Goal: Task Accomplishment & Management: Manage account settings

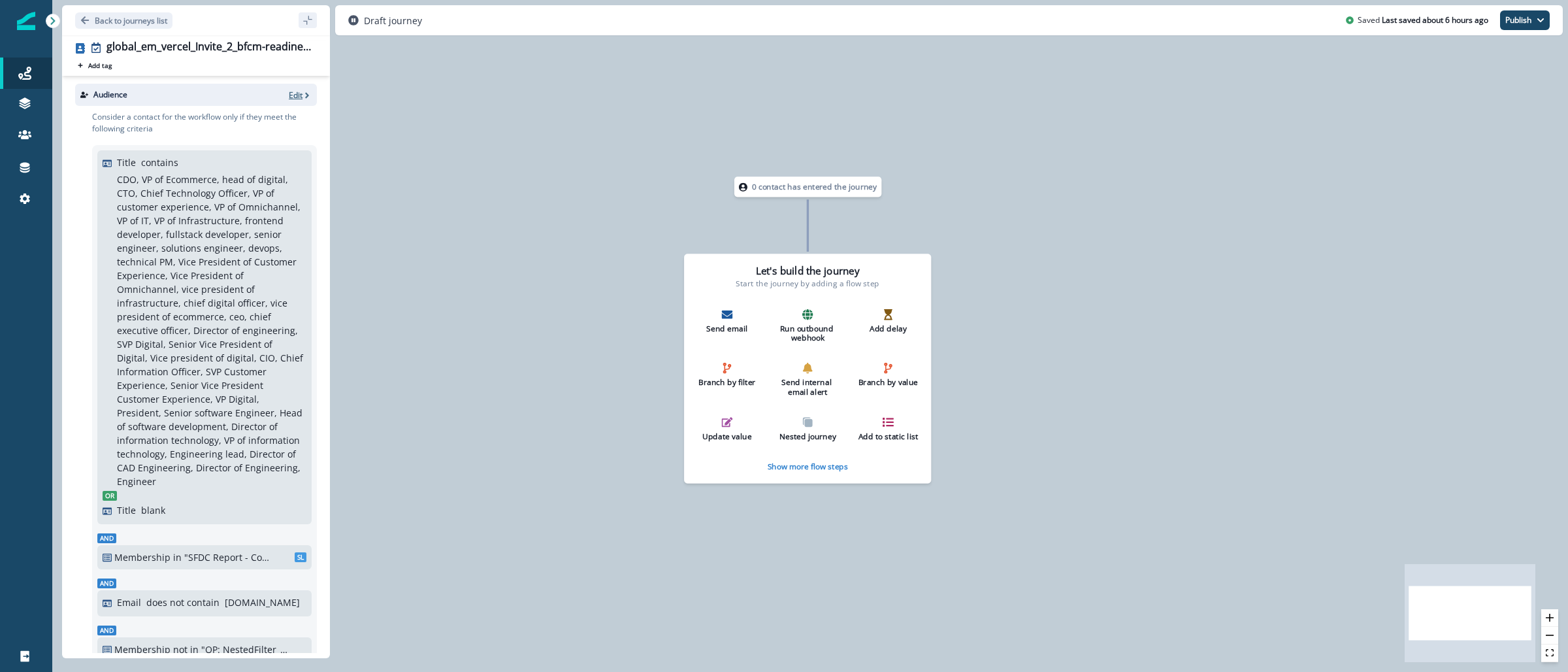
click at [286, 88] on div "Audience Edit" at bounding box center [196, 95] width 242 height 22
click at [289, 93] on p "Edit" at bounding box center [295, 95] width 14 height 11
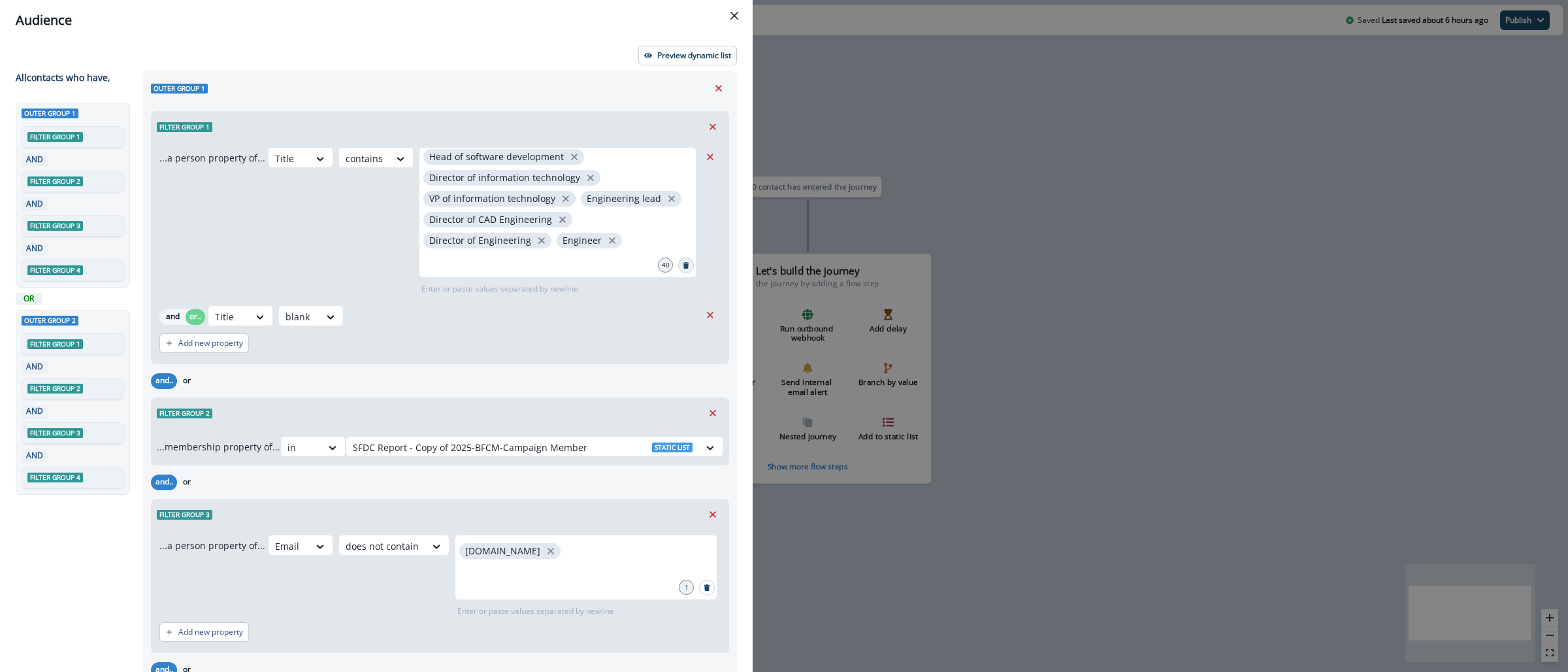
click at [678, 263] on button "Search" at bounding box center [686, 266] width 16 height 16
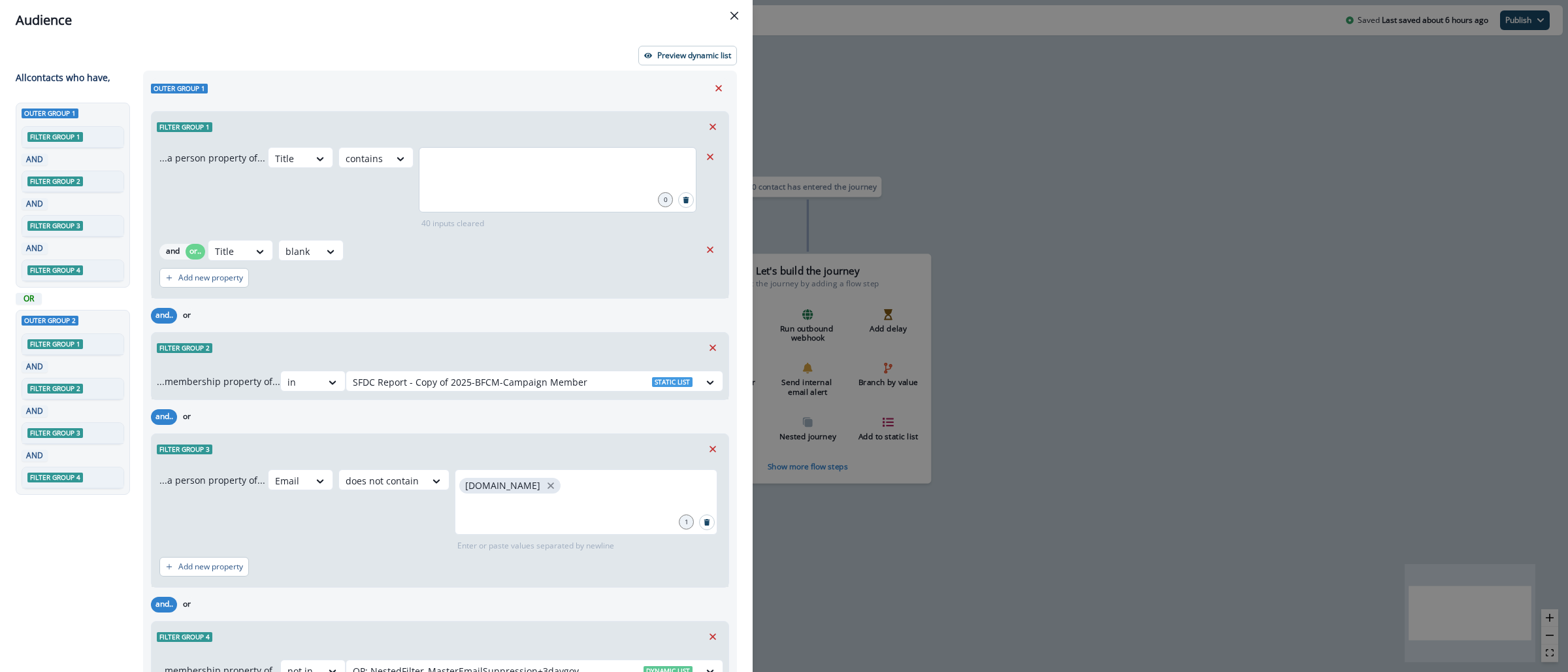
click at [530, 179] on div at bounding box center [557, 180] width 278 height 66
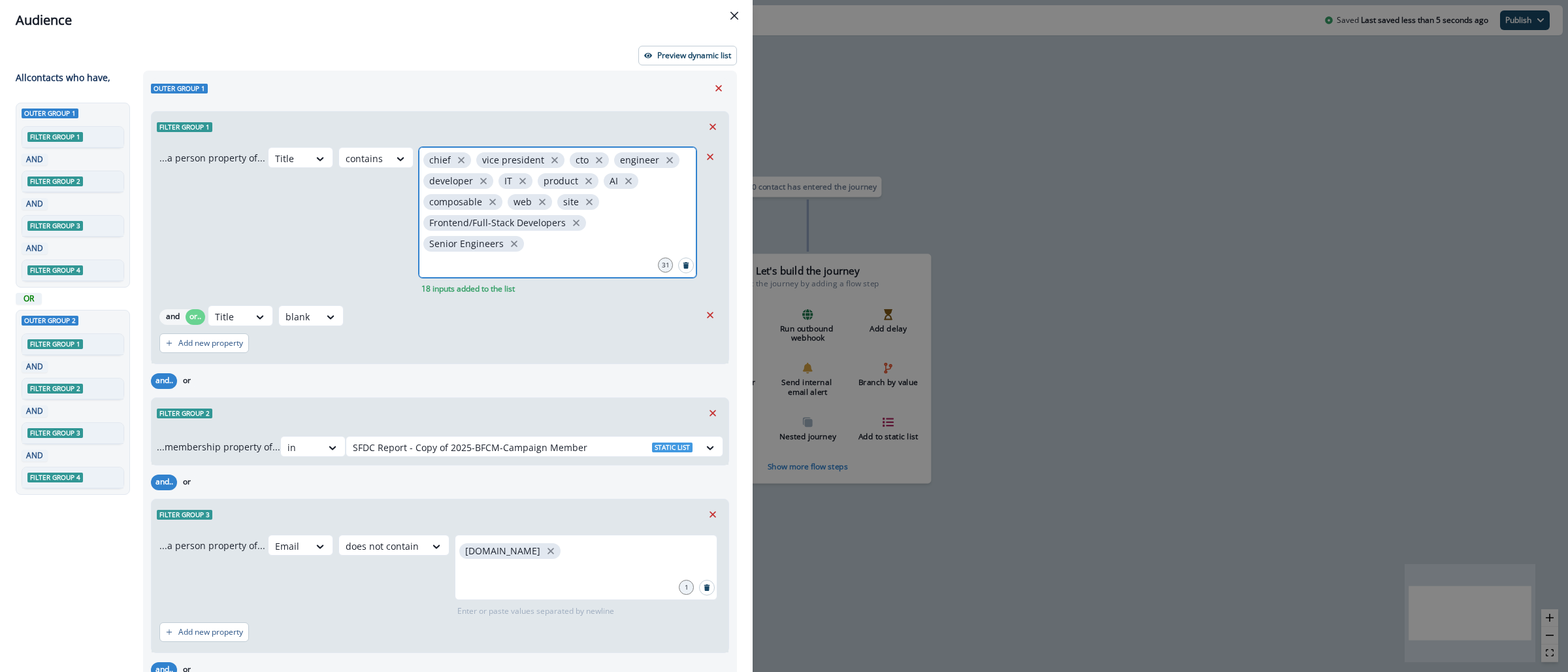
scroll to position [194, 0]
click at [510, 243] on icon "close" at bounding box center [514, 241] width 12 height 12
type input "******"
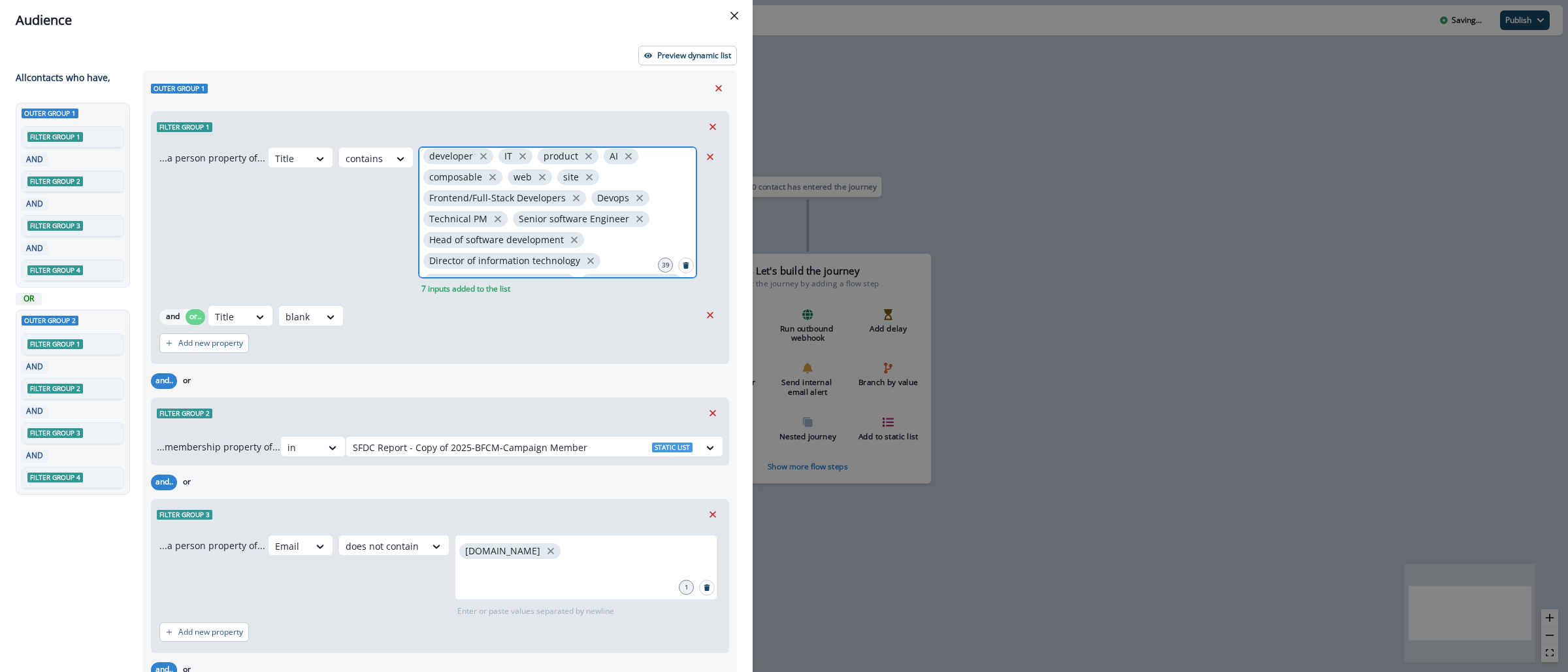
scroll to position [299, 0]
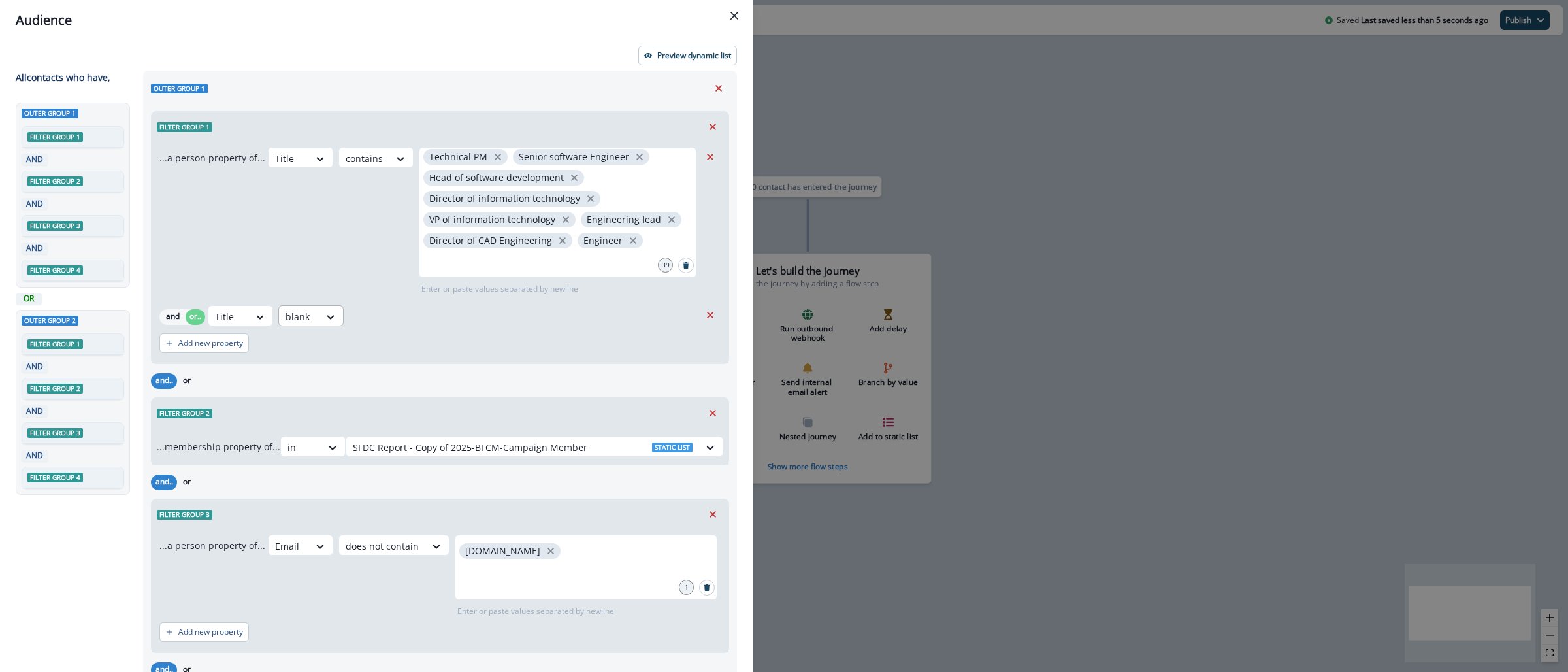
click at [312, 317] on div at bounding box center [299, 316] width 27 height 17
type input "*"
click at [330, 372] on div "contains" at bounding box center [323, 370] width 89 height 24
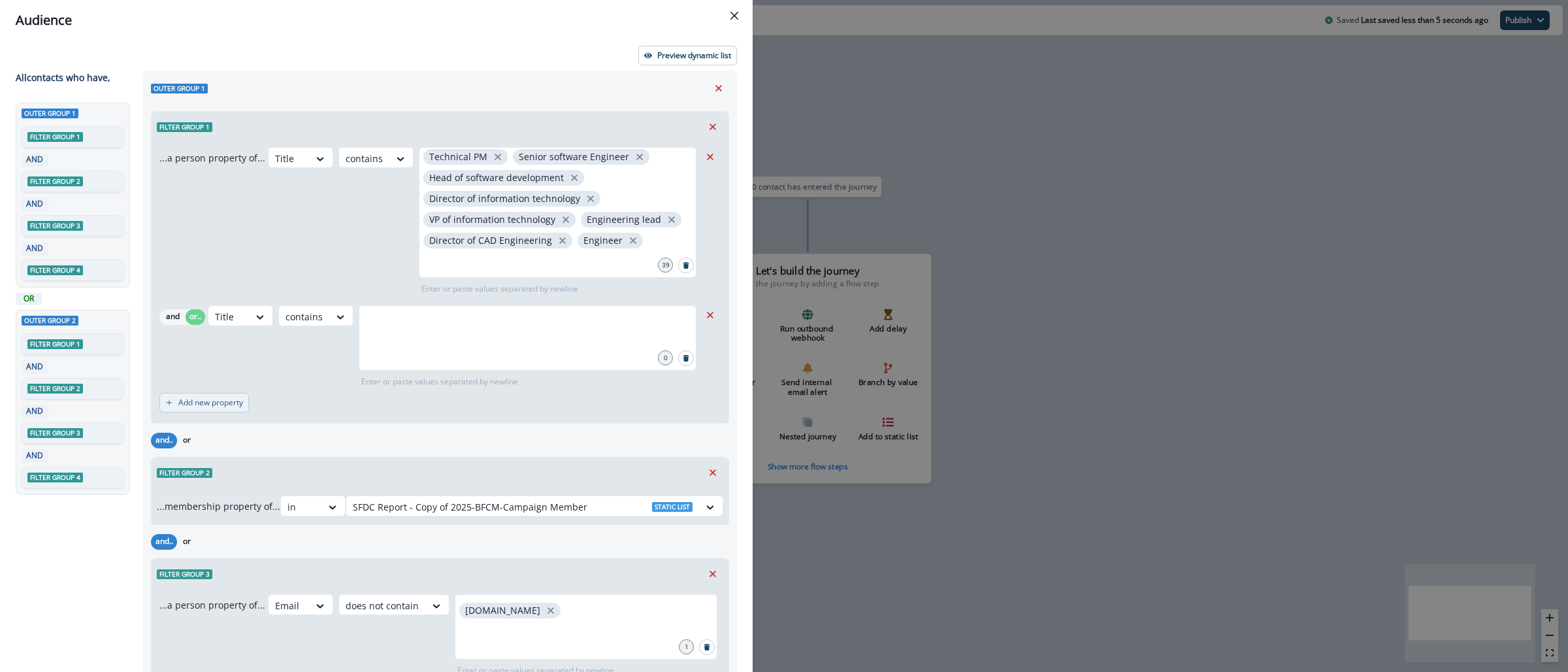
click at [209, 400] on p "Add new property" at bounding box center [211, 402] width 65 height 9
click at [240, 406] on div at bounding box center [229, 409] width 27 height 17
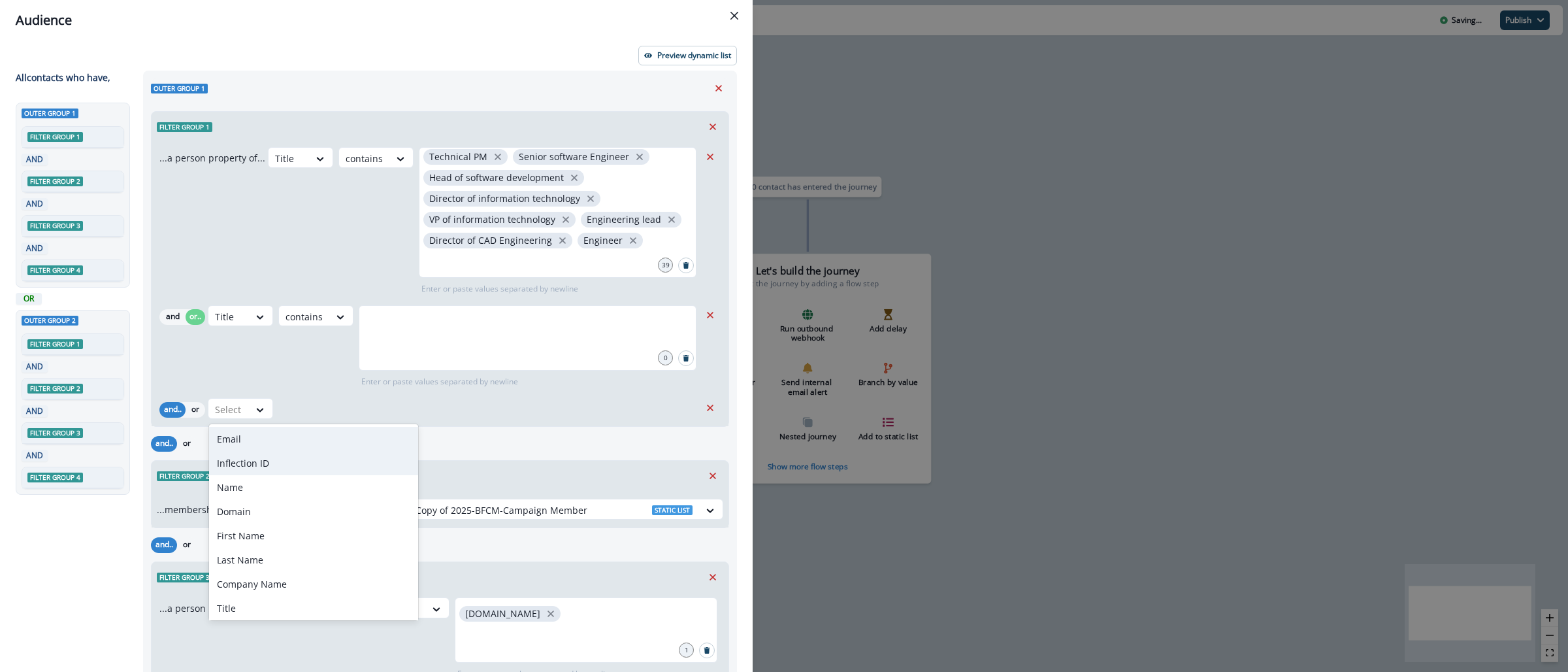
type input "*"
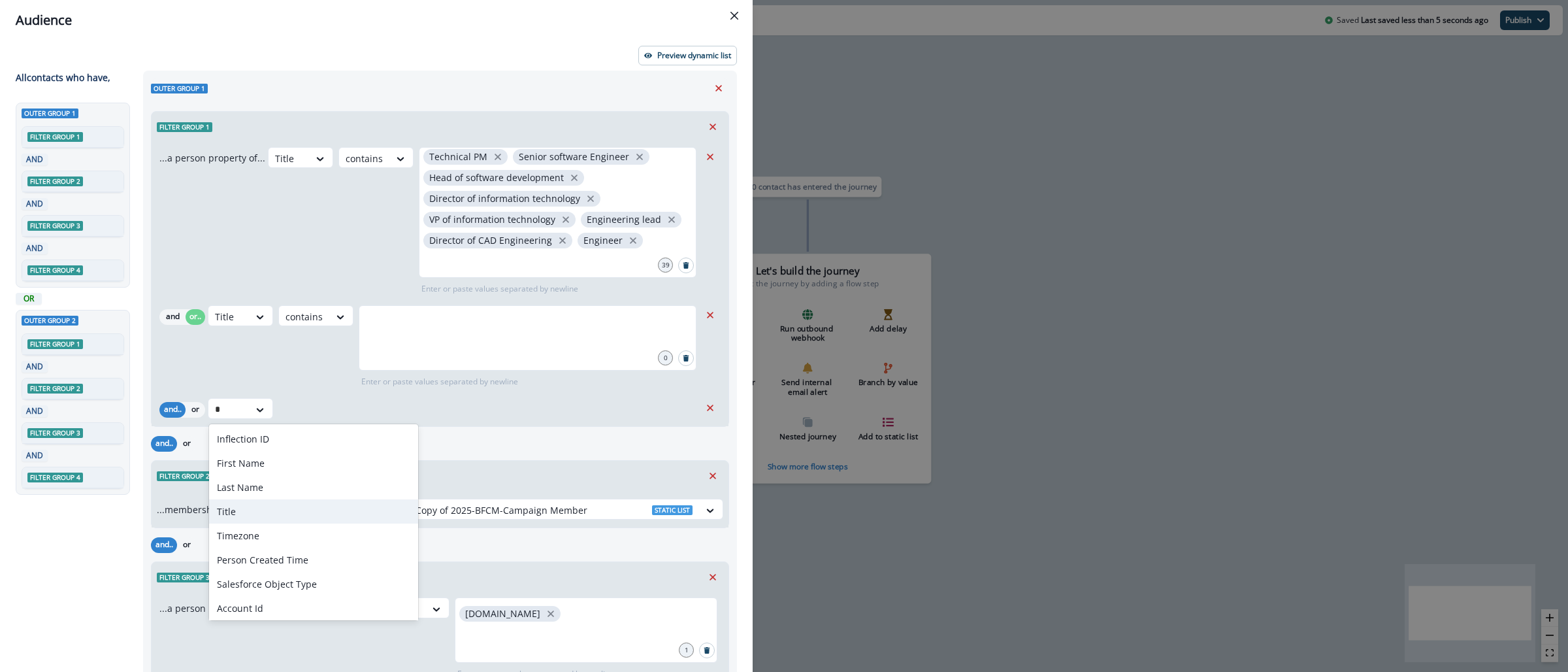
click at [249, 513] on div "Title" at bounding box center [314, 511] width 209 height 24
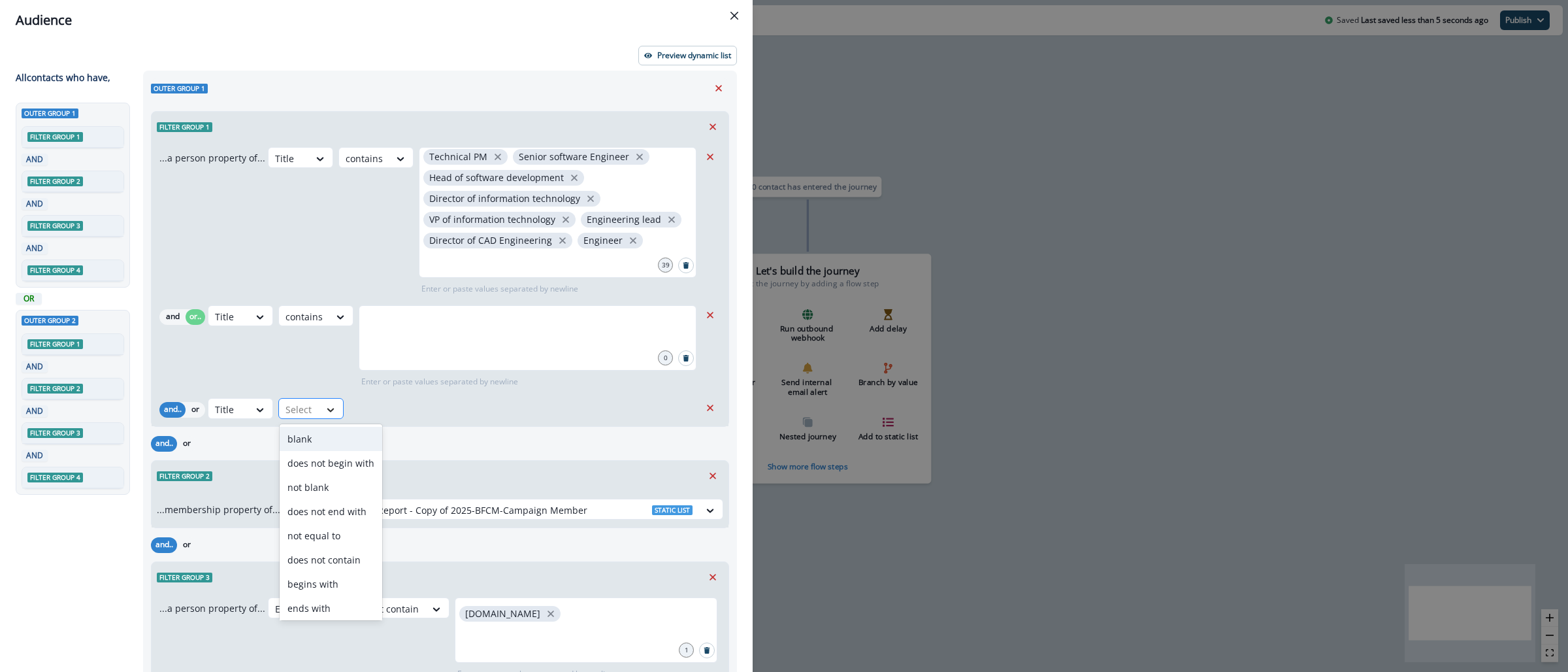
click at [323, 405] on div at bounding box center [330, 410] width 22 height 13
click at [336, 435] on div "blank" at bounding box center [330, 438] width 102 height 24
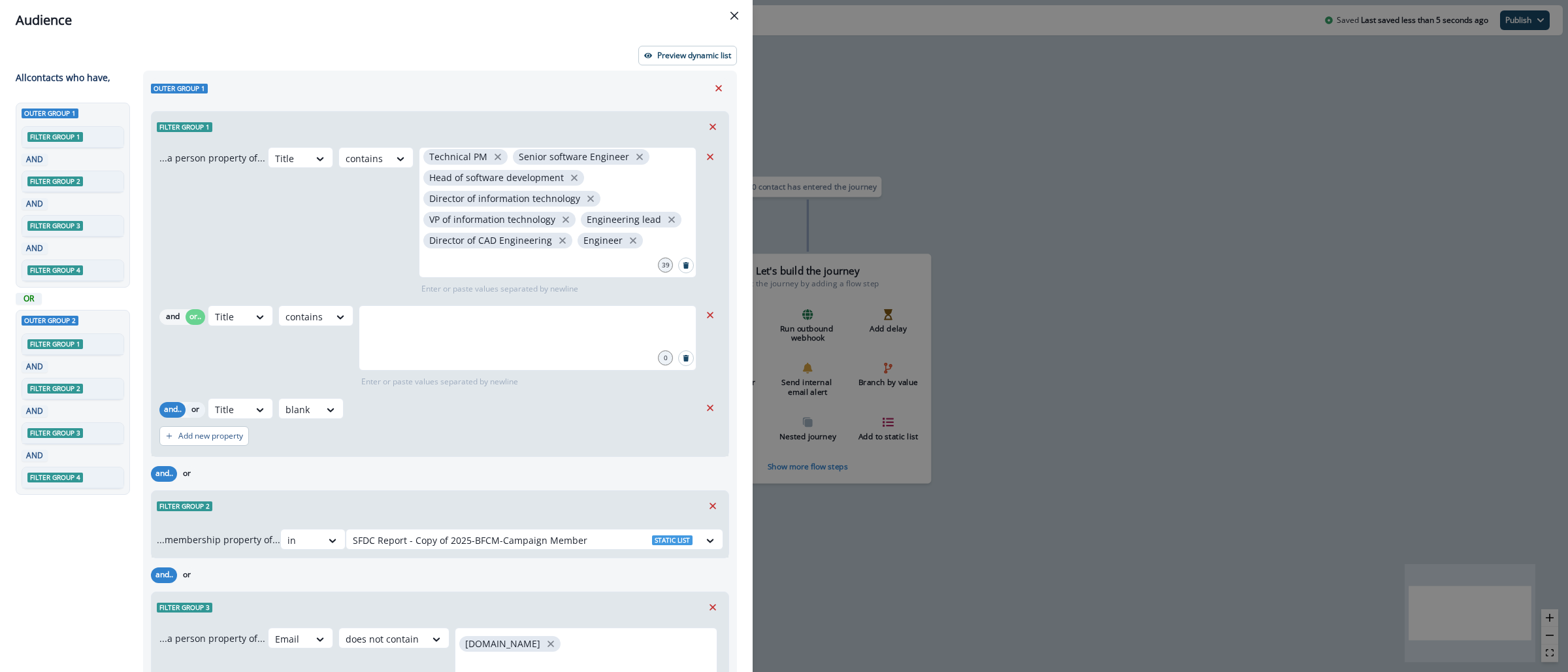
click at [203, 409] on button "or" at bounding box center [195, 410] width 19 height 16
click at [683, 265] on icon "Search" at bounding box center [686, 265] width 6 height 6
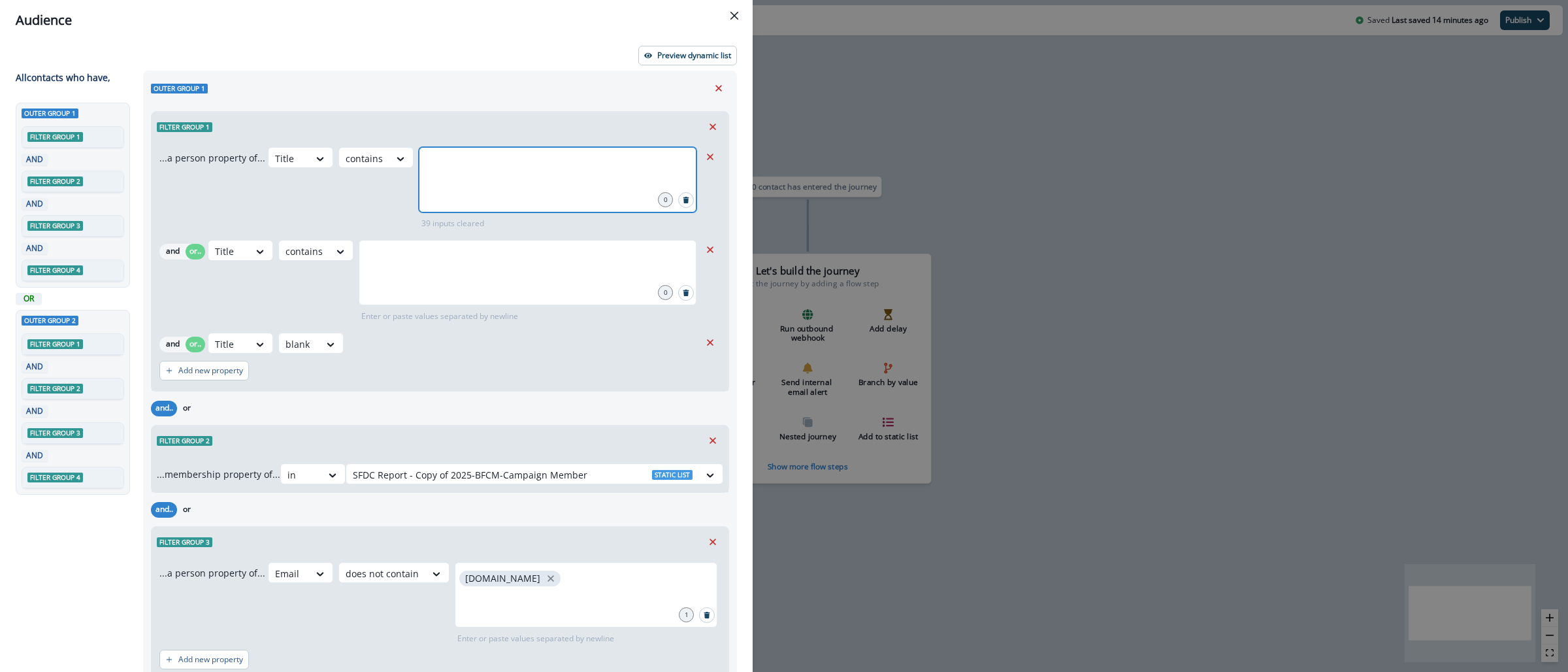
click at [539, 166] on input "text" at bounding box center [557, 163] width 273 height 26
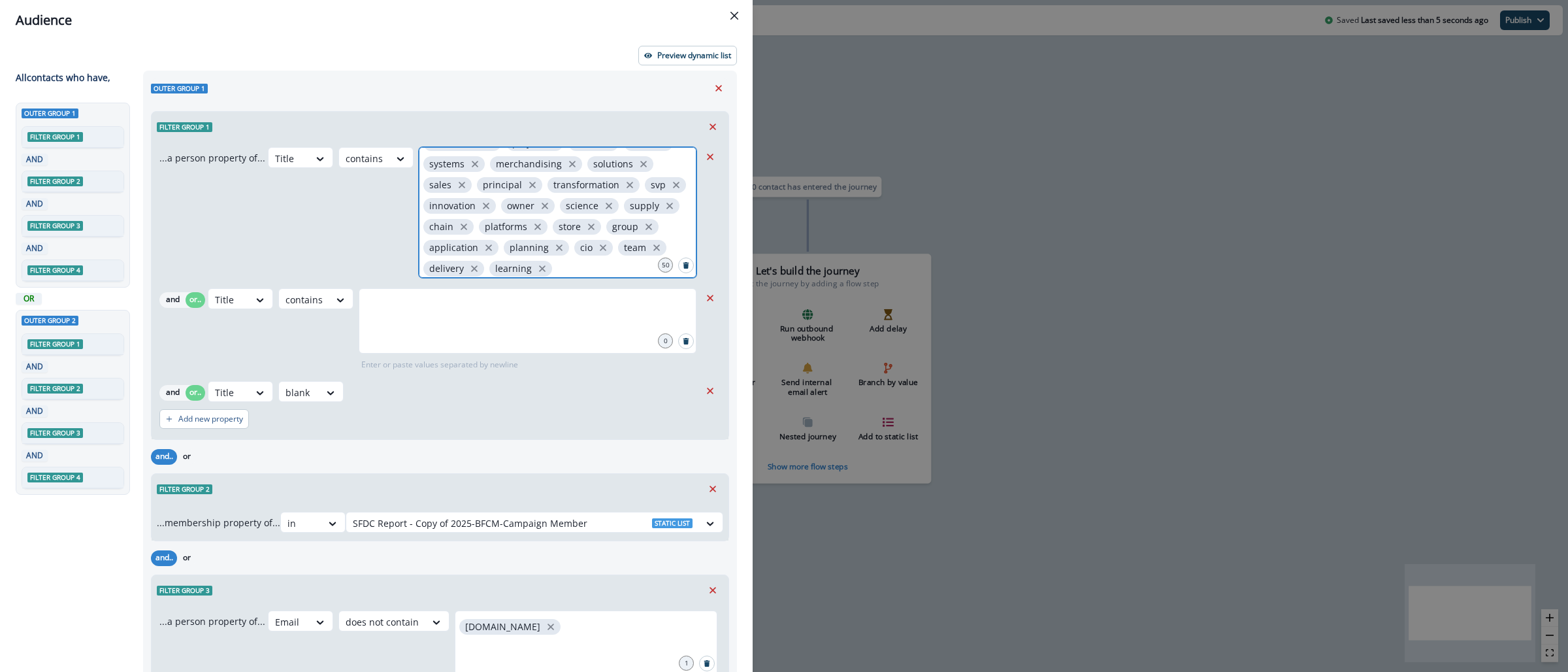
scroll to position [190, 0]
click at [683, 338] on icon "Search" at bounding box center [686, 341] width 6 height 6
click at [683, 341] on icon "Search" at bounding box center [686, 341] width 6 height 6
click at [704, 293] on icon "Remove" at bounding box center [710, 298] width 12 height 12
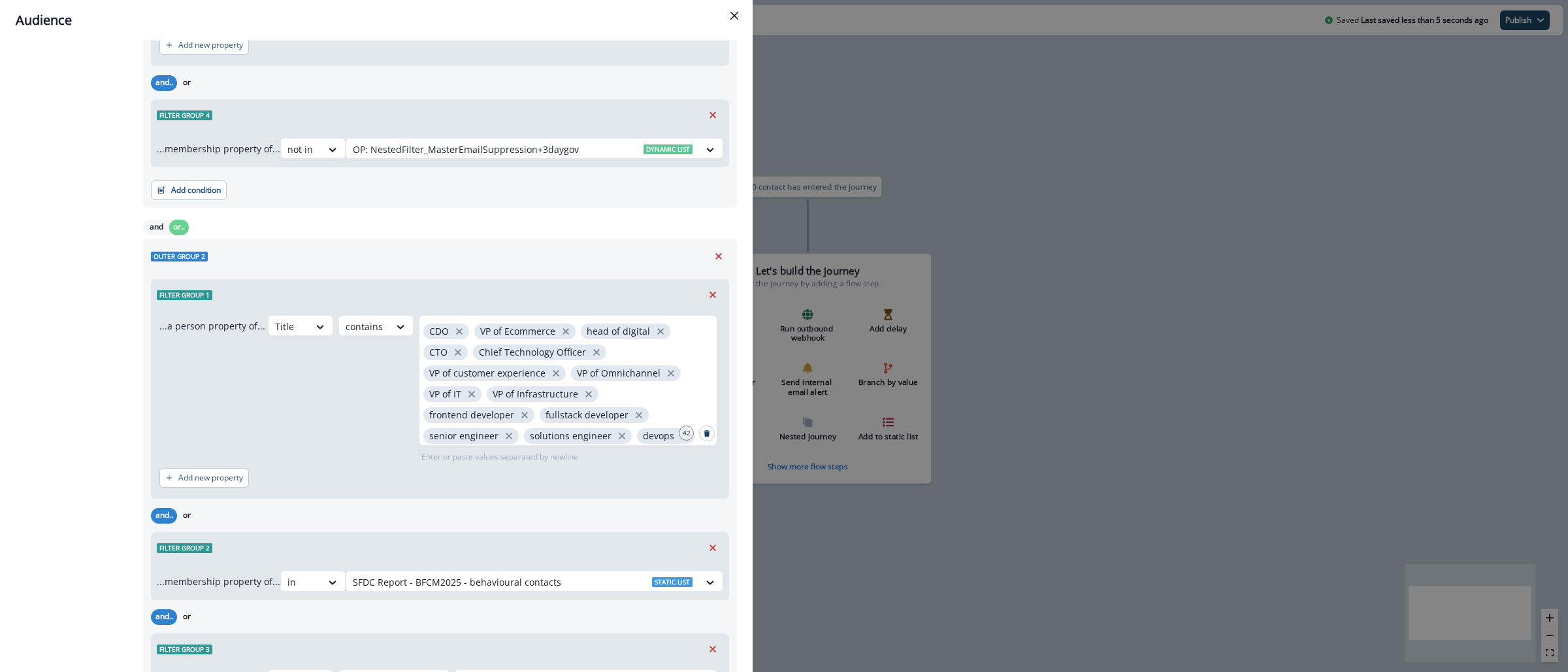
scroll to position [572, 0]
click at [704, 432] on icon "Search" at bounding box center [707, 431] width 6 height 6
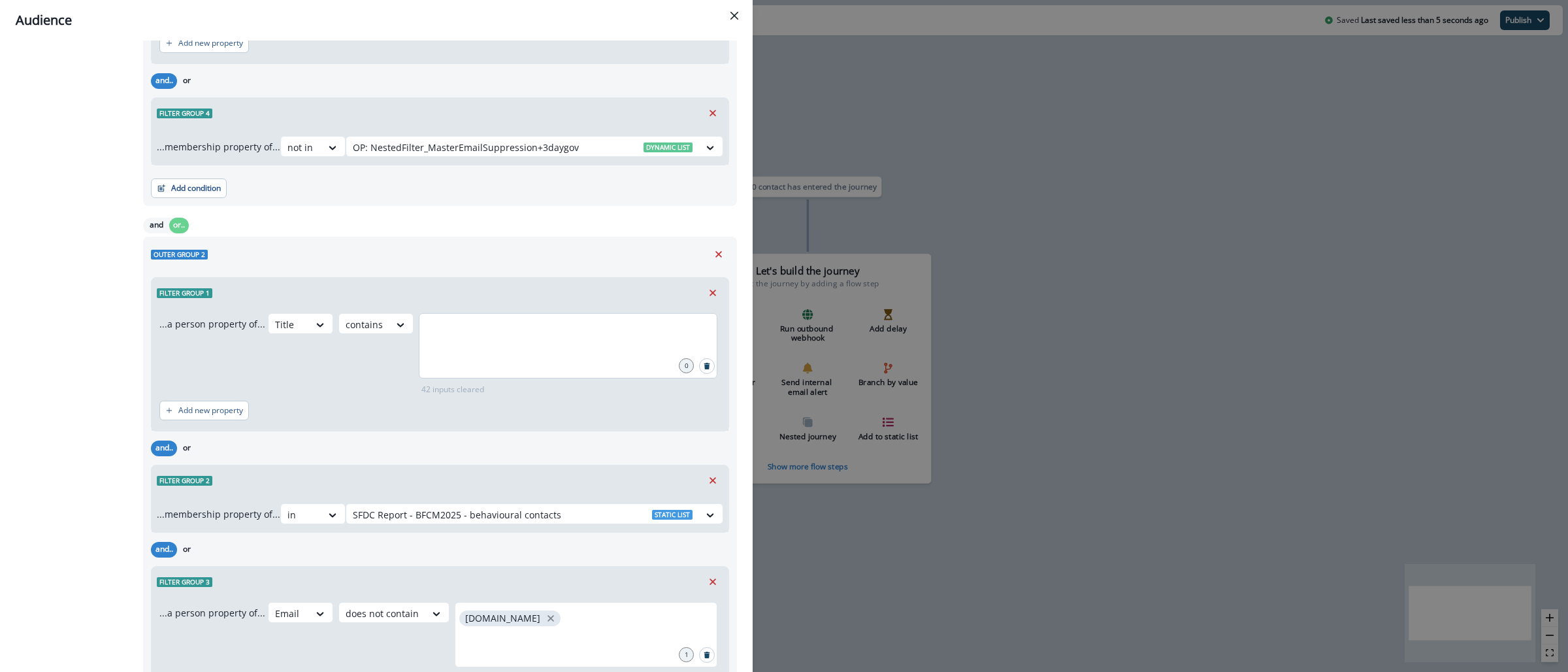
click at [532, 345] on div at bounding box center [568, 346] width 299 height 66
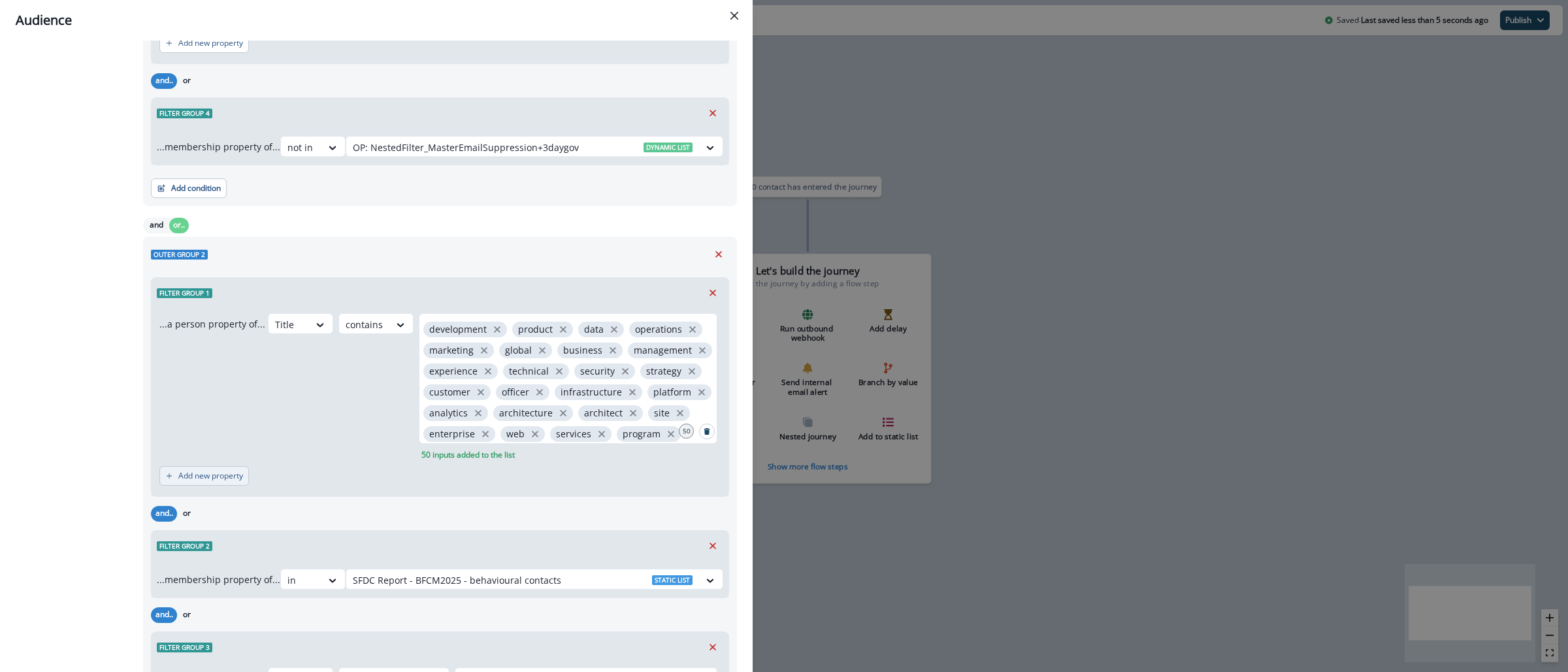
click at [235, 471] on p "Add new property" at bounding box center [211, 476] width 65 height 9
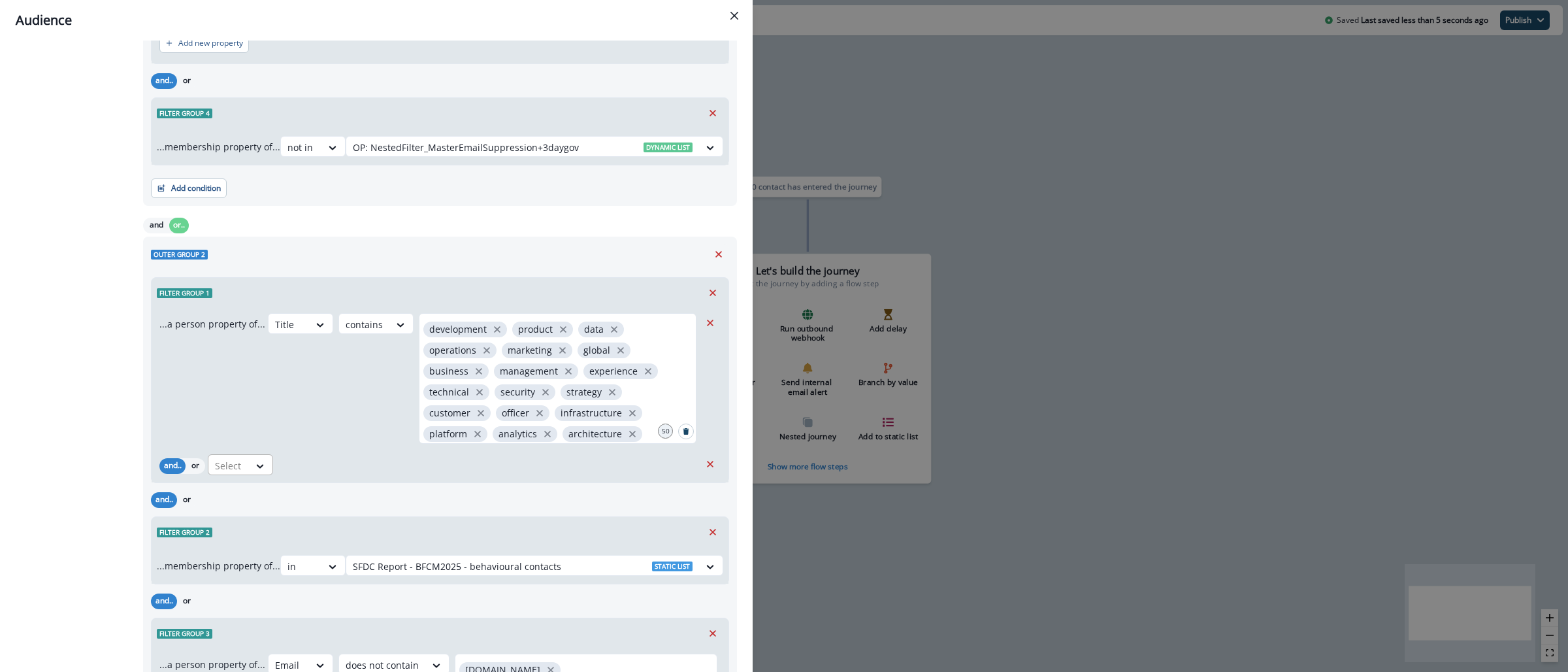
click at [248, 464] on div "Select" at bounding box center [229, 466] width 40 height 22
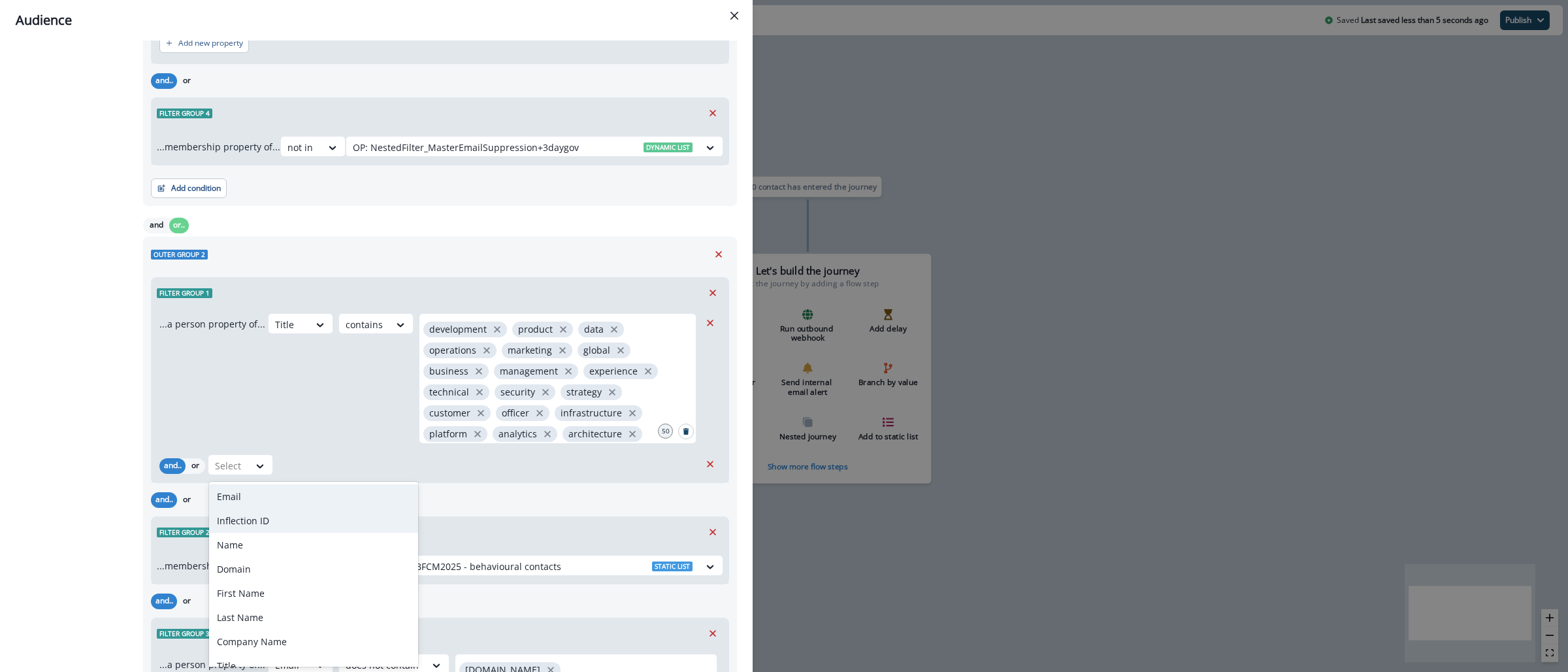
type input "*"
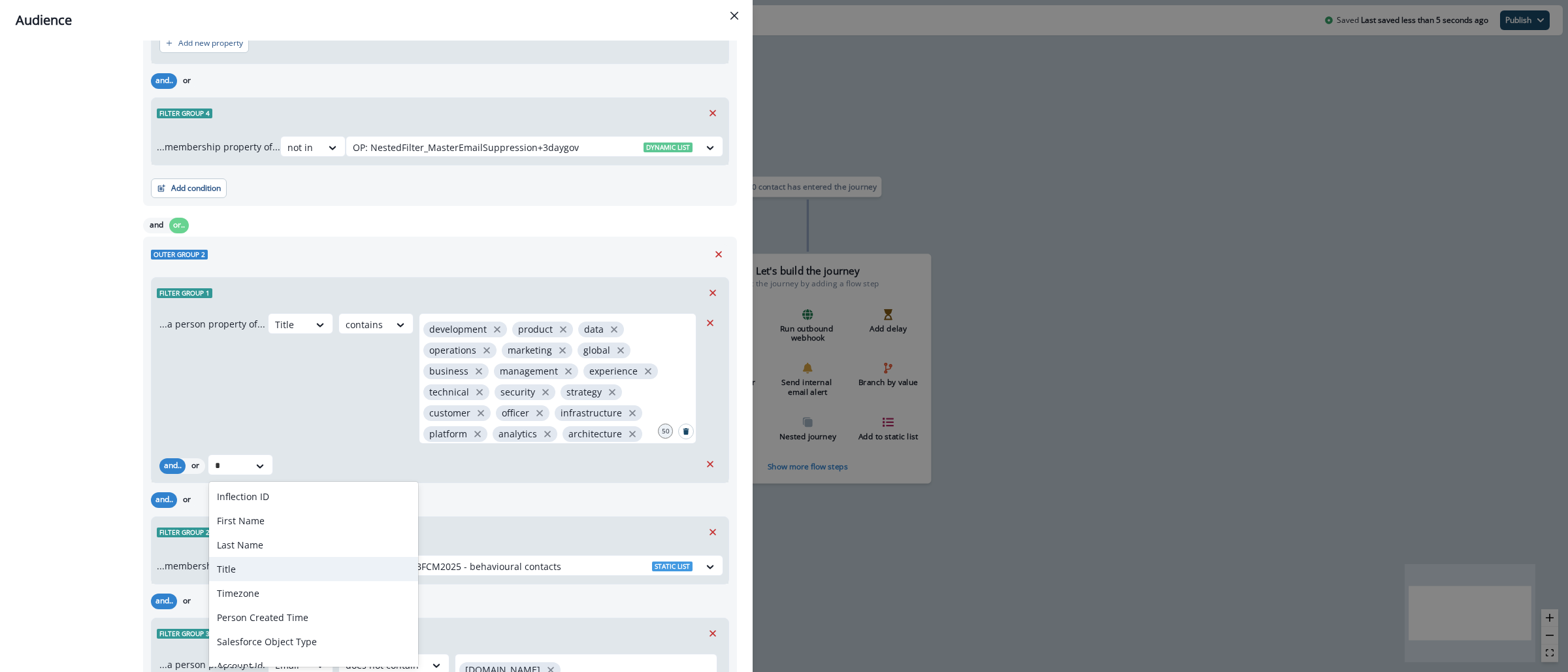
drag, startPoint x: 253, startPoint y: 561, endPoint x: 284, endPoint y: 517, distance: 53.8
click at [253, 562] on div "Title" at bounding box center [314, 568] width 209 height 24
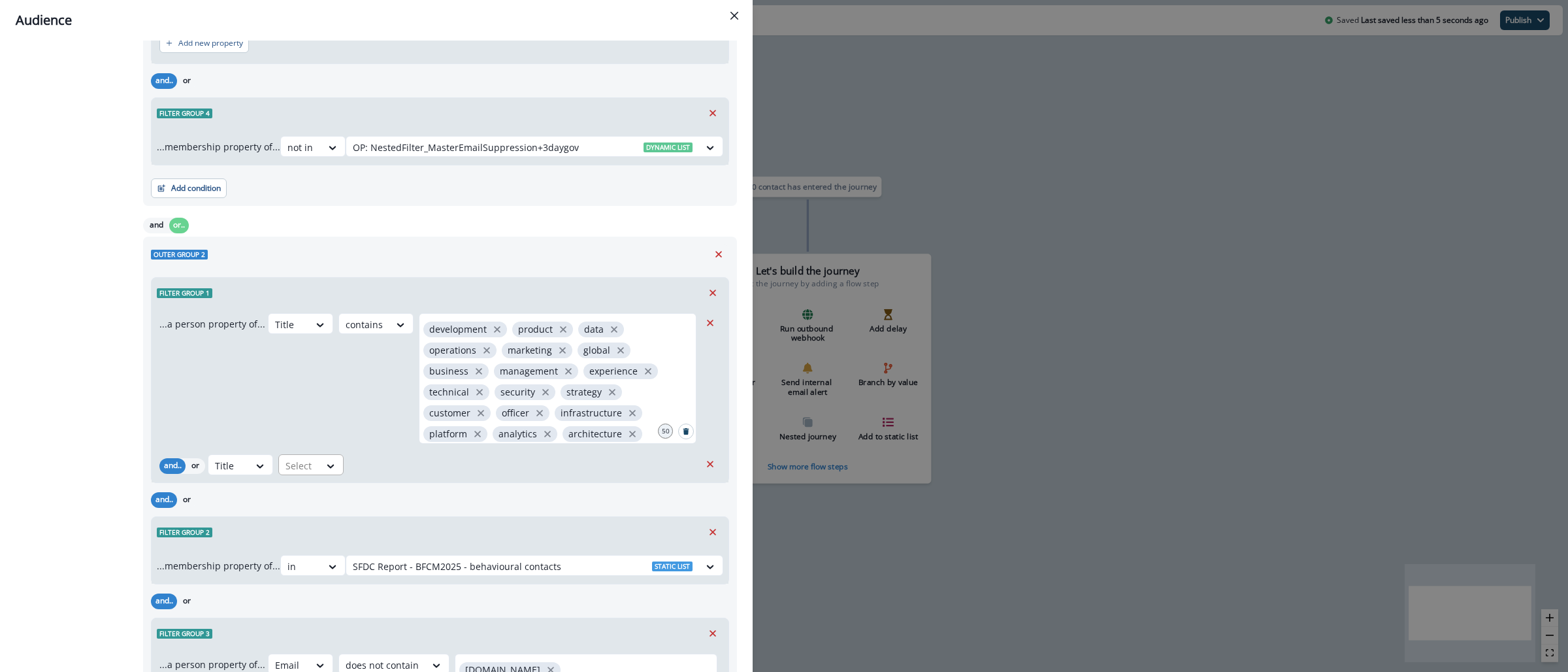
click at [299, 463] on div at bounding box center [299, 466] width 27 height 17
click at [326, 497] on div "blank" at bounding box center [330, 496] width 102 height 24
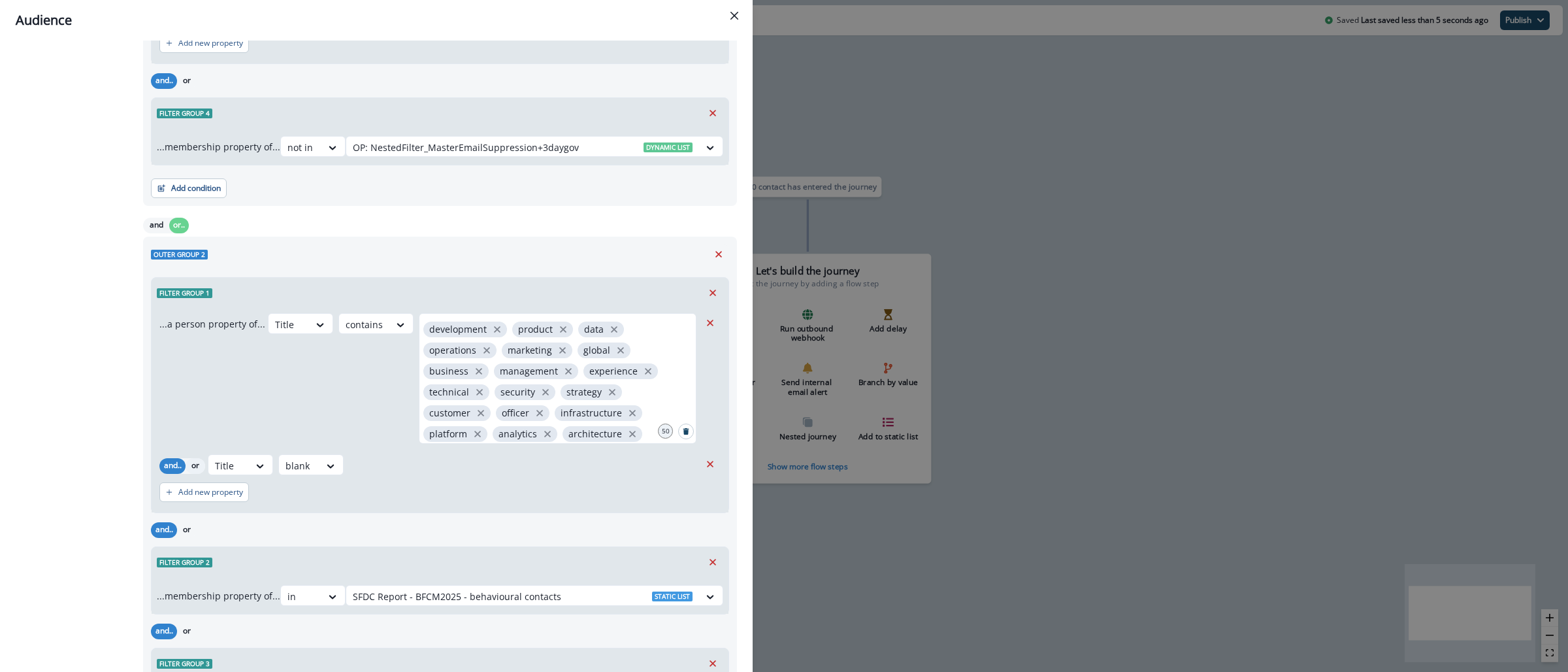
click at [192, 464] on button "or" at bounding box center [195, 466] width 19 height 16
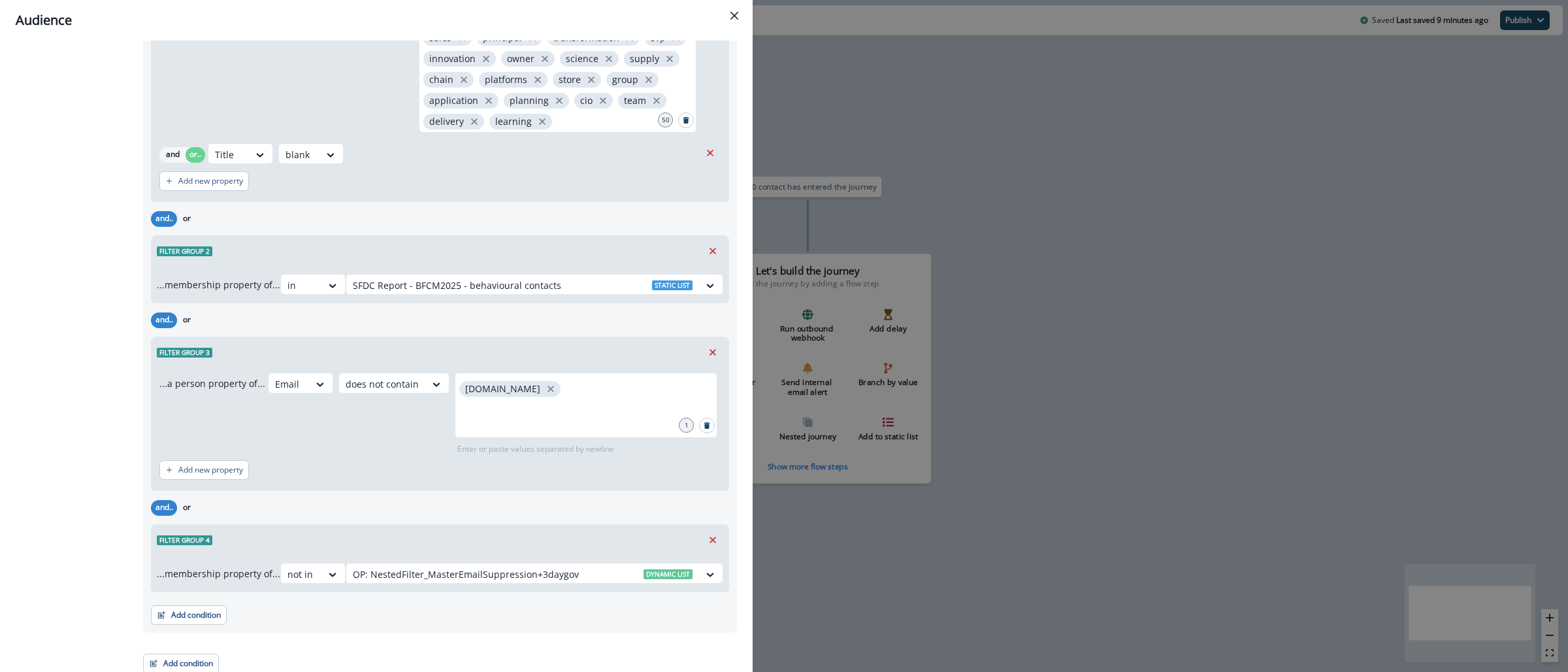
scroll to position [891, 0]
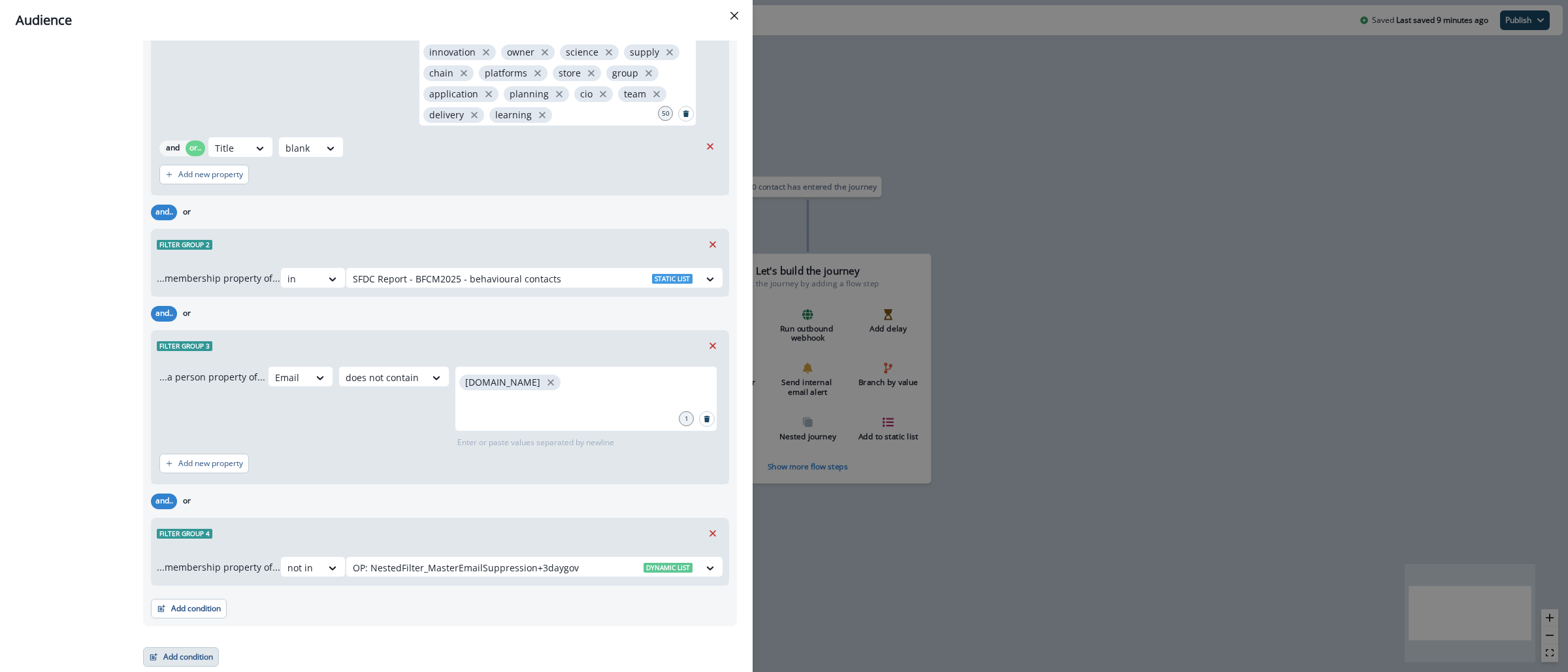
click at [180, 661] on button "Add condition" at bounding box center [180, 656] width 76 height 19
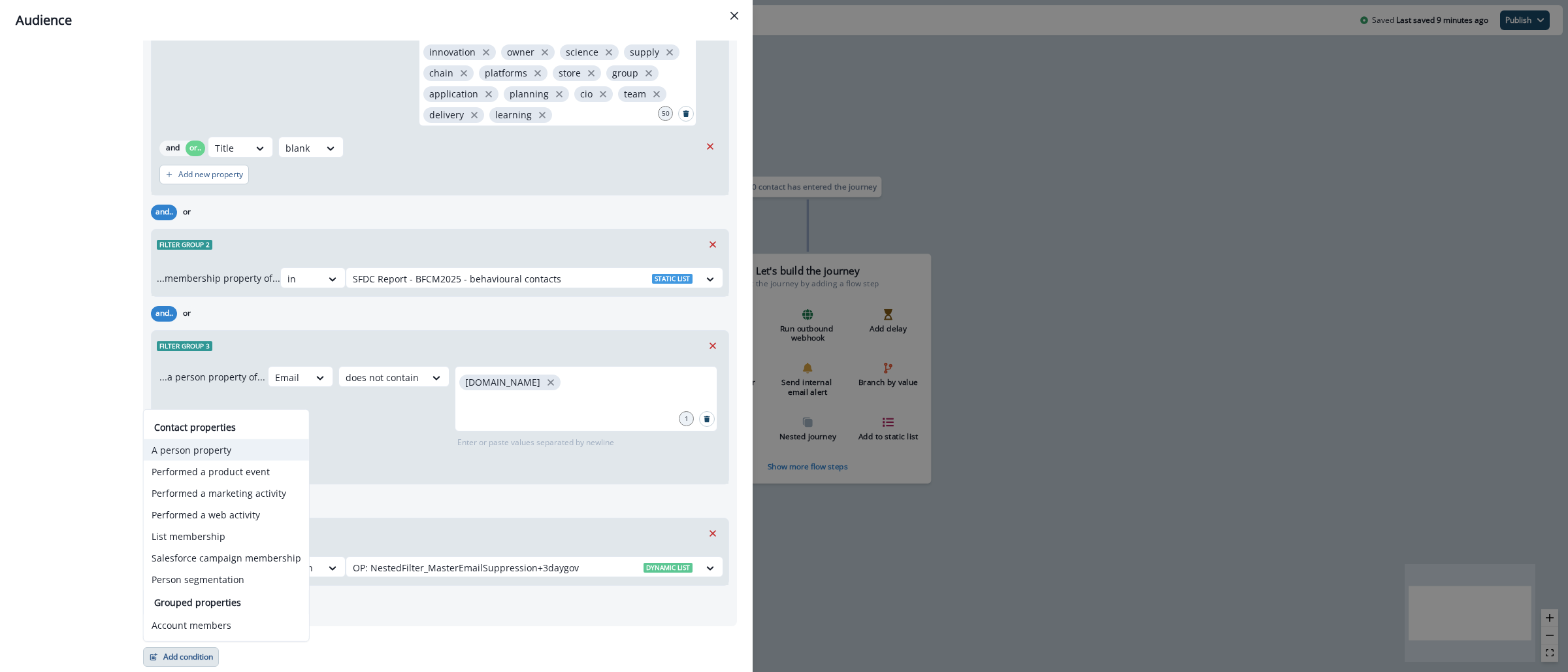
click at [218, 457] on button "A person property" at bounding box center [226, 450] width 165 height 22
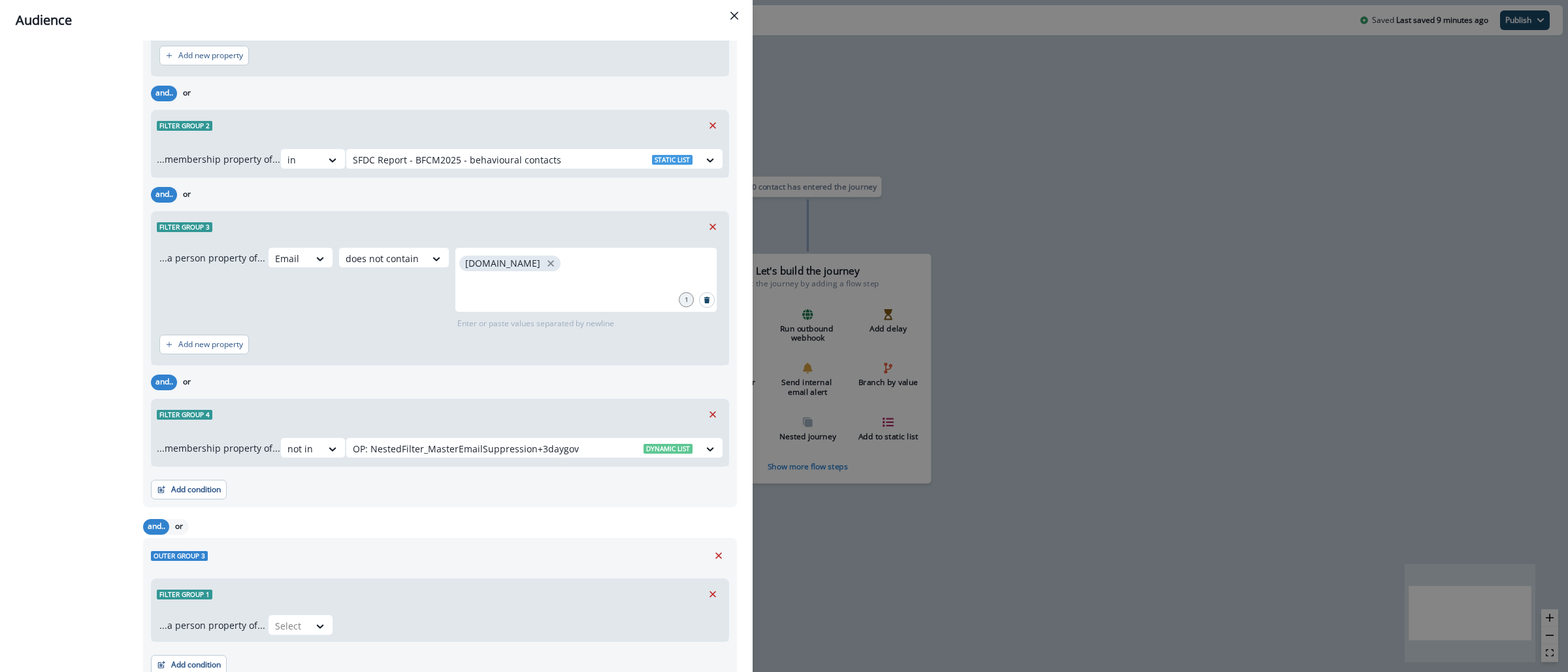
scroll to position [1019, 0]
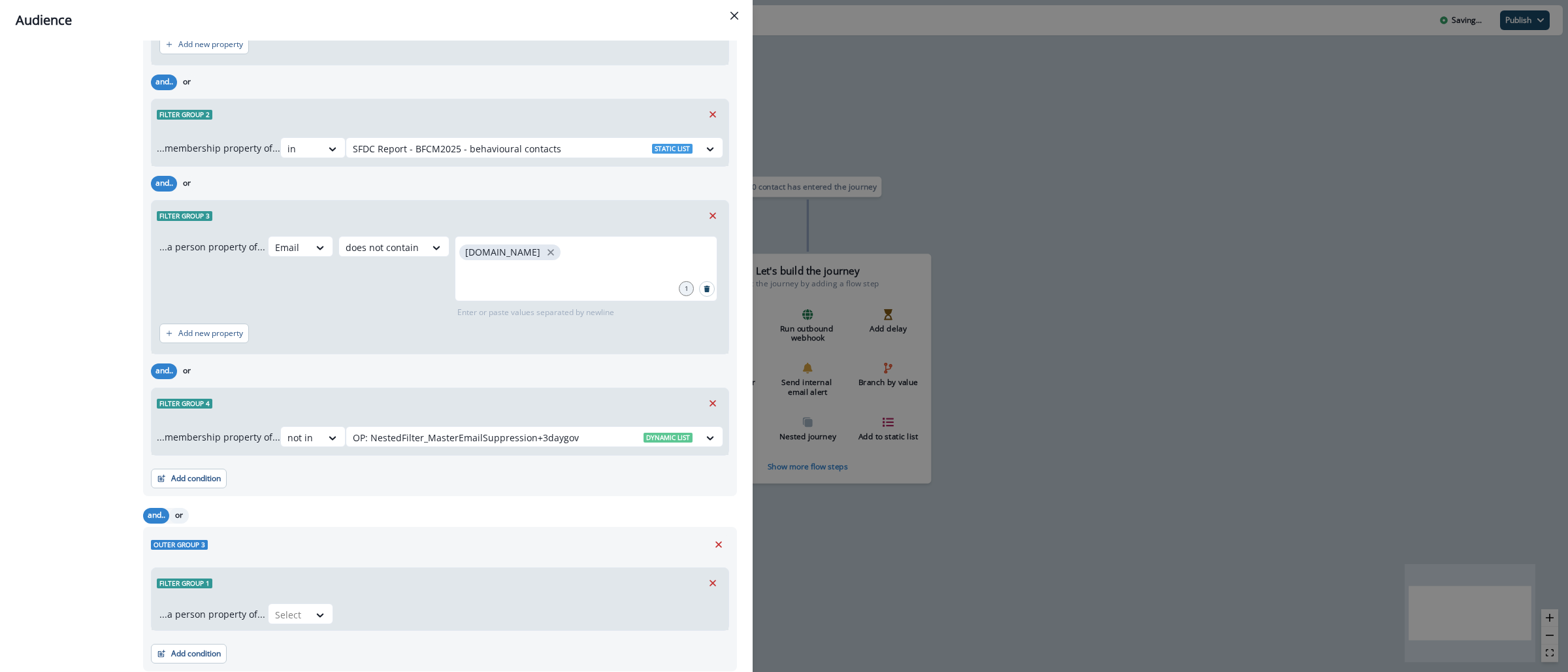
click at [183, 513] on button "or" at bounding box center [178, 515] width 19 height 16
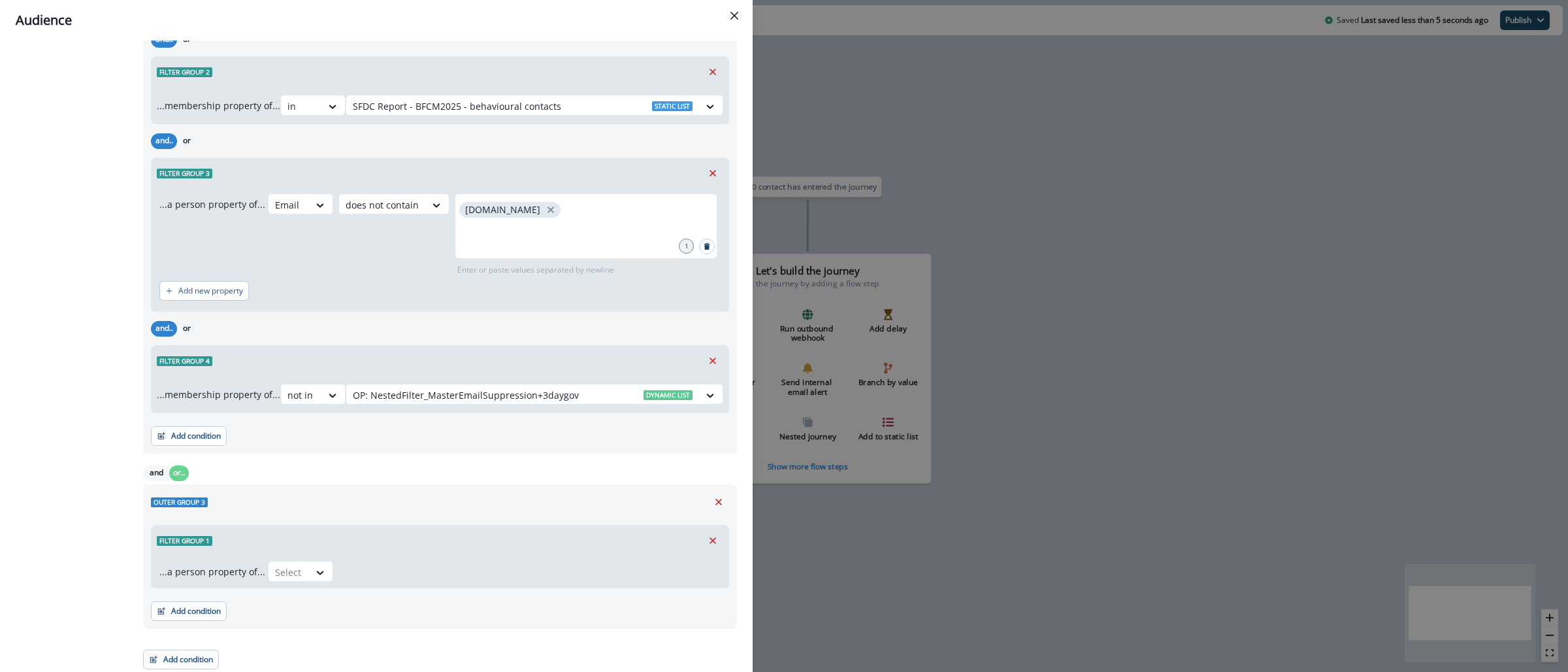
scroll to position [1065, 0]
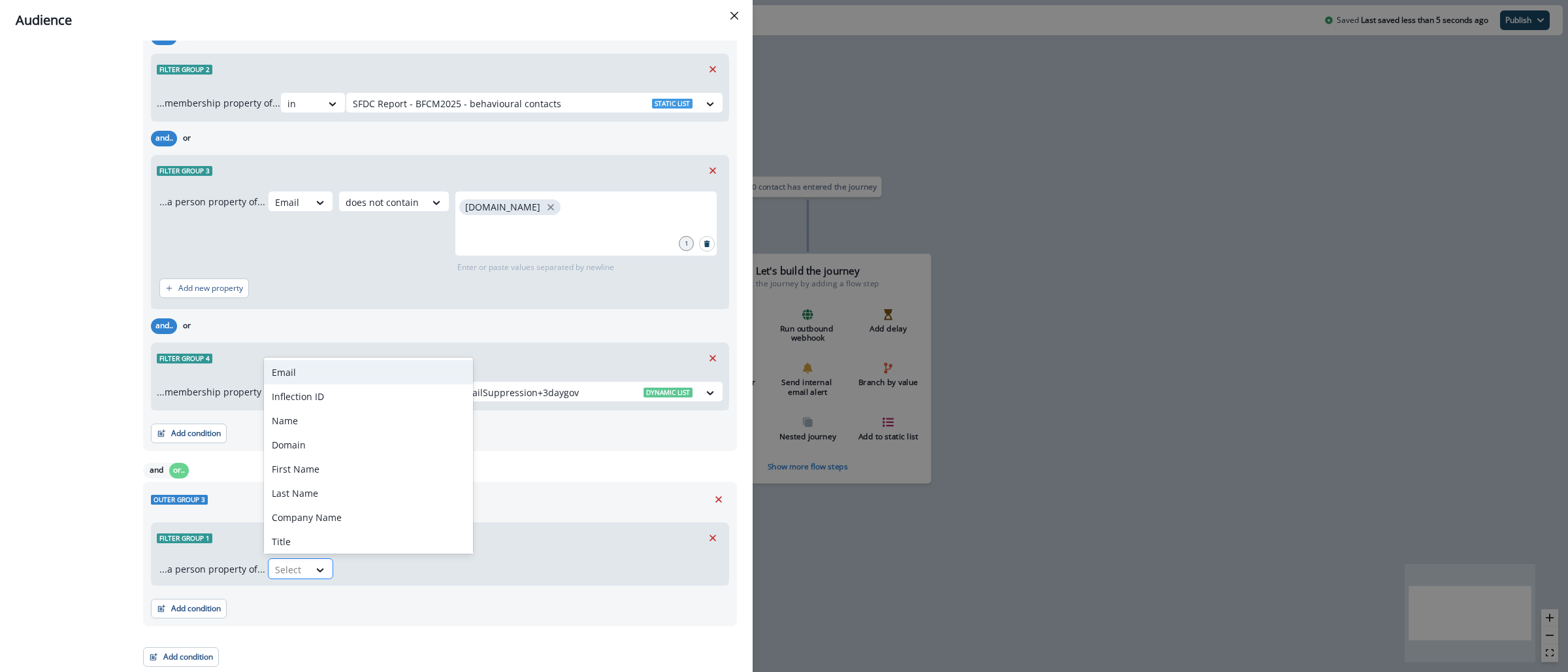
click at [301, 564] on div "Select" at bounding box center [289, 570] width 40 height 22
click at [306, 536] on div "Title" at bounding box center [369, 541] width 209 height 24
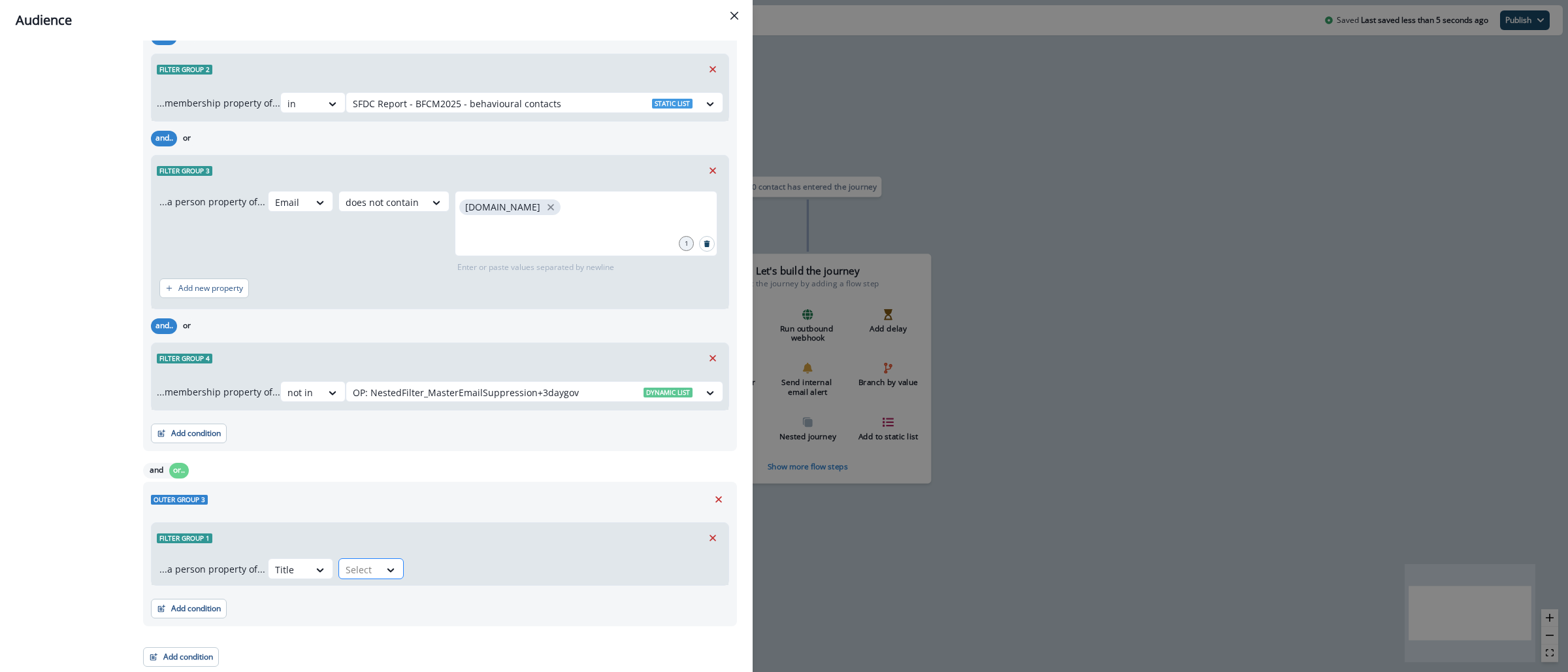
click at [347, 571] on div at bounding box center [359, 570] width 27 height 17
type input "*"
click at [364, 533] on div "contains" at bounding box center [378, 538] width 89 height 24
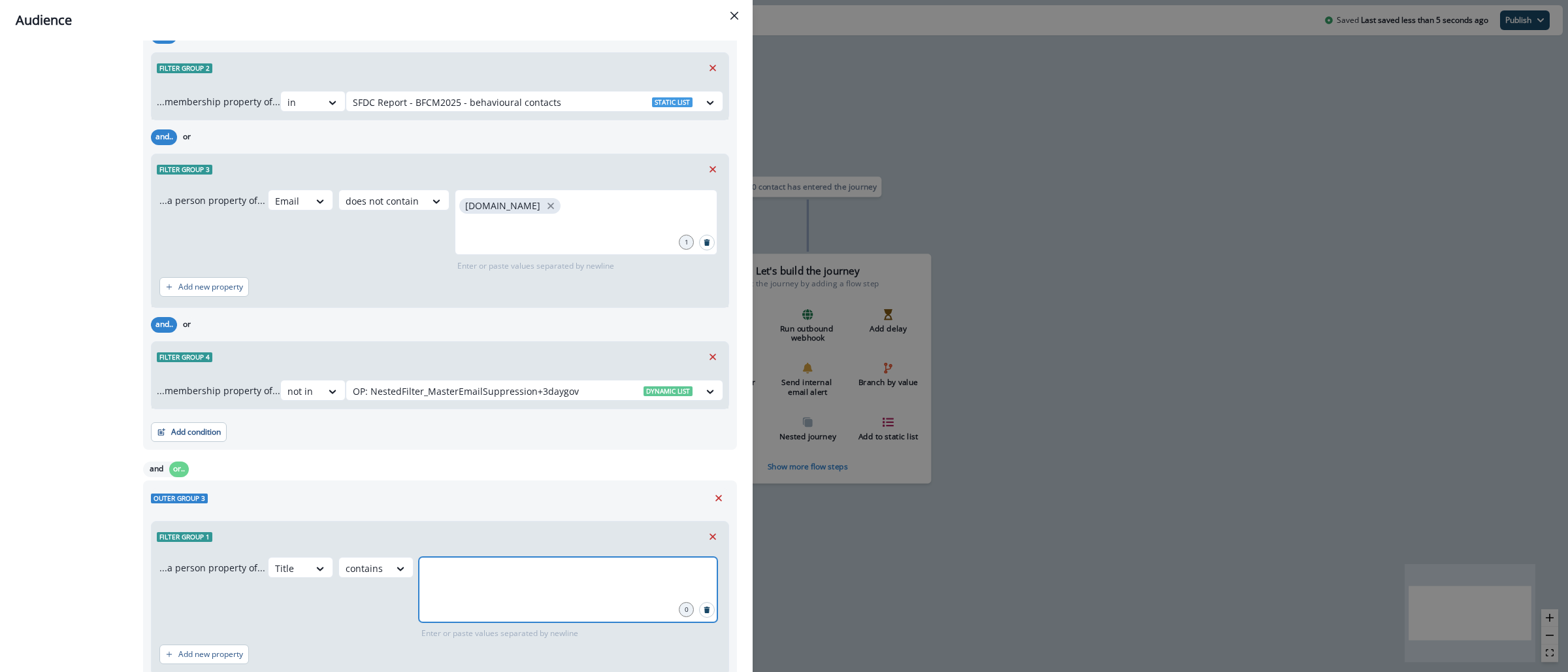
click at [486, 585] on input "text" at bounding box center [568, 573] width 294 height 26
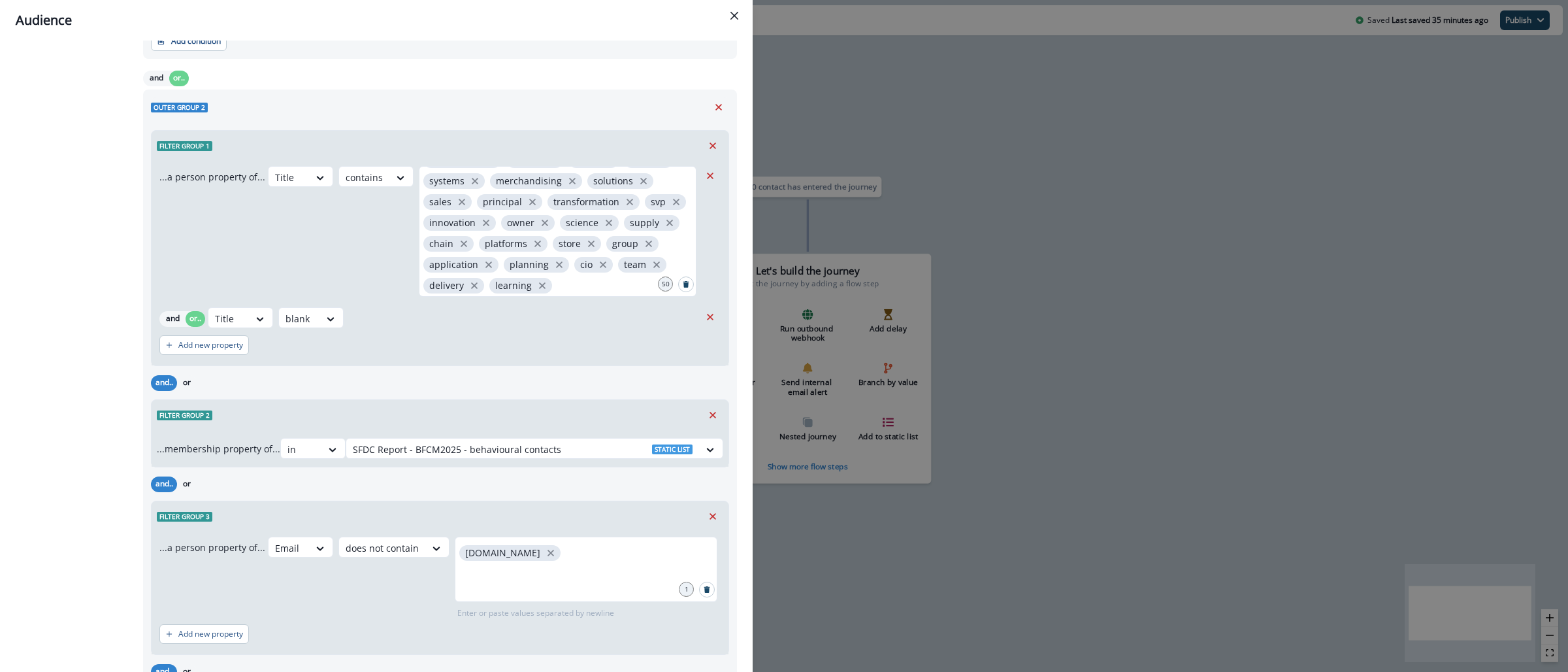
scroll to position [1186, 0]
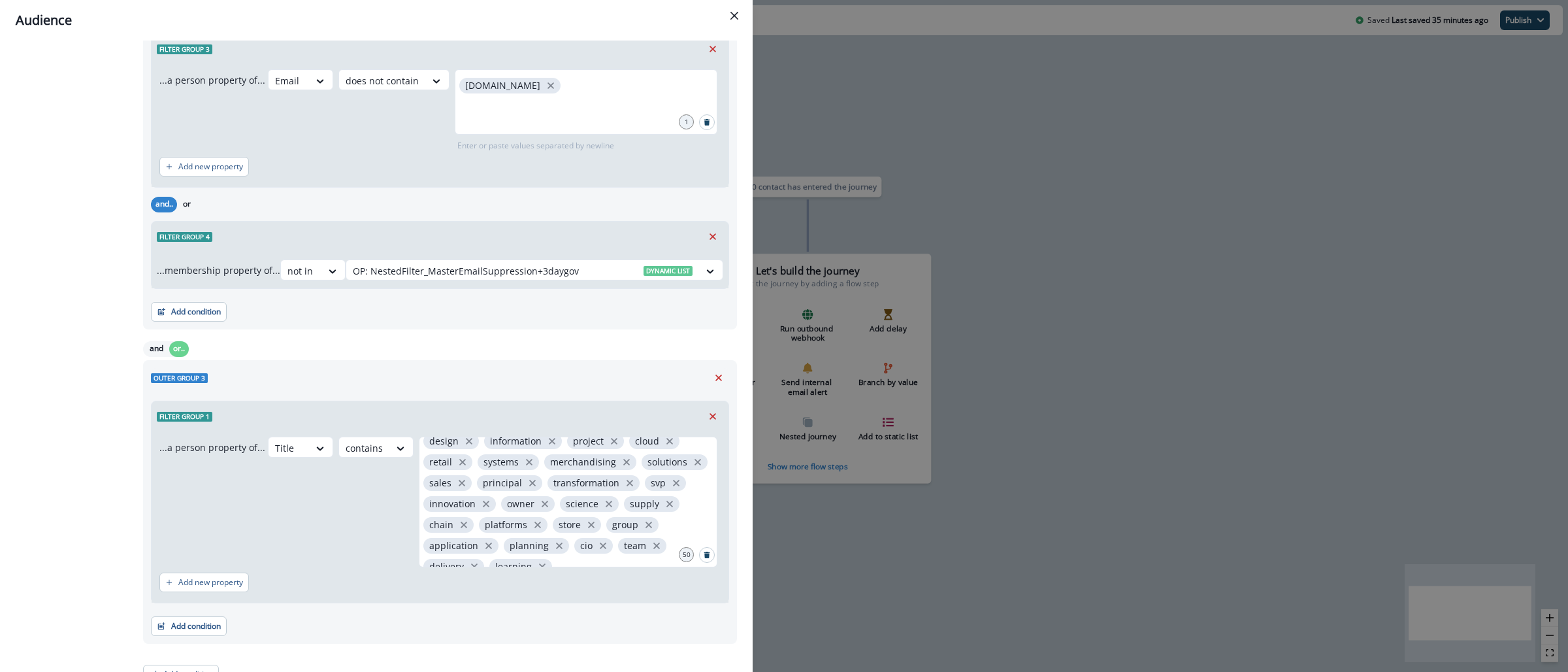
click at [1002, 169] on div "Audience Preview dynamic list All contact s who have, Outer group 1 Filter grou…" at bounding box center [784, 336] width 1568 height 672
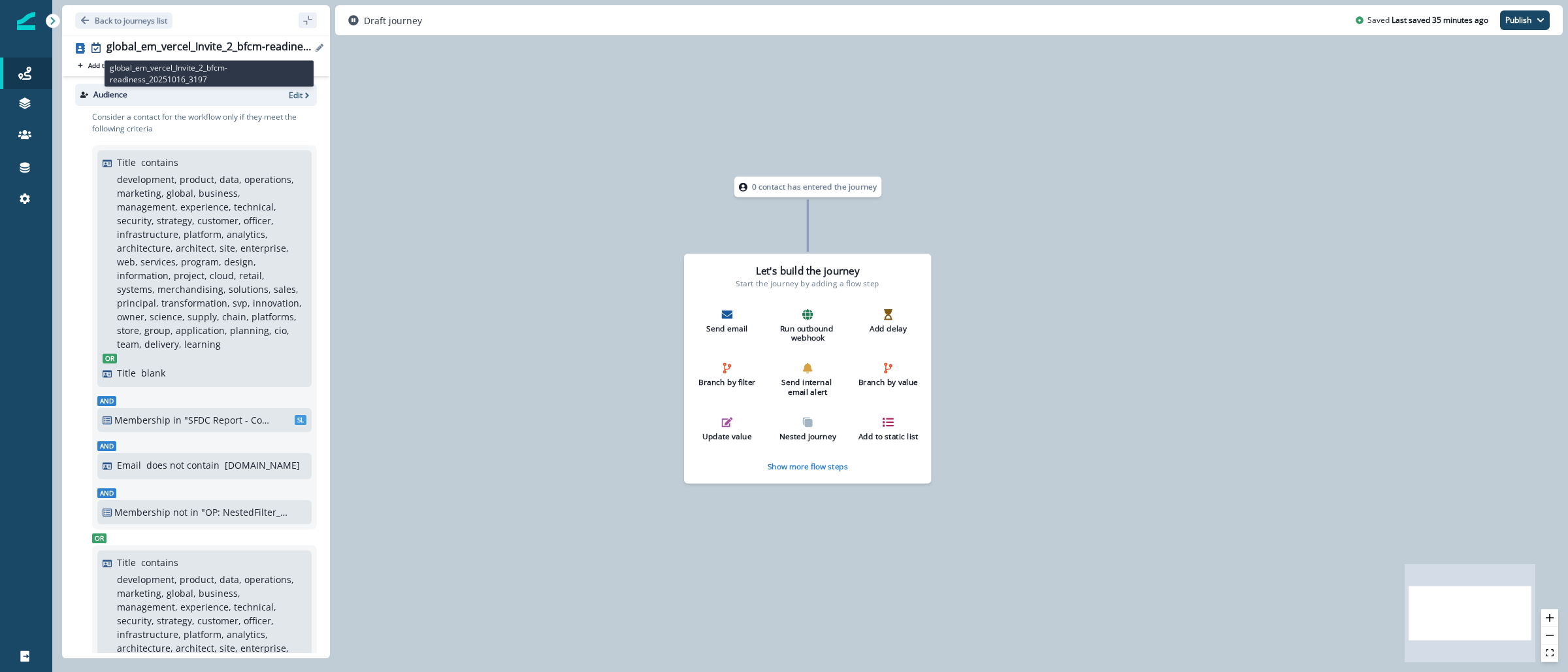
click at [266, 53] on div "global_em_vercel_Invite_2_bfcm-readiness_20251016_3197" at bounding box center [209, 48] width 205 height 14
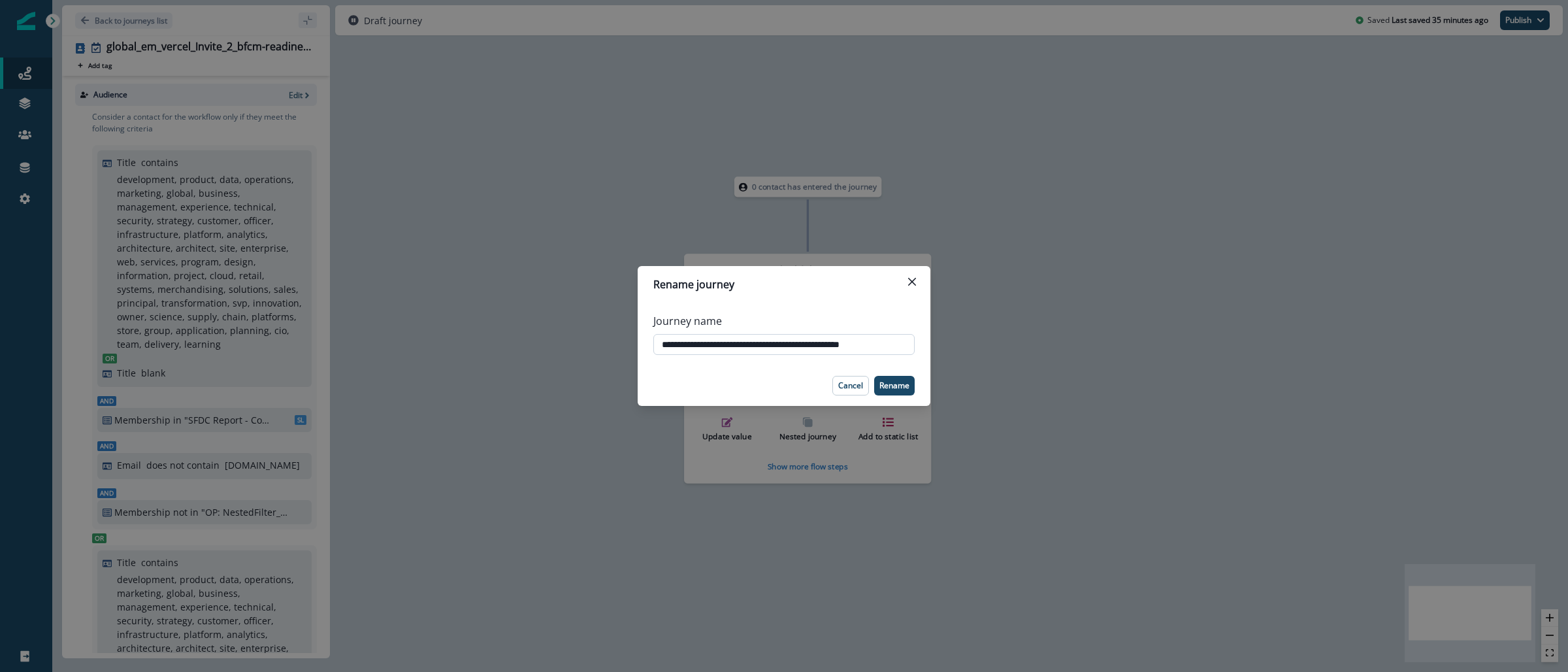
click at [868, 352] on input "**********" at bounding box center [784, 344] width 261 height 21
click at [867, 352] on input "**********" at bounding box center [784, 344] width 261 height 21
click at [1153, 230] on div "**********" at bounding box center [784, 336] width 1568 height 672
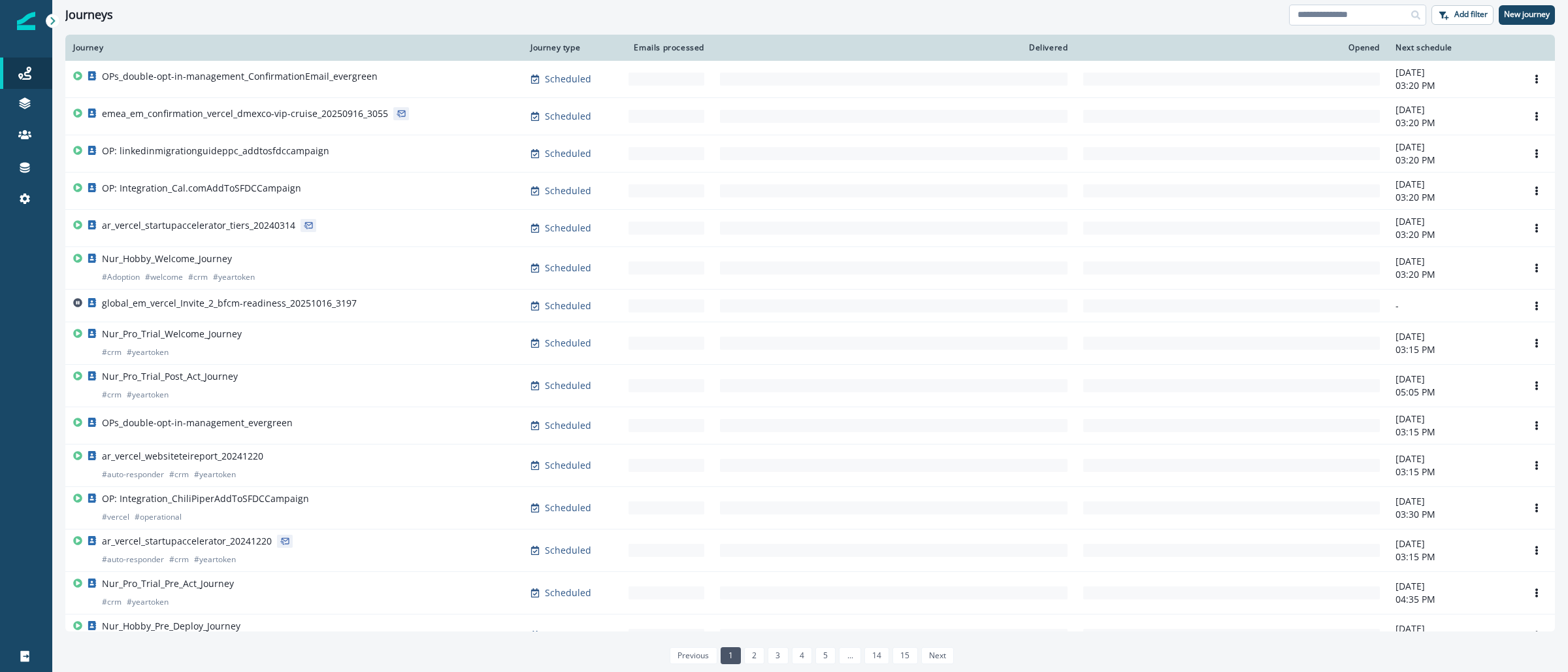
click at [1376, 14] on input at bounding box center [1357, 14] width 137 height 21
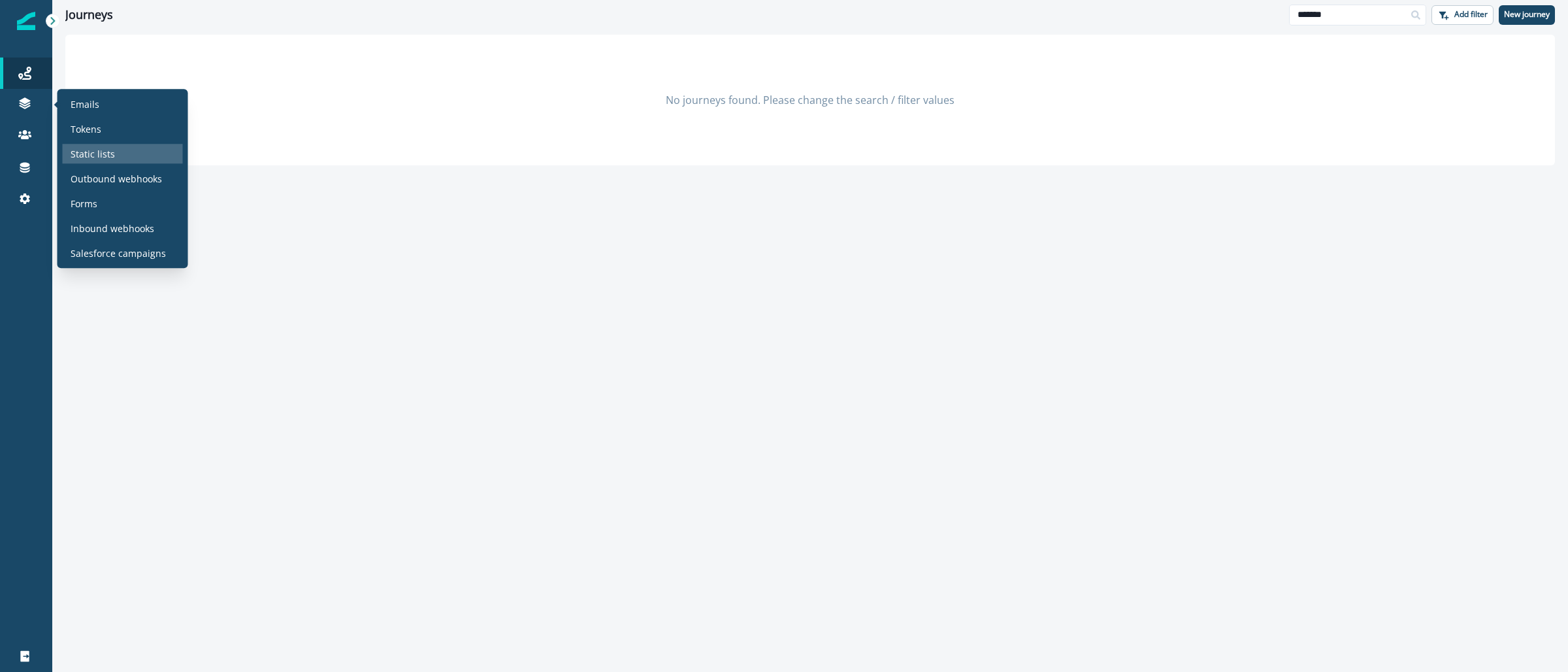
type input "*******"
click at [114, 153] on div "Static lists" at bounding box center [123, 153] width 121 height 19
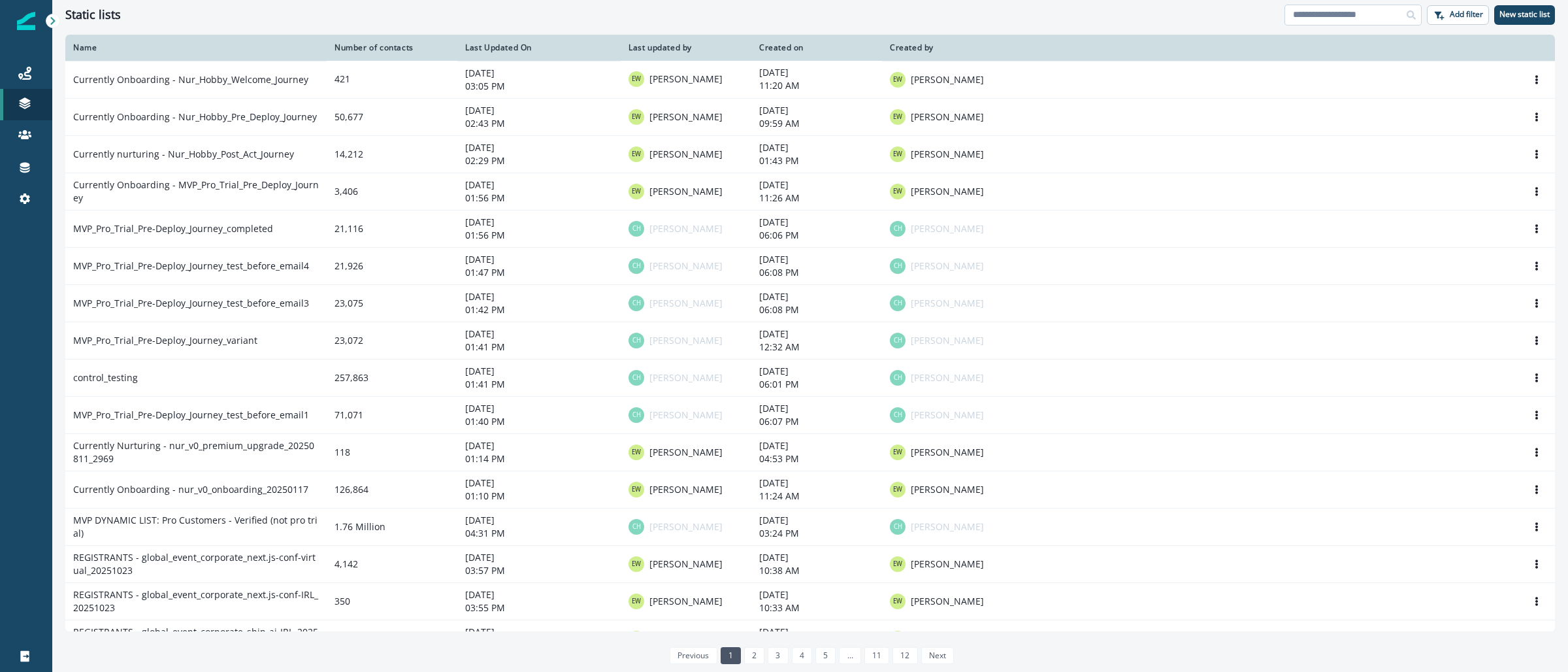
click at [1312, 6] on input at bounding box center [1353, 14] width 137 height 21
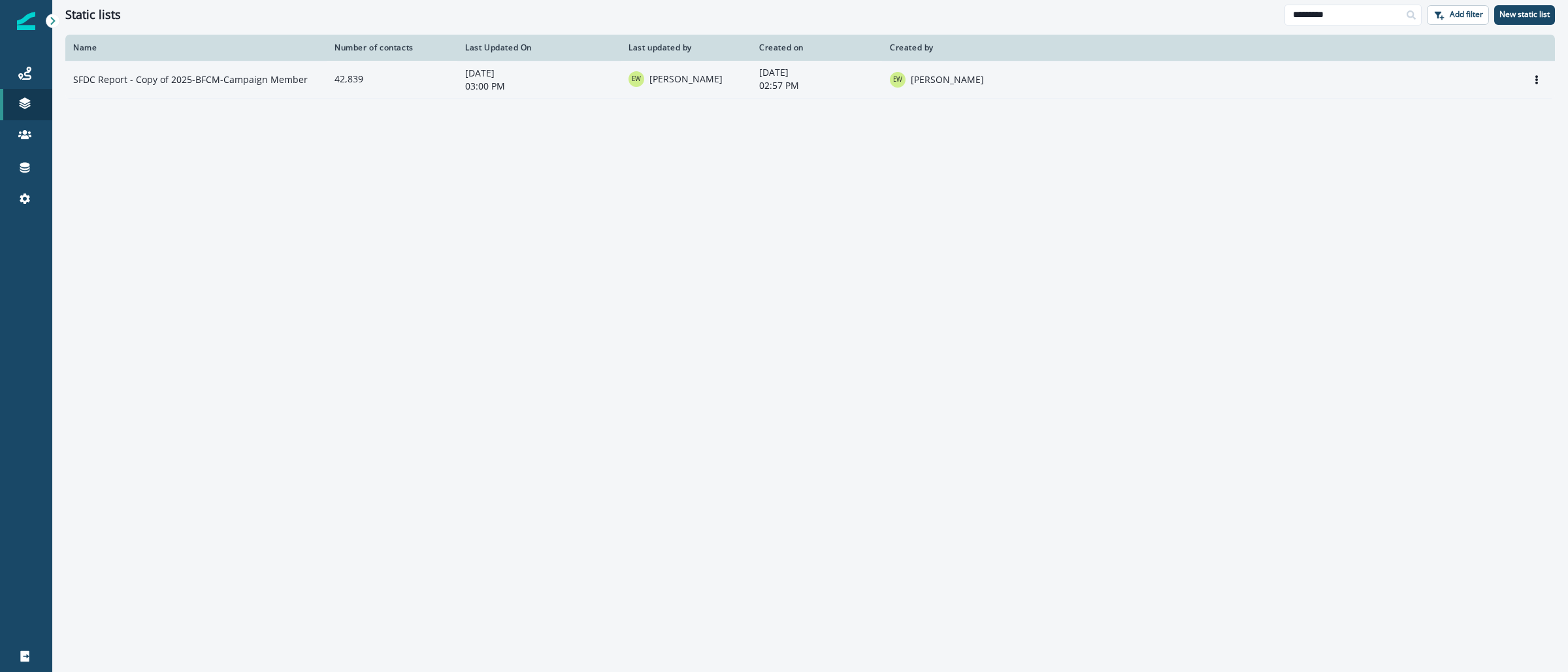
type input "*********"
click at [144, 85] on td "SFDC Report - Copy of 2025-BFCM-Campaign Member" at bounding box center [196, 79] width 261 height 38
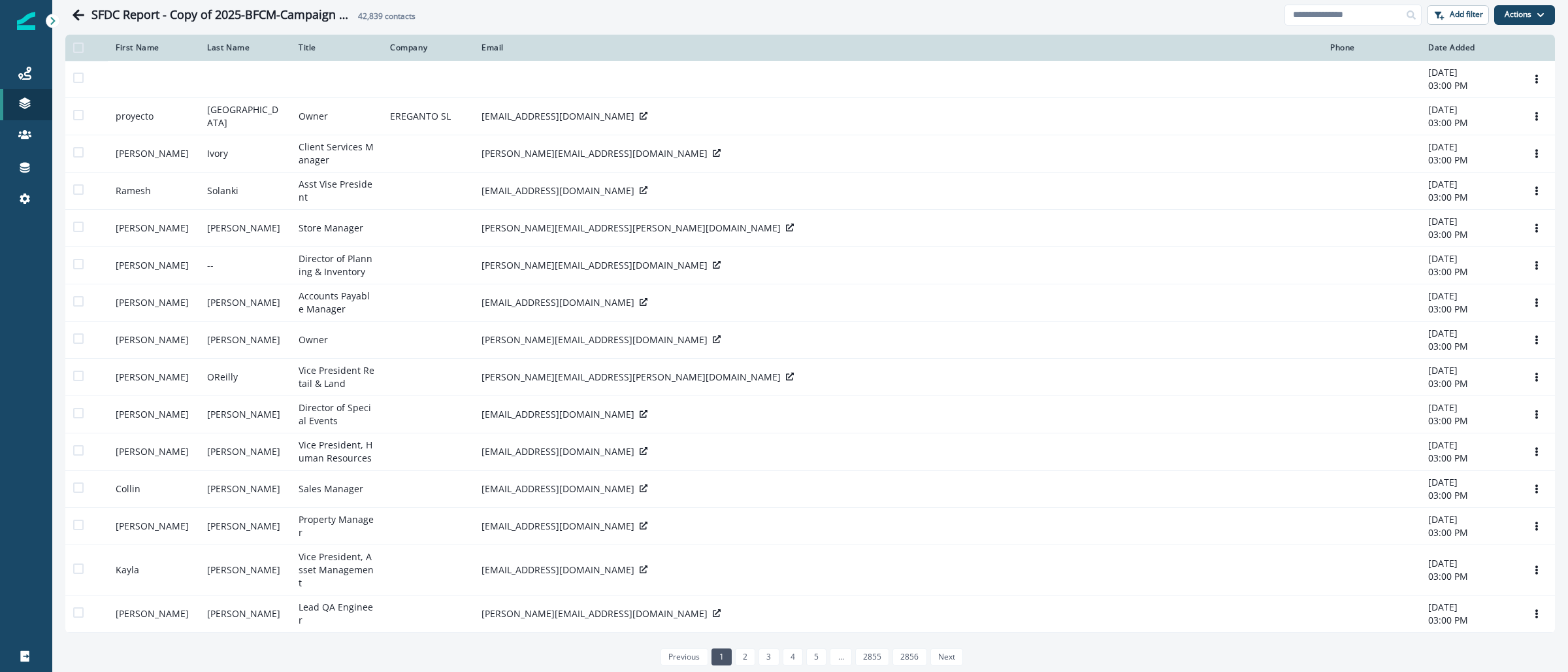
click at [79, 49] on span at bounding box center [78, 48] width 10 height 10
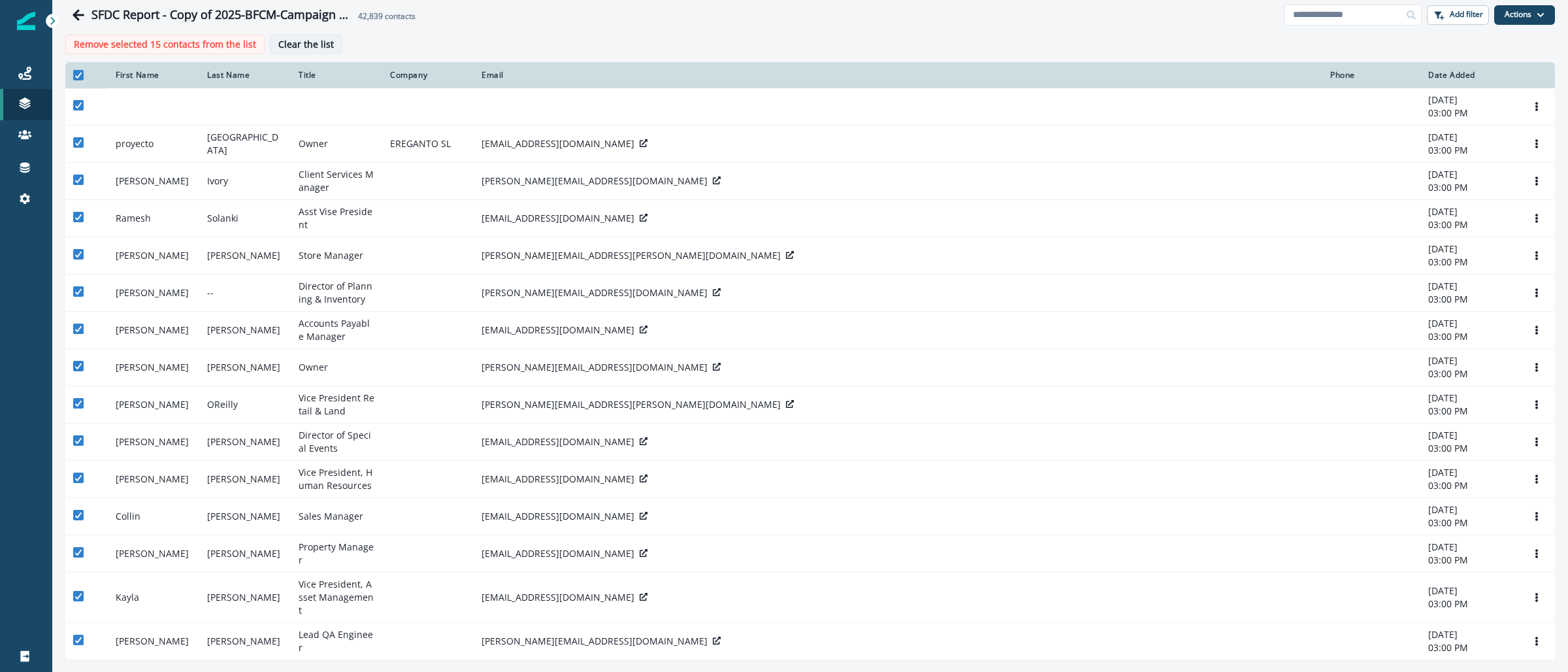
click at [315, 48] on p "Clear the list" at bounding box center [306, 44] width 56 height 11
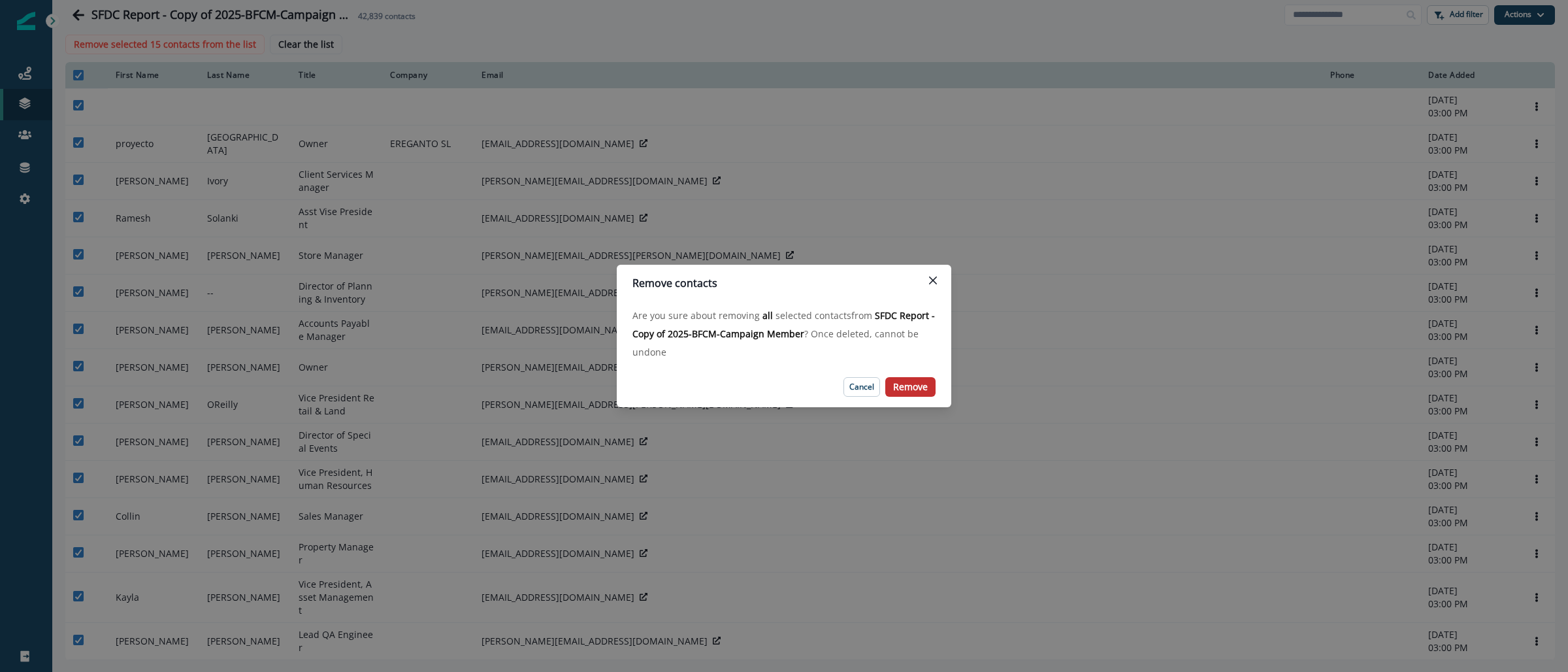
click at [911, 388] on p "Remove" at bounding box center [910, 387] width 35 height 11
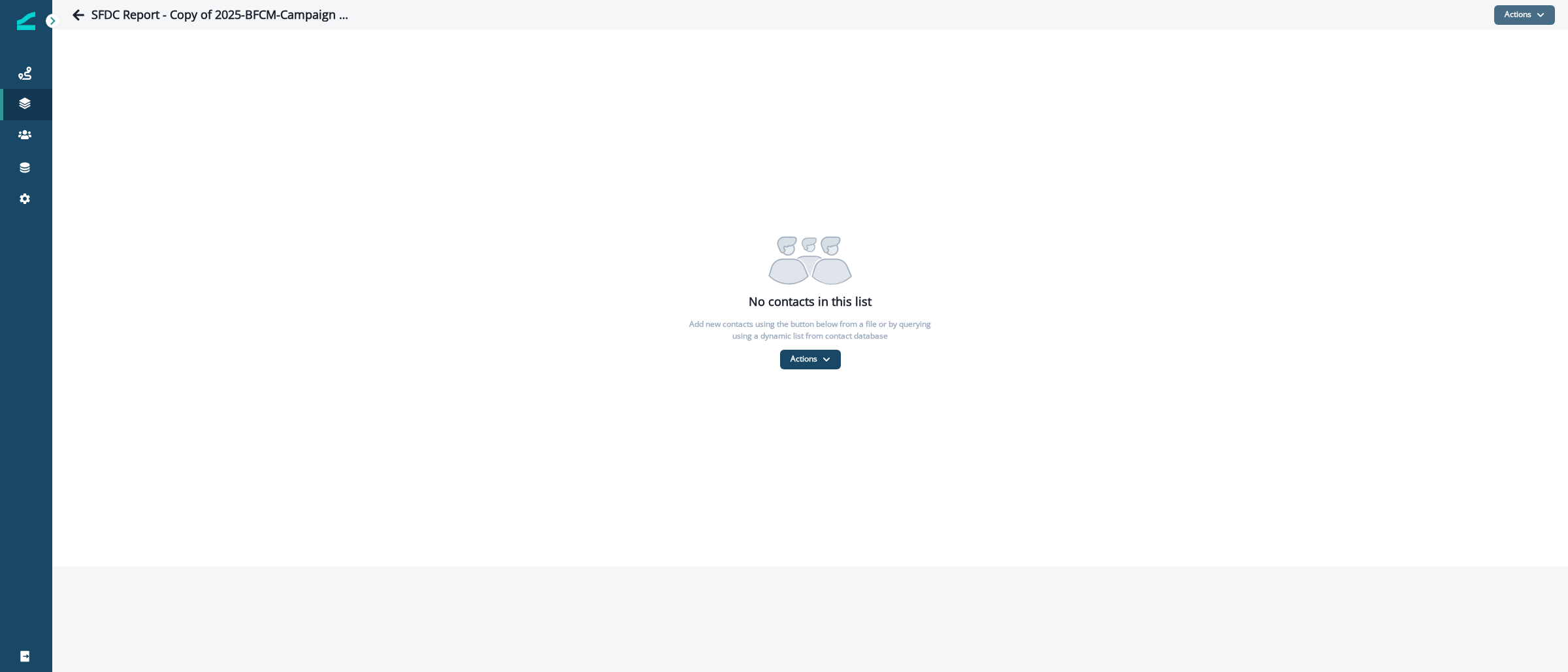
click at [1543, 14] on icon "button" at bounding box center [1540, 14] width 8 height 8
click at [1510, 63] on button "From a CSV file" at bounding box center [1495, 70] width 116 height 22
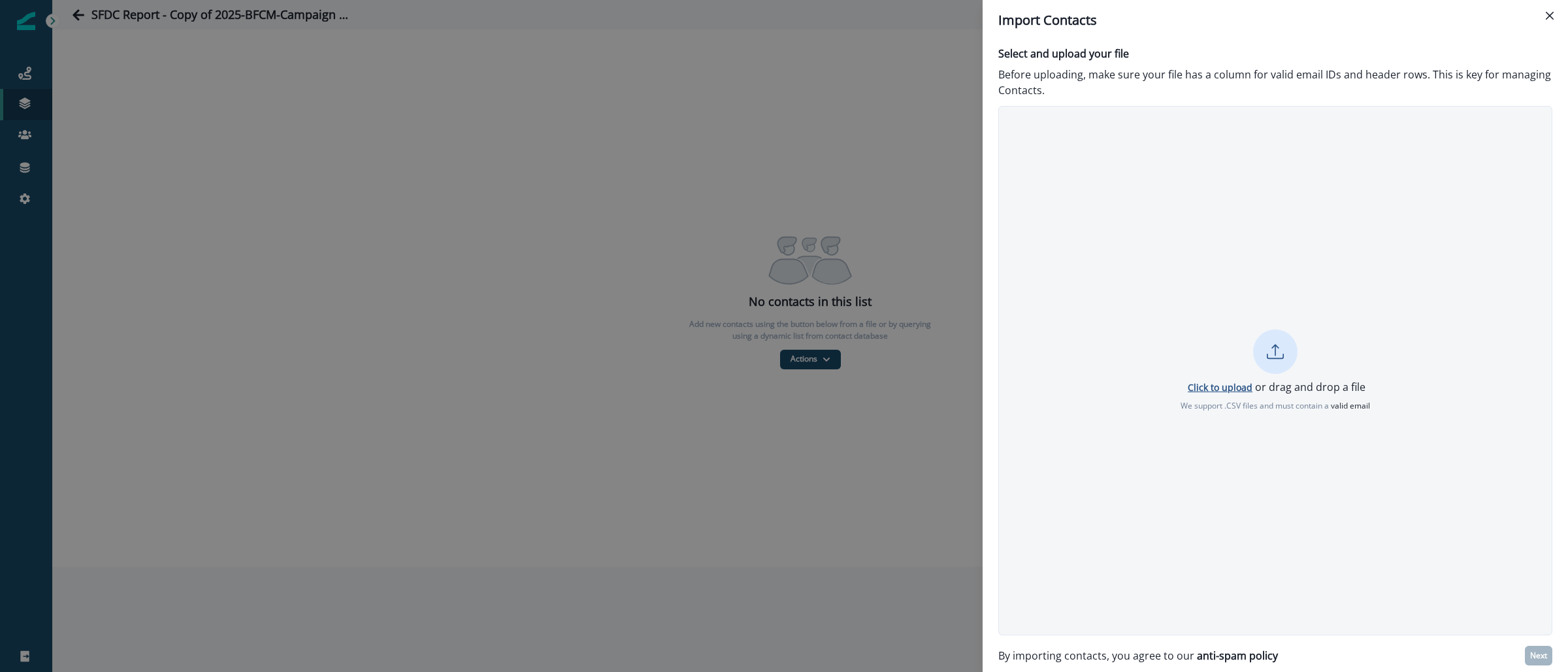
click at [1217, 388] on p "Click to upload" at bounding box center [1220, 387] width 65 height 12
click at [1540, 653] on p "Next" at bounding box center [1538, 655] width 17 height 9
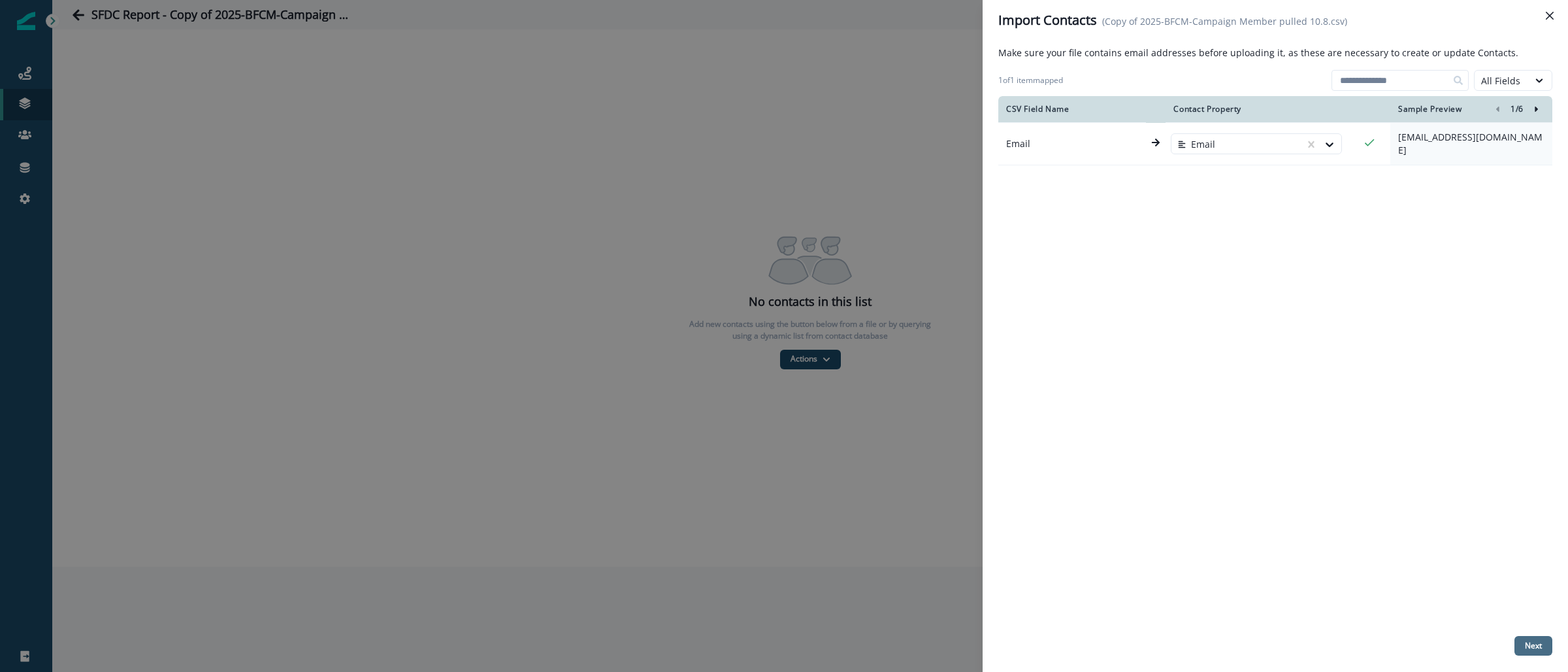
click at [1528, 644] on p "Next" at bounding box center [1533, 645] width 17 height 9
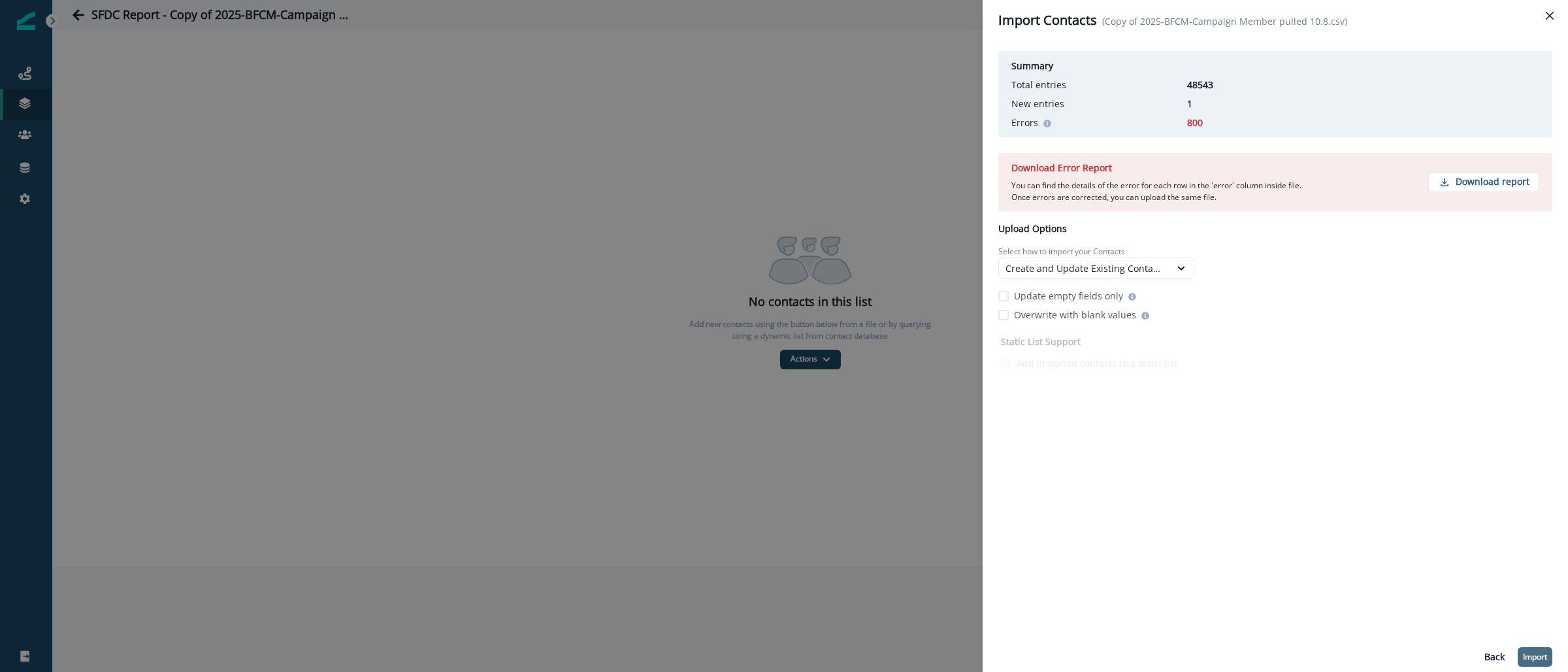
click at [1533, 652] on p "Import" at bounding box center [1534, 656] width 24 height 9
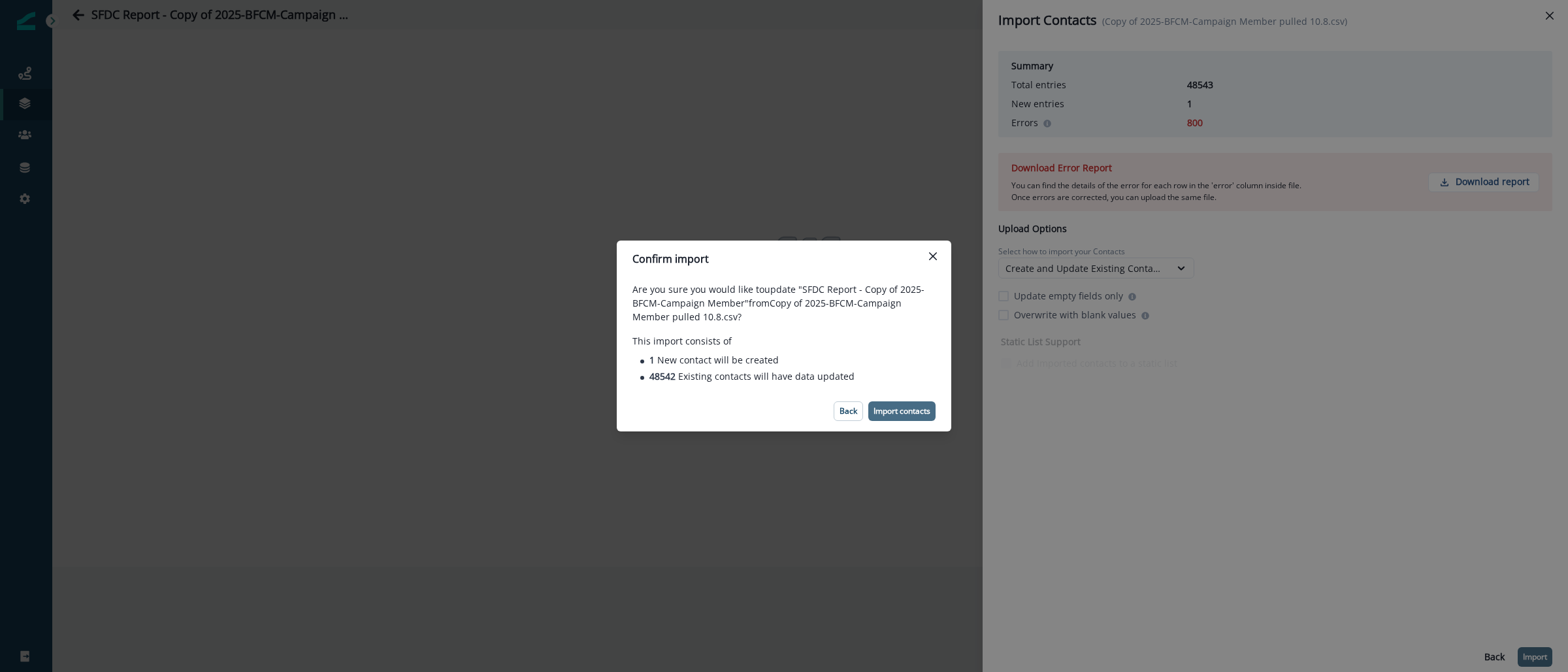
click at [919, 411] on p "Import contacts" at bounding box center [901, 411] width 57 height 9
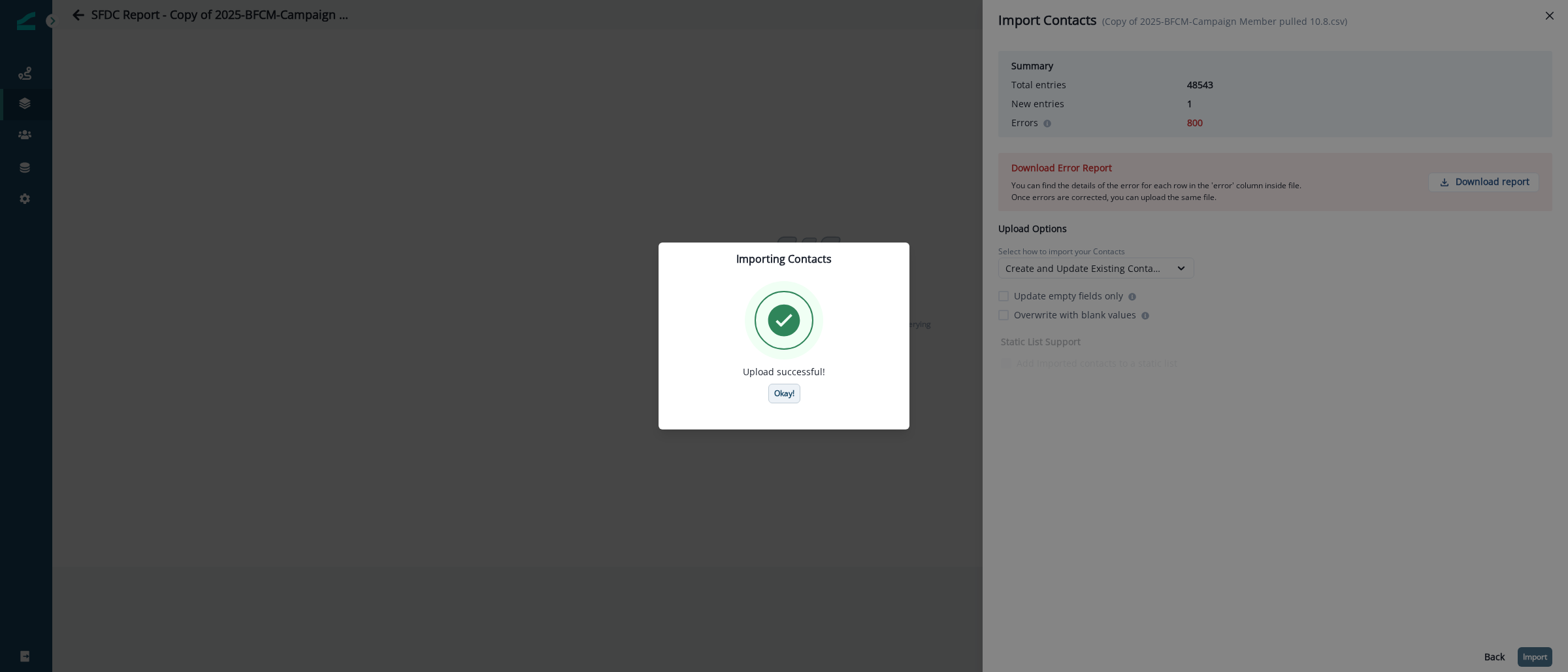
click at [797, 389] on button "Okay!" at bounding box center [784, 393] width 32 height 19
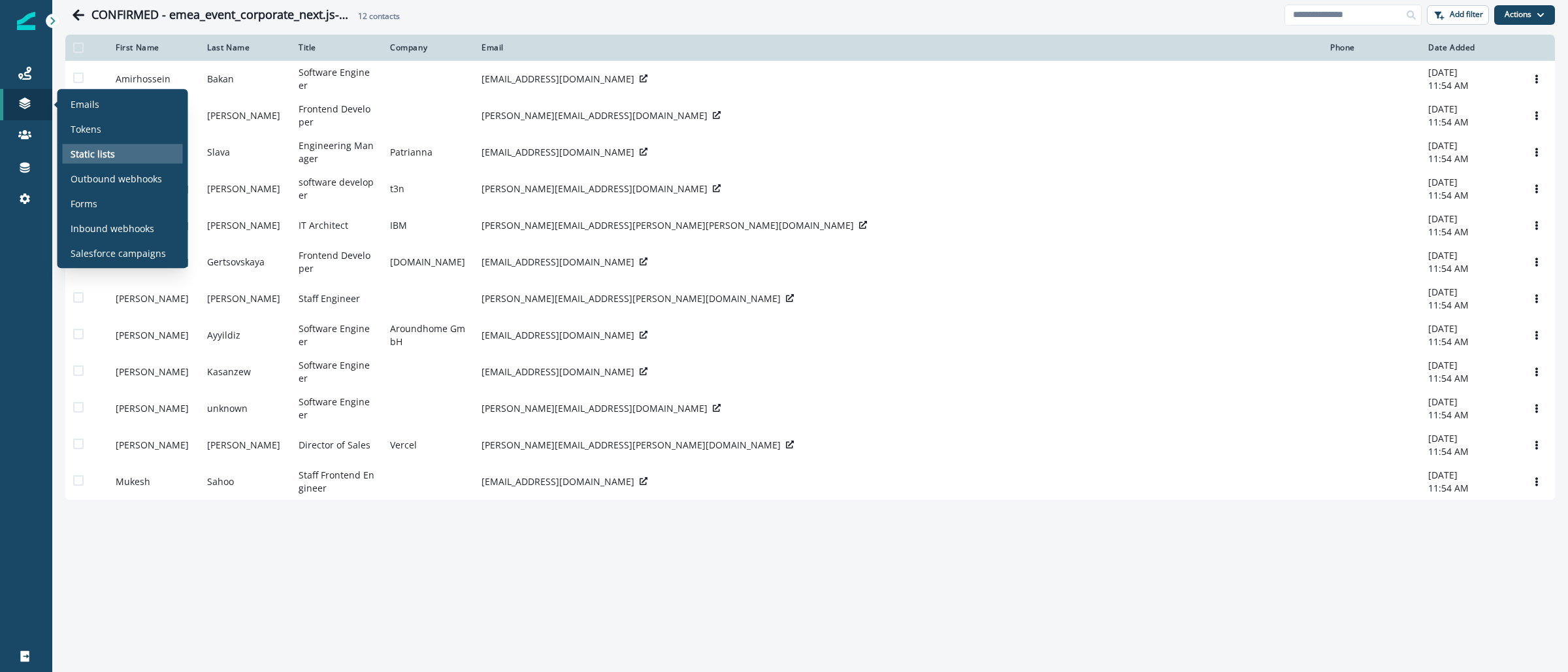
click at [141, 159] on div "Static lists" at bounding box center [123, 153] width 121 height 19
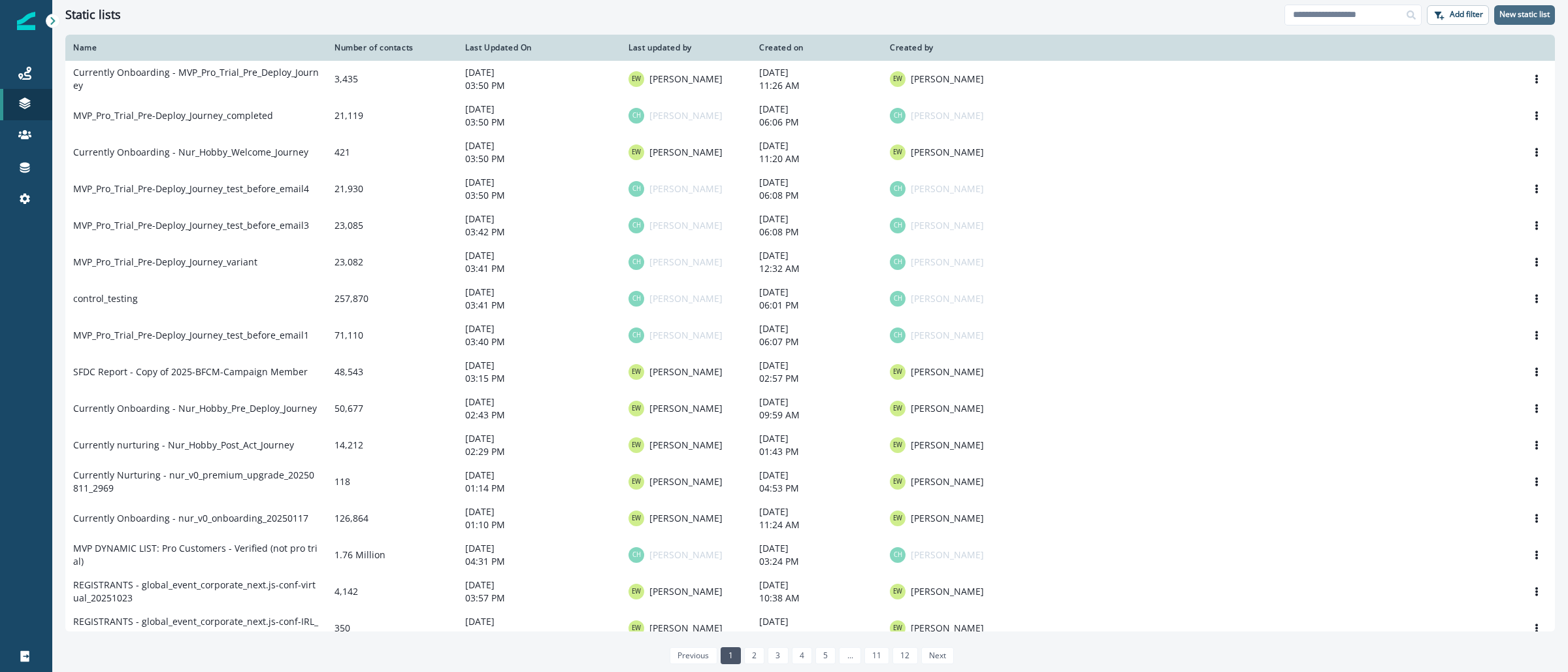
click at [1515, 7] on button "New static list" at bounding box center [1524, 14] width 61 height 19
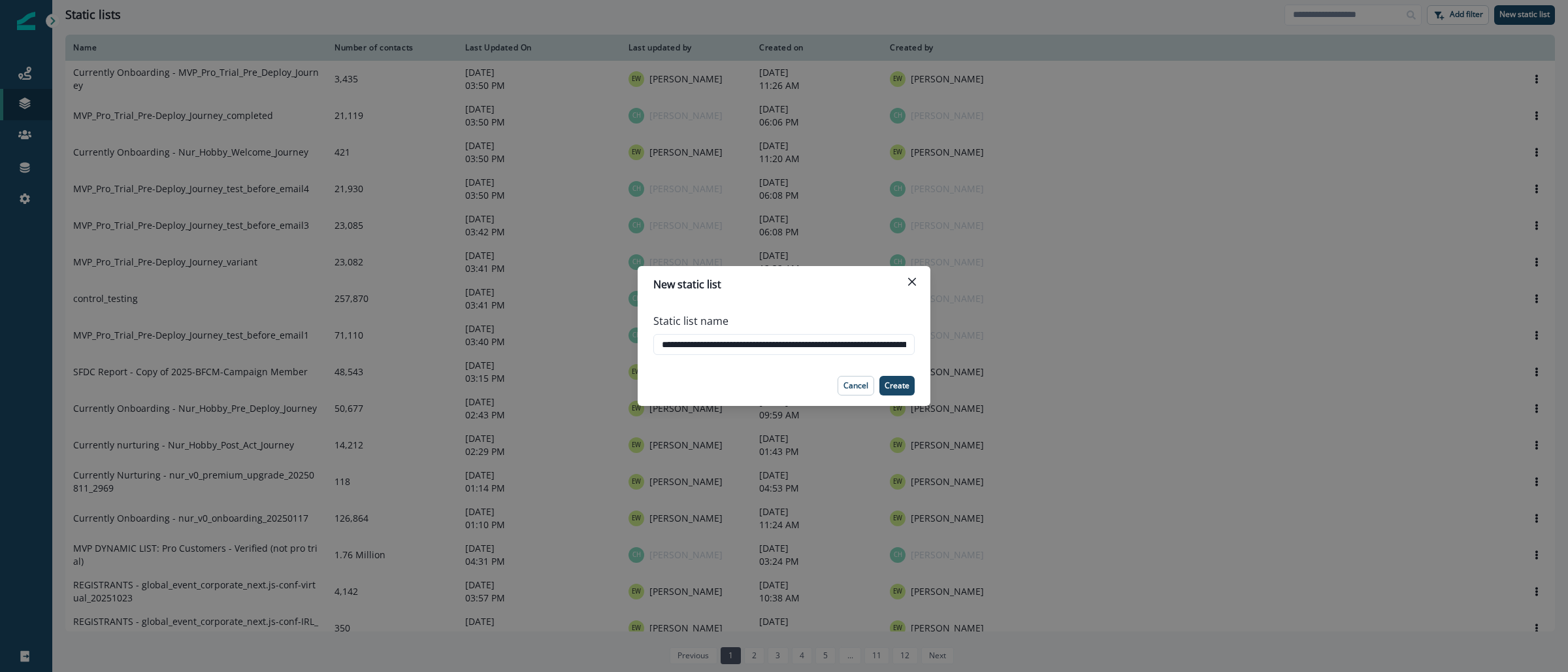
scroll to position [0, 108]
type input "**********"
click at [906, 390] on p "Create" at bounding box center [897, 385] width 25 height 9
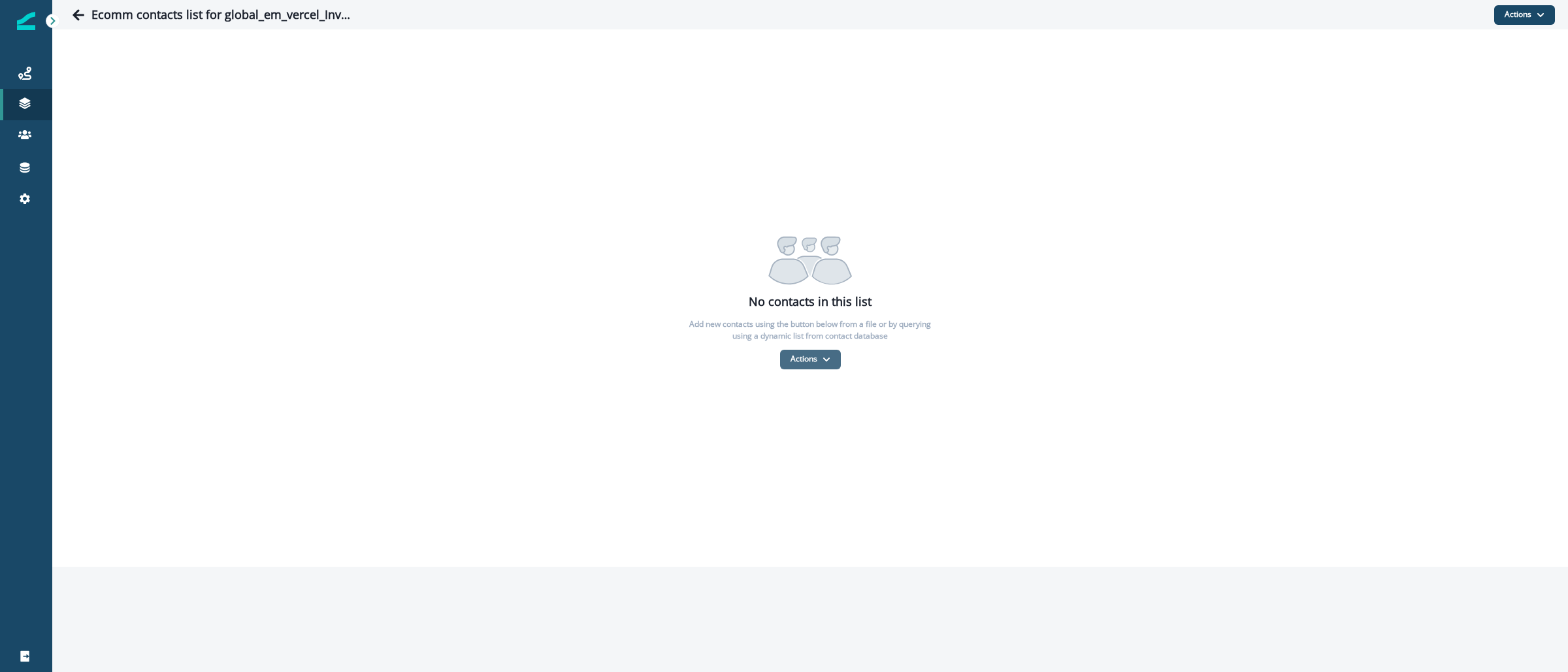
click at [824, 364] on button "Actions" at bounding box center [810, 359] width 61 height 19
click at [836, 410] on button "From a CSV file" at bounding box center [838, 415] width 116 height 22
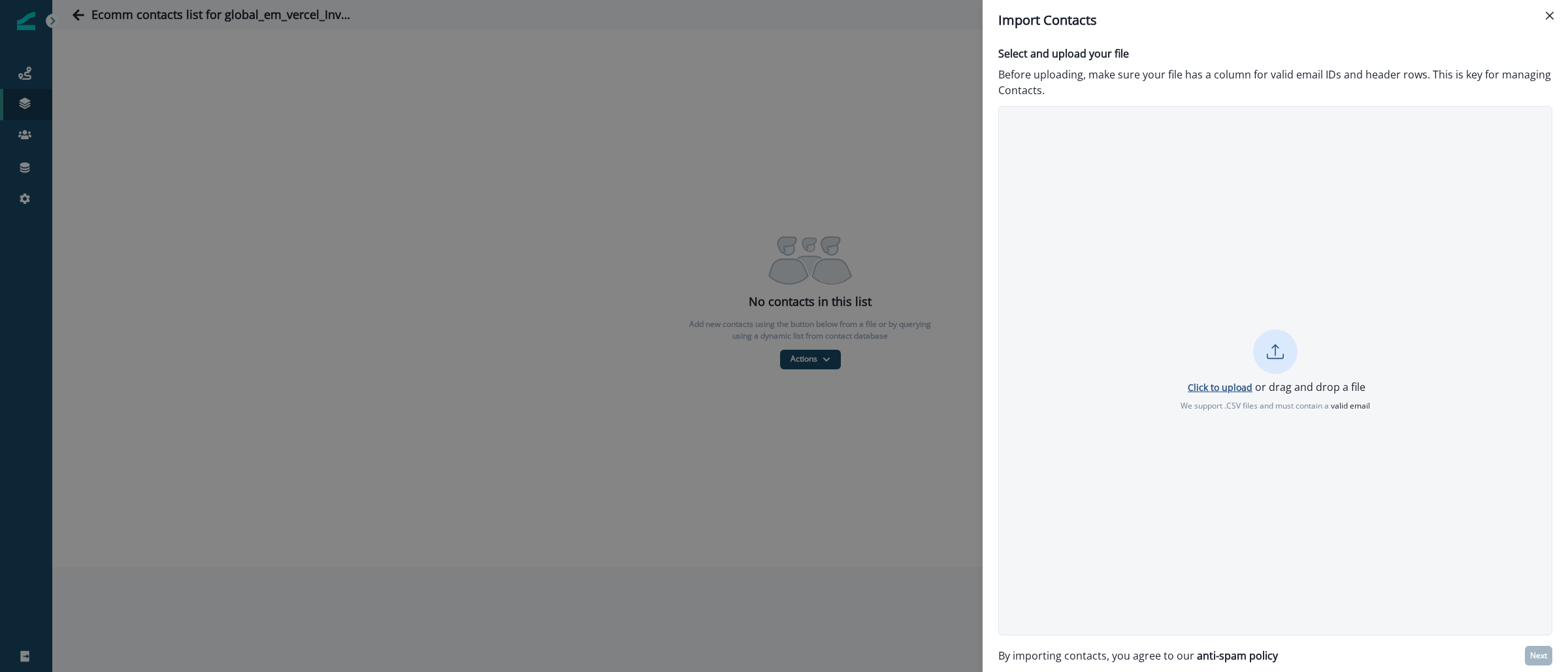
click at [1215, 390] on p "Click to upload" at bounding box center [1220, 387] width 65 height 12
click at [1541, 657] on p "Next" at bounding box center [1538, 655] width 17 height 9
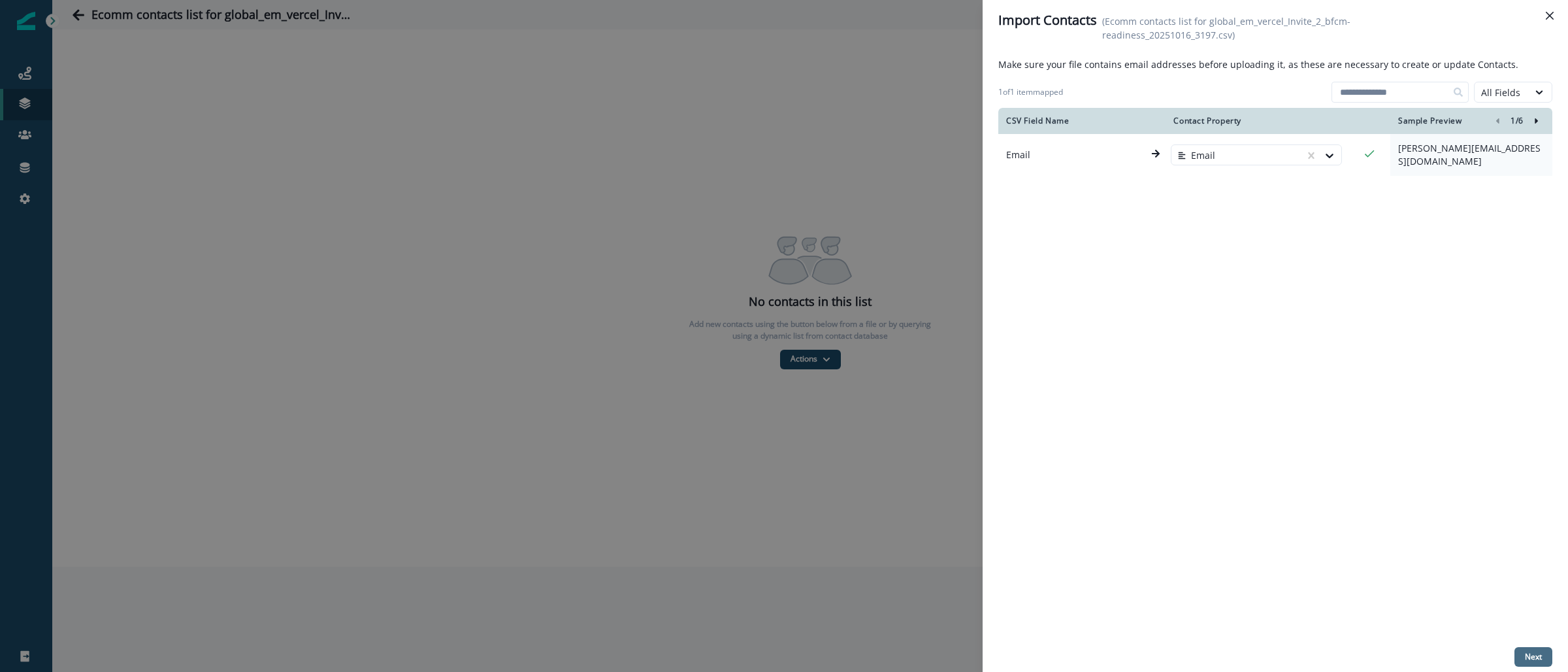
click at [1531, 655] on p "Next" at bounding box center [1533, 656] width 17 height 9
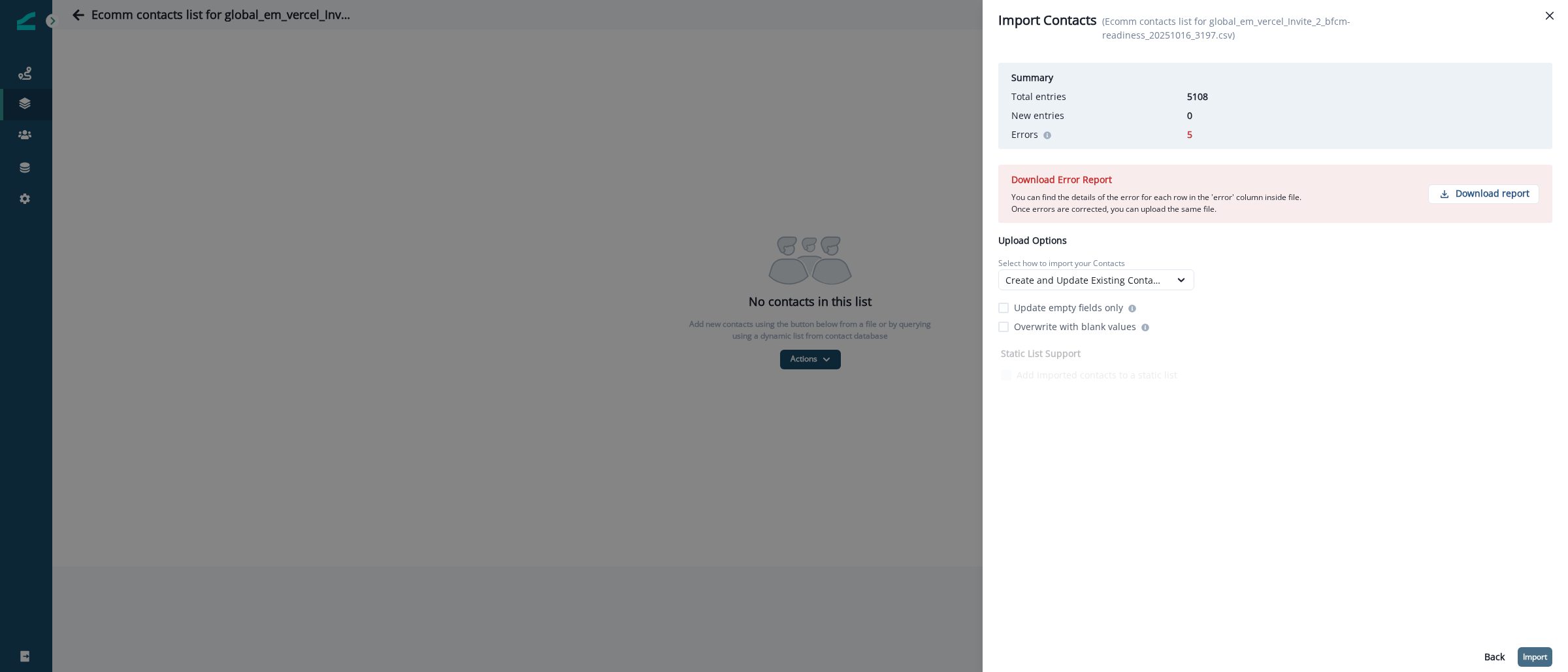
click at [1545, 657] on p "Import" at bounding box center [1534, 656] width 24 height 9
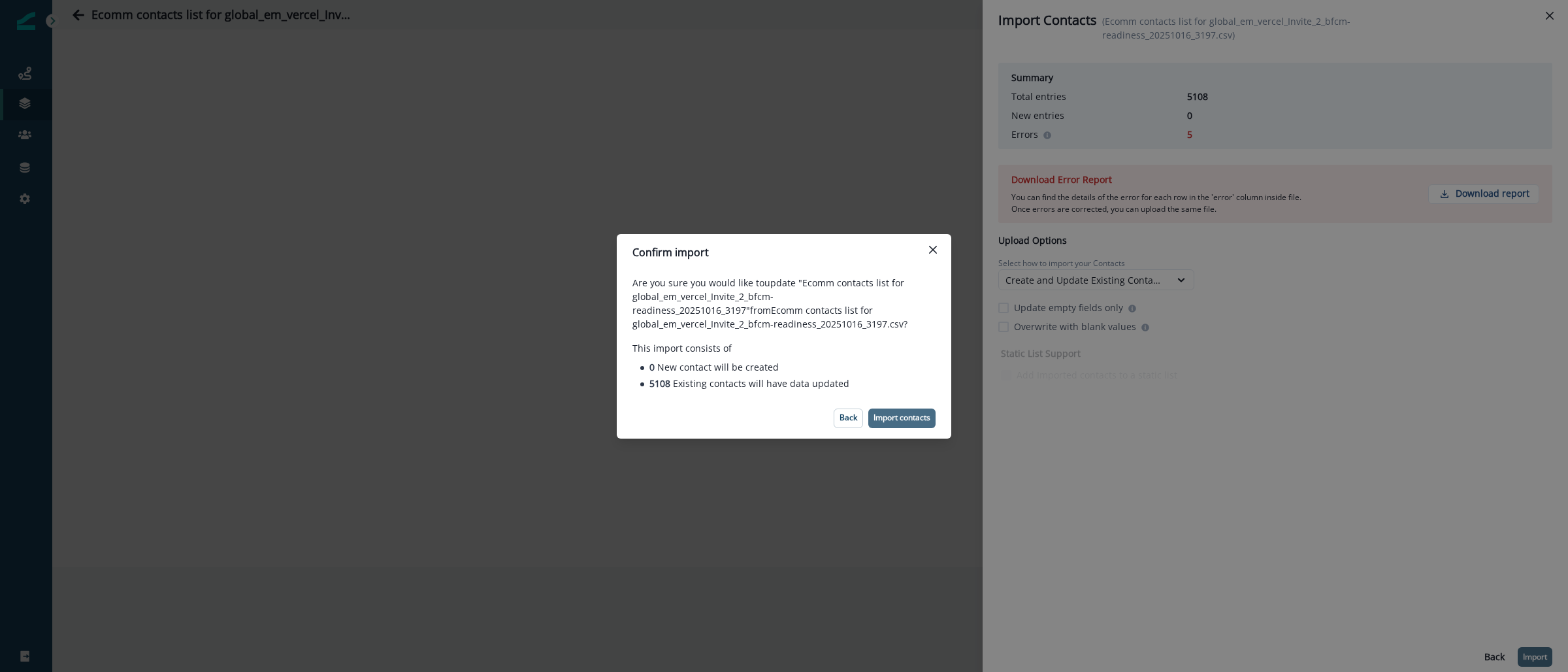
click at [915, 419] on p "Import contacts" at bounding box center [901, 417] width 57 height 9
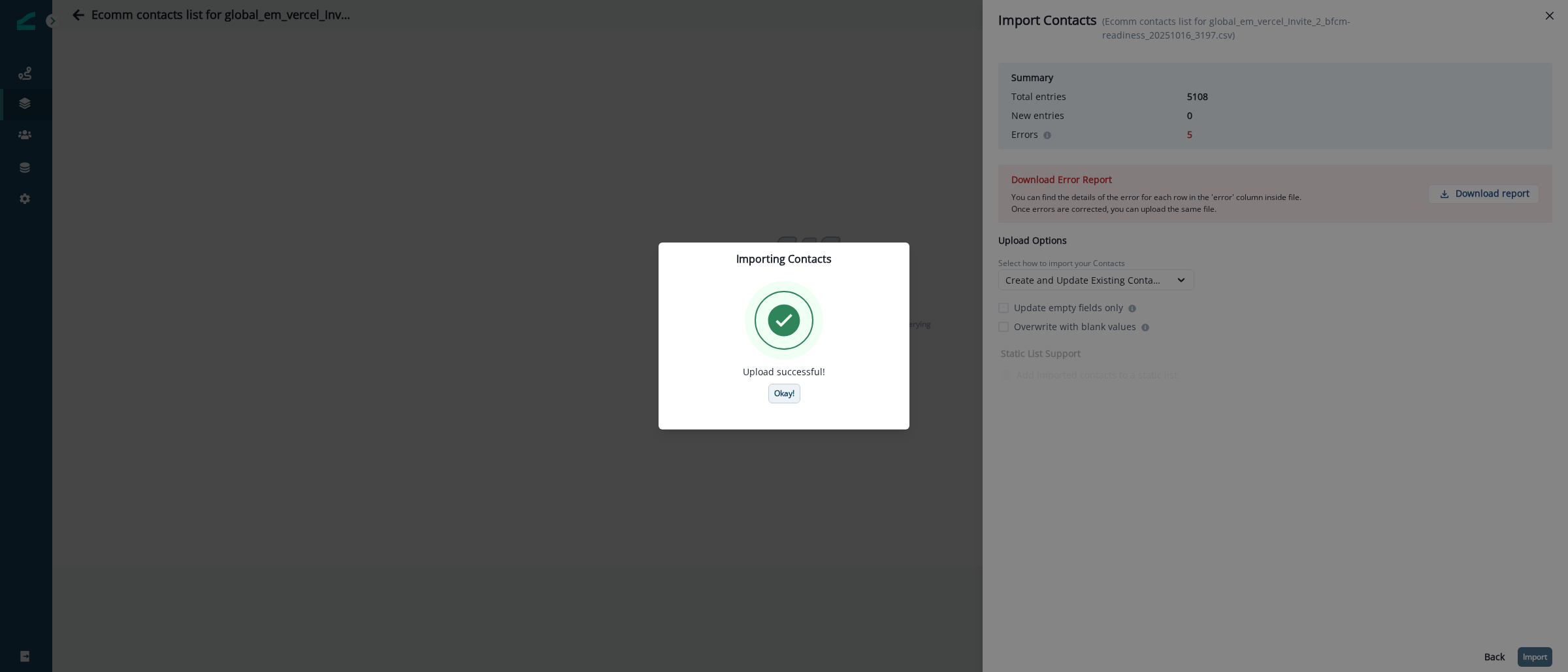
click at [796, 395] on button "Okay!" at bounding box center [784, 393] width 32 height 19
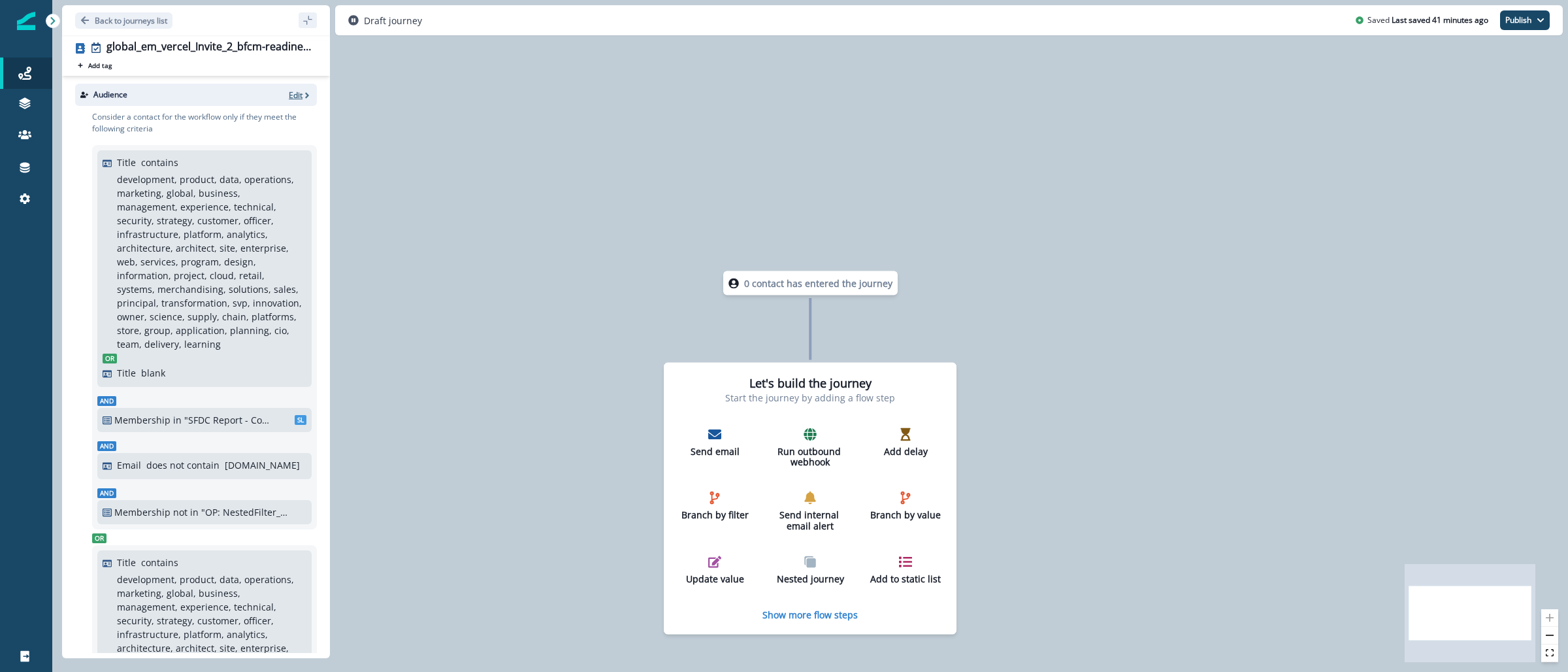
click at [302, 95] on icon "button" at bounding box center [307, 95] width 9 height 9
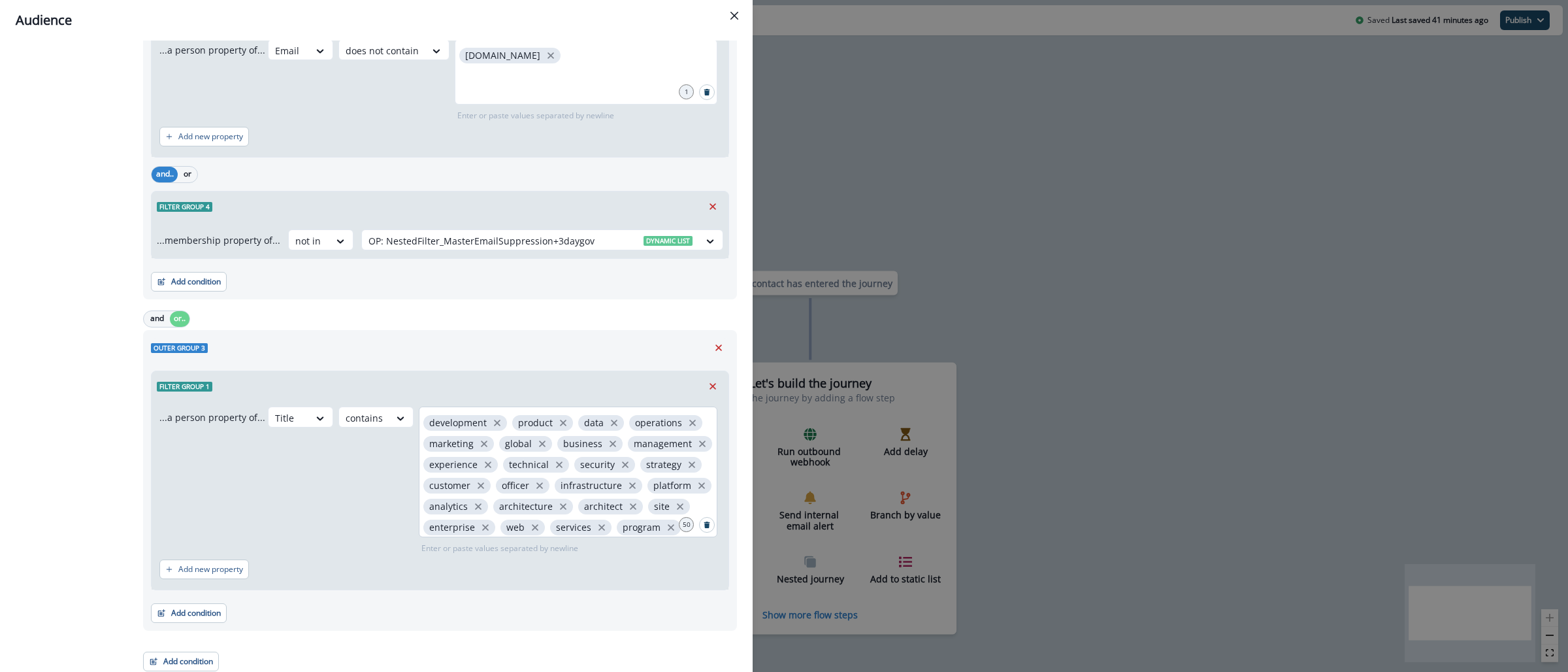
scroll to position [1256, 0]
click at [221, 614] on button "Add condition" at bounding box center [188, 608] width 76 height 19
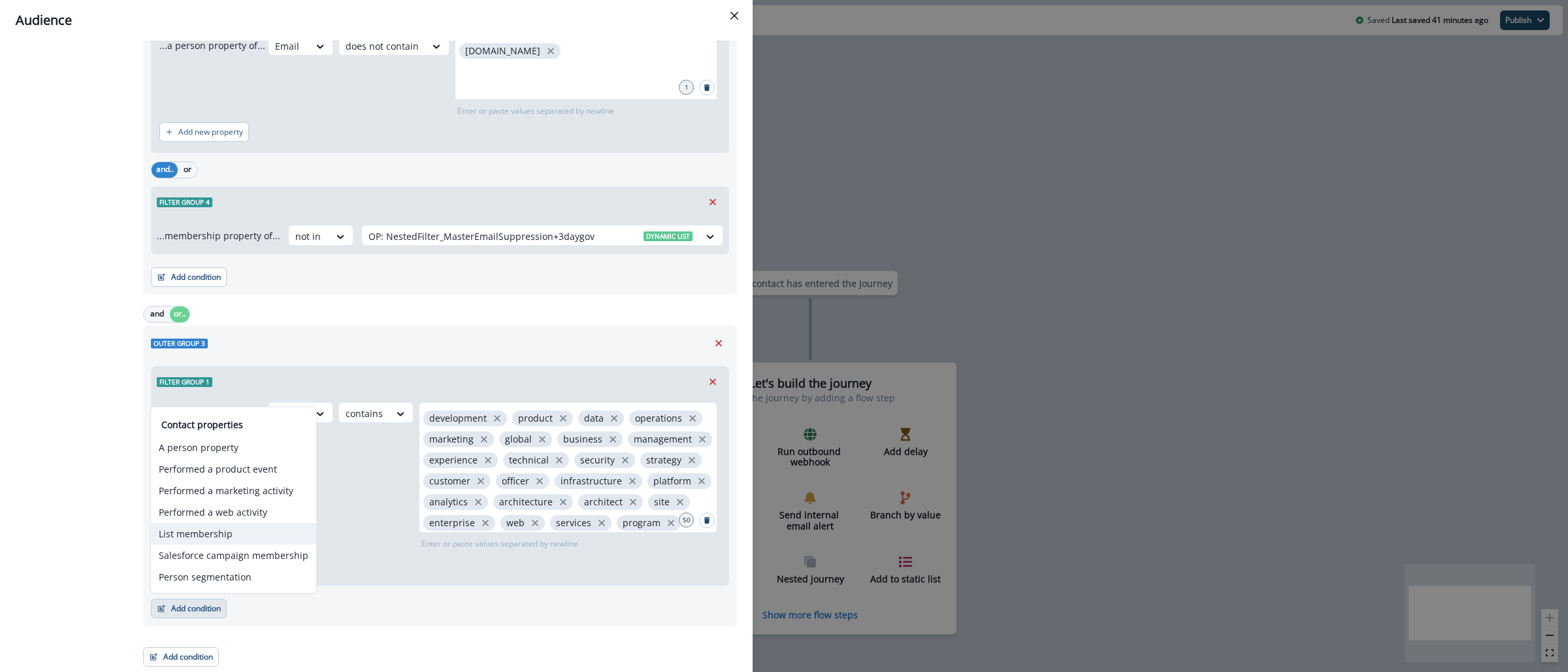
click at [248, 538] on button "List membership" at bounding box center [233, 533] width 165 height 22
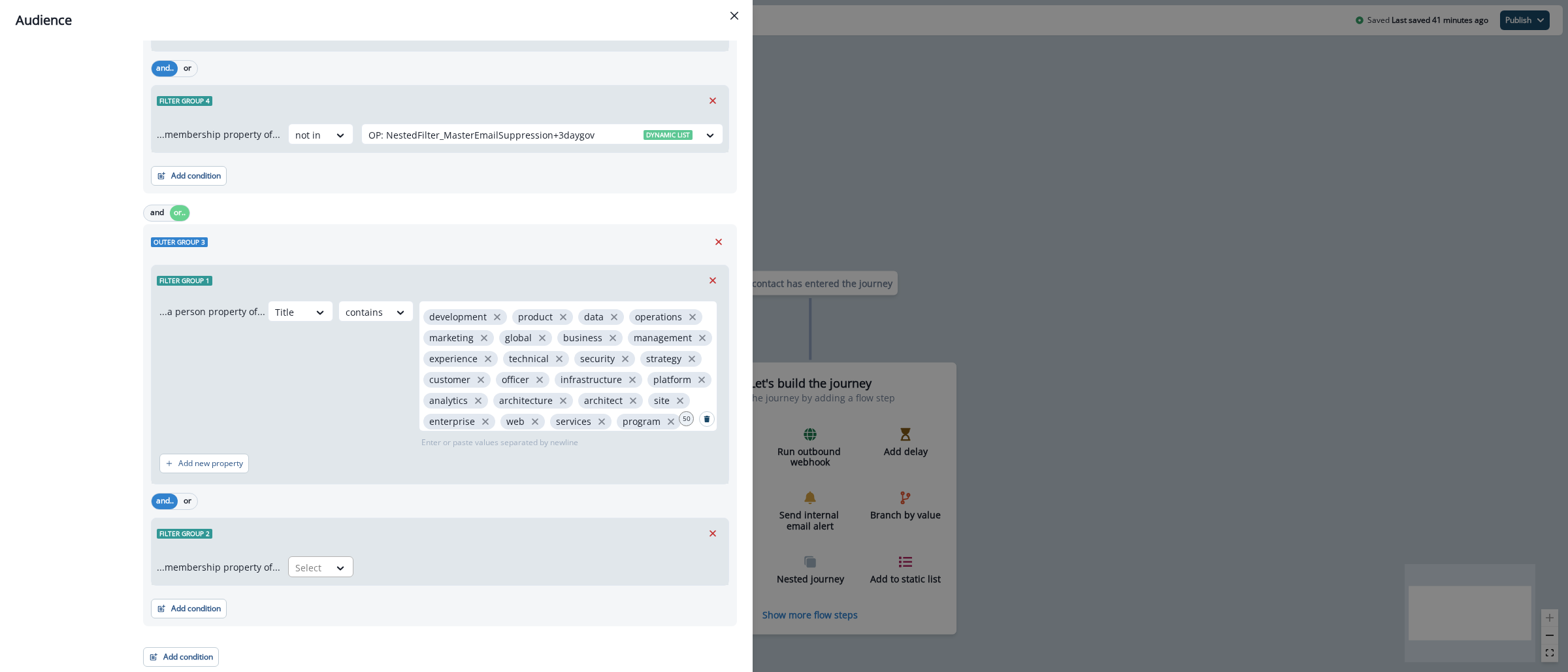
scroll to position [1358, 0]
drag, startPoint x: 293, startPoint y: 570, endPoint x: 307, endPoint y: 579, distance: 16.6
click at [295, 570] on div at bounding box center [309, 567] width 27 height 17
click at [323, 596] on div "in" at bounding box center [316, 596] width 66 height 24
click at [377, 571] on div at bounding box center [530, 567] width 324 height 17
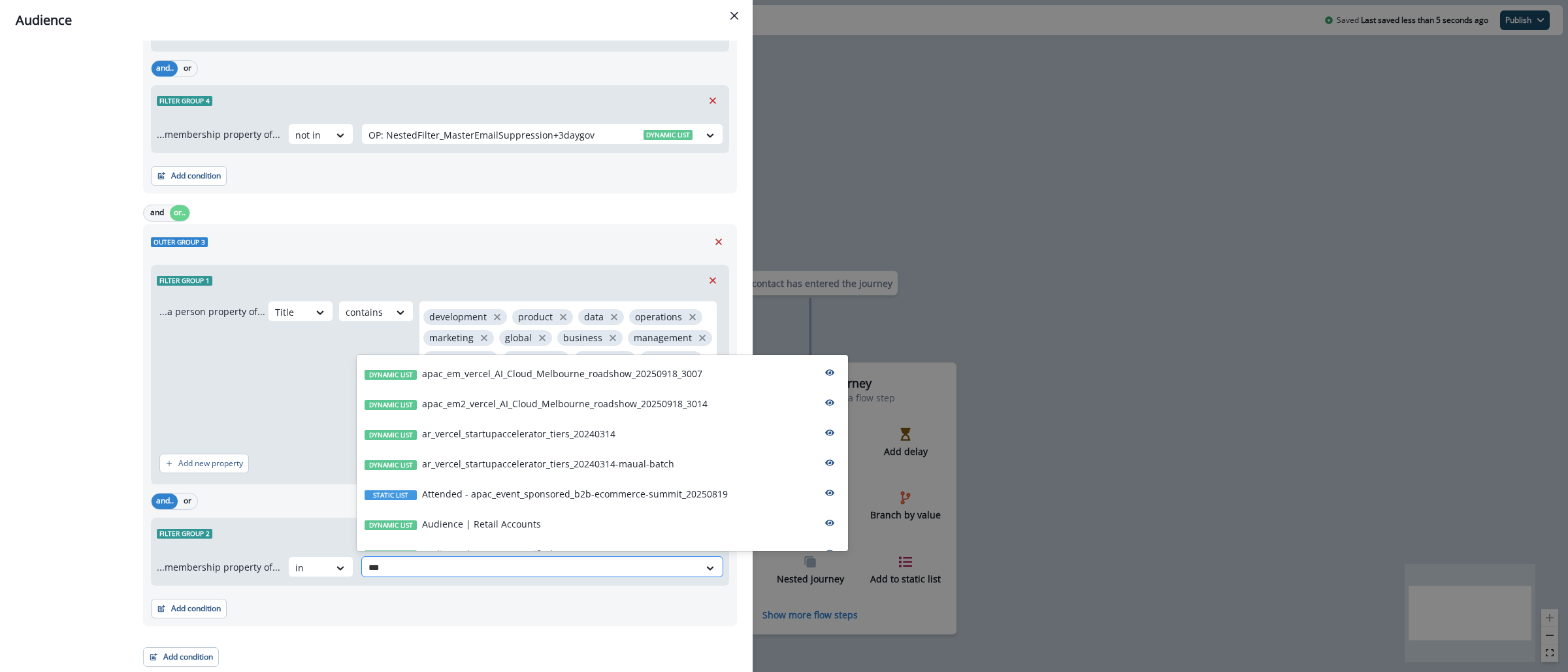
type input "****"
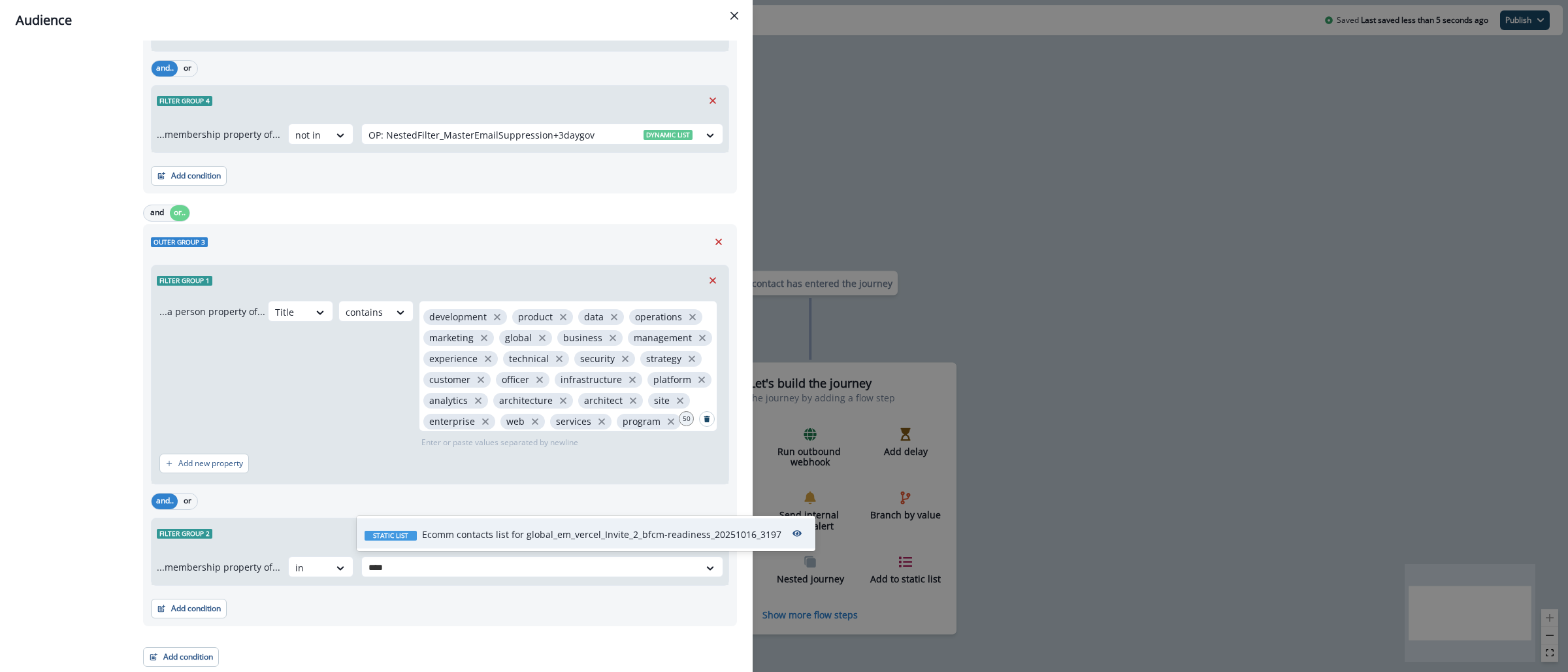
click at [546, 536] on p "Ecomm contacts list for global_em_vercel_Invite_2_bfcm-readiness_20251016_3197" at bounding box center [602, 534] width 359 height 14
click at [201, 616] on button "Add condition" at bounding box center [188, 608] width 76 height 19
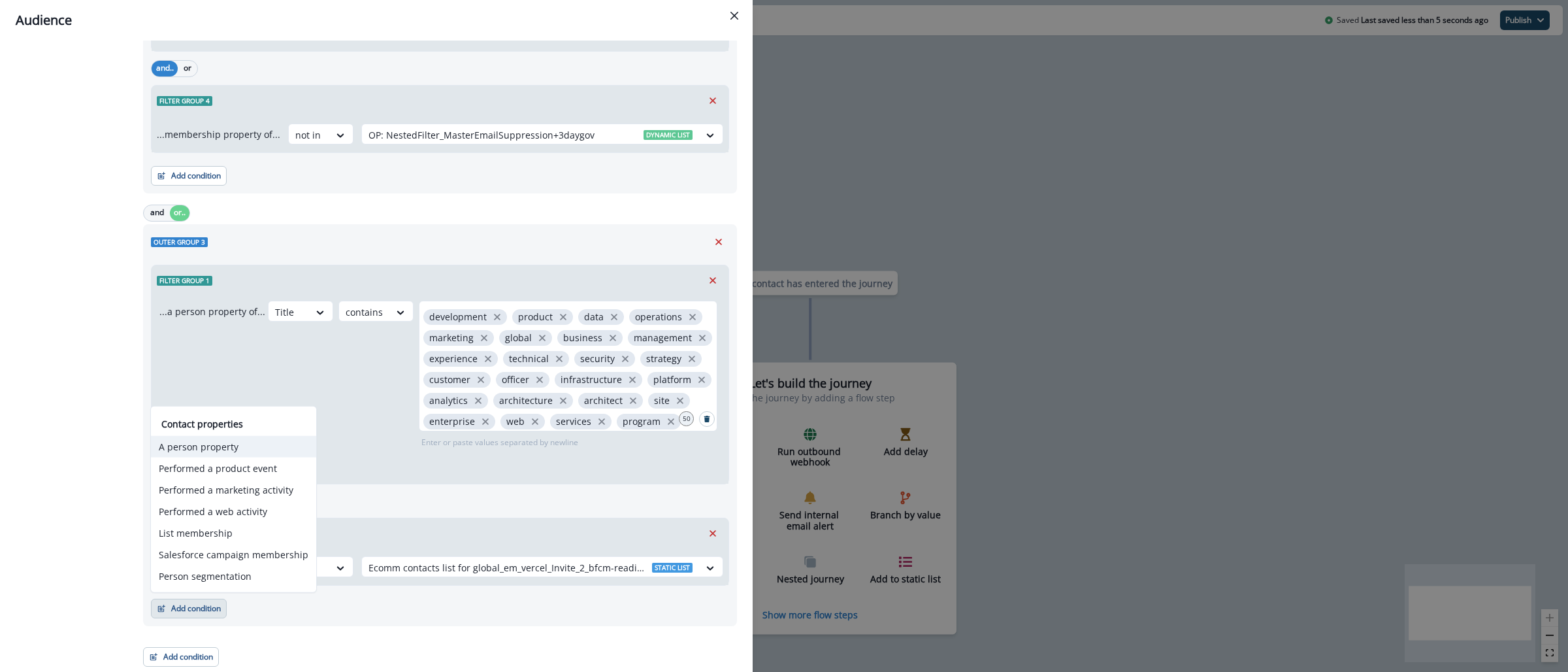
click at [223, 446] on button "A person property" at bounding box center [233, 447] width 165 height 22
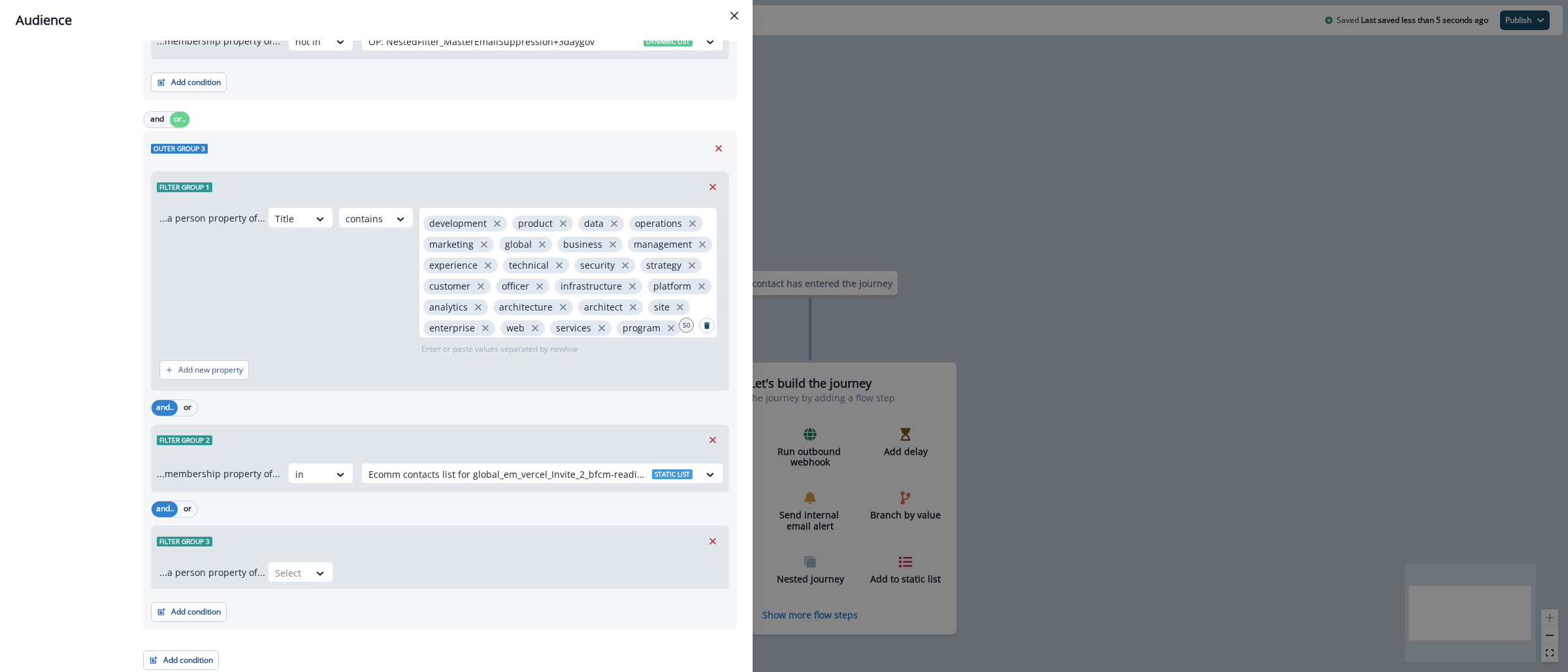
scroll to position [1454, 0]
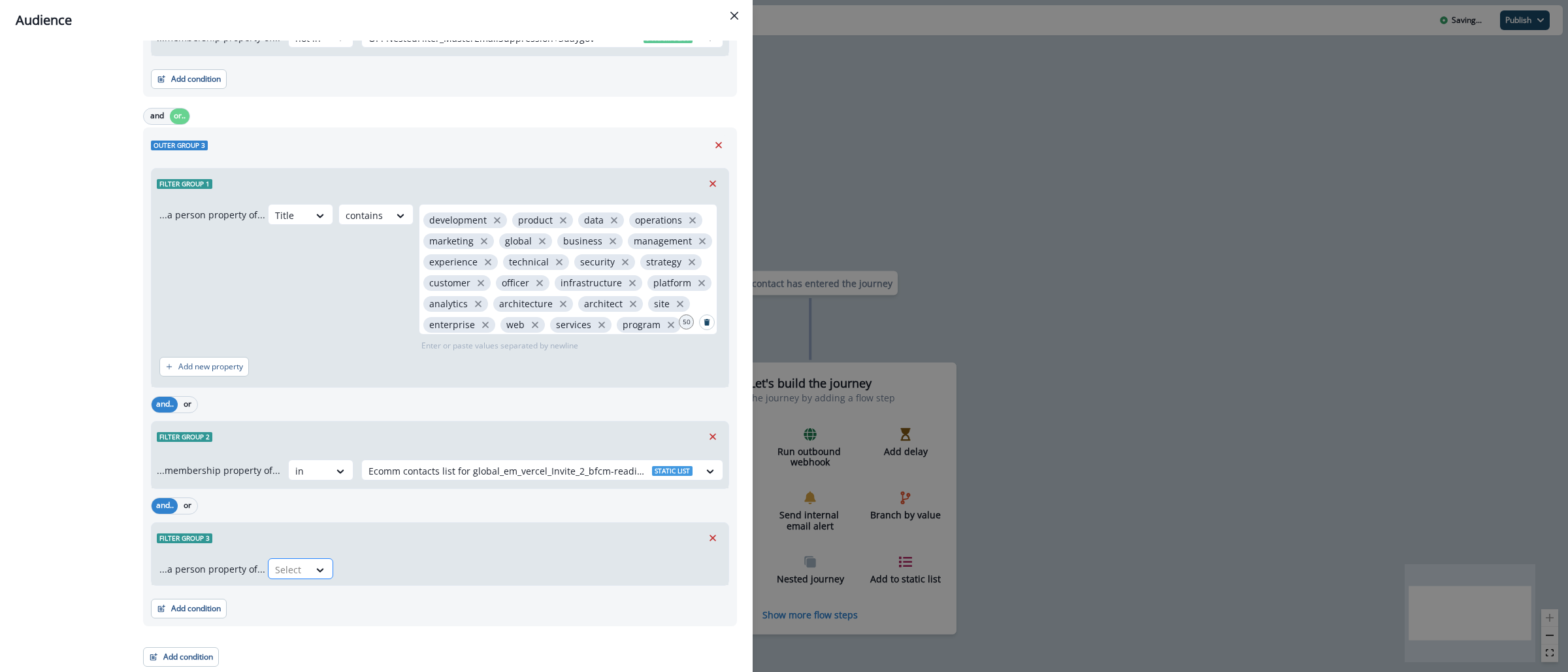
click at [289, 572] on div at bounding box center [289, 570] width 27 height 17
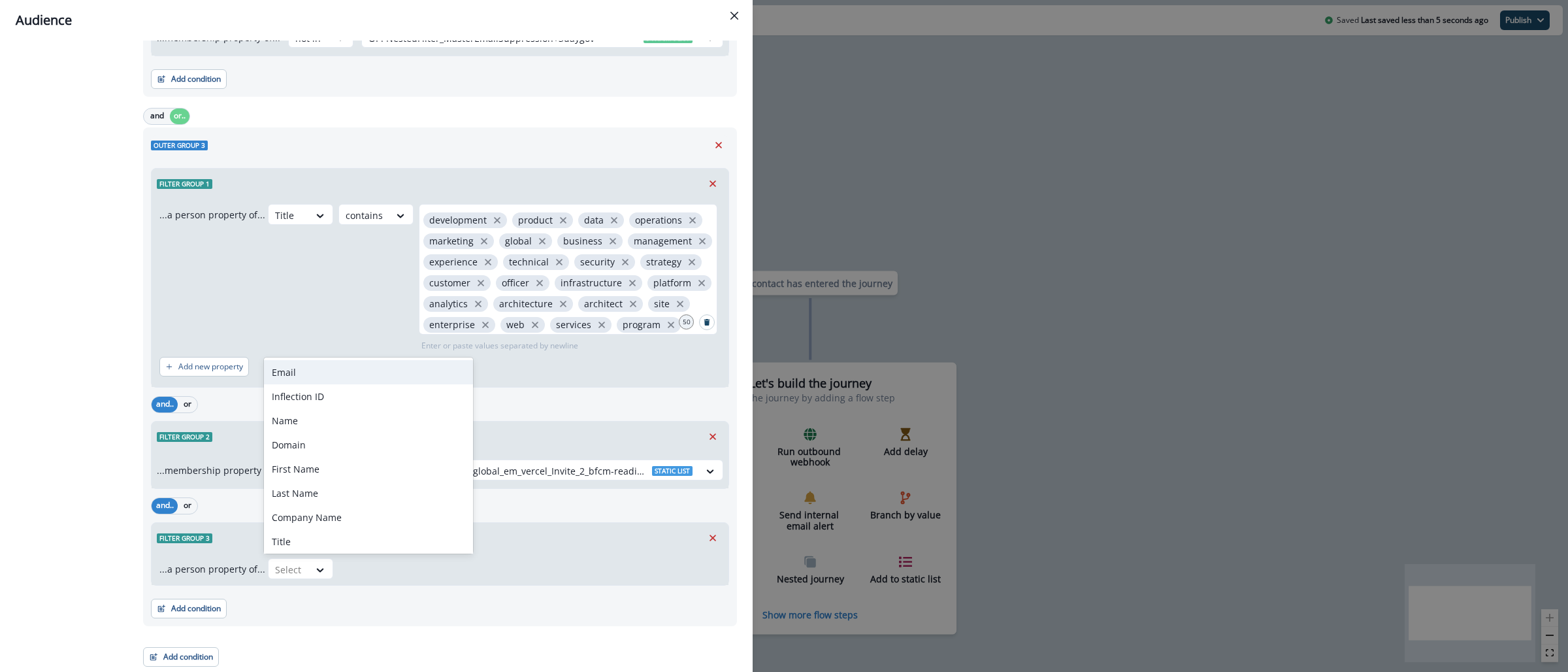
click at [313, 372] on div "Email" at bounding box center [369, 372] width 209 height 24
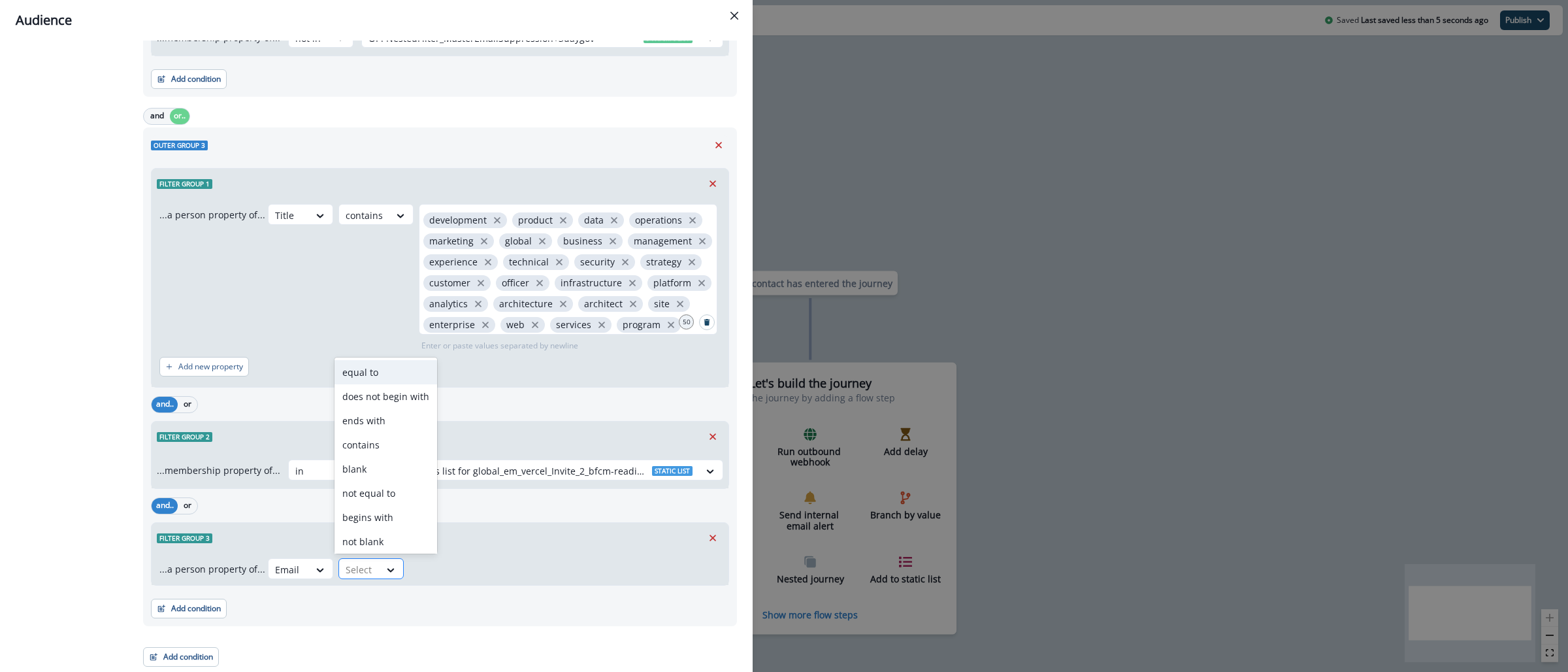
click at [364, 567] on div at bounding box center [359, 570] width 27 height 17
type input "*"
click at [400, 531] on div "does not contain" at bounding box center [385, 538] width 102 height 24
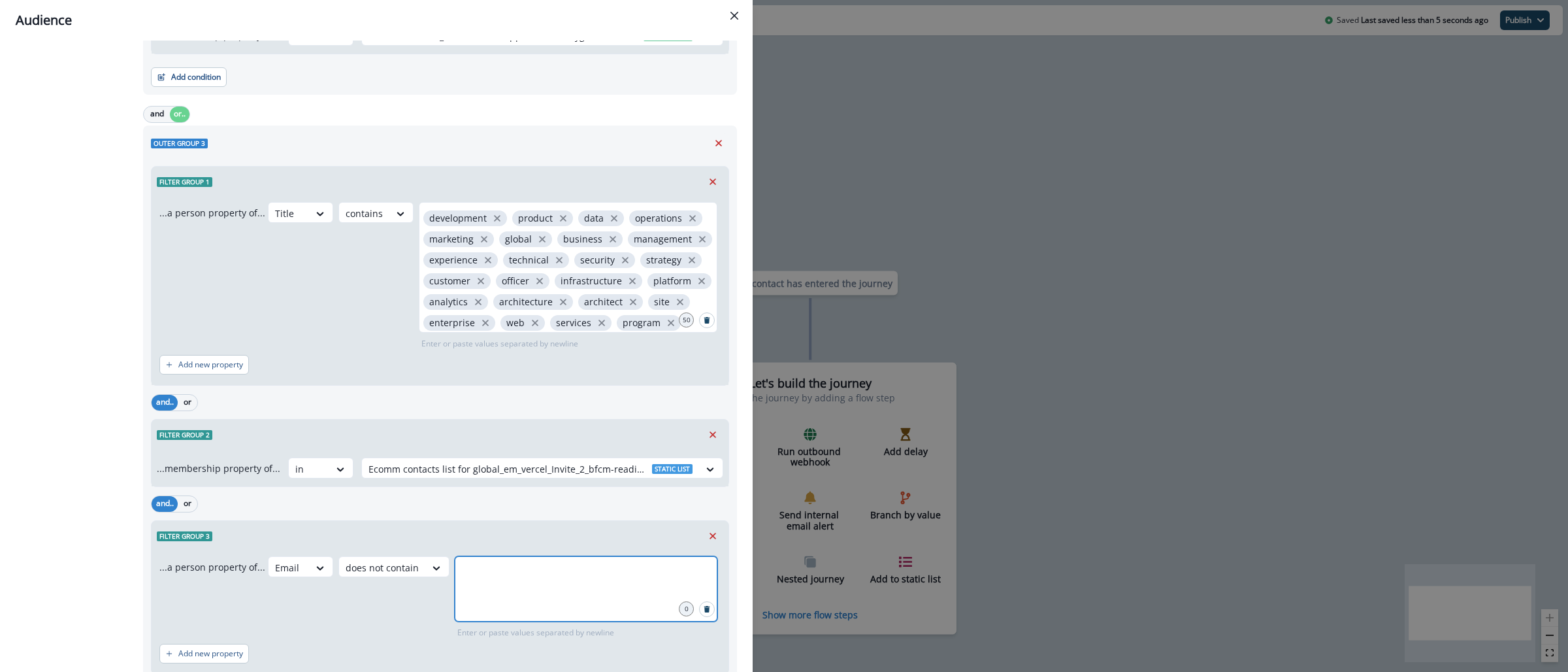
click at [481, 585] on input "text" at bounding box center [586, 572] width 258 height 26
type input "**********"
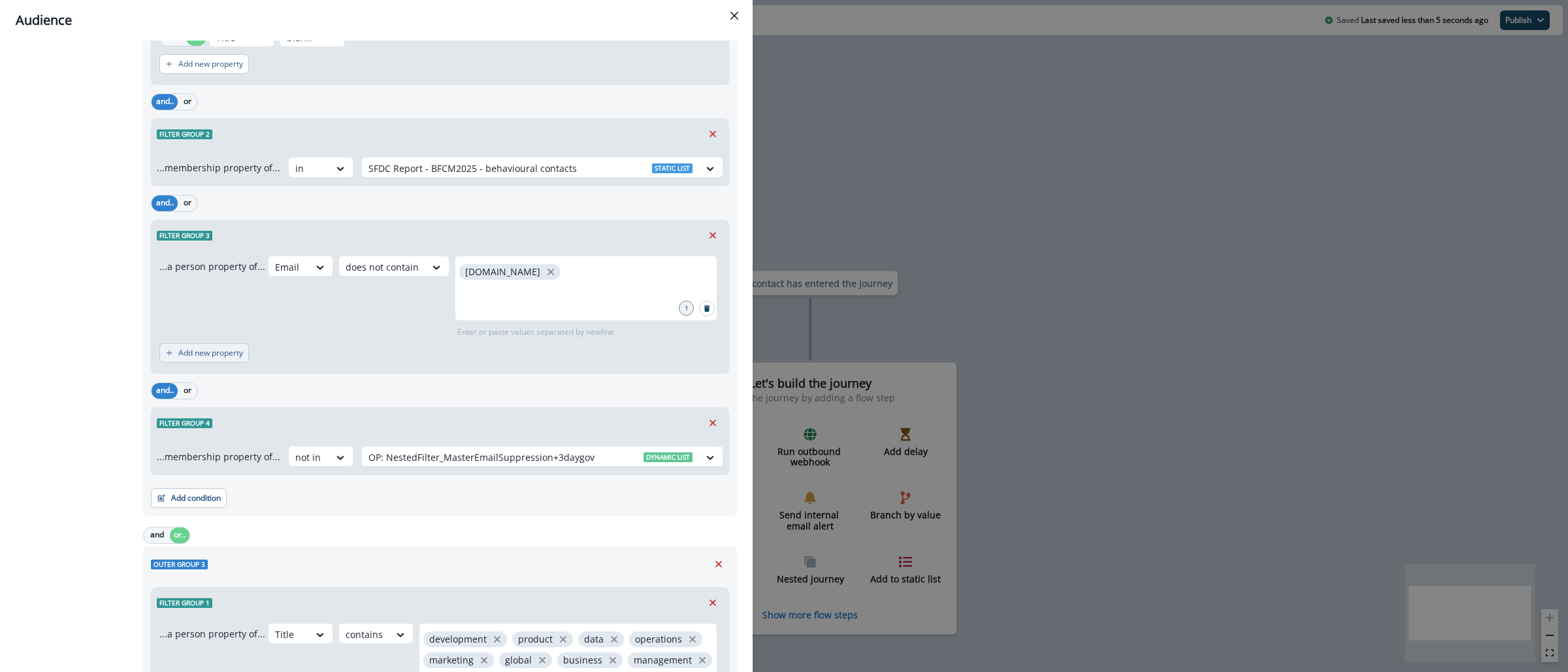
scroll to position [1031, 0]
click at [429, 458] on div at bounding box center [530, 460] width 324 height 17
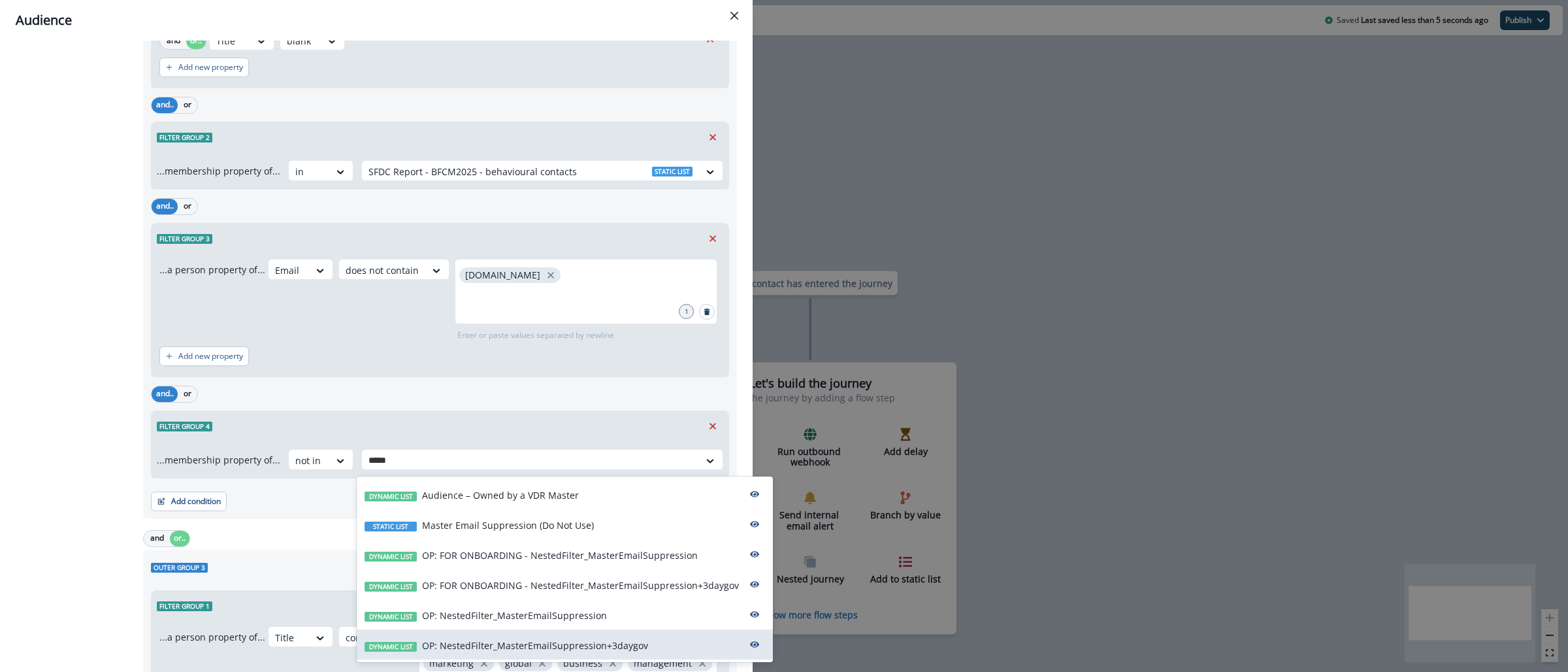
type input "******"
click at [566, 617] on p "OP: NestedFilter_MasterEmailSuppression" at bounding box center [514, 615] width 185 height 14
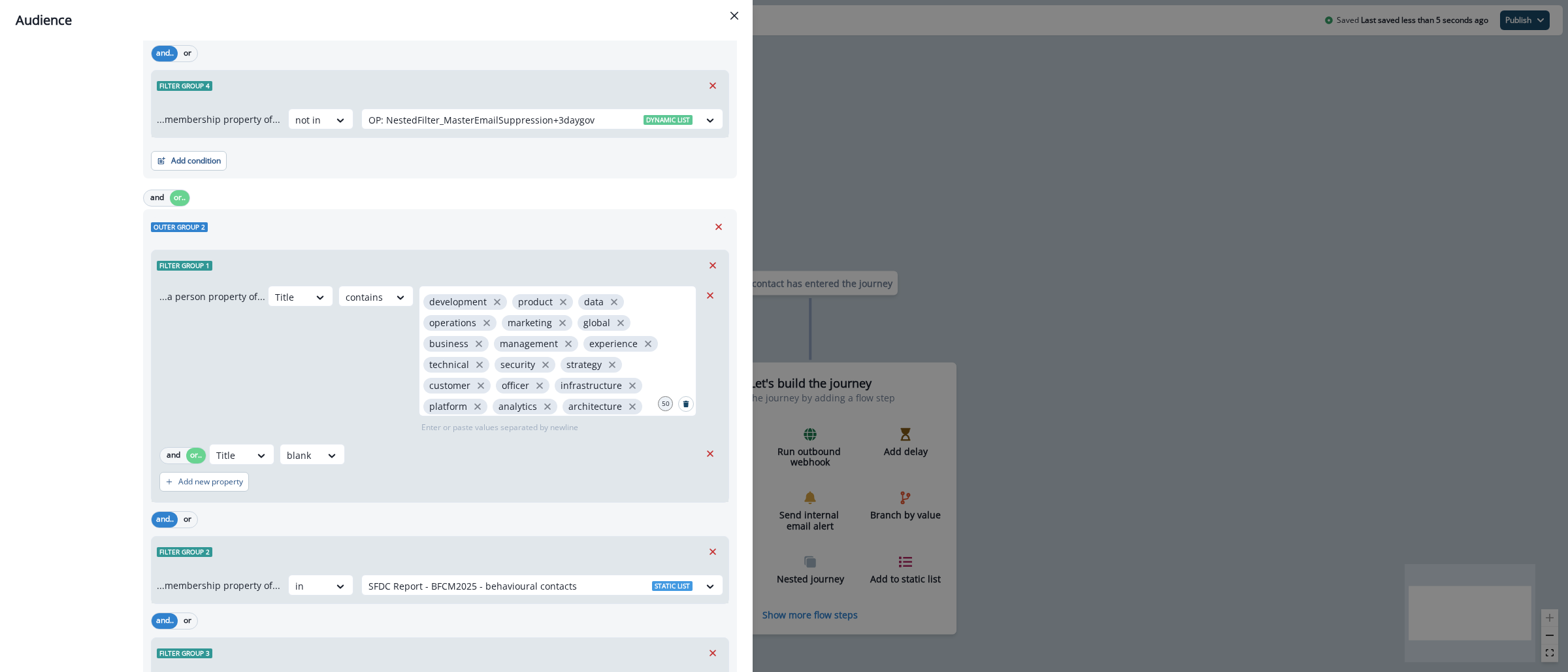
scroll to position [525, 0]
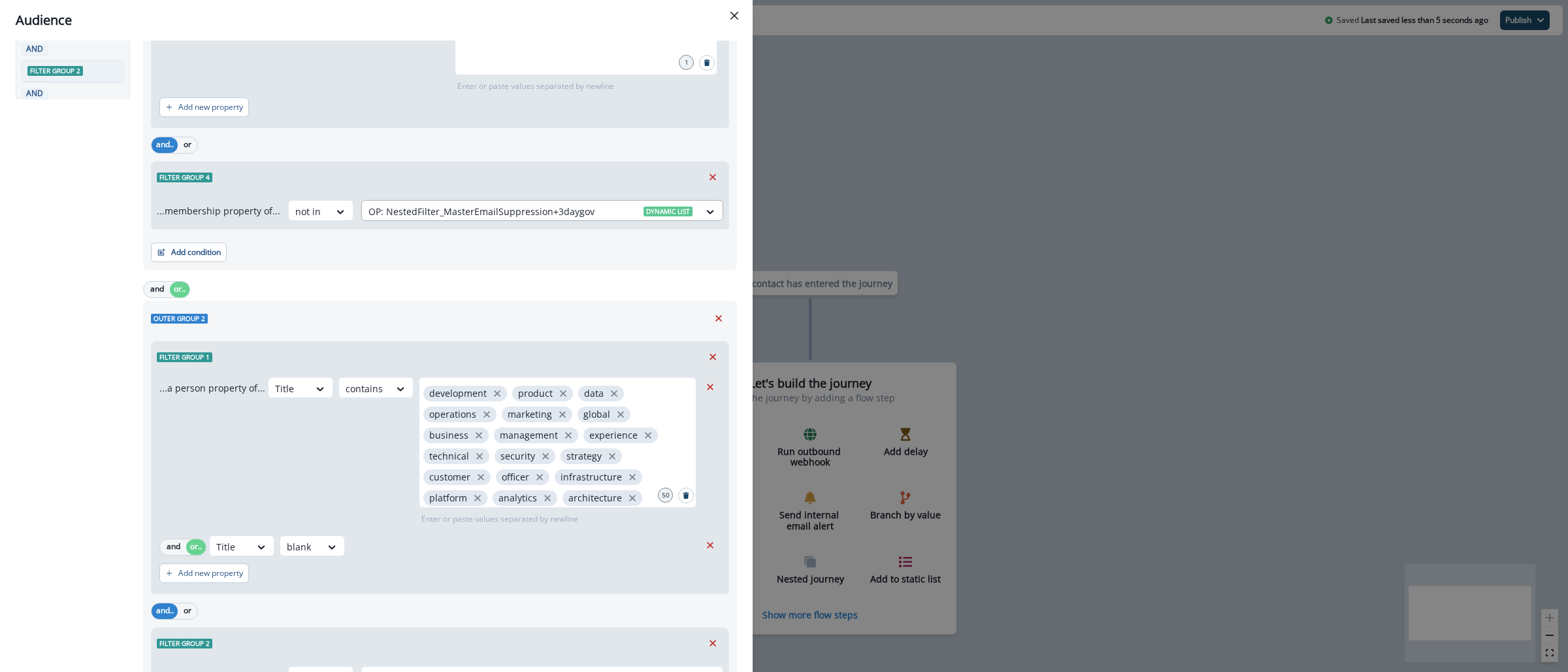
click at [564, 218] on div at bounding box center [530, 211] width 324 height 17
click at [563, 218] on div at bounding box center [530, 211] width 324 height 17
click at [561, 214] on div at bounding box center [530, 211] width 324 height 17
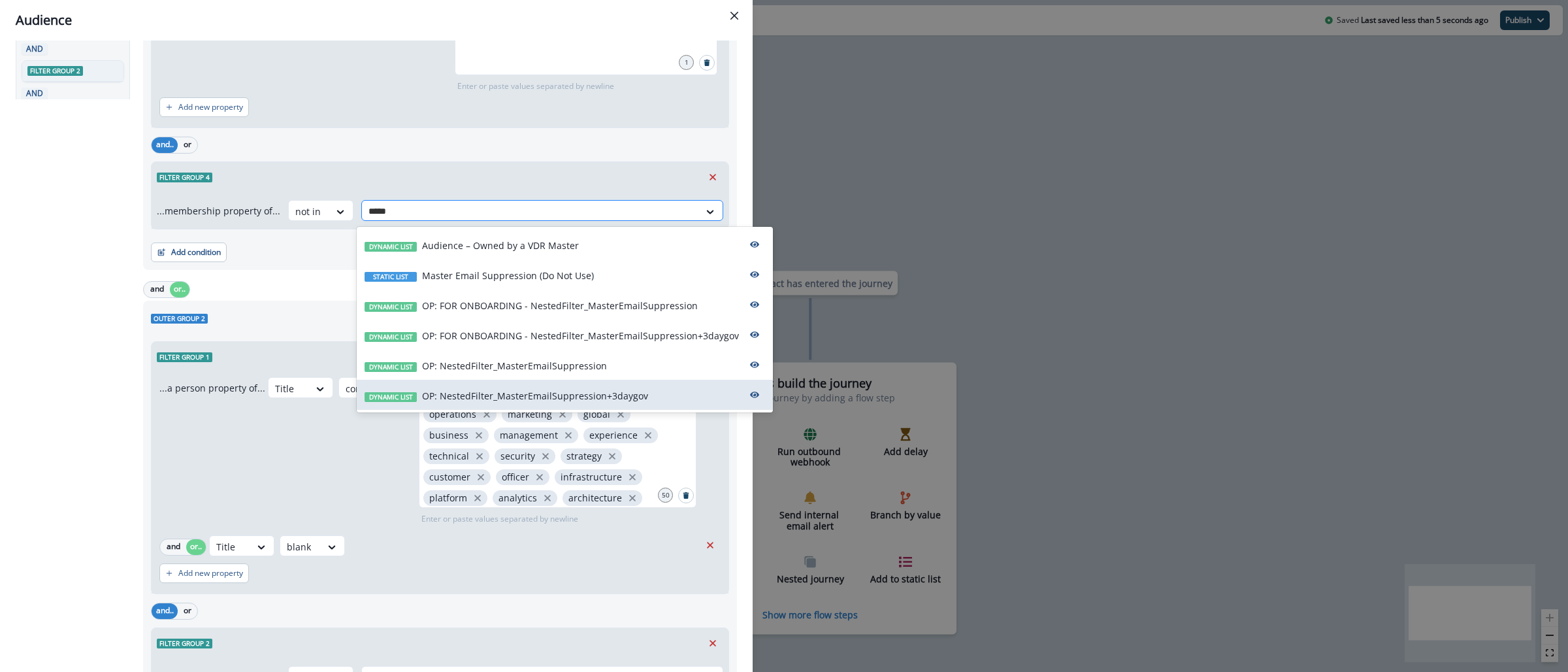
type input "******"
click at [585, 359] on p "OP: NestedFilter_MasterEmailSuppression" at bounding box center [514, 365] width 185 height 14
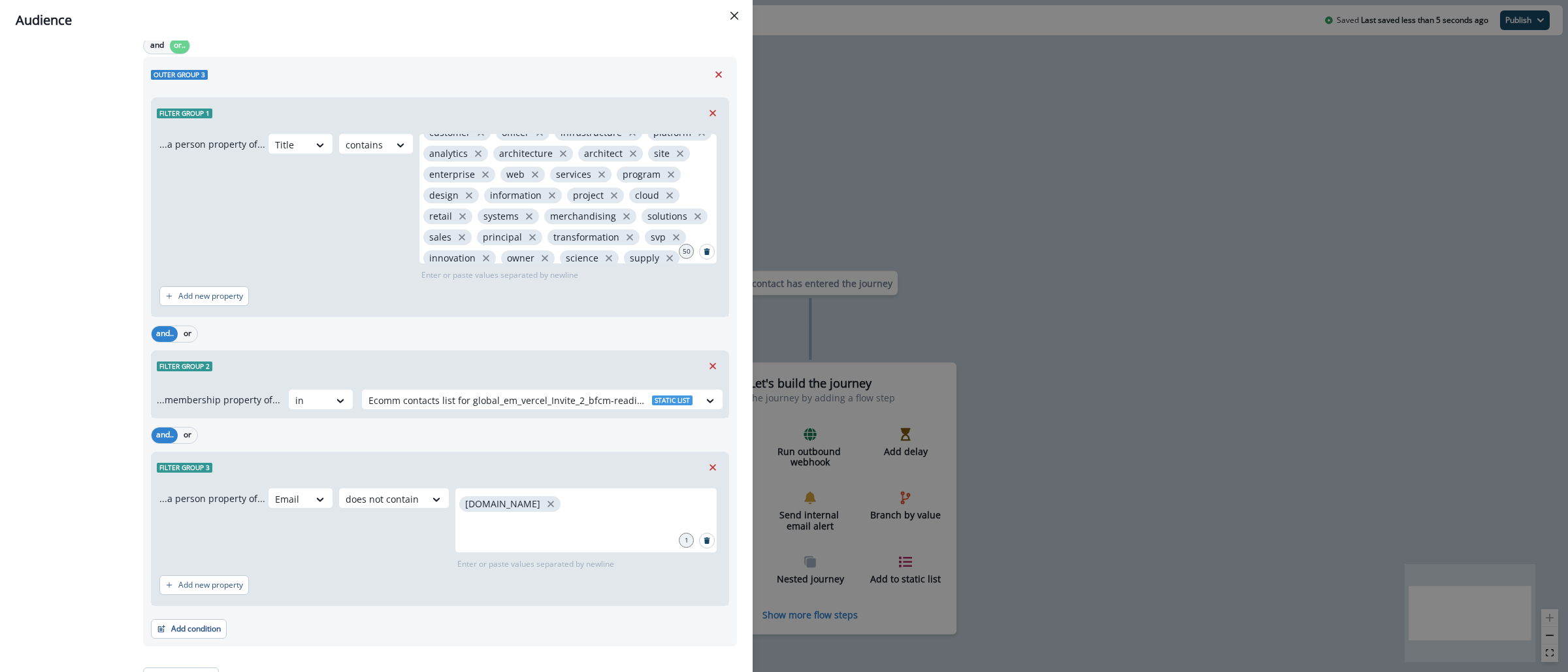
scroll to position [1545, 0]
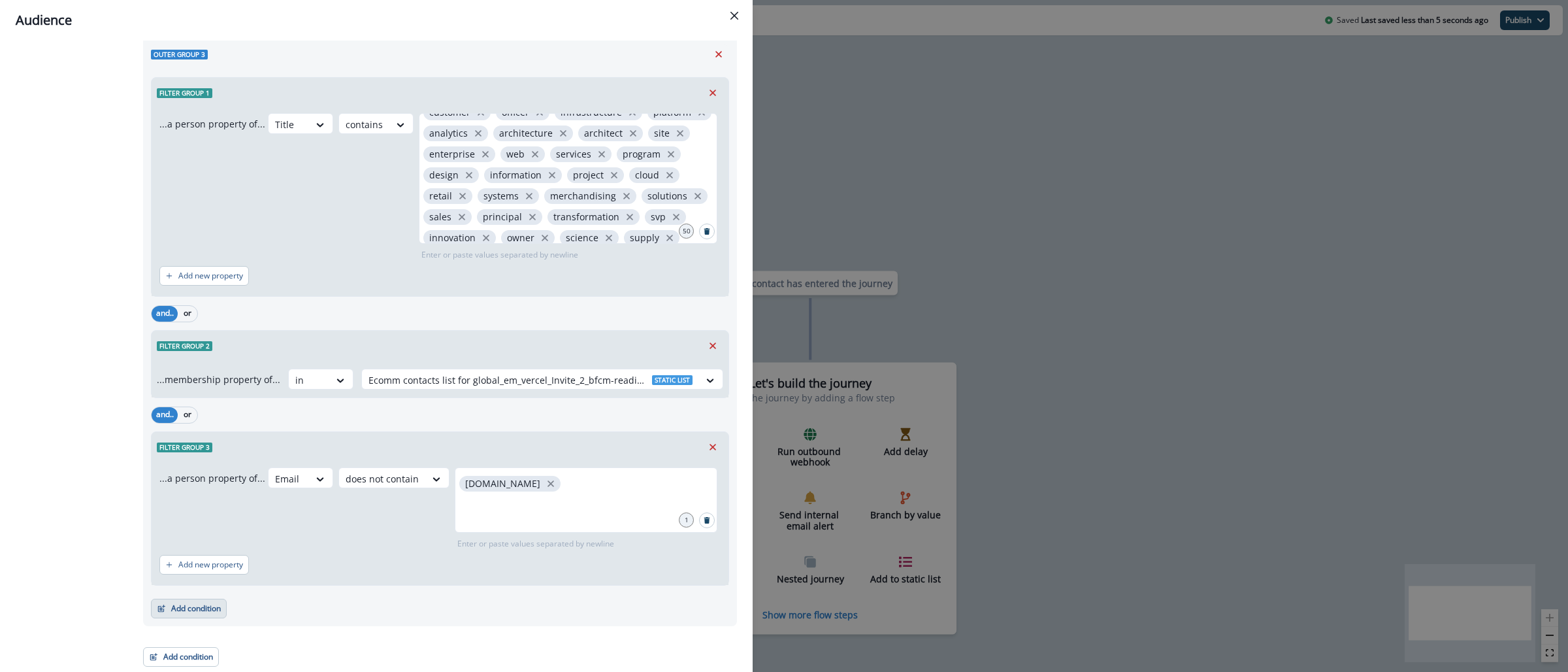
click at [170, 611] on button "Add condition" at bounding box center [188, 608] width 76 height 19
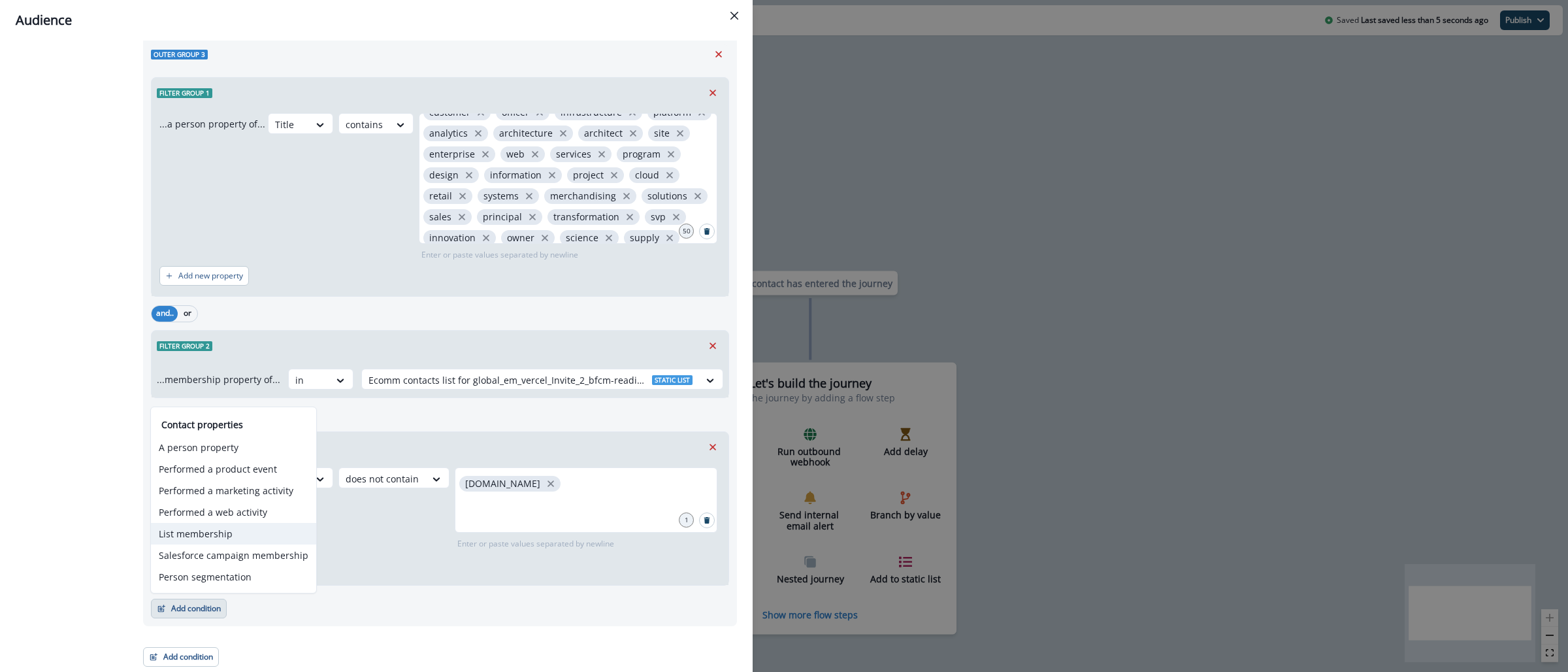
click at [201, 540] on button "List membership" at bounding box center [233, 533] width 165 height 22
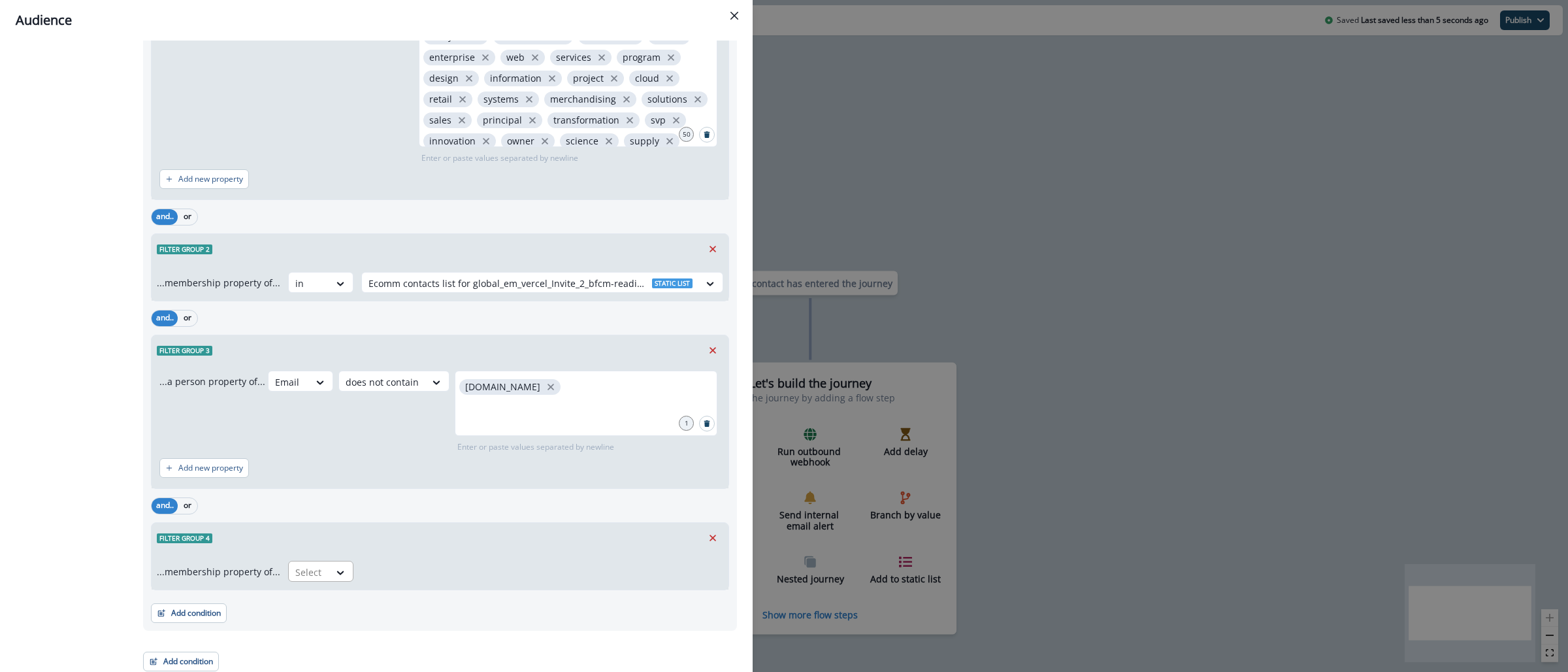
scroll to position [1647, 0]
drag, startPoint x: 320, startPoint y: 570, endPoint x: 321, endPoint y: 579, distance: 9.1
click at [320, 570] on div "Select" at bounding box center [309, 567] width 40 height 22
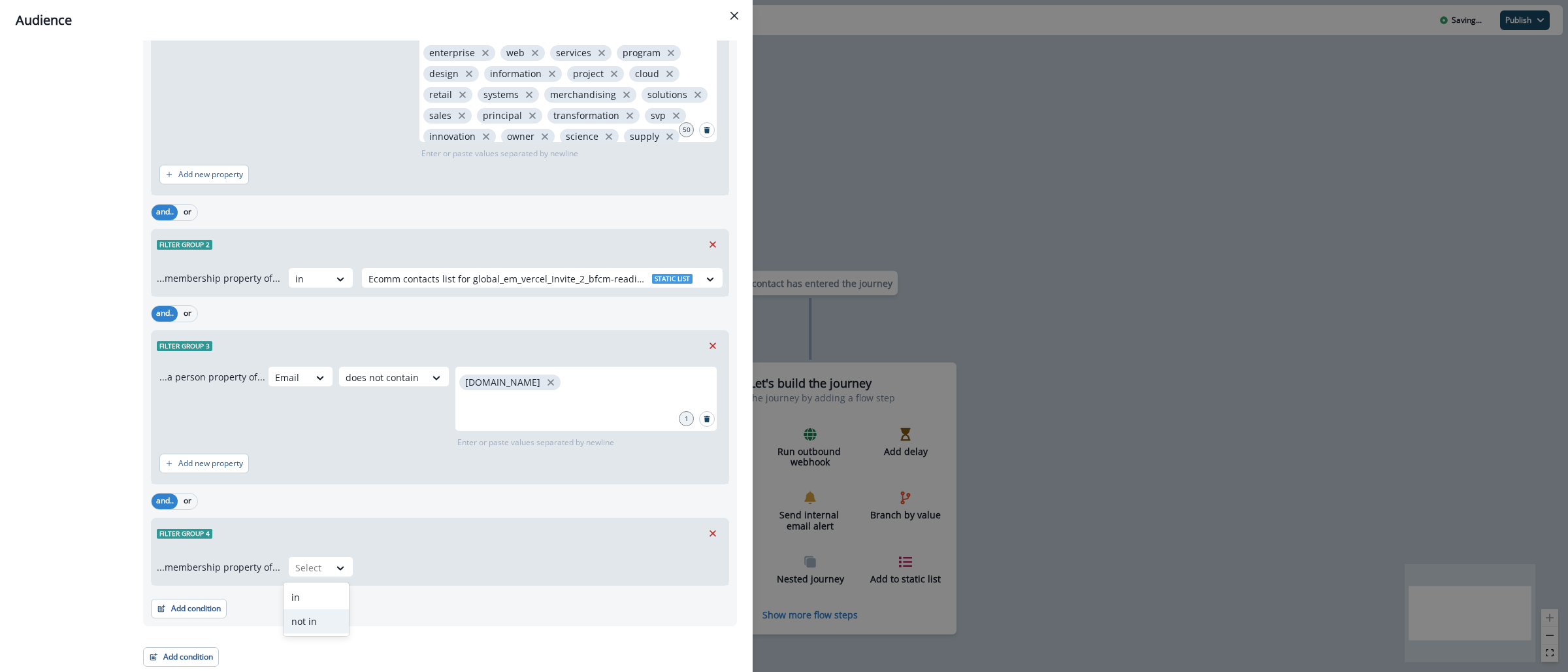
click at [320, 617] on div "not in" at bounding box center [316, 621] width 66 height 24
click at [375, 559] on div at bounding box center [530, 567] width 324 height 17
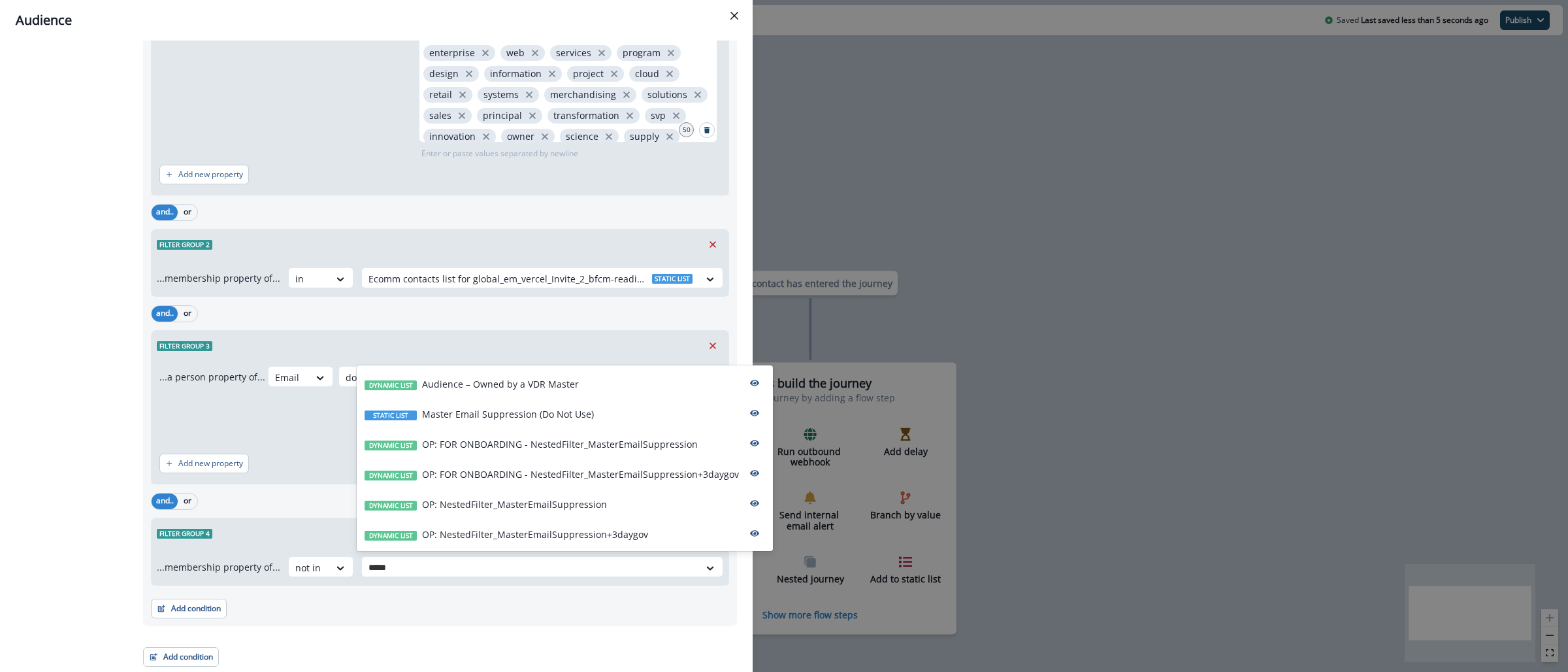
type input "******"
click at [460, 505] on p "OP: NestedFilter_MasterEmailSuppression" at bounding box center [514, 504] width 185 height 14
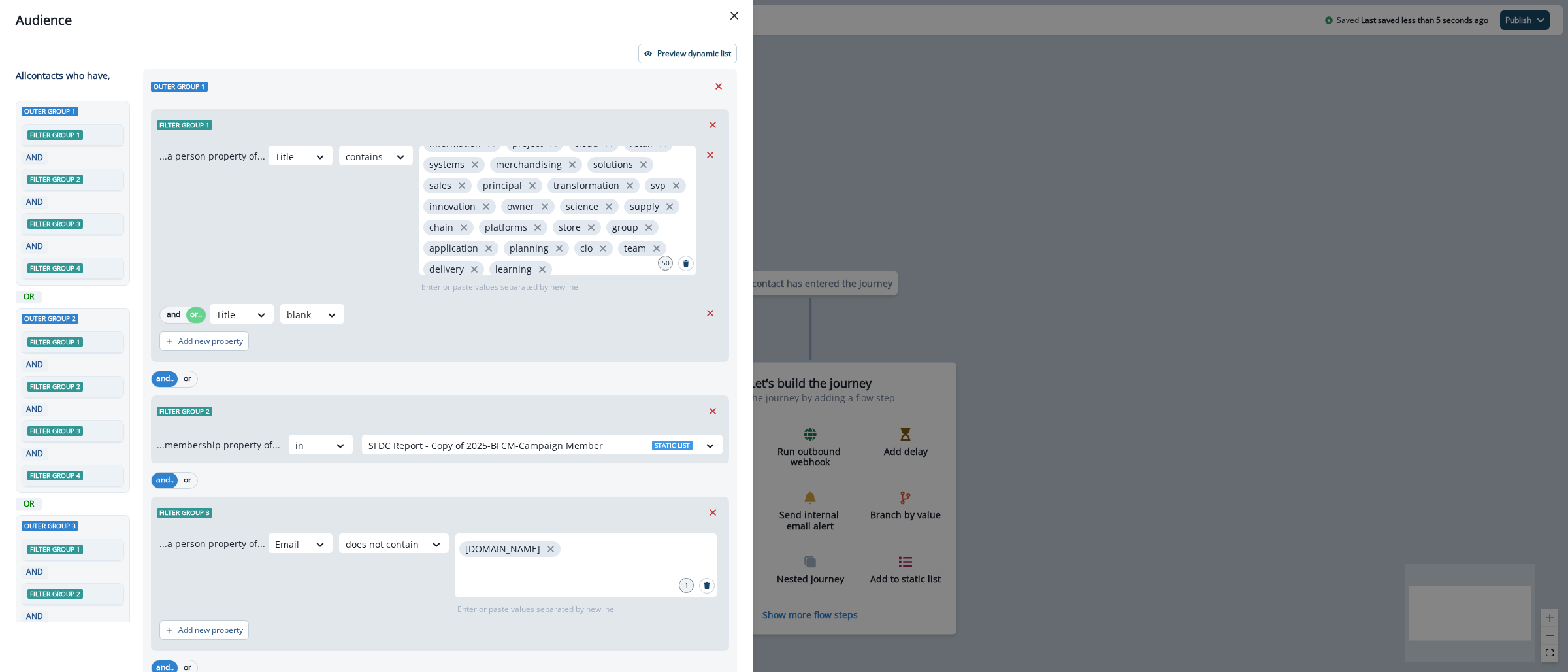
scroll to position [0, 0]
click at [657, 60] on p "Preview dynamic list" at bounding box center [694, 56] width 74 height 9
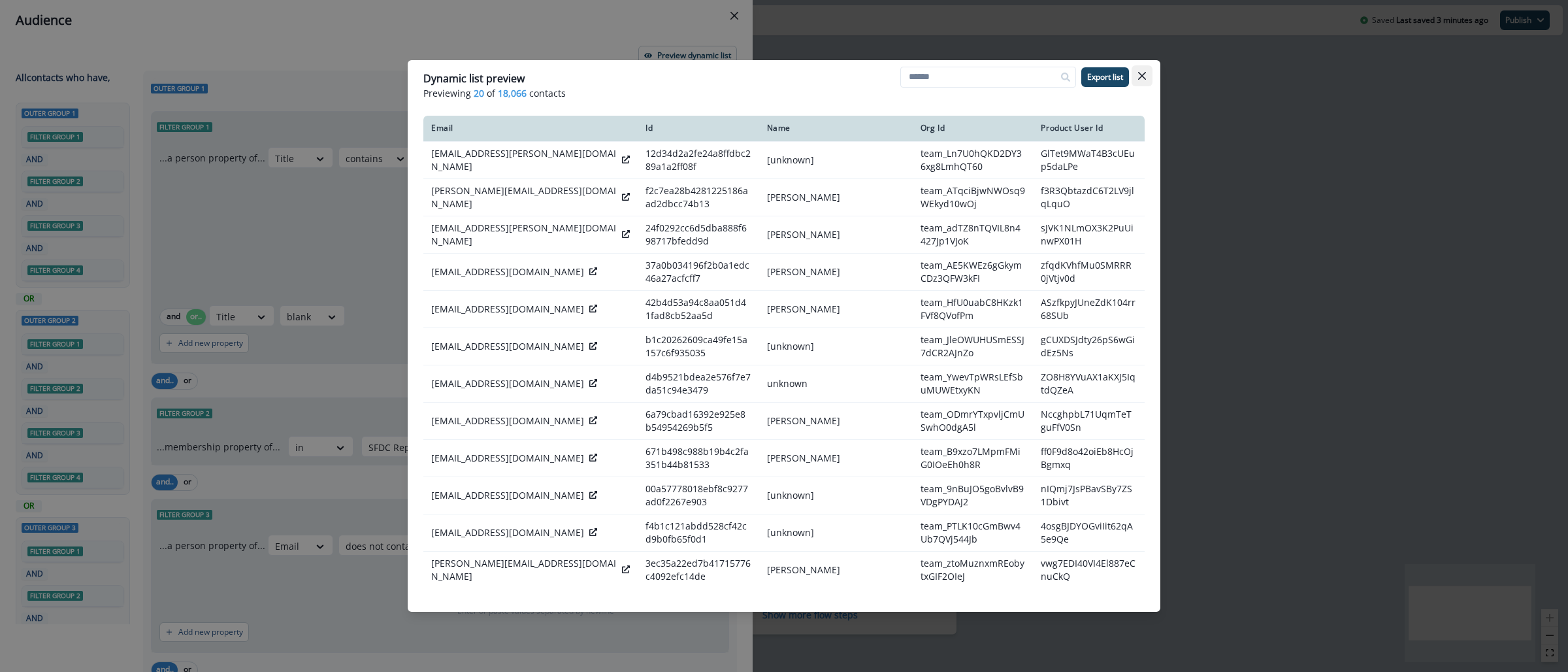
click at [1144, 73] on icon "Close" at bounding box center [1142, 76] width 8 height 8
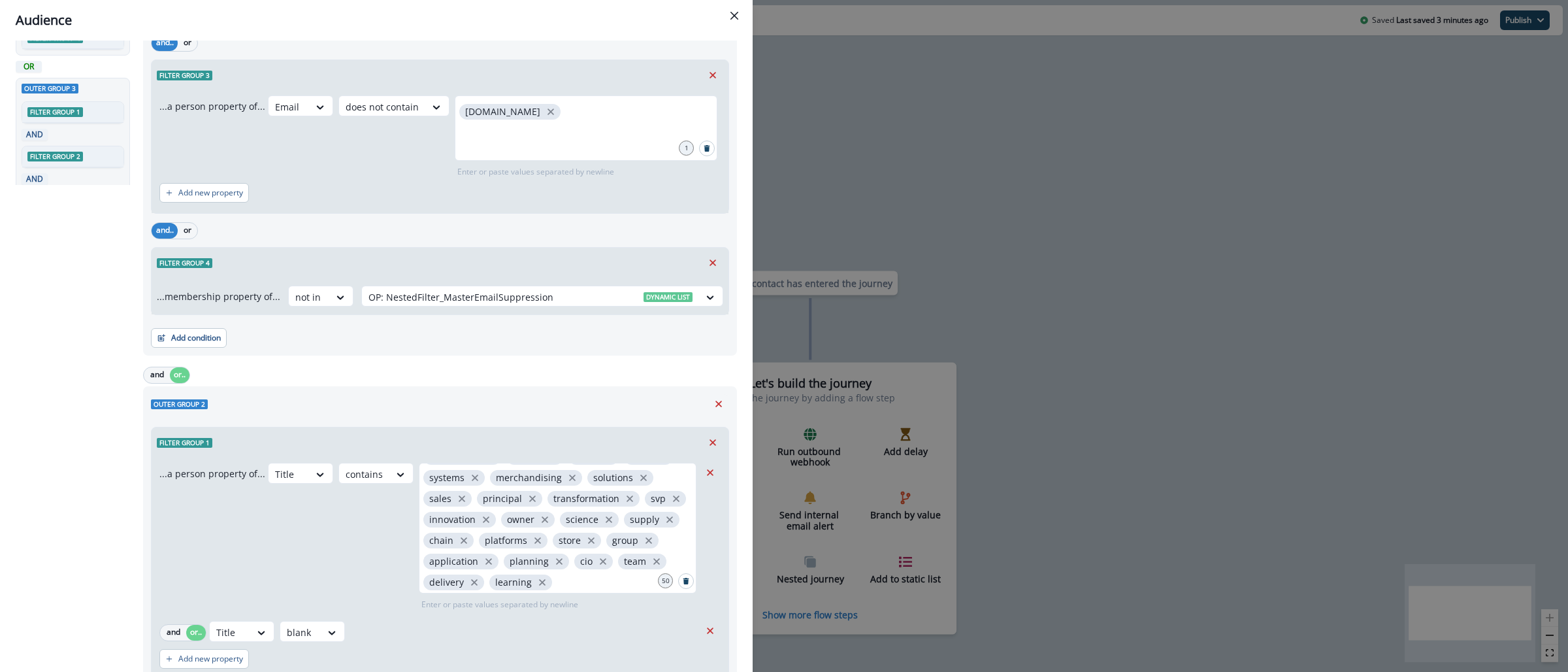
scroll to position [533, 0]
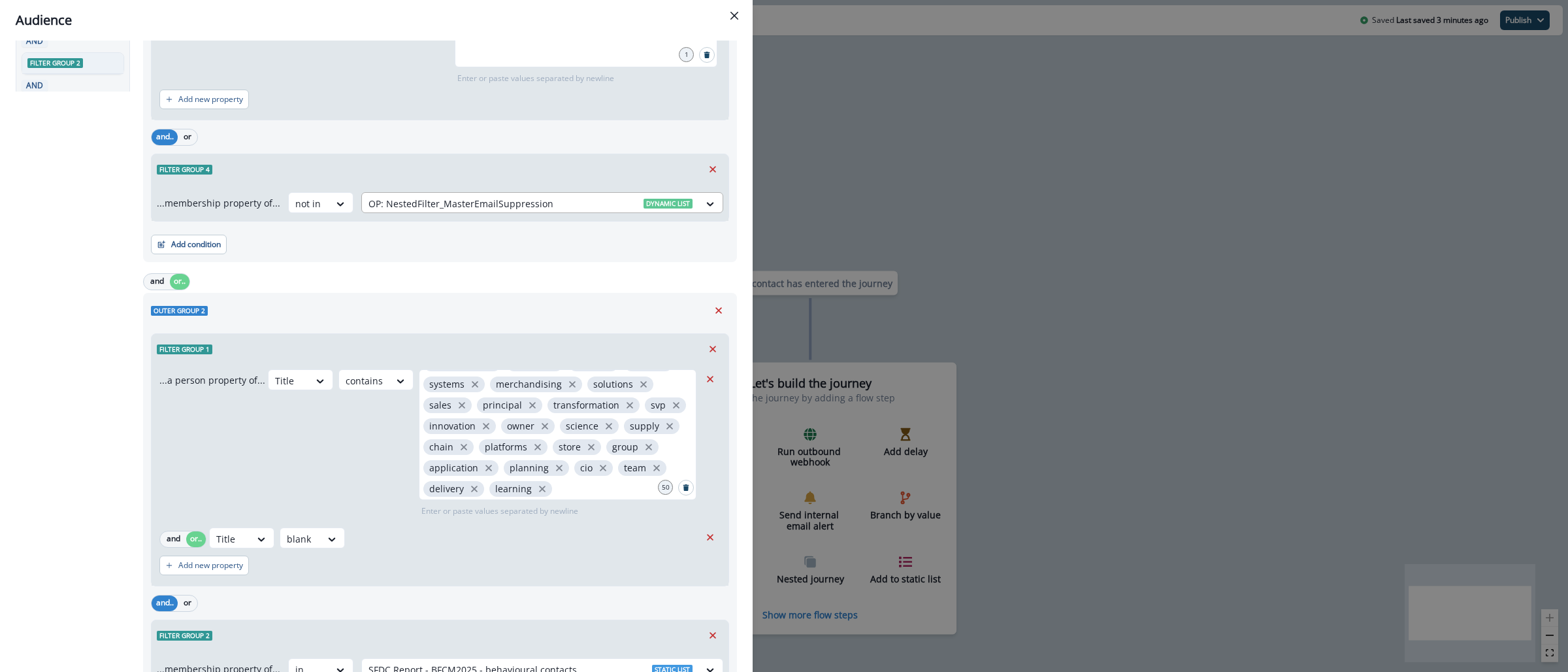
click at [522, 204] on div at bounding box center [530, 204] width 324 height 17
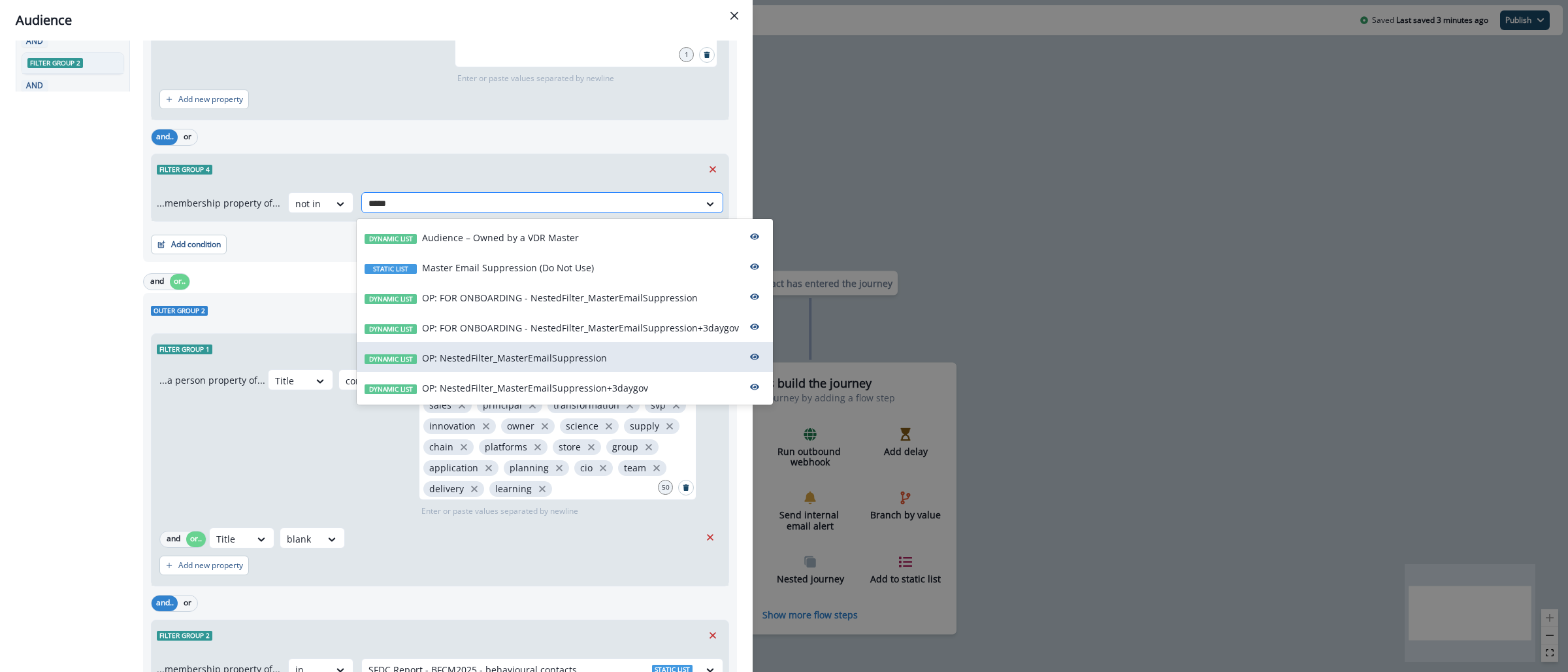
type input "******"
click at [567, 387] on p "OP: NestedFilter_MasterEmailSuppression+3daygov" at bounding box center [535, 388] width 226 height 14
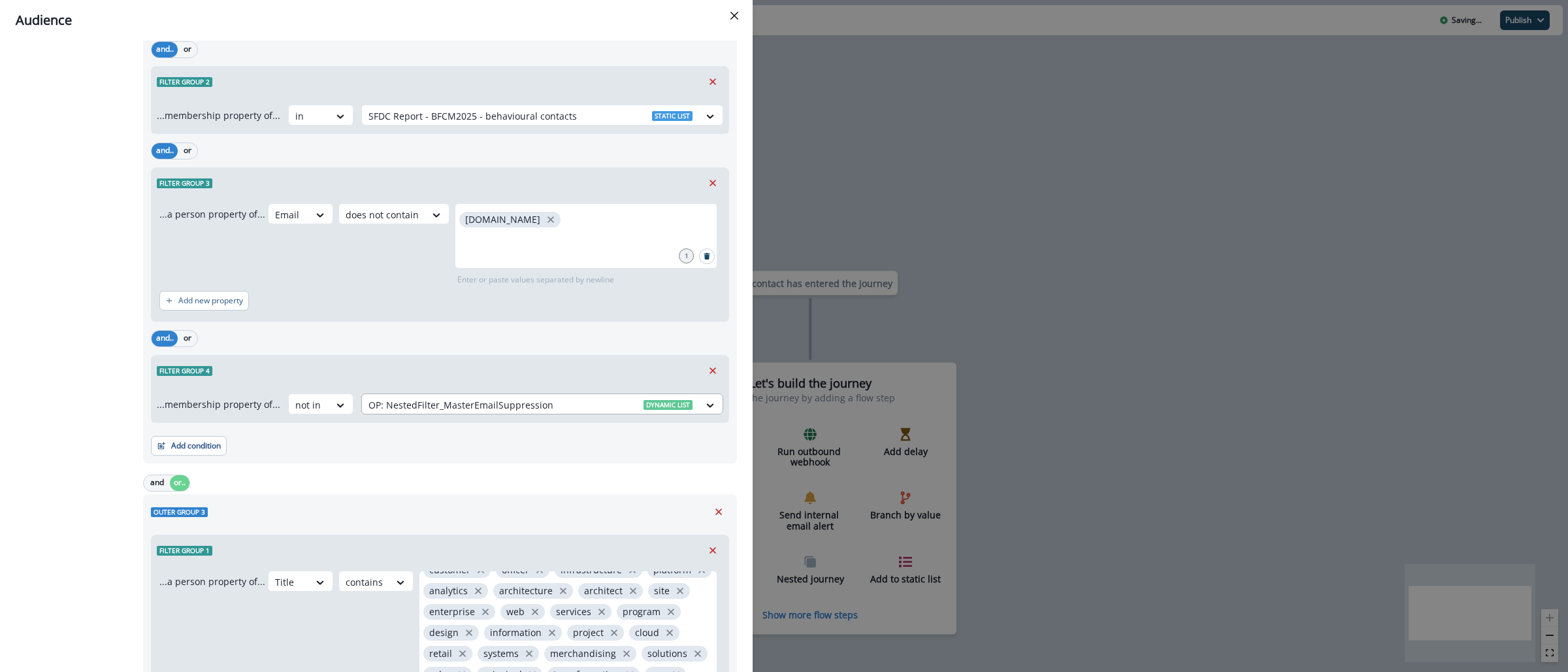
scroll to position [1098, 0]
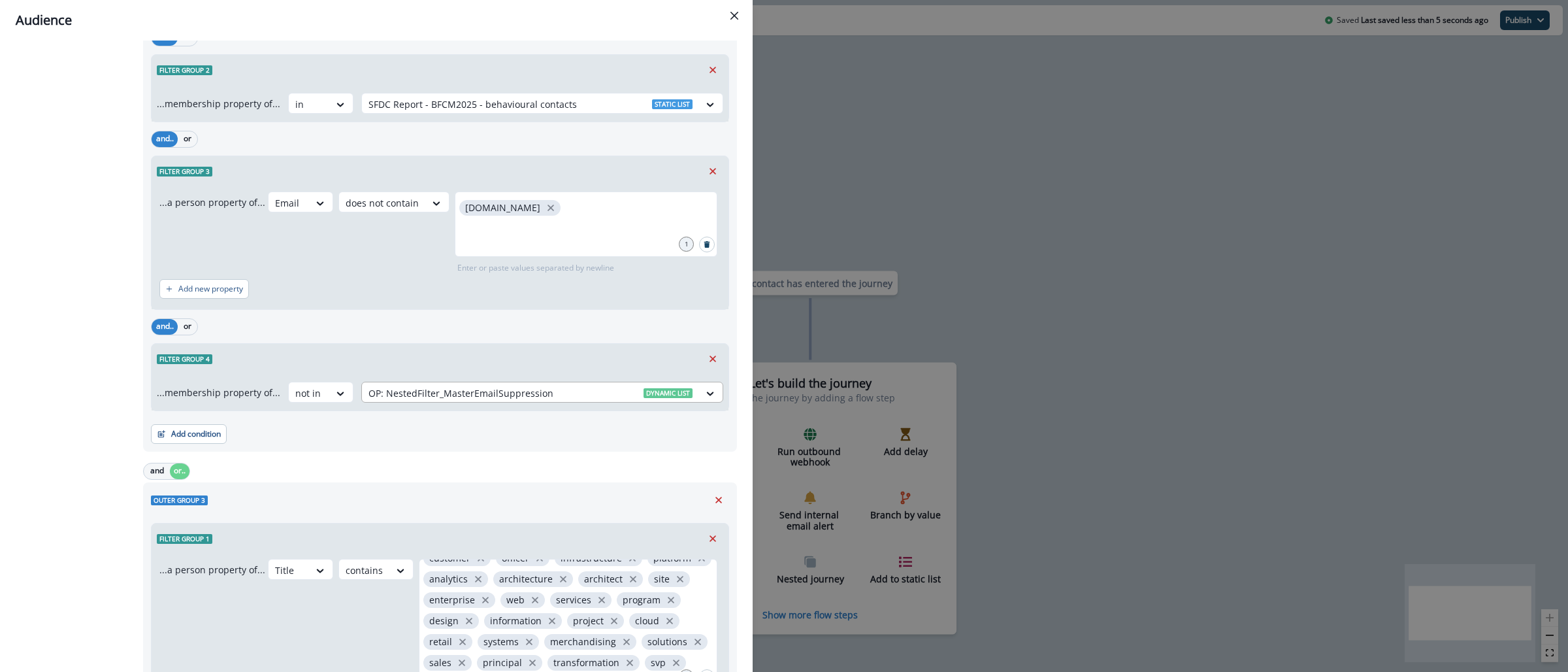
click at [520, 394] on div at bounding box center [530, 393] width 324 height 17
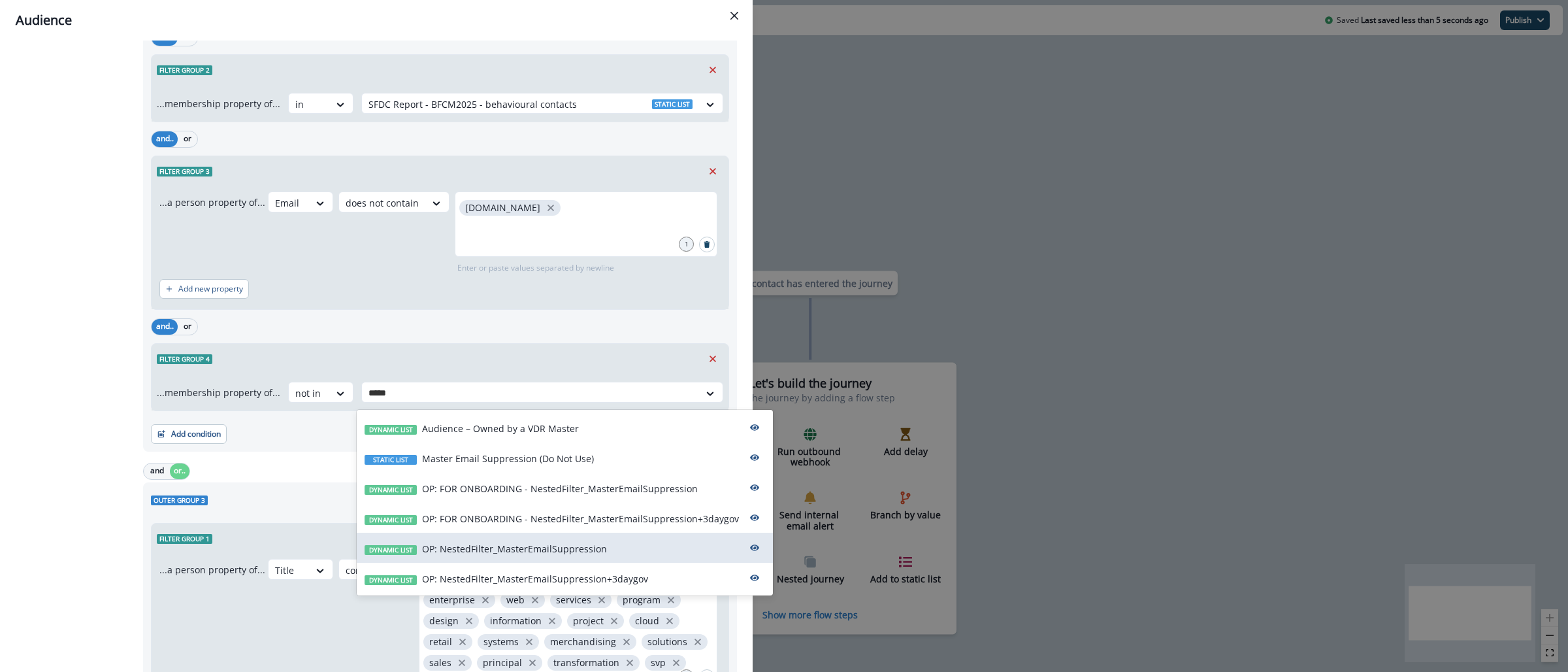
type input "******"
click at [641, 577] on p "OP: NestedFilter_MasterEmailSuppression+3daygov" at bounding box center [535, 578] width 226 height 14
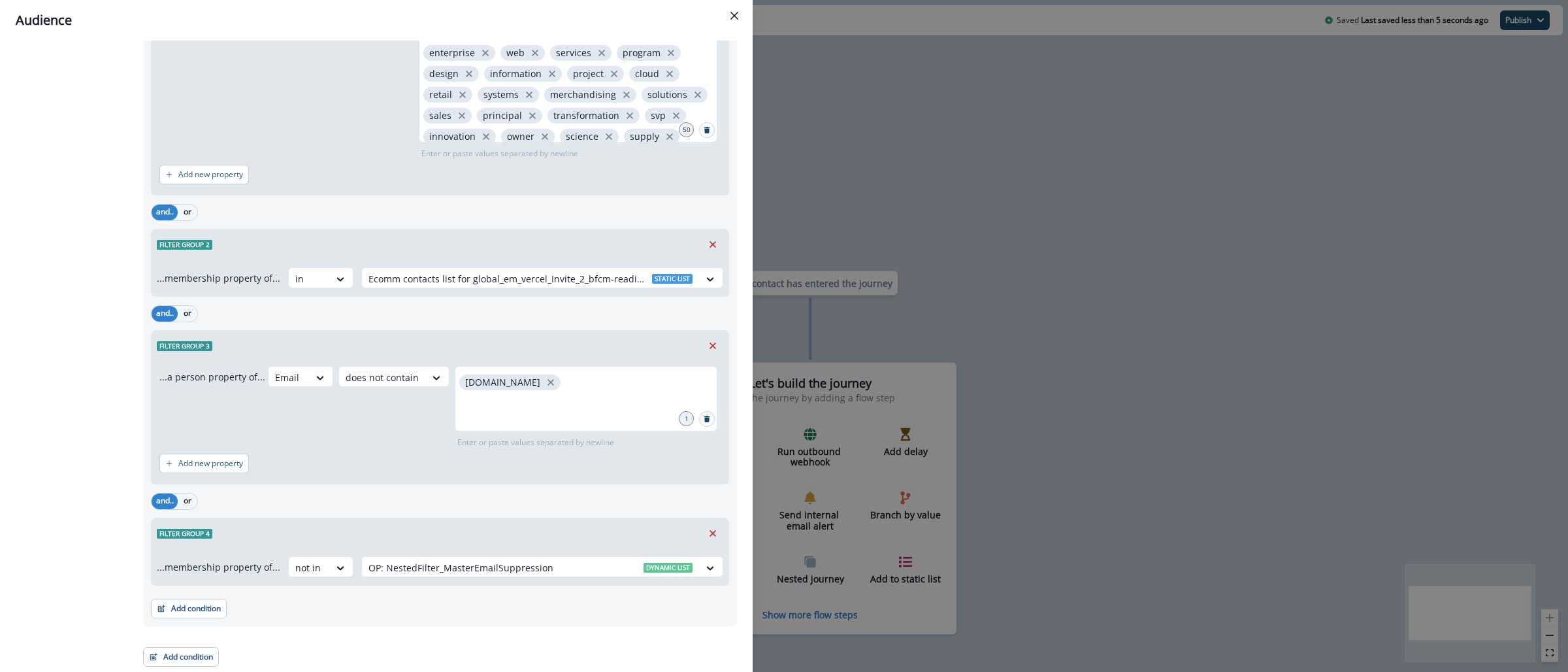
scroll to position [1647, 0]
click at [525, 570] on div at bounding box center [530, 567] width 324 height 17
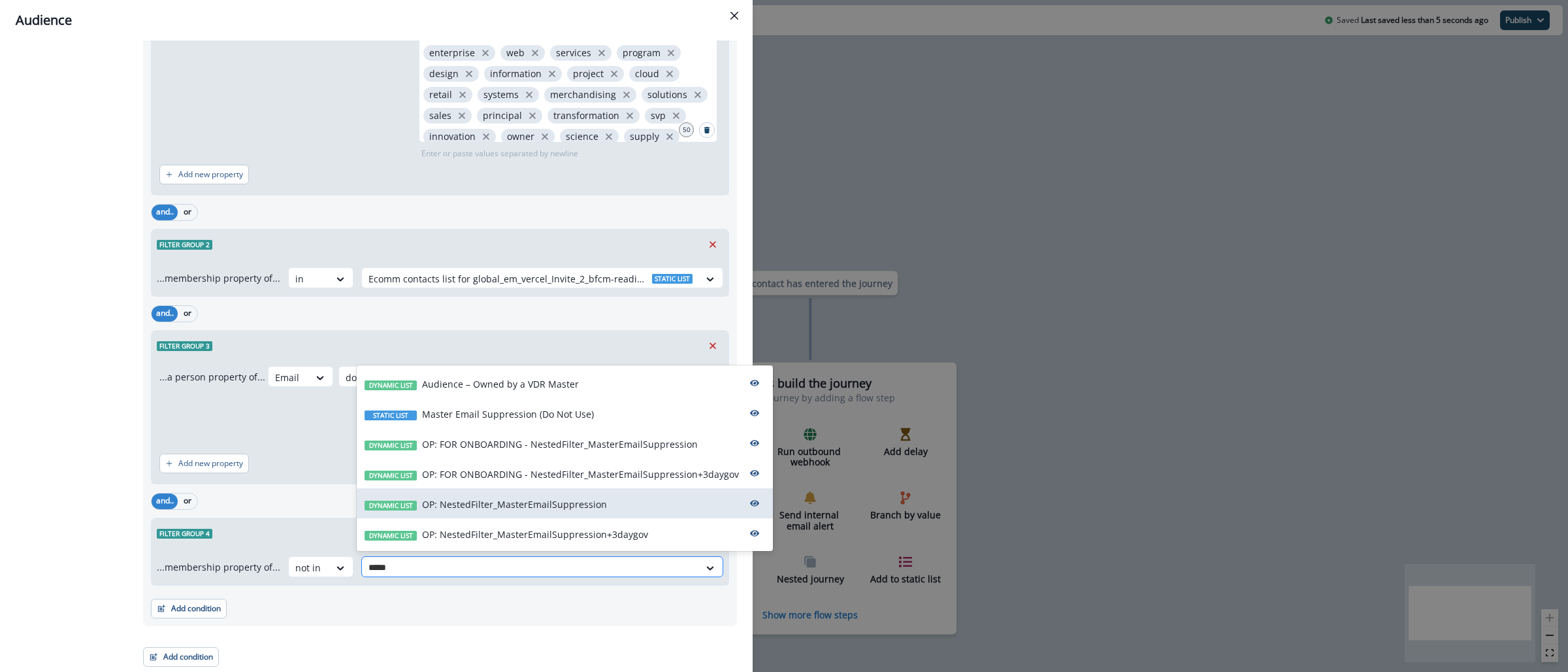
type input "******"
click at [632, 525] on div "Dynamic list OP: NestedFilter_MasterEmailSuppression+3daygov" at bounding box center [564, 533] width 416 height 30
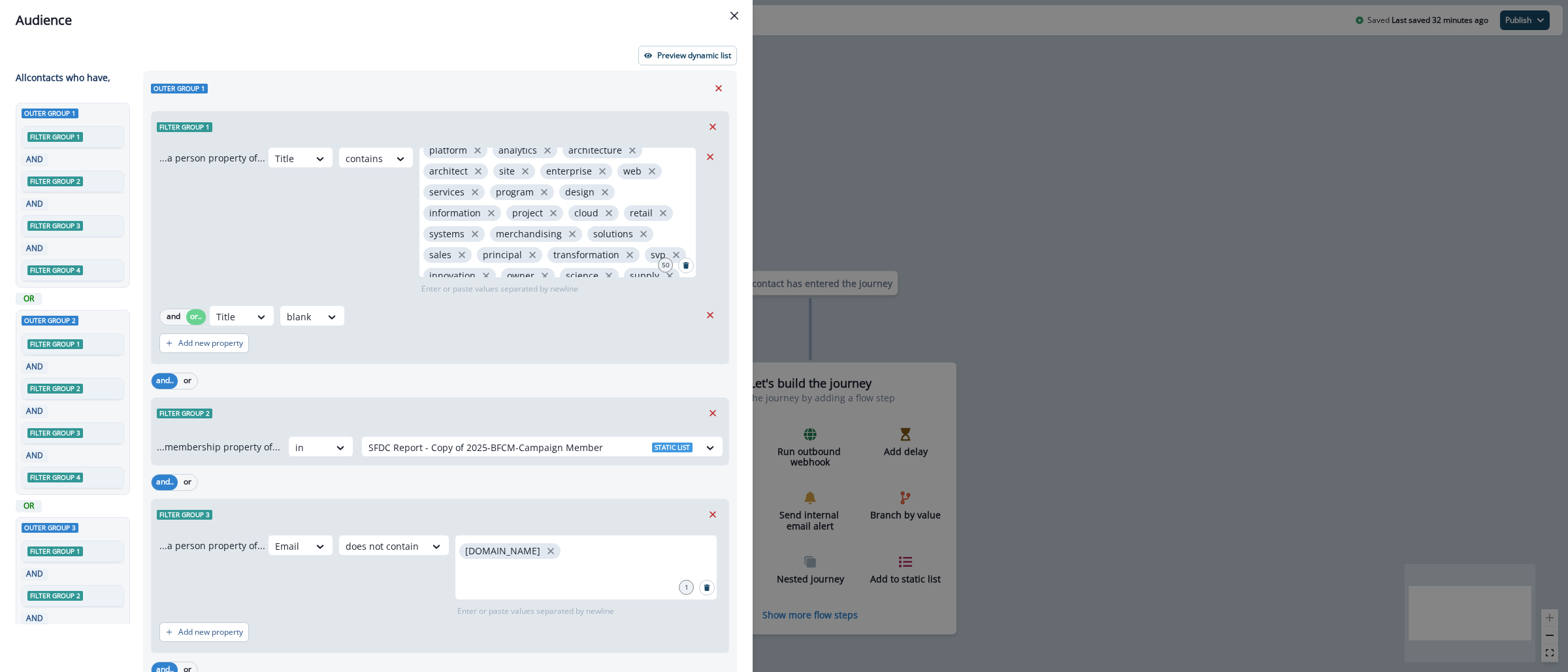
scroll to position [56, 0]
click at [899, 116] on div "Audience Preview dynamic list All contact s who have, Outer group 1 Filter grou…" at bounding box center [784, 336] width 1568 height 672
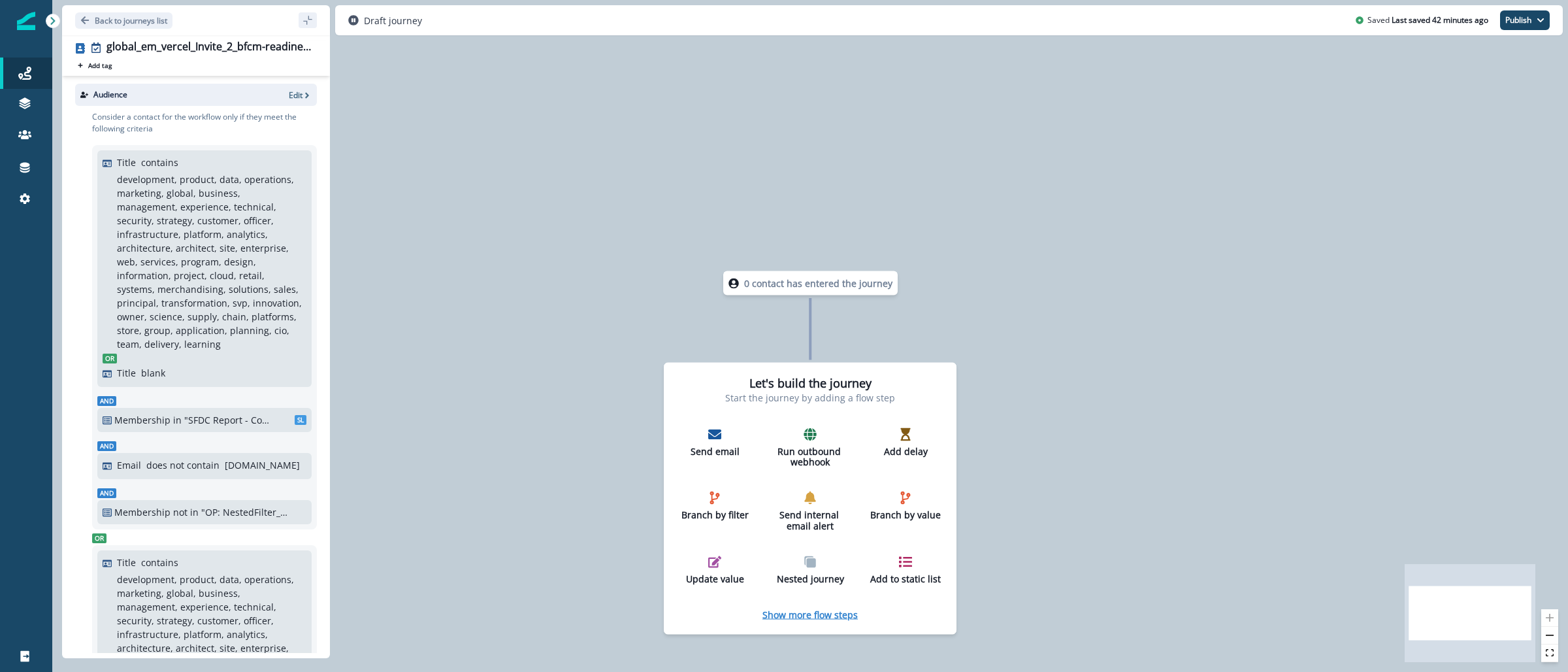
click at [833, 610] on p "Show more flow steps" at bounding box center [810, 614] width 95 height 12
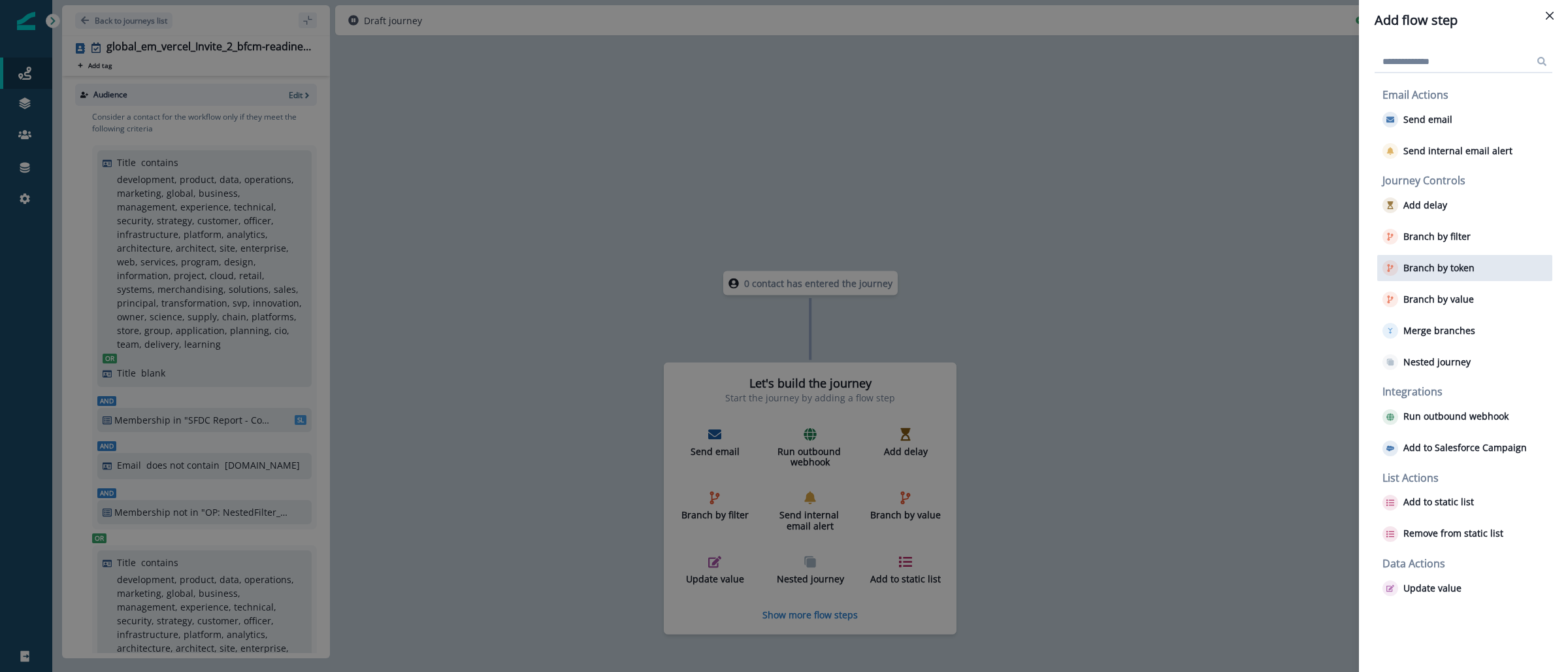
click at [1454, 263] on p "Branch by token" at bounding box center [1438, 268] width 71 height 11
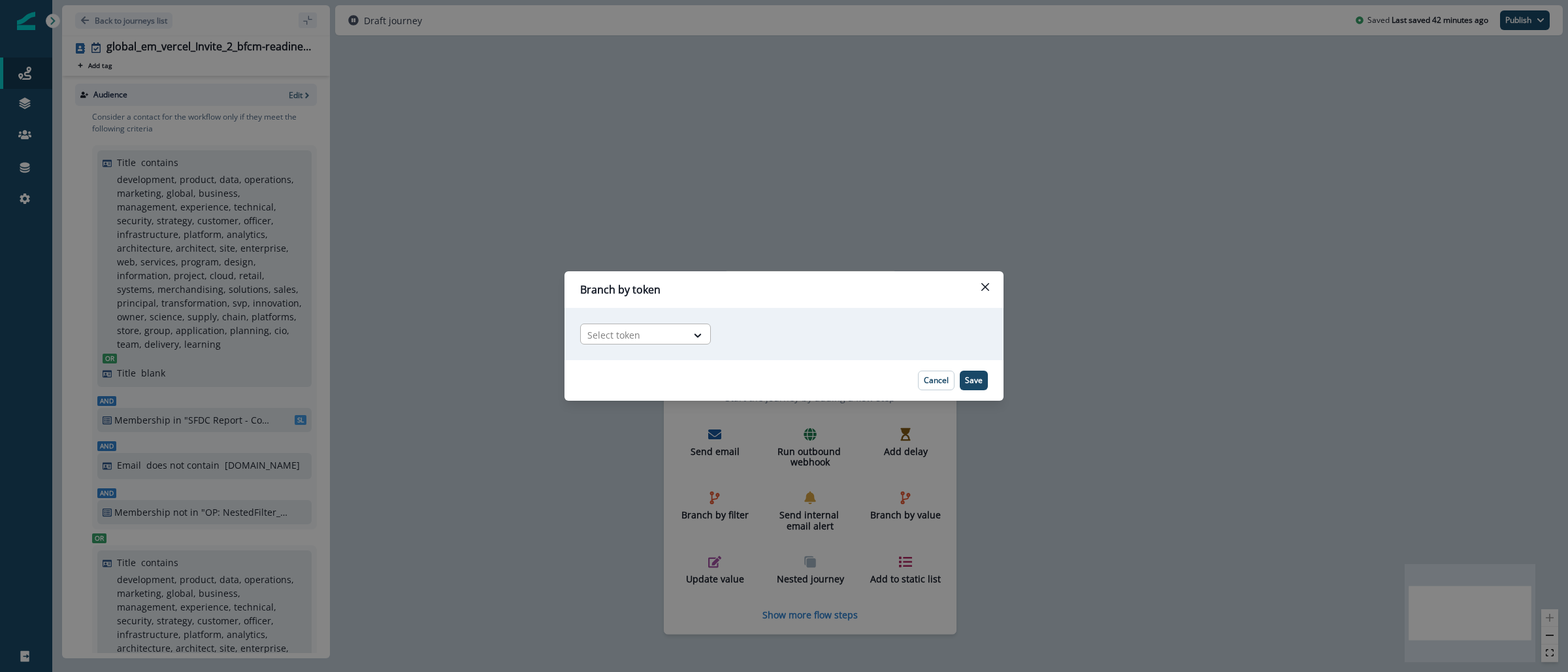
click at [685, 334] on div "Select token" at bounding box center [634, 335] width 106 height 22
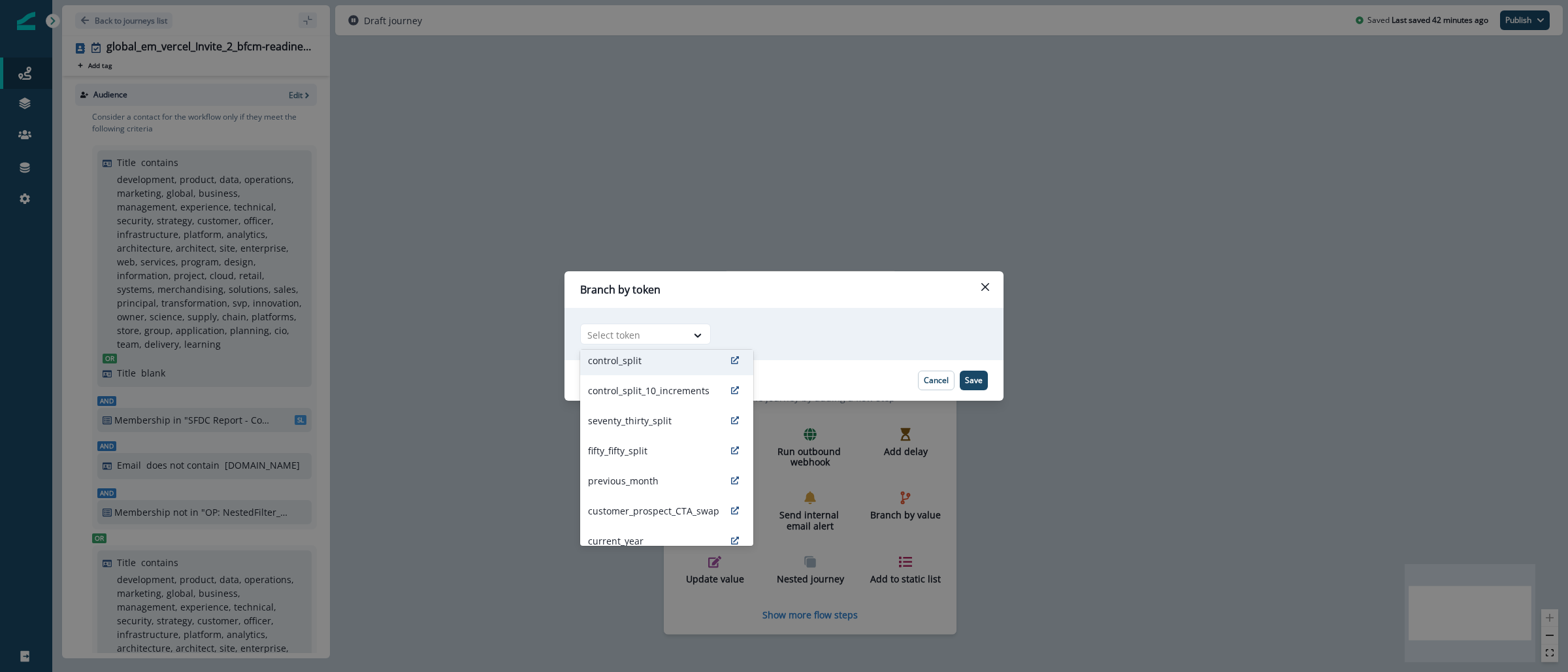
scroll to position [10, 0]
click at [672, 448] on div "fifty_fifty_split" at bounding box center [667, 448] width 173 height 30
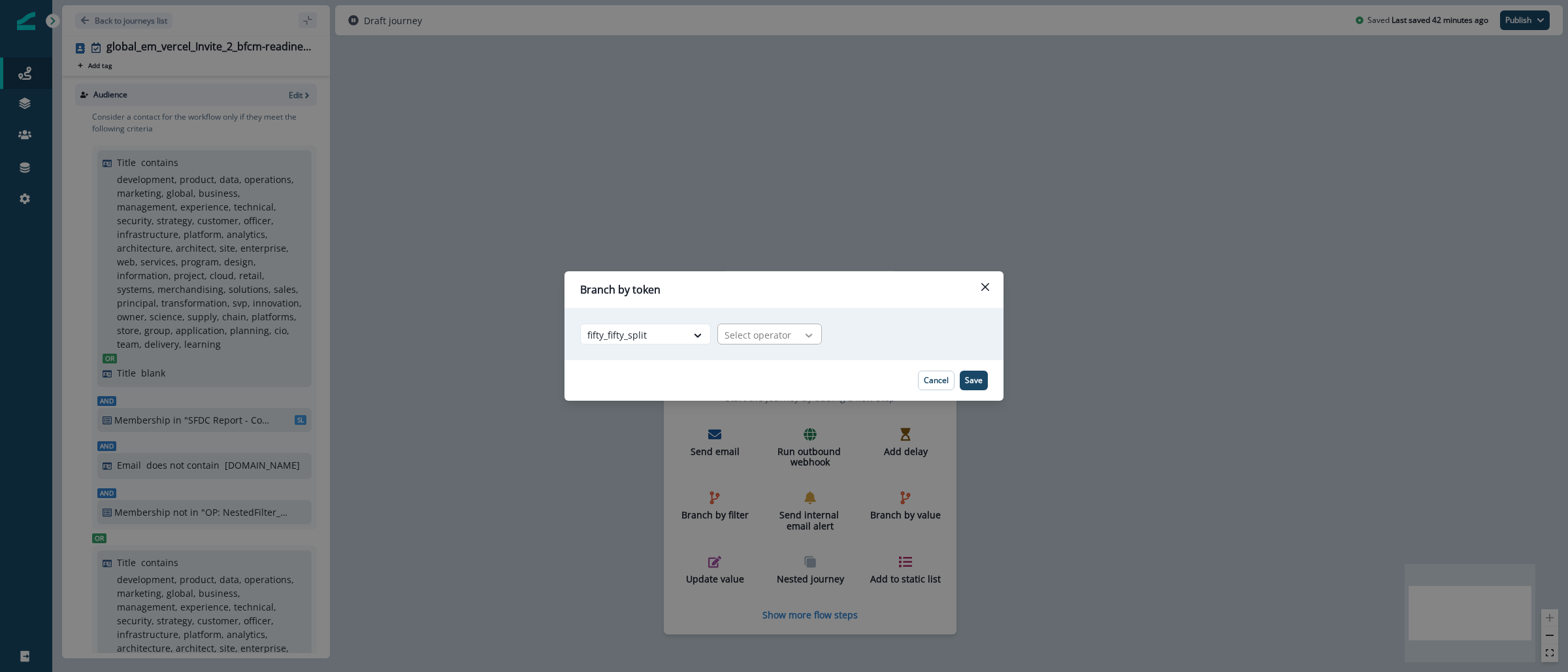
click at [815, 338] on div at bounding box center [808, 335] width 22 height 13
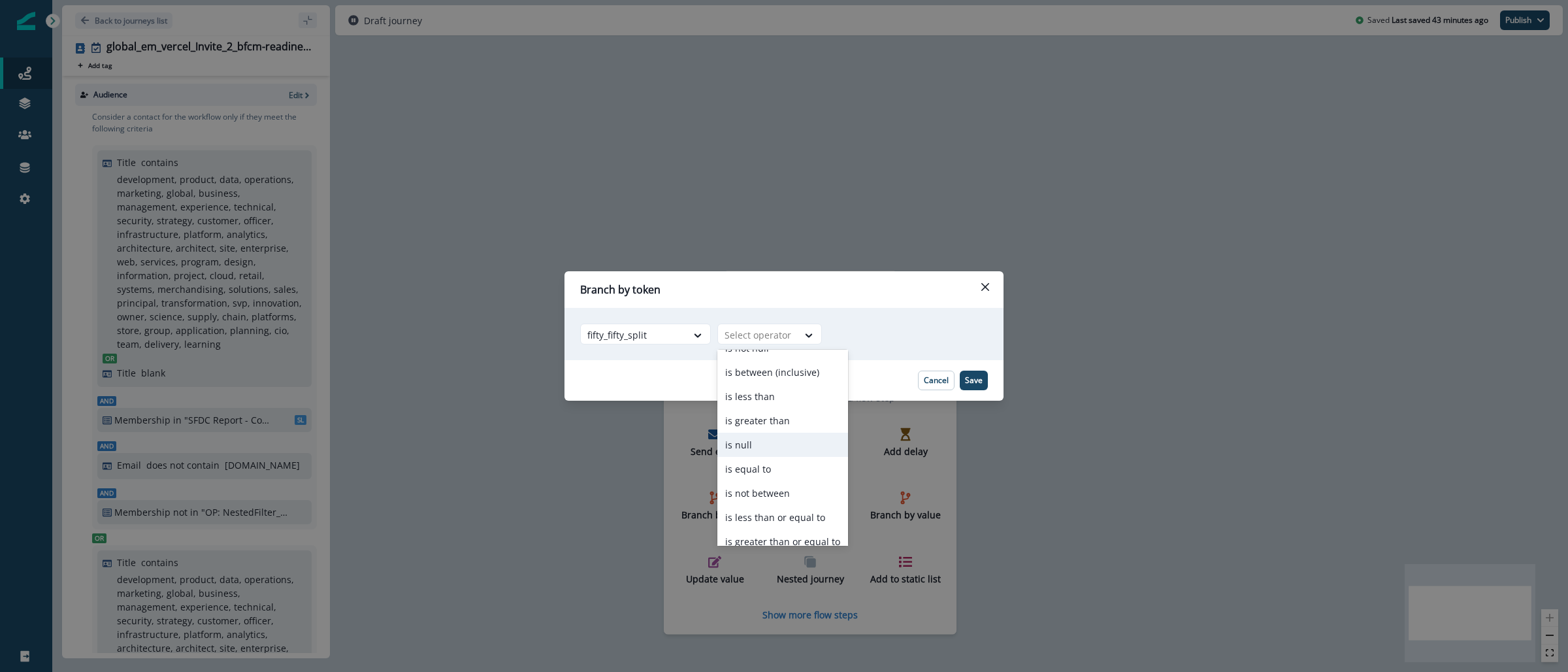
scroll to position [17, 0]
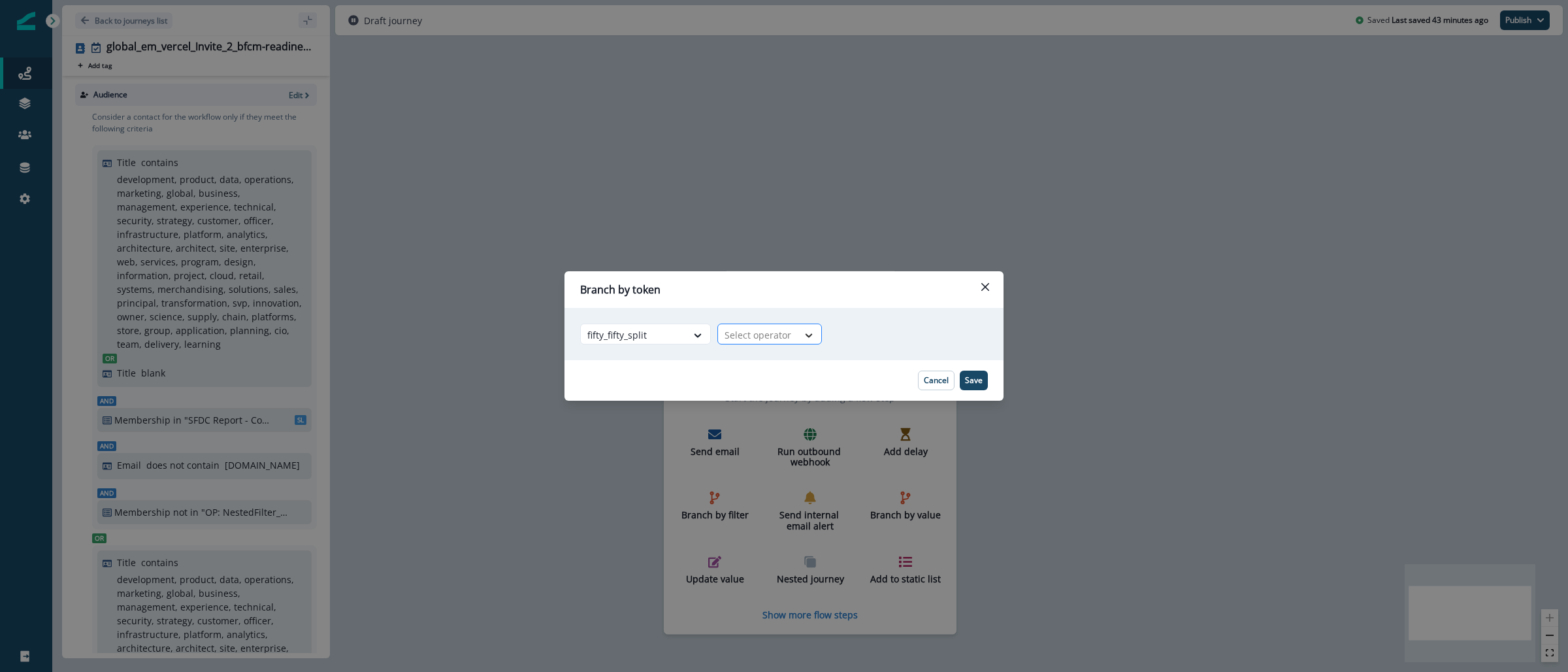
click at [800, 336] on div at bounding box center [808, 335] width 22 height 13
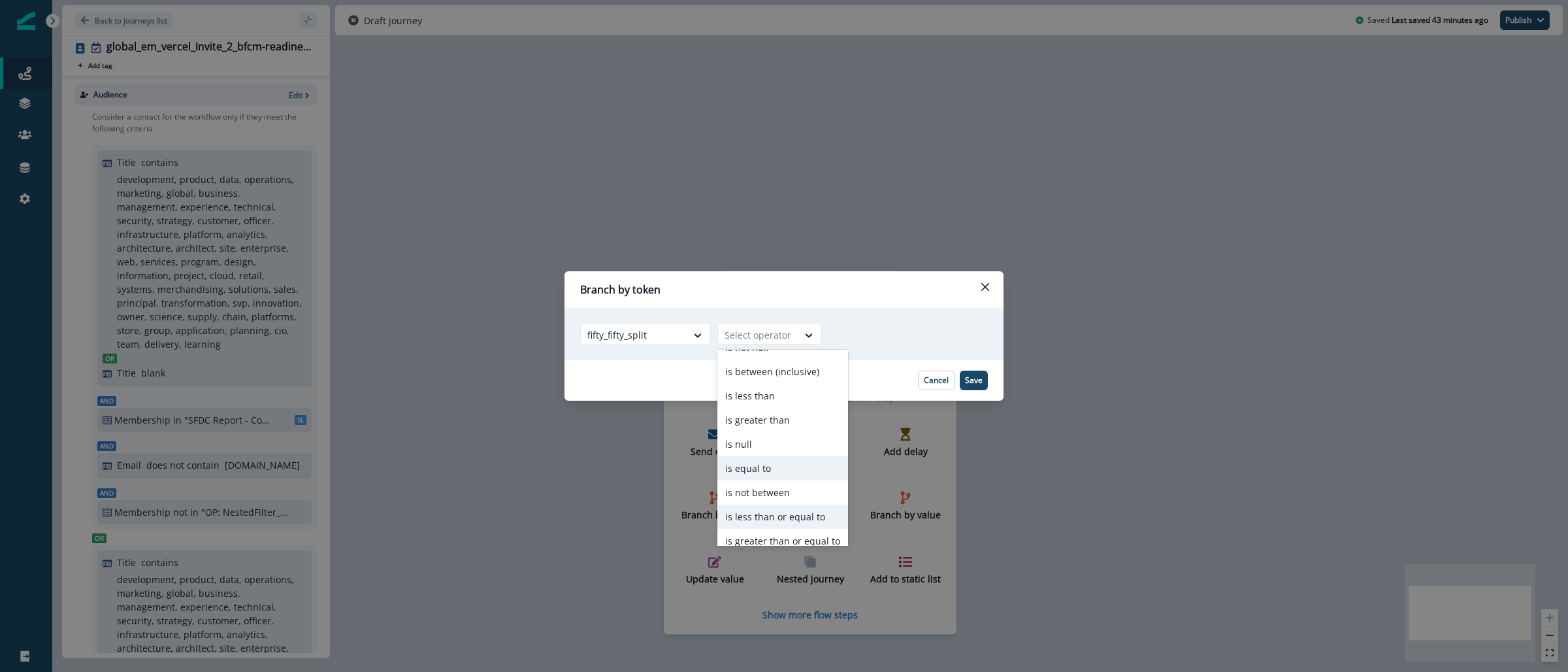
scroll to position [51, 0]
click at [794, 435] on div "is equal to" at bounding box center [782, 435] width 131 height 24
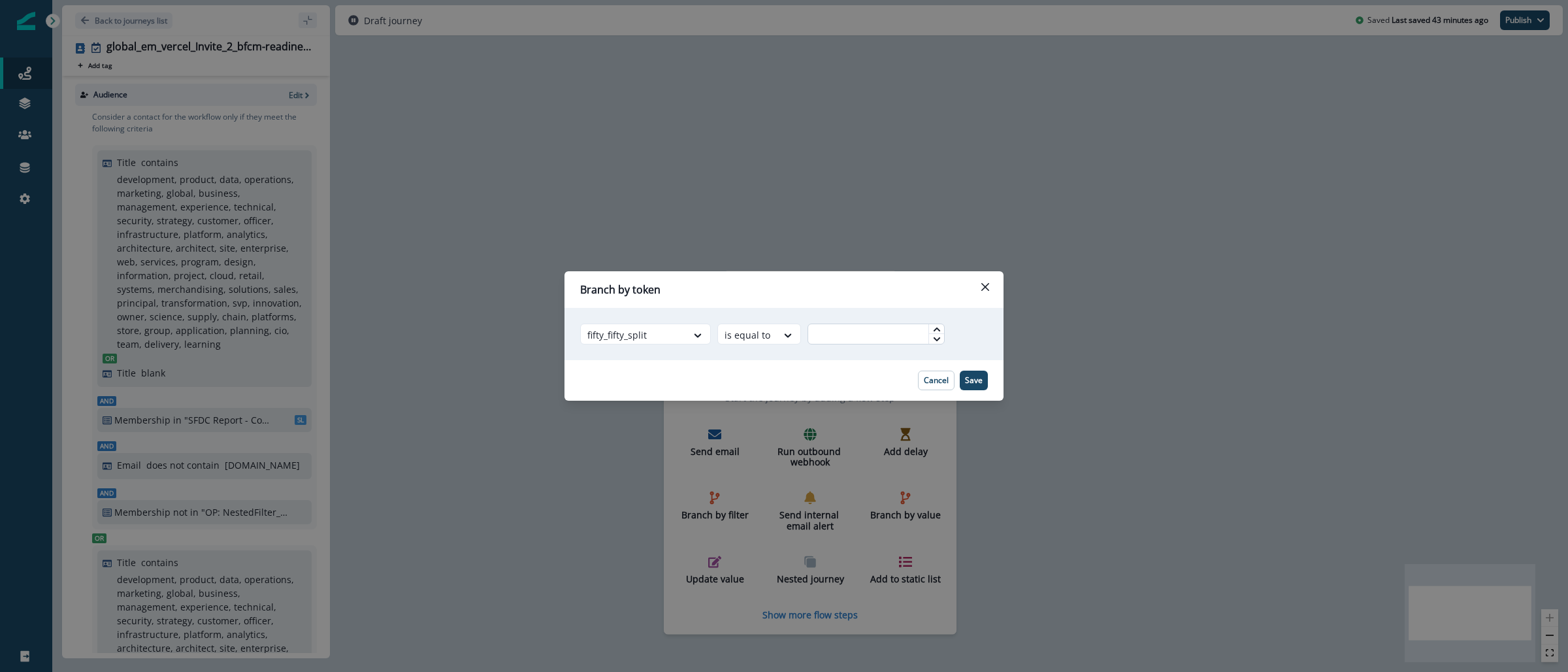
click at [856, 334] on input "text" at bounding box center [876, 333] width 137 height 21
type input "*"
click at [968, 385] on p "Save" at bounding box center [973, 380] width 17 height 9
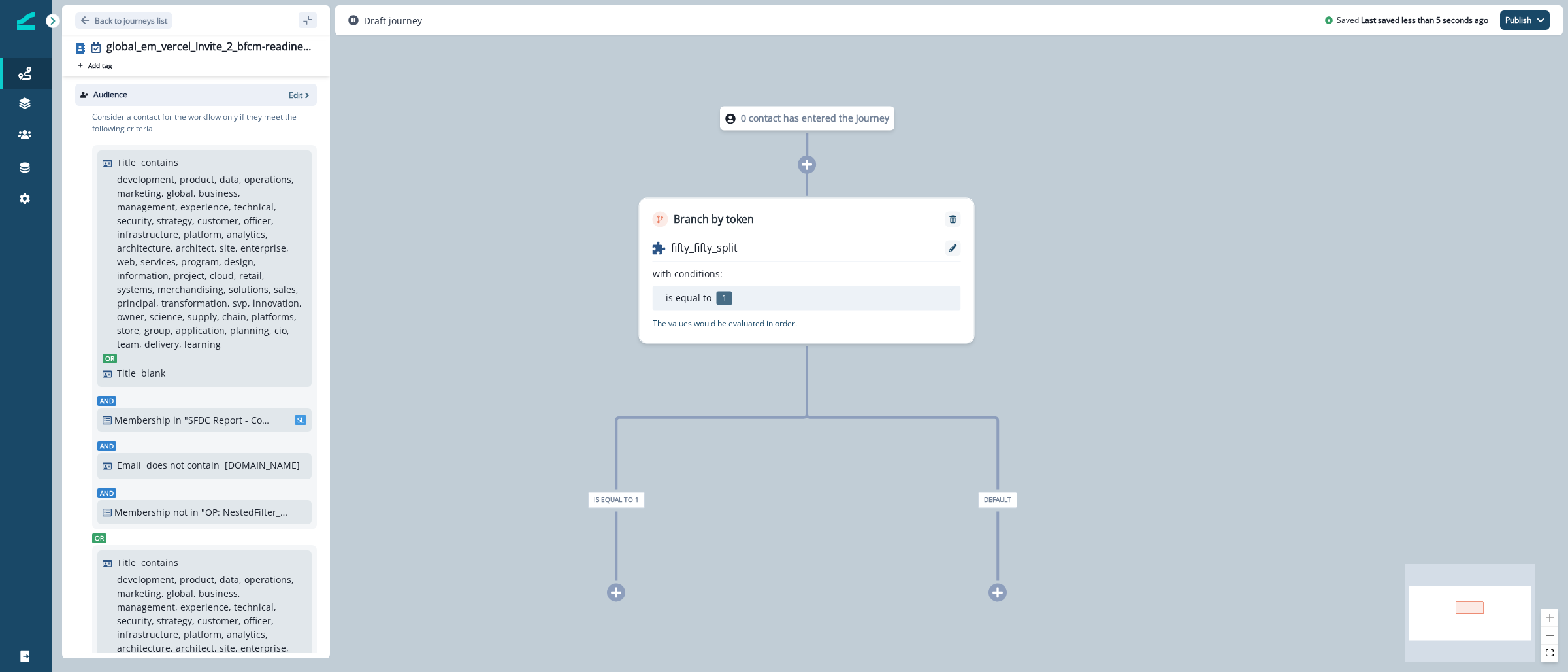
click at [621, 596] on icon at bounding box center [616, 592] width 12 height 12
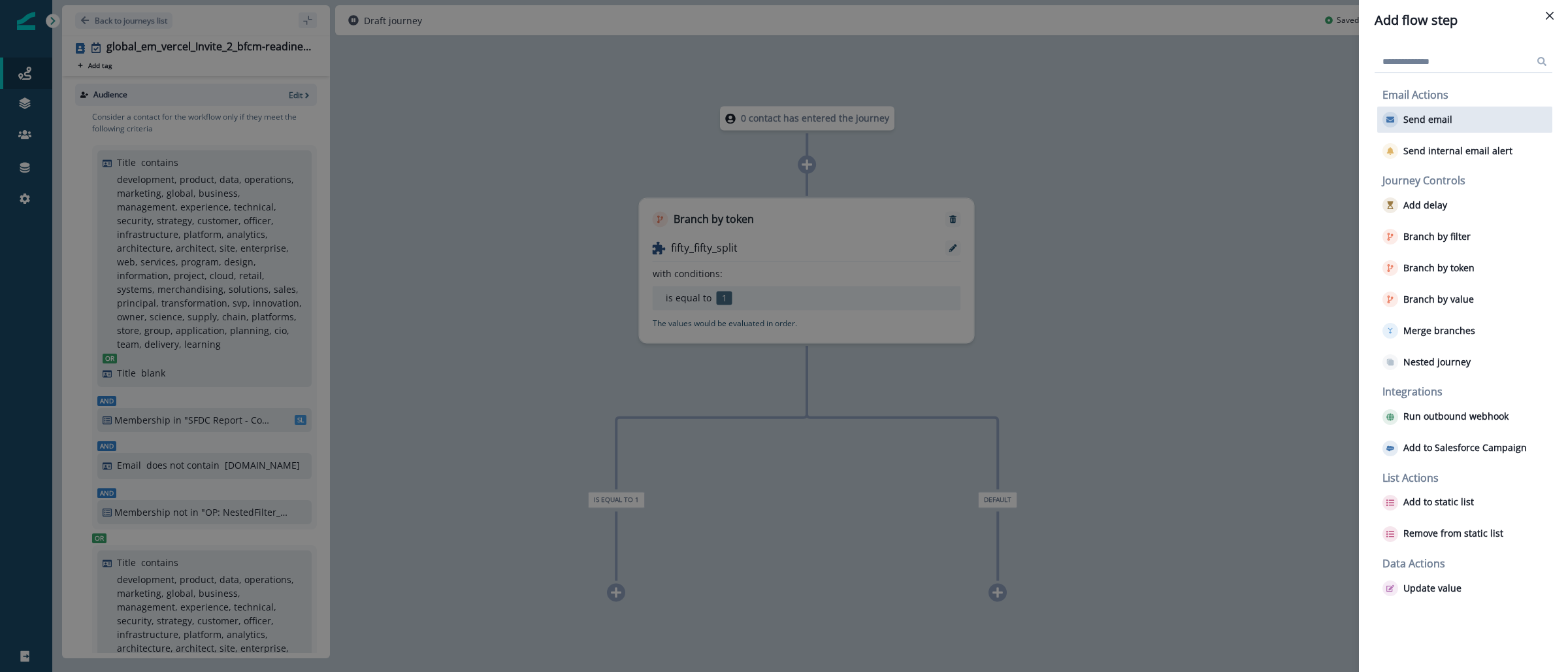
click at [1437, 115] on p "Send email" at bounding box center [1427, 119] width 49 height 11
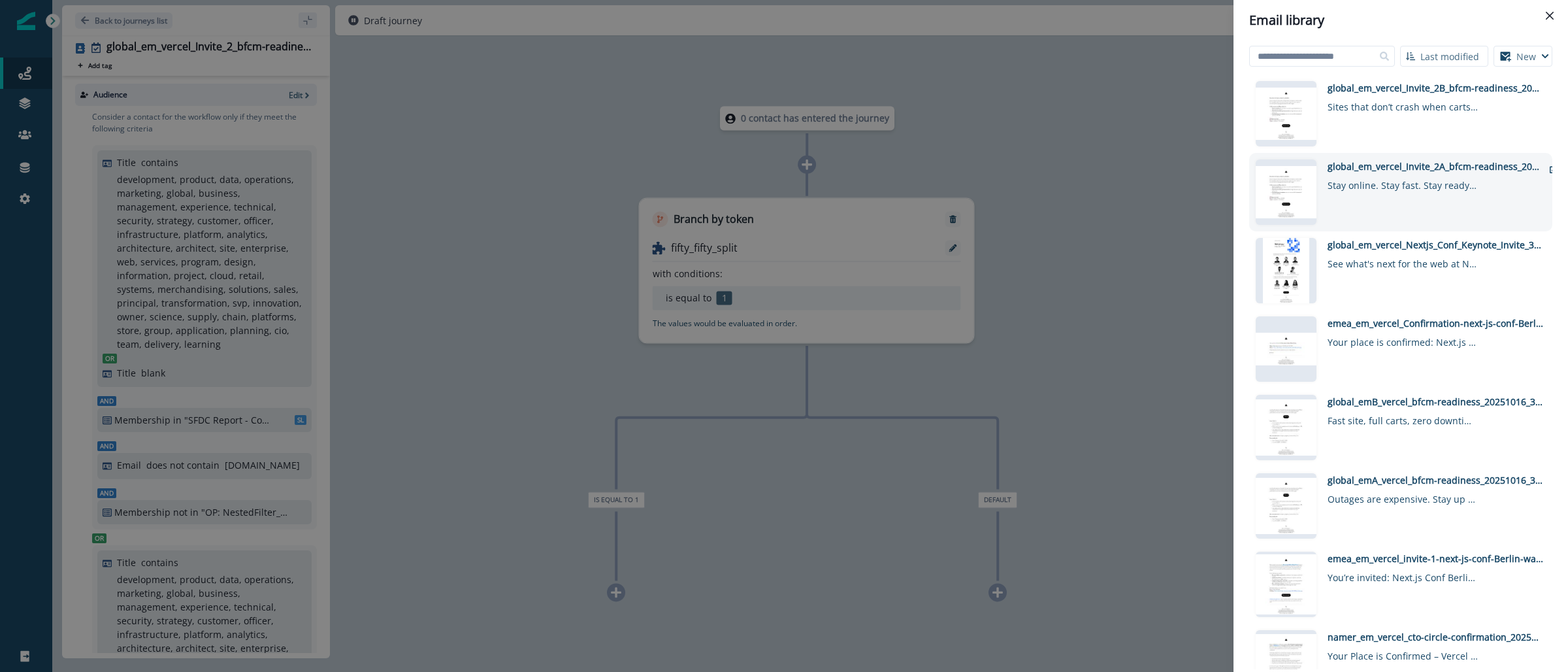
click at [1385, 206] on div "global_em_vercel_Invite_2A_bfcm-readiness_20251016_3197 Stay online. Stay fast.…" at bounding box center [1435, 192] width 216 height 66
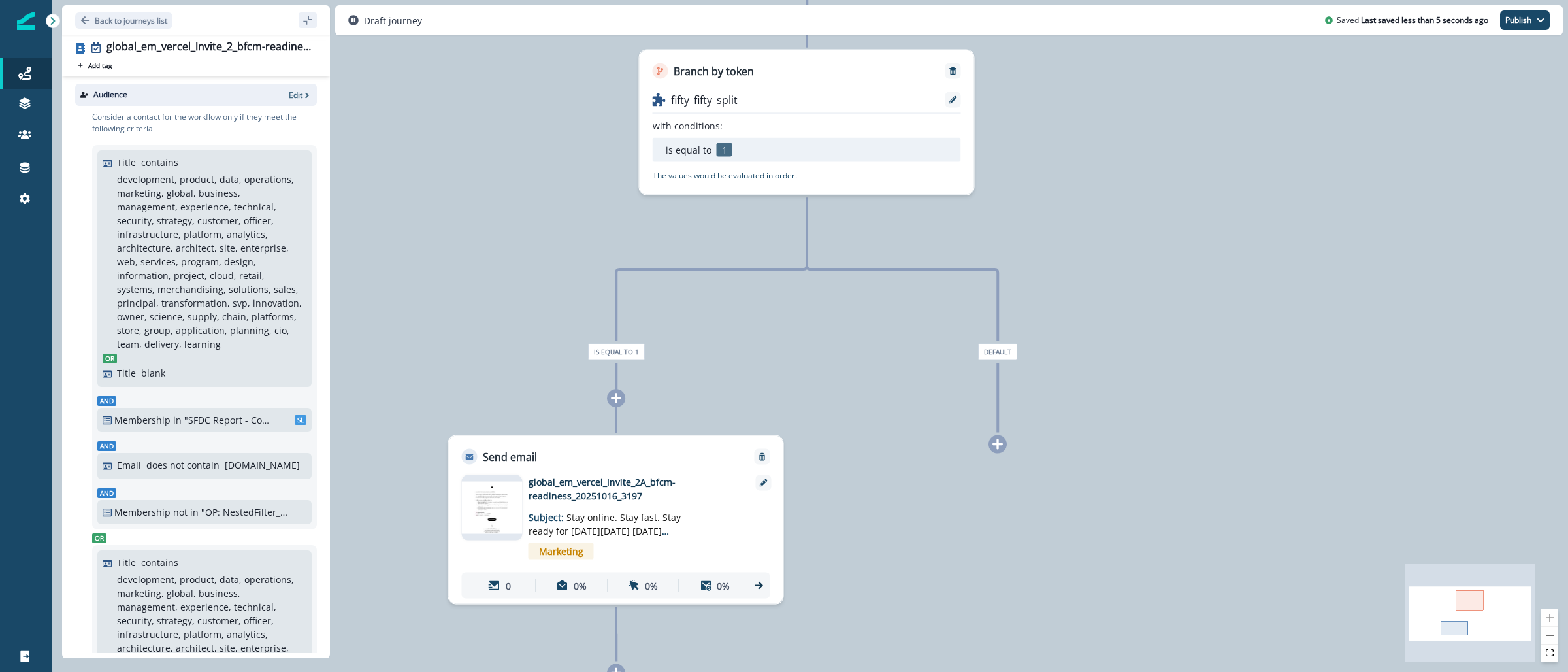
click at [1004, 440] on div at bounding box center [997, 444] width 18 height 18
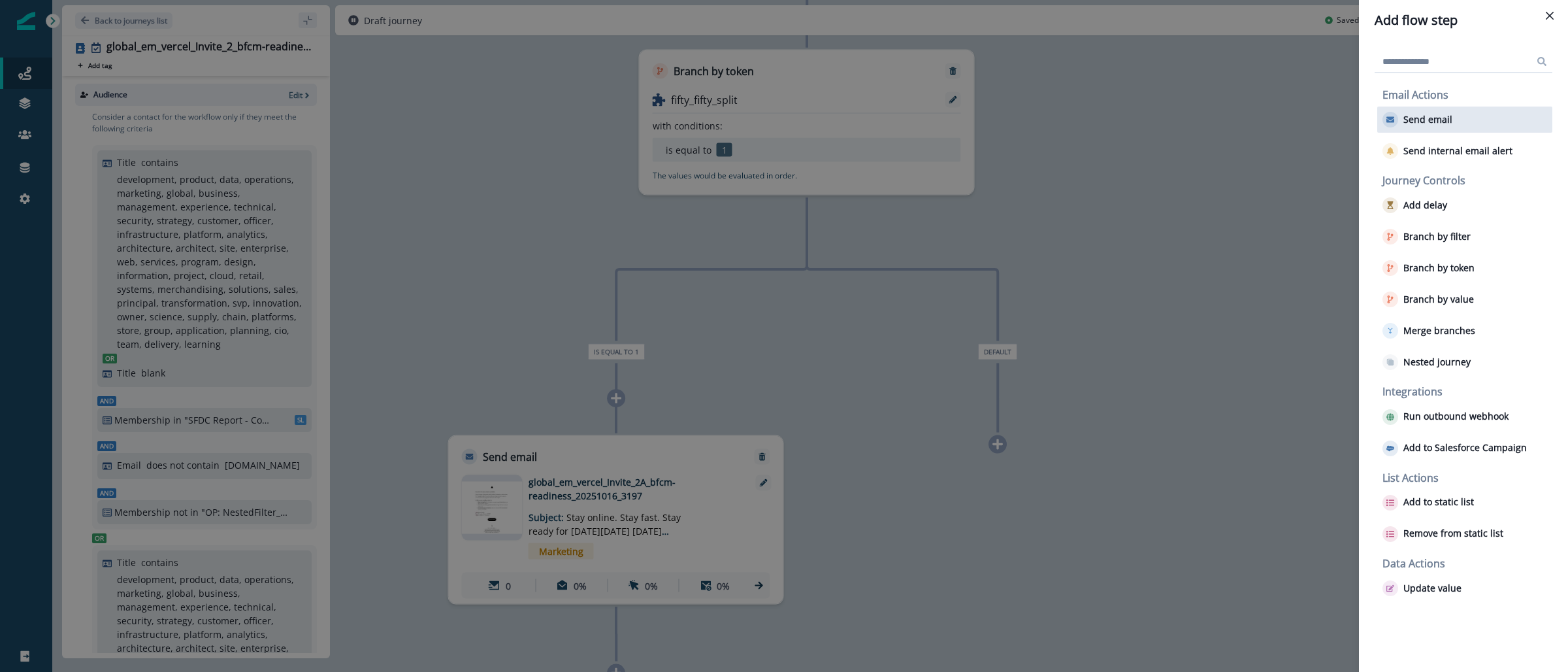
click at [1437, 114] on p "Send email" at bounding box center [1427, 119] width 49 height 11
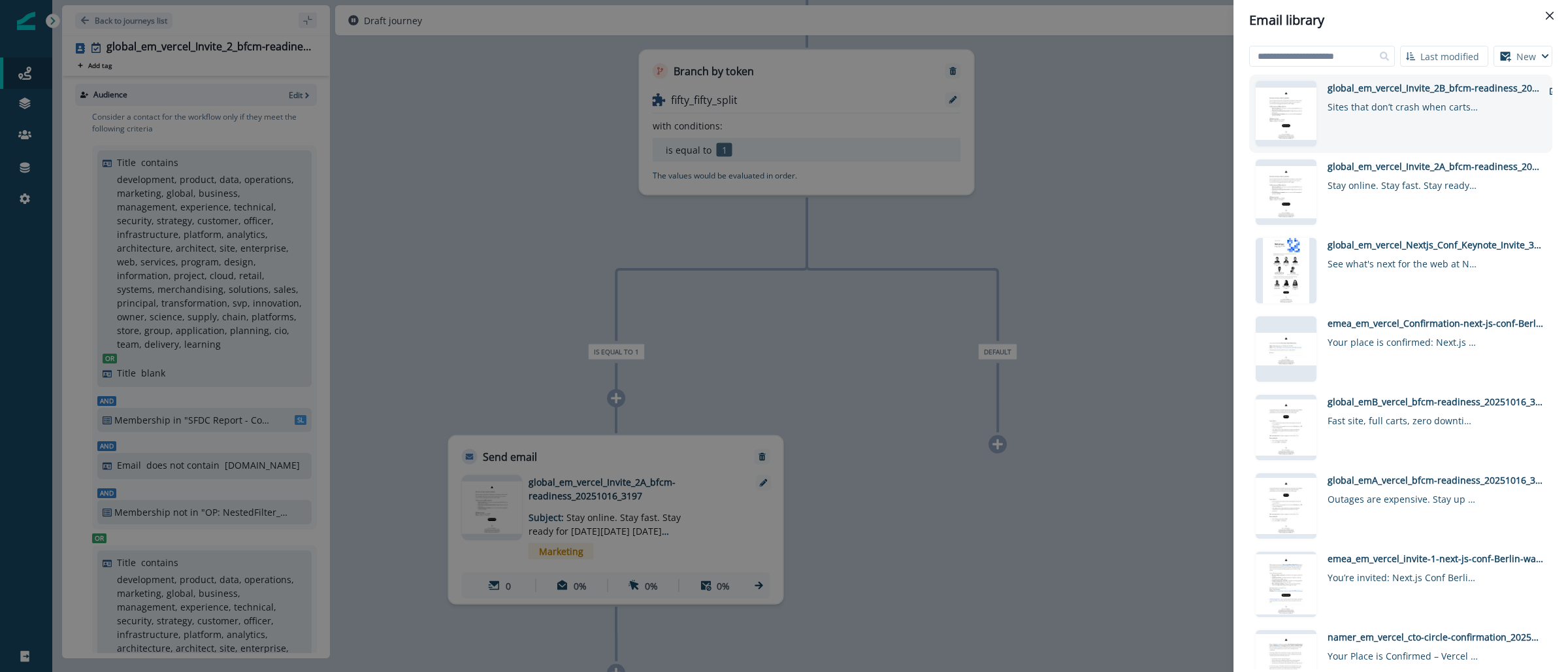
click at [1411, 134] on div "global_em_vercel_Invite_2B_bfcm-readiness_20251016_3197 Sites that don’t crash …" at bounding box center [1435, 113] width 216 height 66
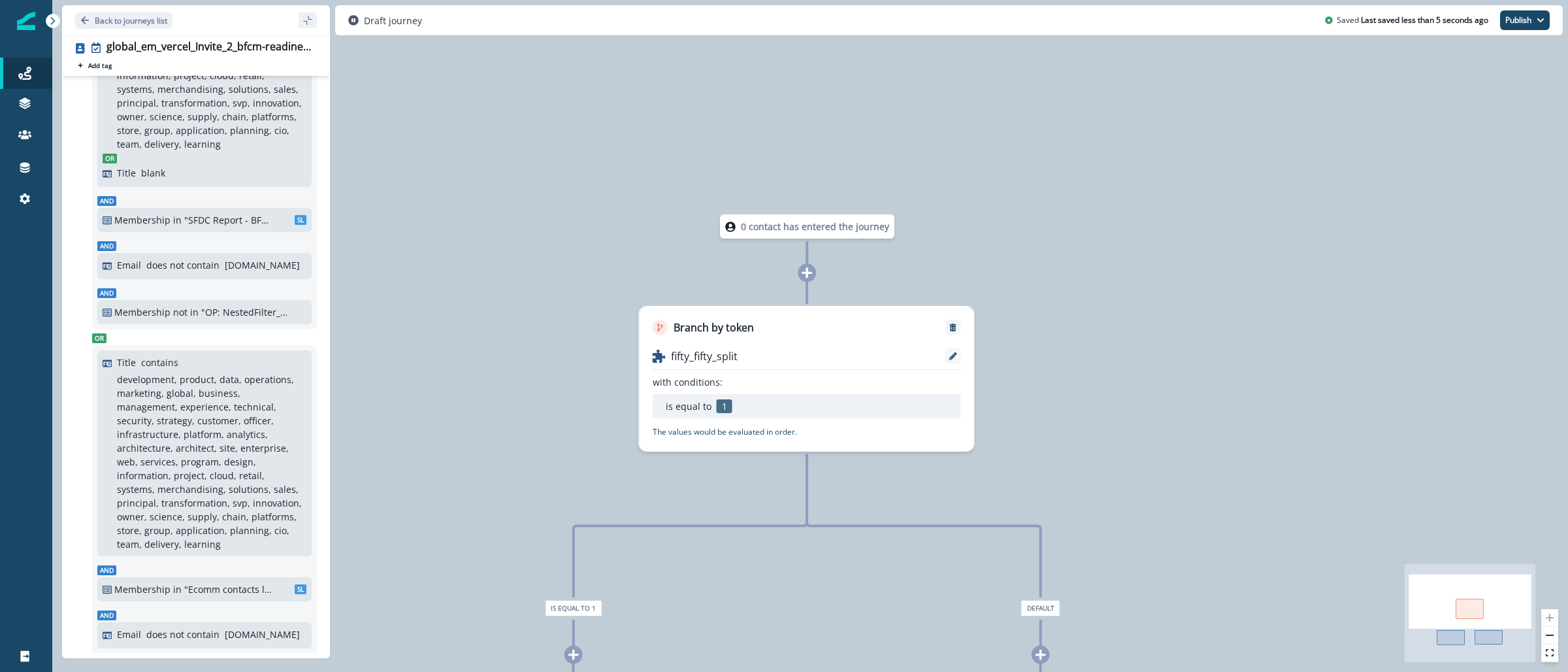
scroll to position [886, 0]
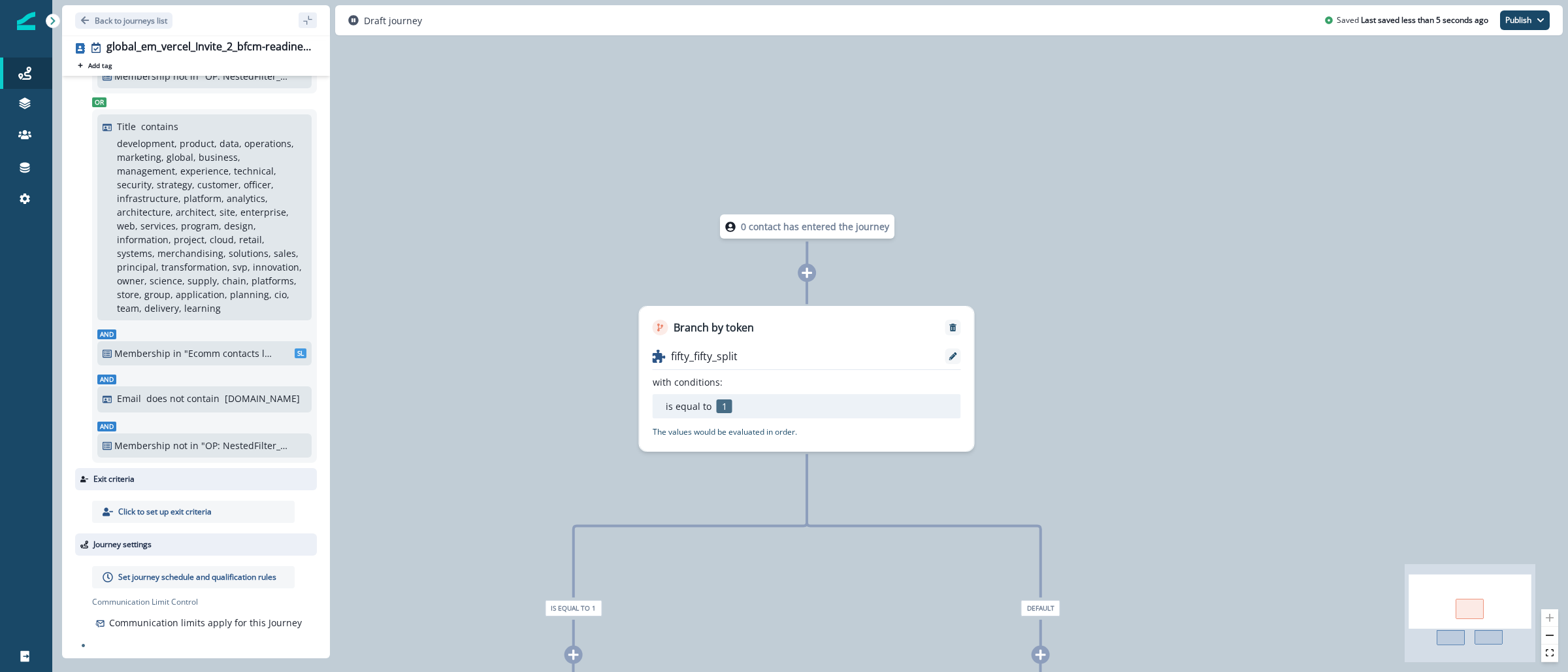
click at [216, 571] on p "Set journey schedule and qualification rules" at bounding box center [197, 577] width 158 height 12
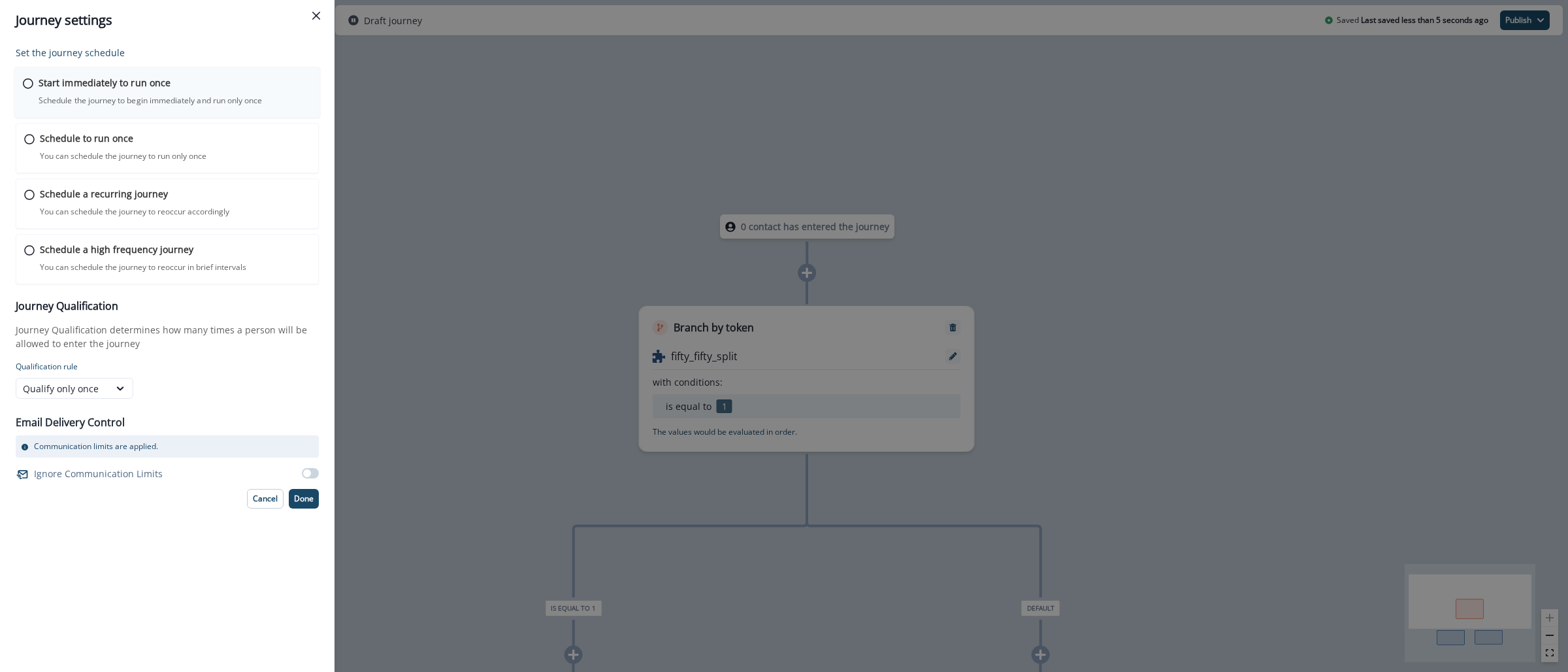
click at [168, 95] on p "Schedule the journey to begin immediately and run only once" at bounding box center [150, 100] width 224 height 12
click at [301, 505] on button "Done" at bounding box center [304, 497] width 30 height 19
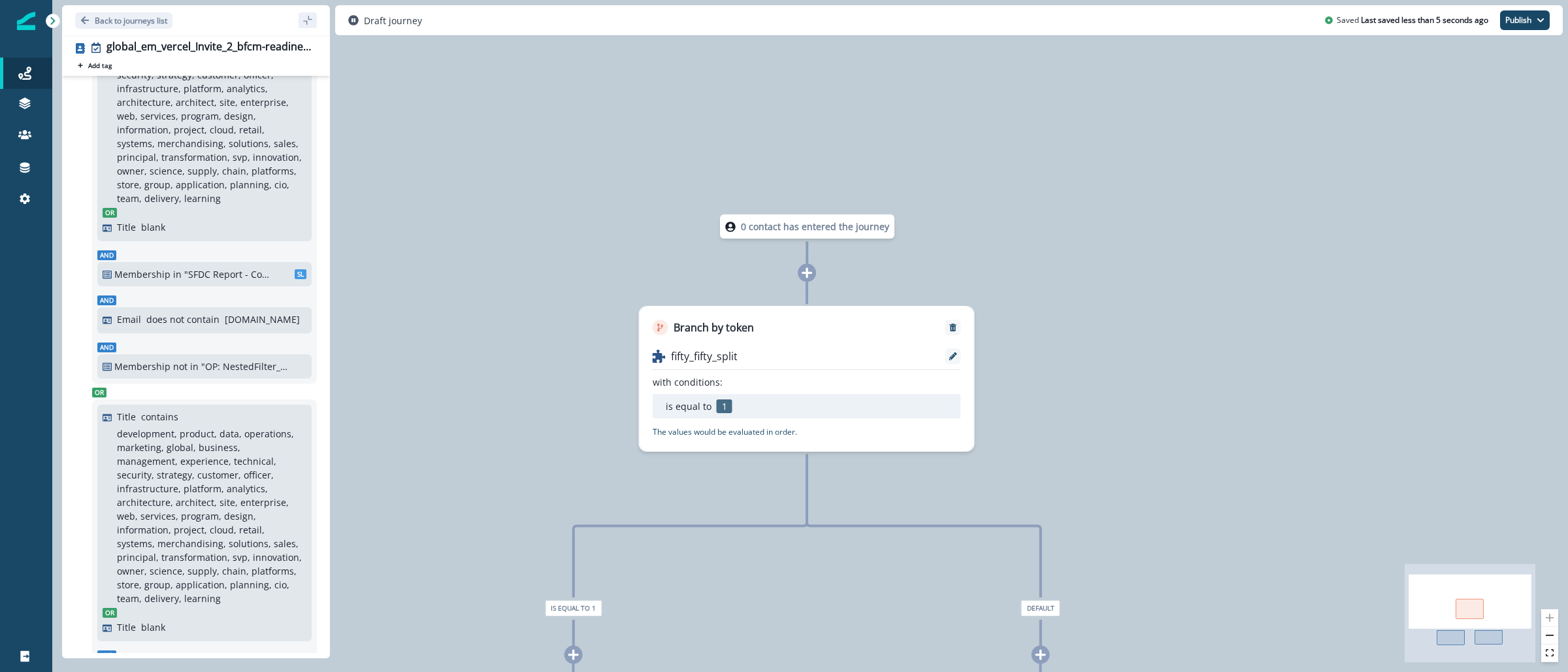
scroll to position [0, 0]
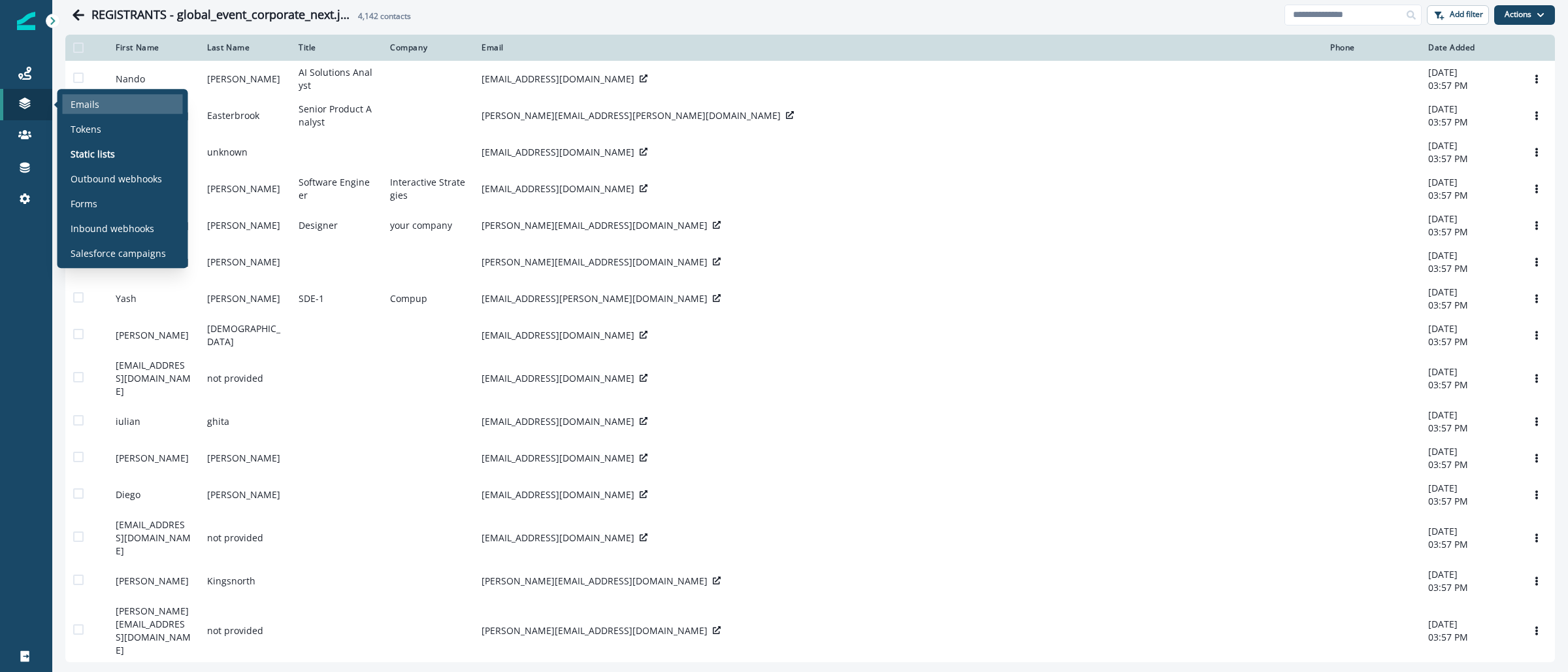
click at [123, 108] on div "Emails" at bounding box center [123, 103] width 121 height 19
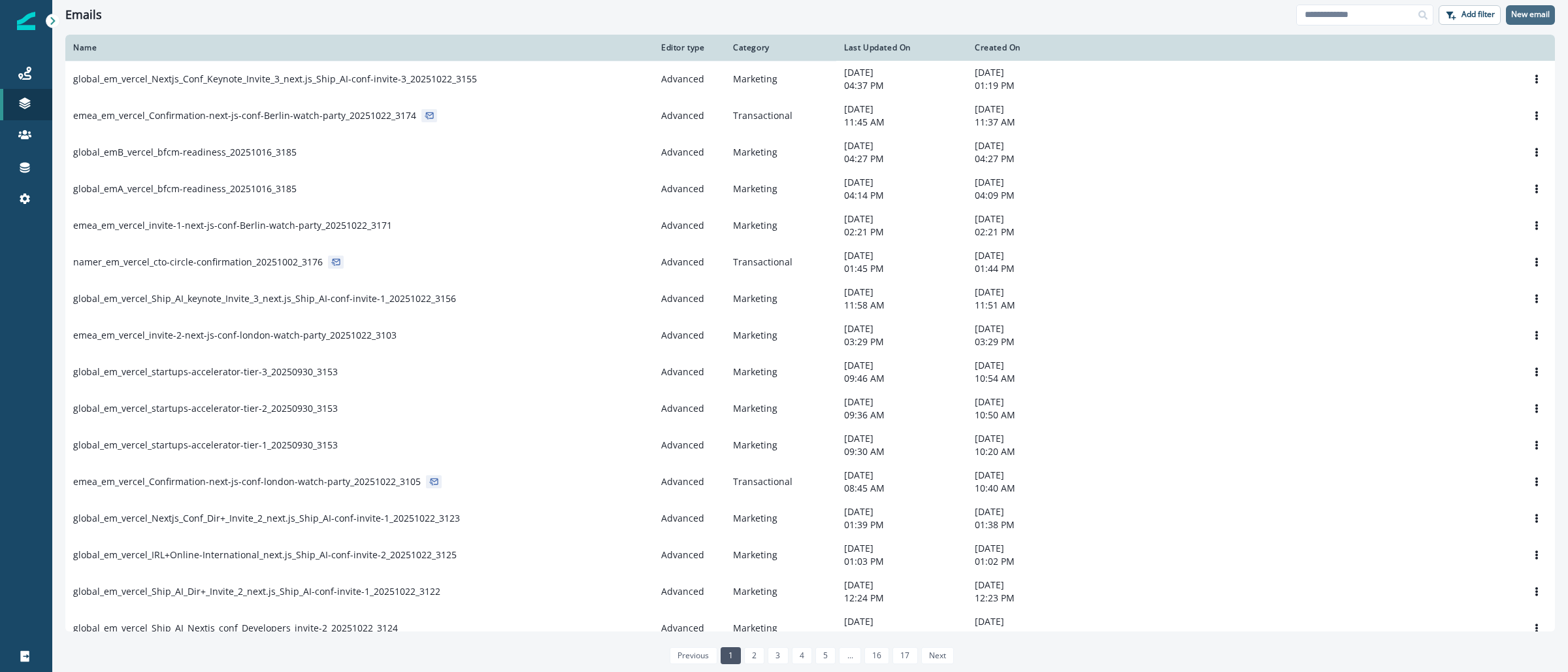
click at [1535, 11] on p "New email" at bounding box center [1530, 14] width 38 height 9
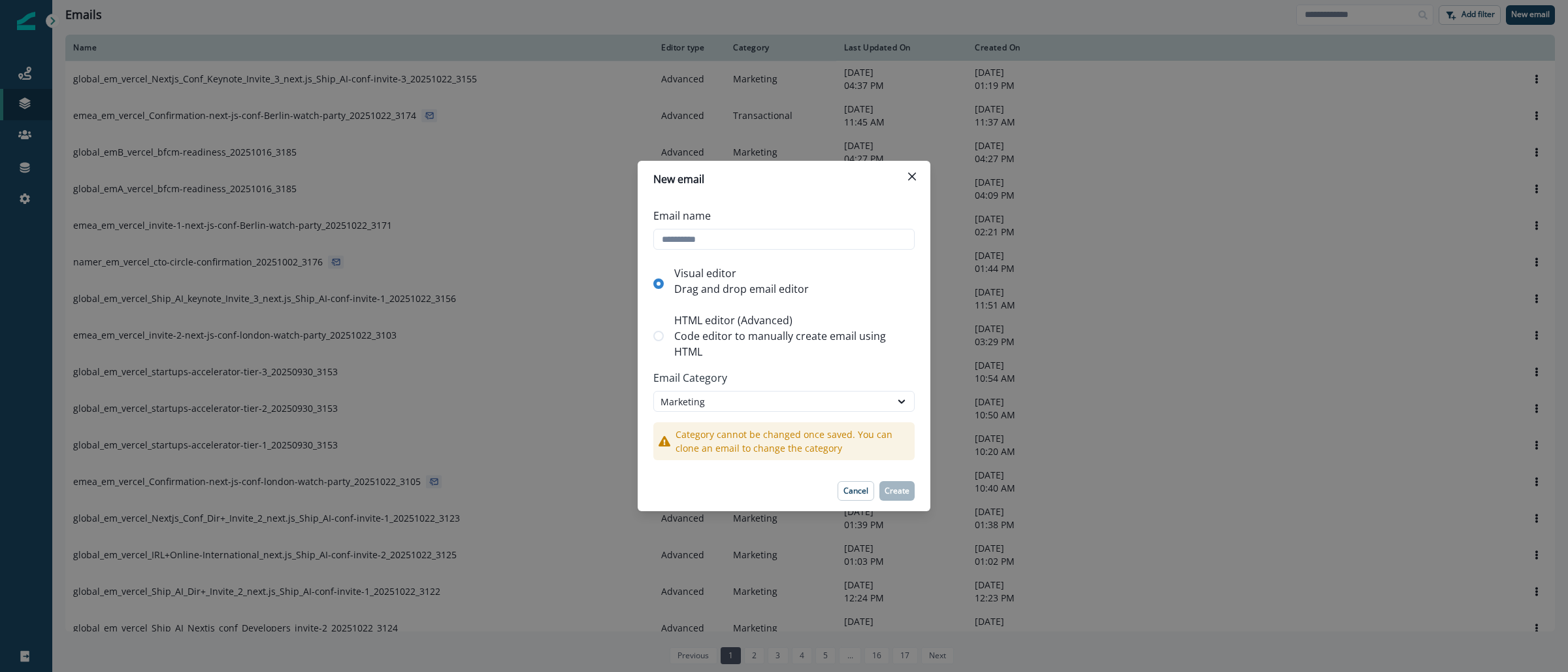
paste input "**********"
click at [805, 348] on p "Code editor to manually create email using HTML" at bounding box center [792, 343] width 235 height 31
type input "**********"
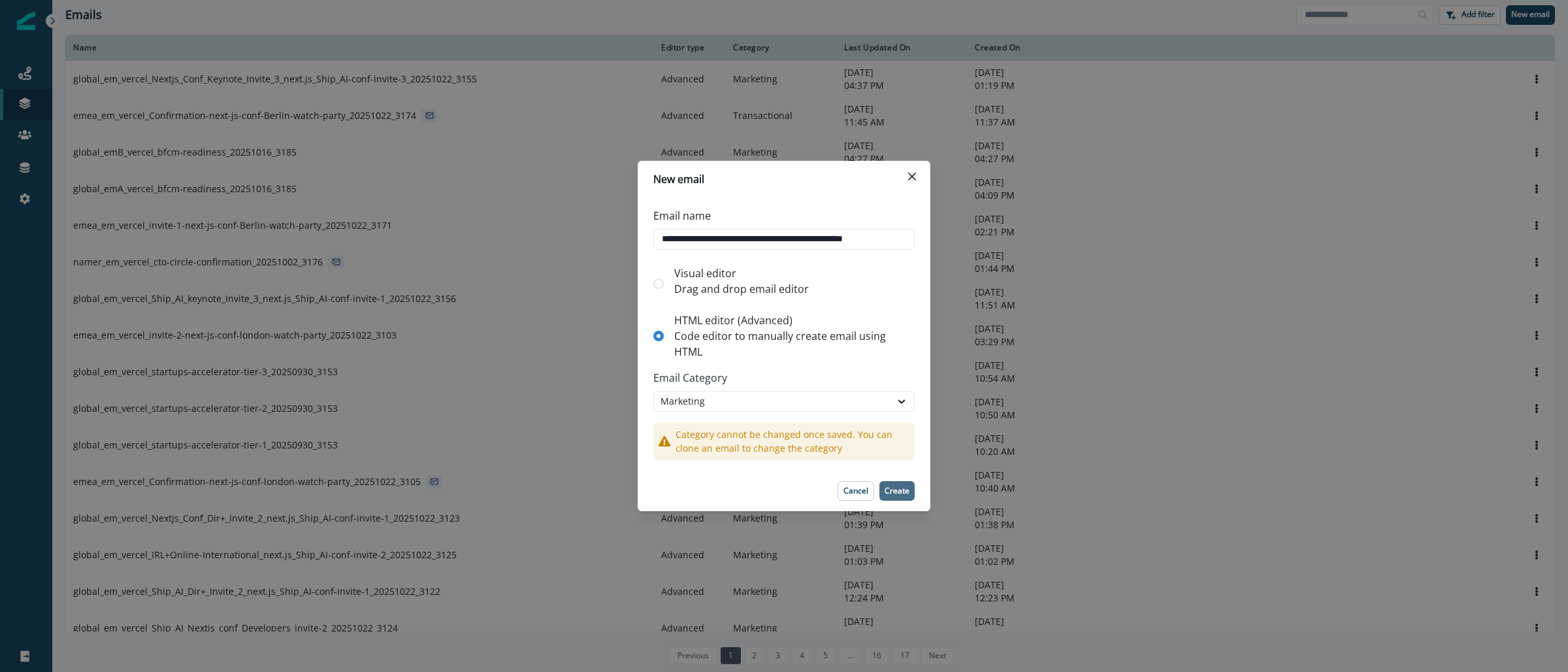
click at [895, 489] on p "Create" at bounding box center [897, 490] width 25 height 9
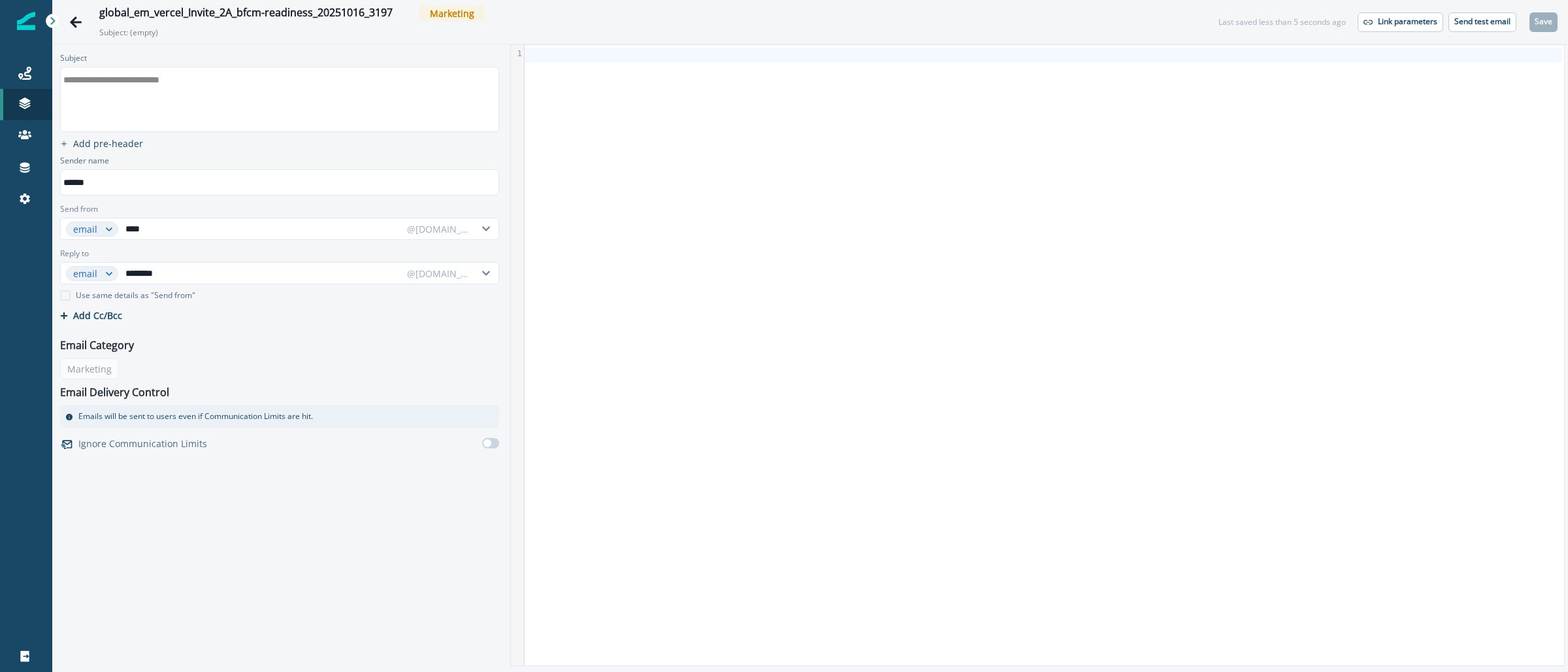
click at [317, 113] on div "**********" at bounding box center [279, 99] width 436 height 64
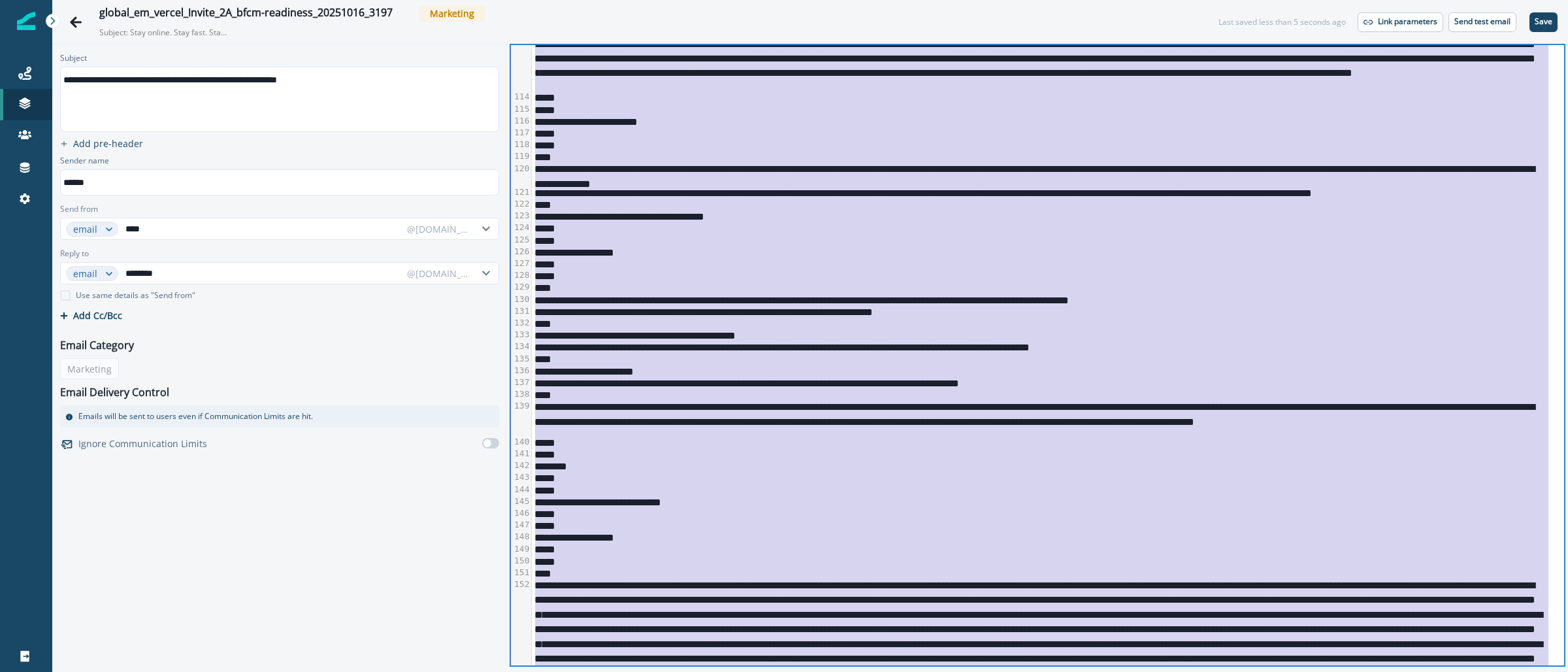
scroll to position [2196, 0]
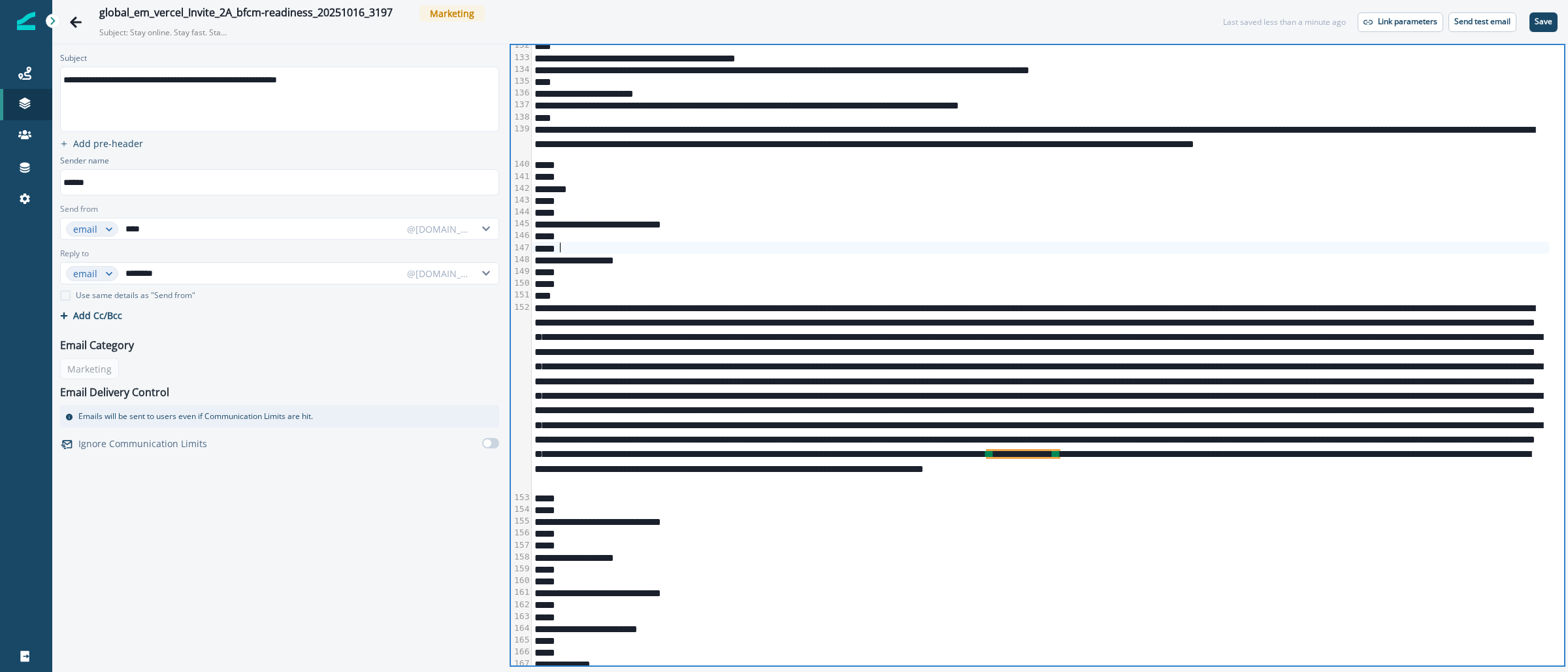
click at [959, 250] on div "*****" at bounding box center [1040, 248] width 1017 height 12
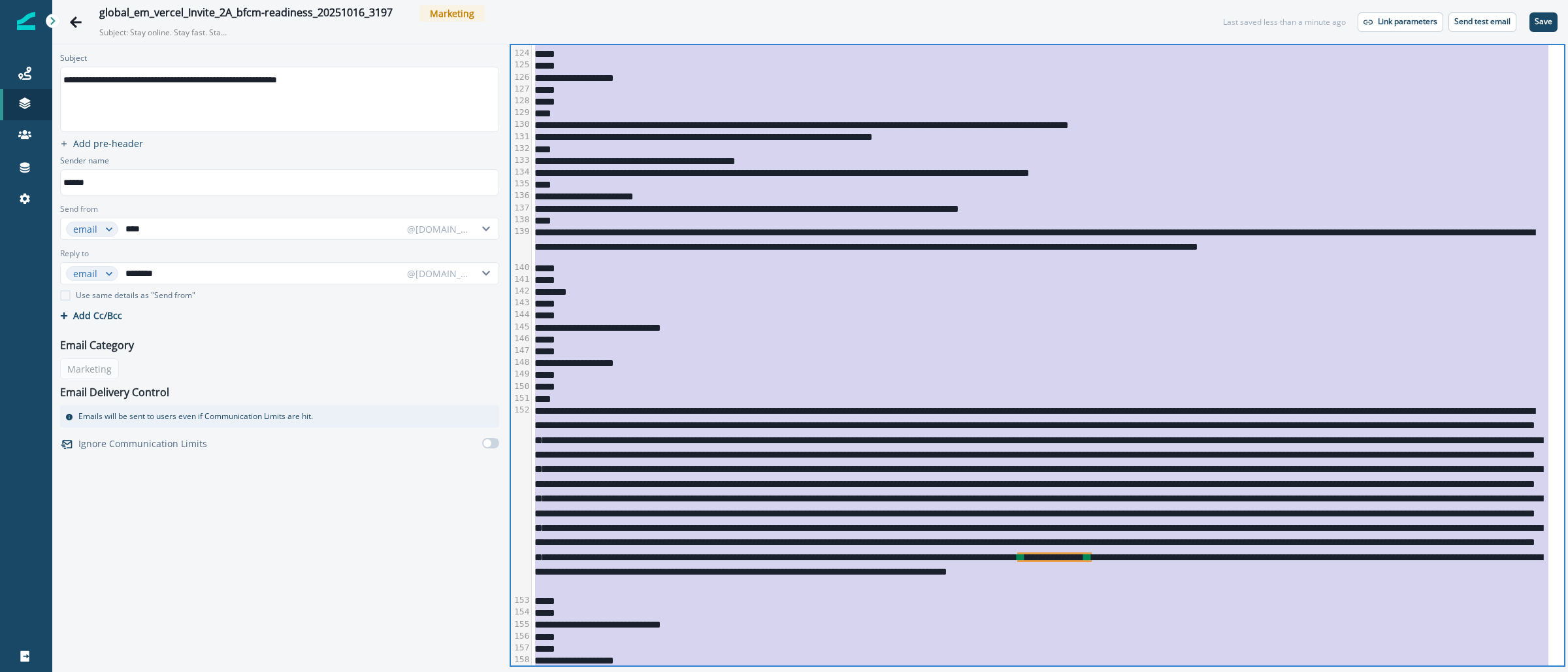
scroll to position [2166, 0]
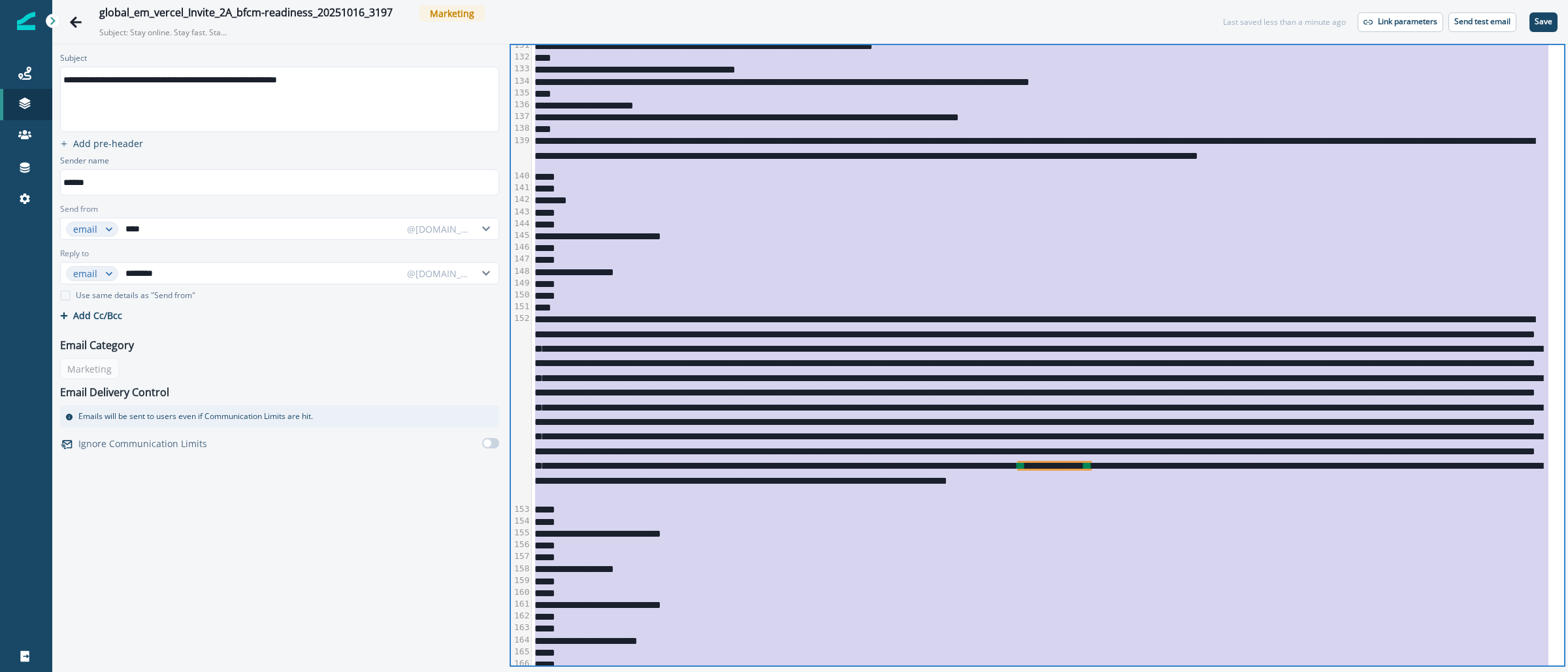
click at [1178, 526] on div "*****" at bounding box center [1040, 520] width 1017 height 12
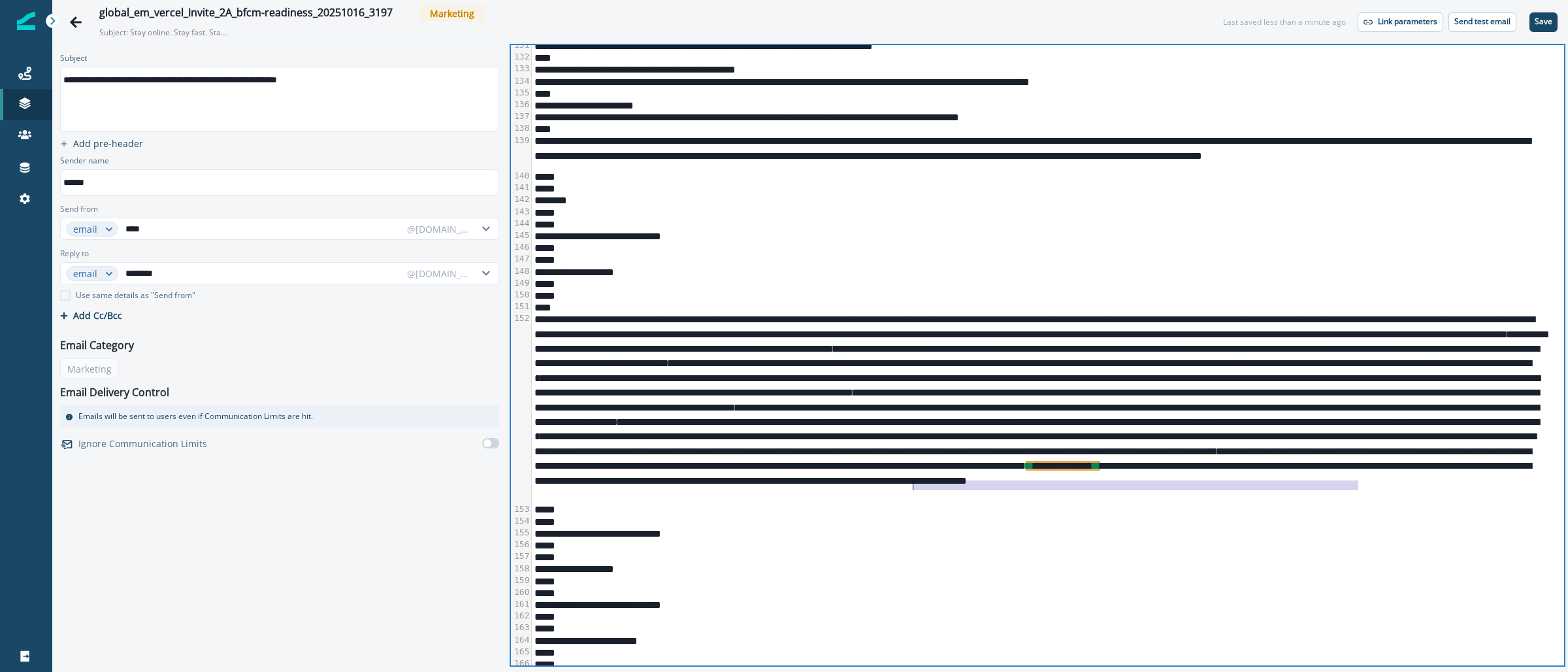
drag, startPoint x: 1359, startPoint y: 486, endPoint x: 914, endPoint y: 489, distance: 445.0
click at [914, 489] on div "**********" at bounding box center [1040, 407] width 1017 height 190
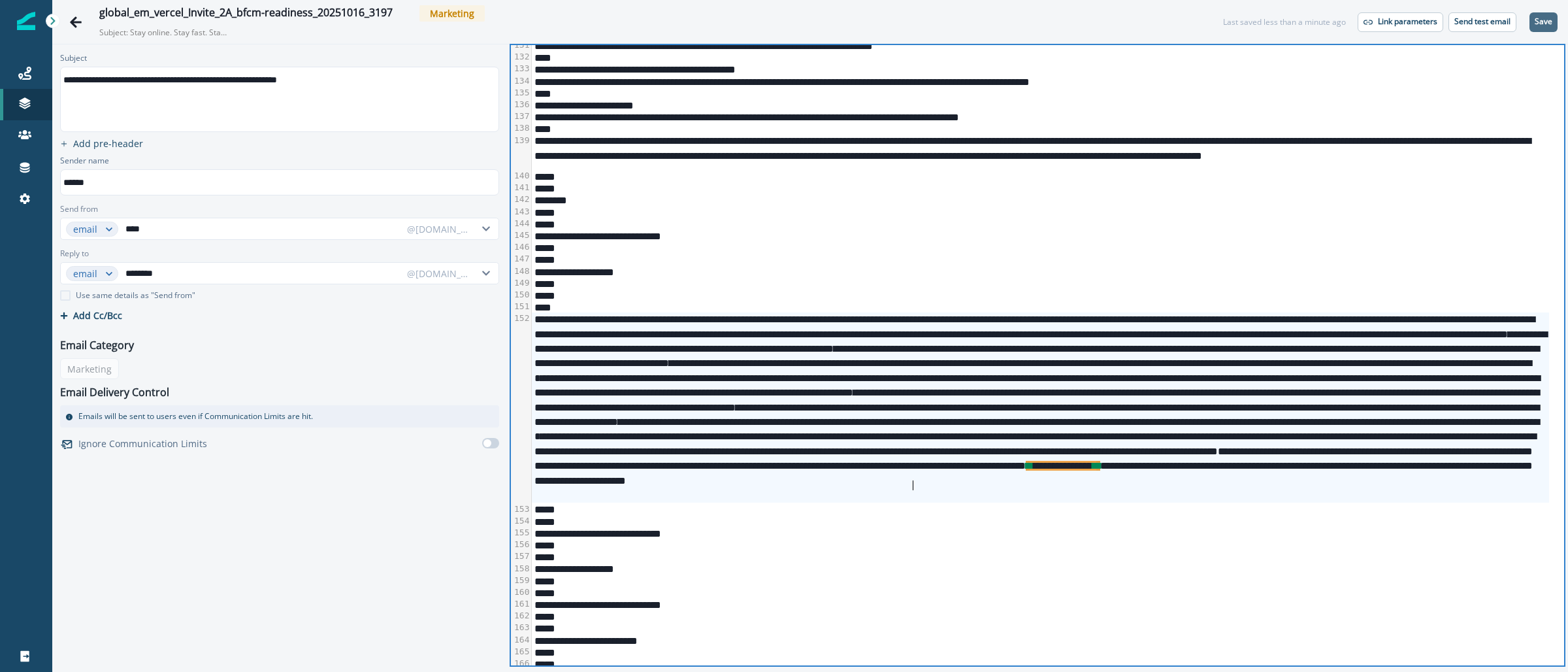
click at [1539, 22] on p "Save" at bounding box center [1543, 22] width 17 height 9
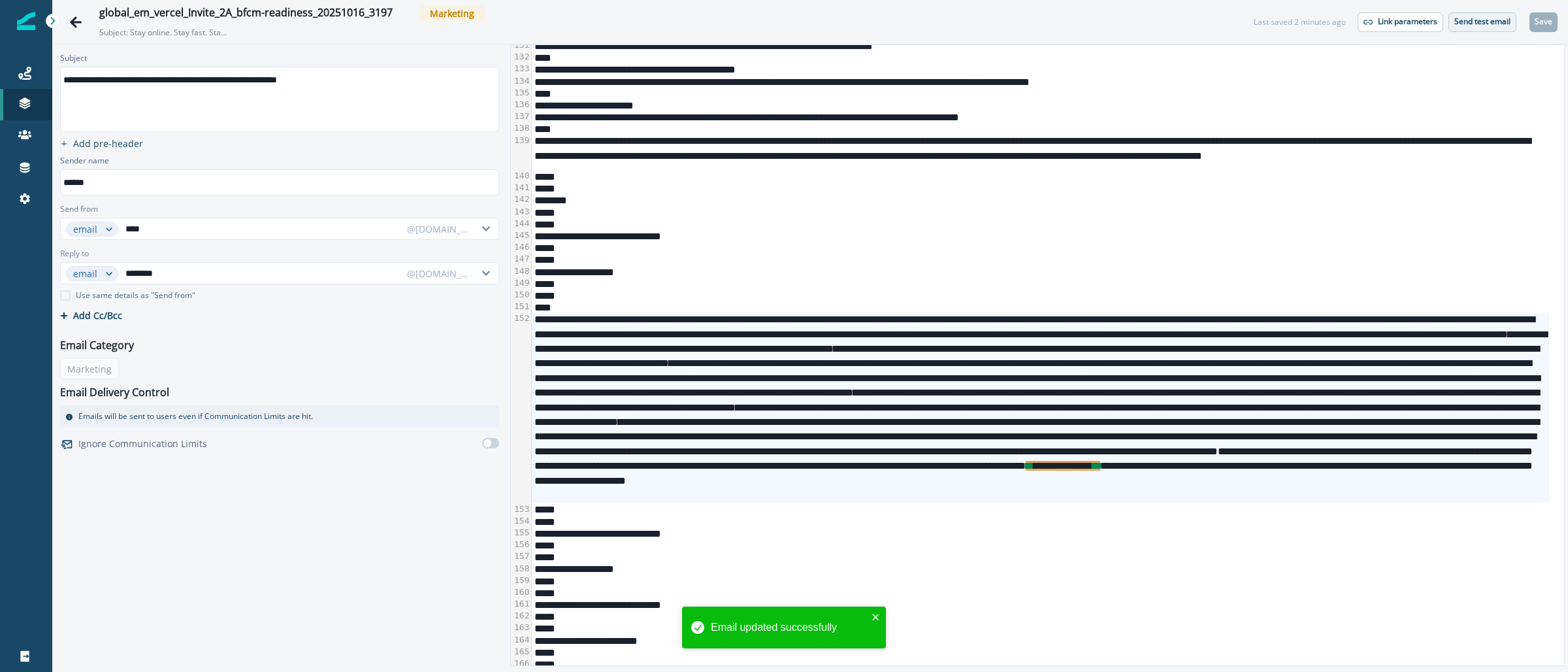
click at [1466, 27] on button "Send test email" at bounding box center [1482, 22] width 68 height 19
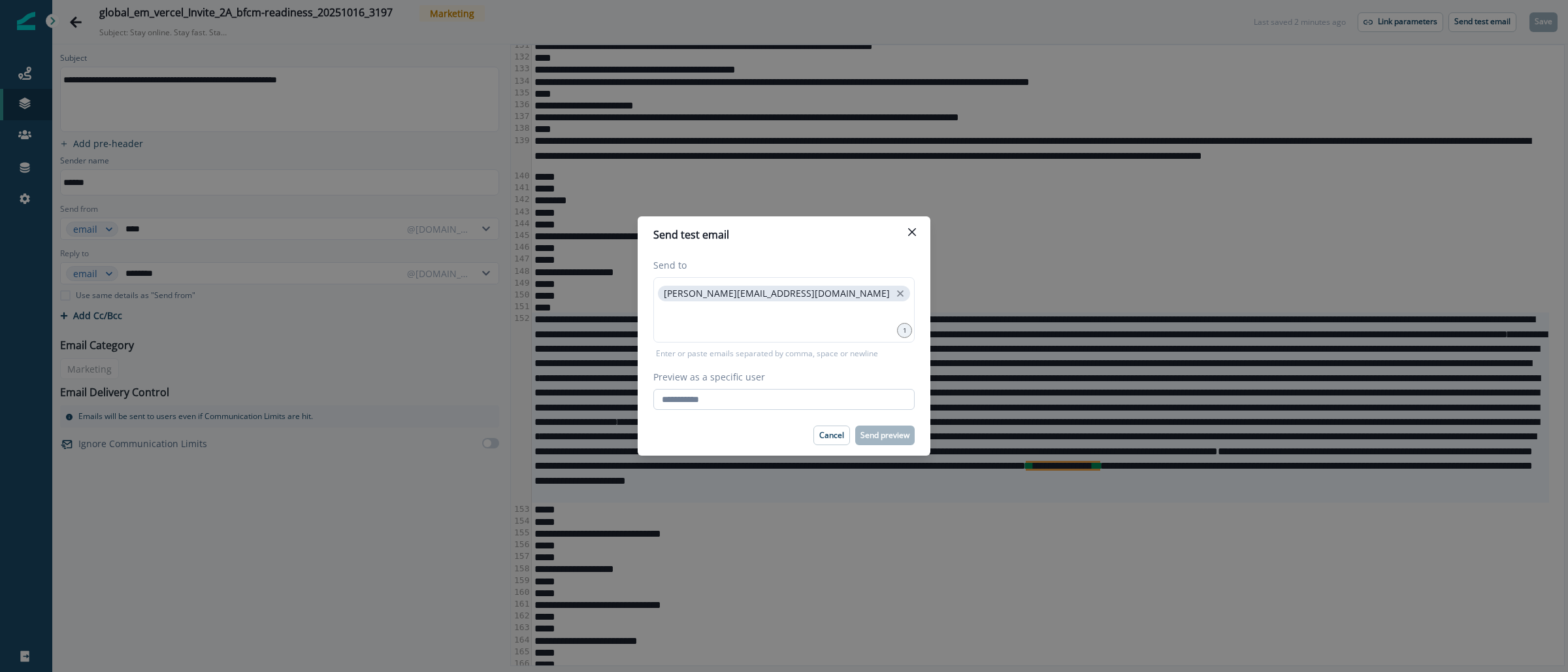
click at [748, 404] on input "Preview as a specific user" at bounding box center [784, 399] width 261 height 21
type input "**********"
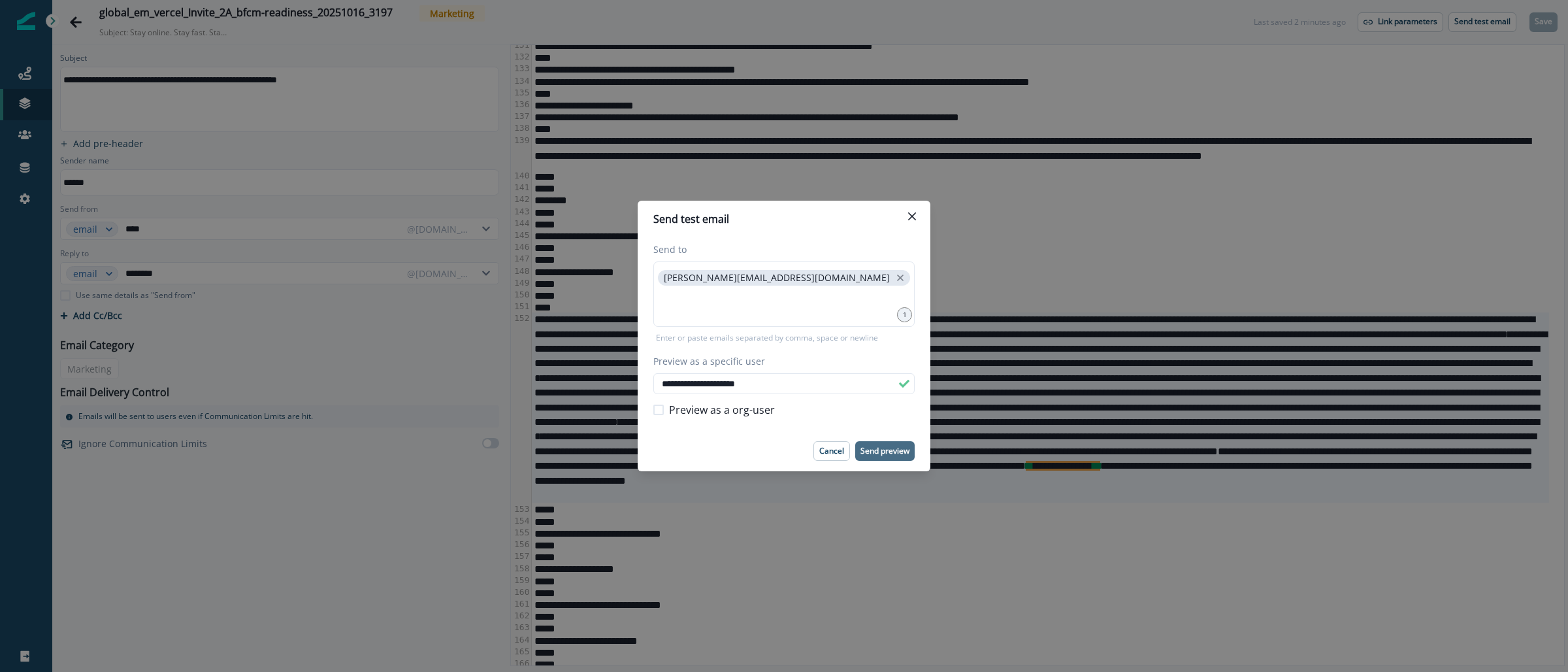
click at [889, 452] on p "Send preview" at bounding box center [885, 450] width 49 height 9
click at [875, 448] on p "Send preview" at bounding box center [885, 450] width 49 height 9
click at [919, 216] on button "Close" at bounding box center [911, 216] width 21 height 21
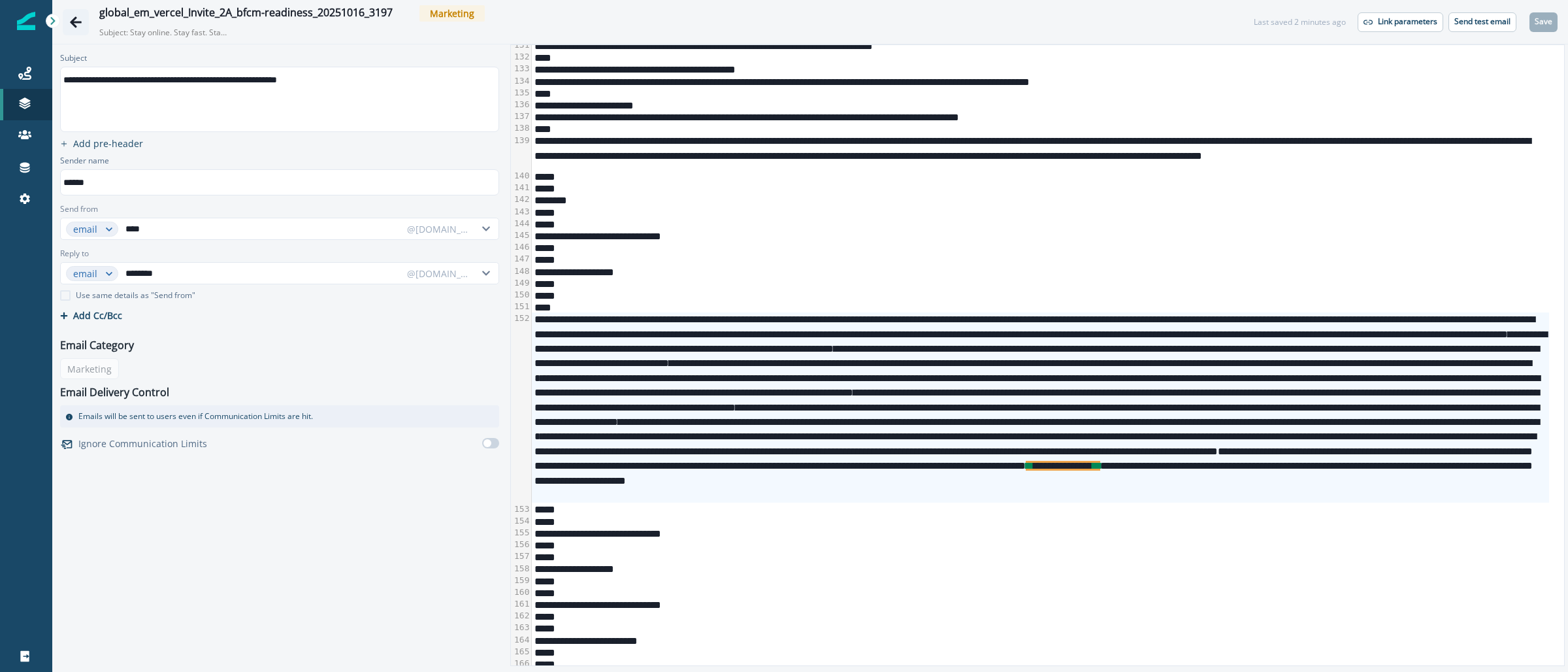
click at [74, 17] on icon "Go back" at bounding box center [76, 22] width 13 height 13
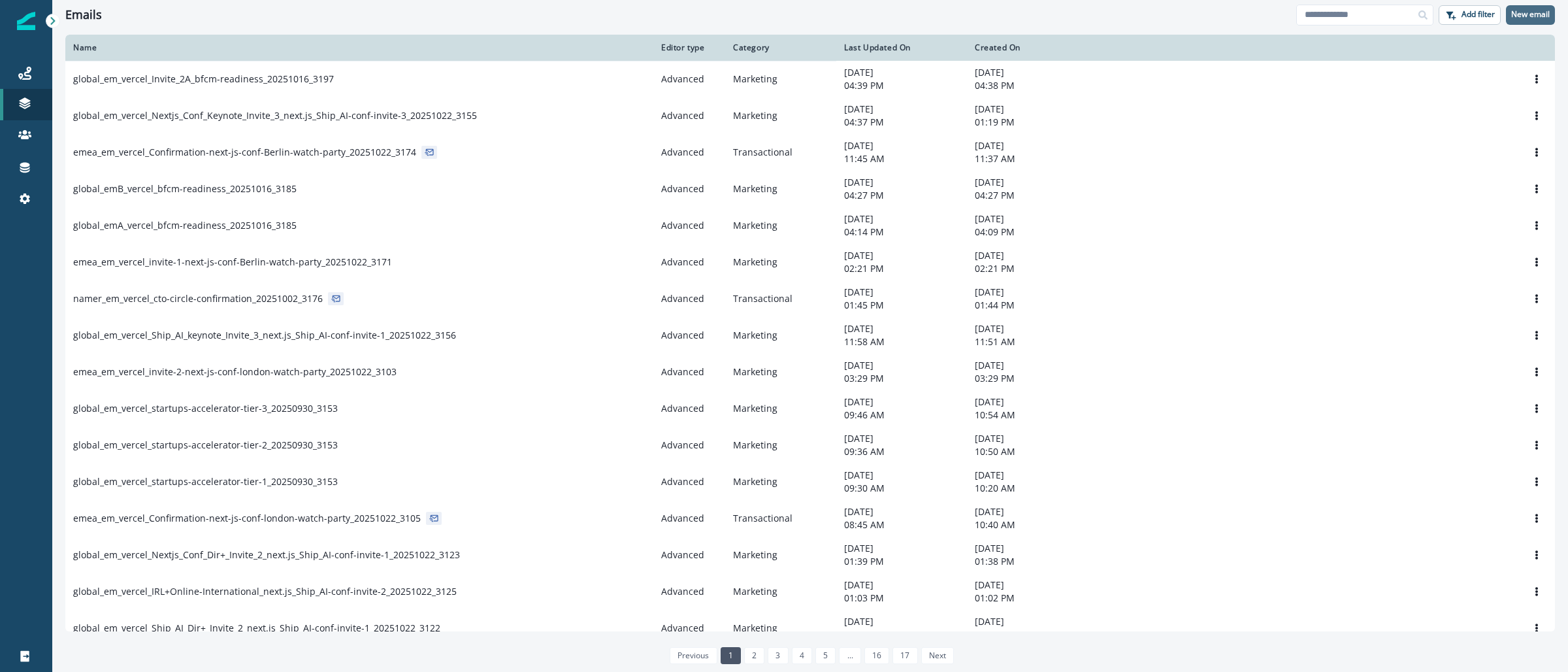
click at [1533, 13] on p "New email" at bounding box center [1530, 14] width 38 height 9
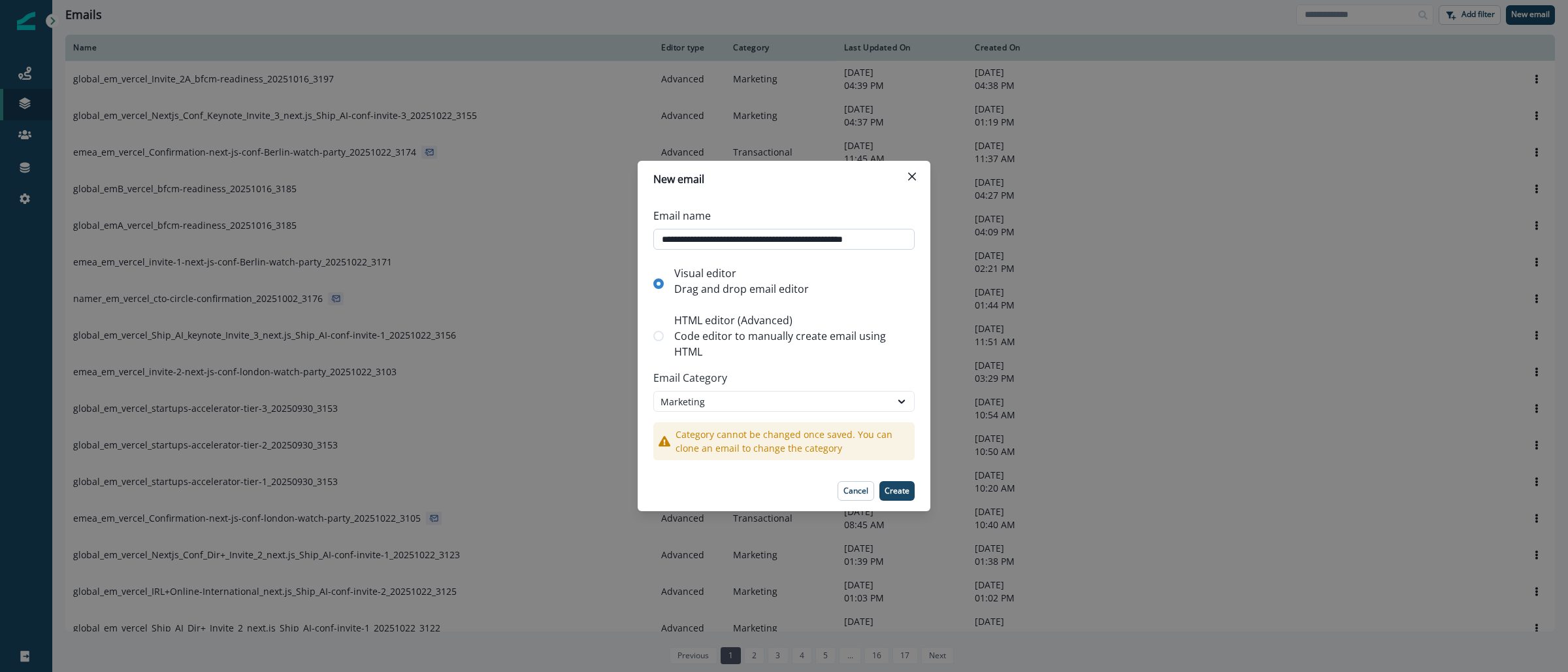
scroll to position [0, 11]
click at [761, 339] on p "Code editor to manually create email using HTML" at bounding box center [792, 343] width 235 height 31
type input "**********"
click at [902, 488] on p "Create" at bounding box center [897, 490] width 25 height 9
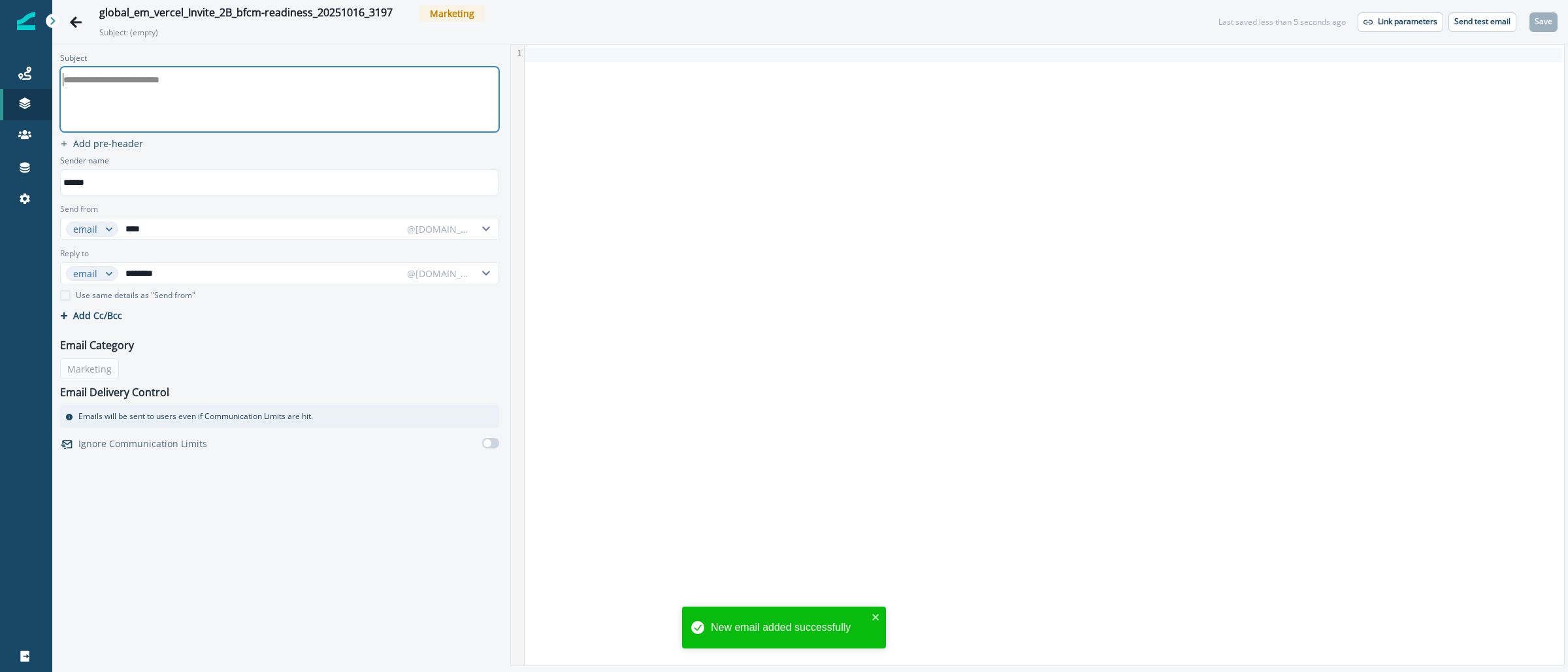
click at [253, 106] on div "**********" at bounding box center [279, 99] width 436 height 64
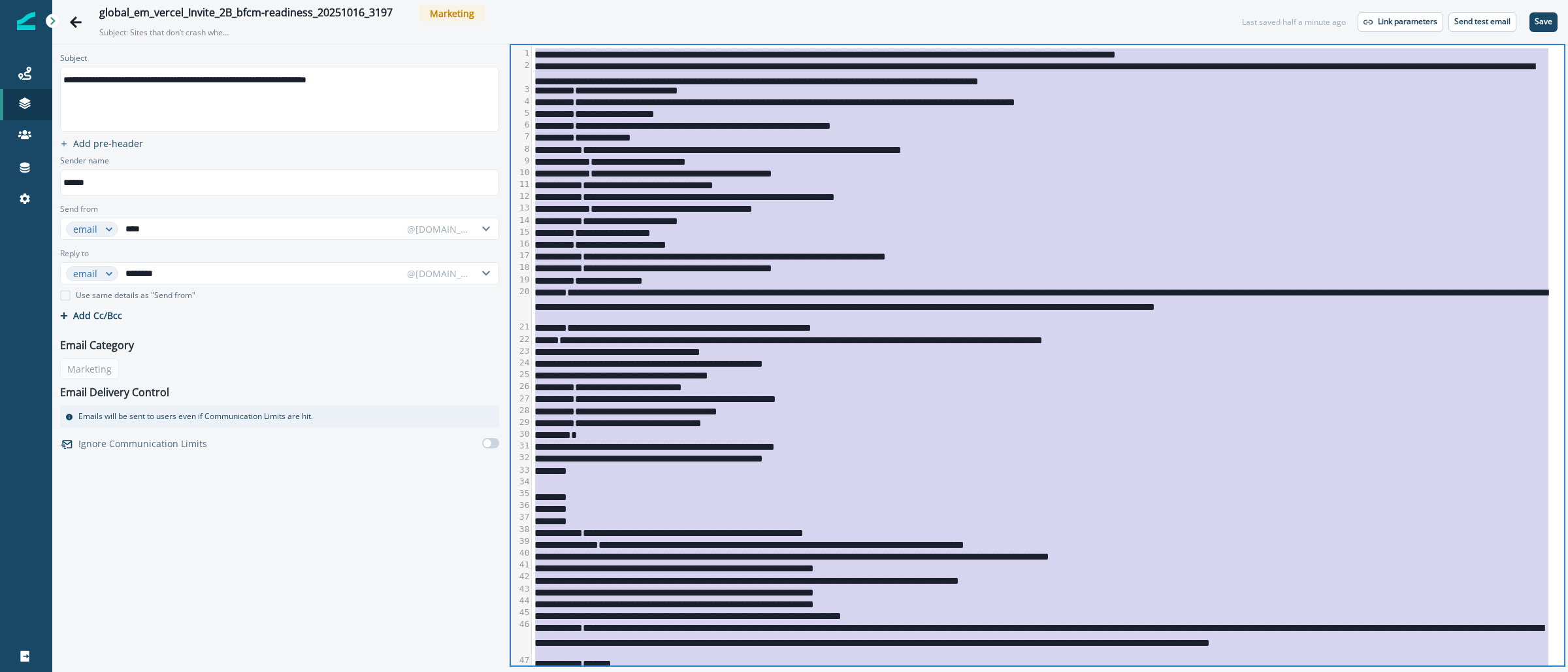
click at [1011, 412] on div "**********" at bounding box center [1040, 410] width 1017 height 12
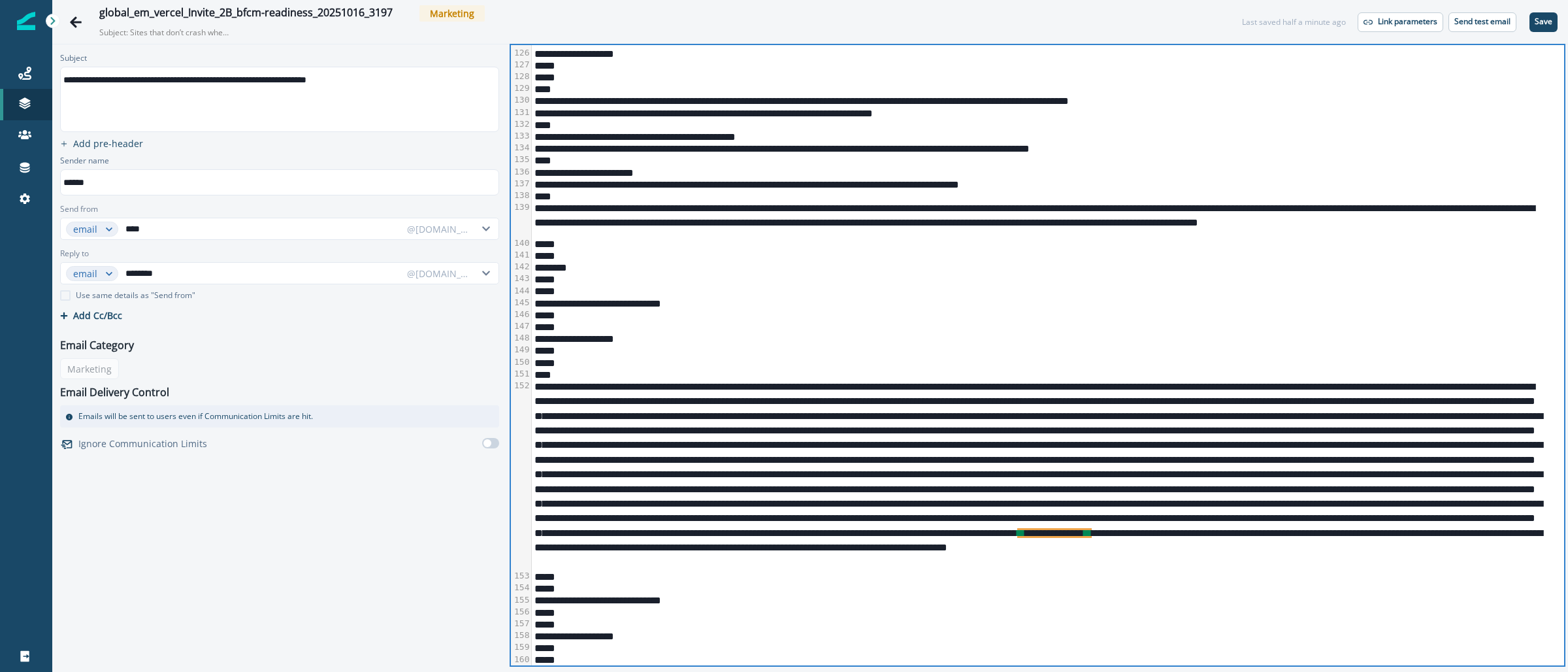
scroll to position [2222, 0]
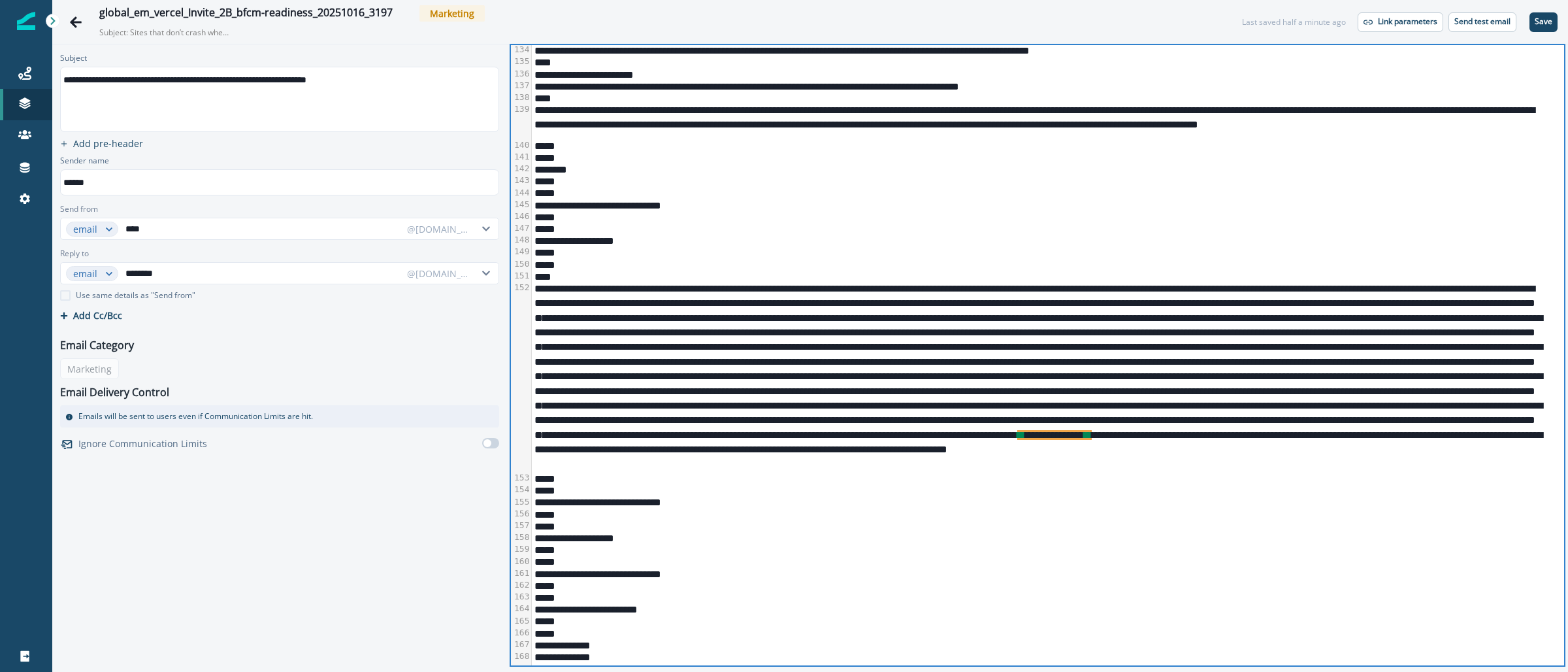
click at [1096, 467] on div "**********" at bounding box center [1040, 376] width 1017 height 190
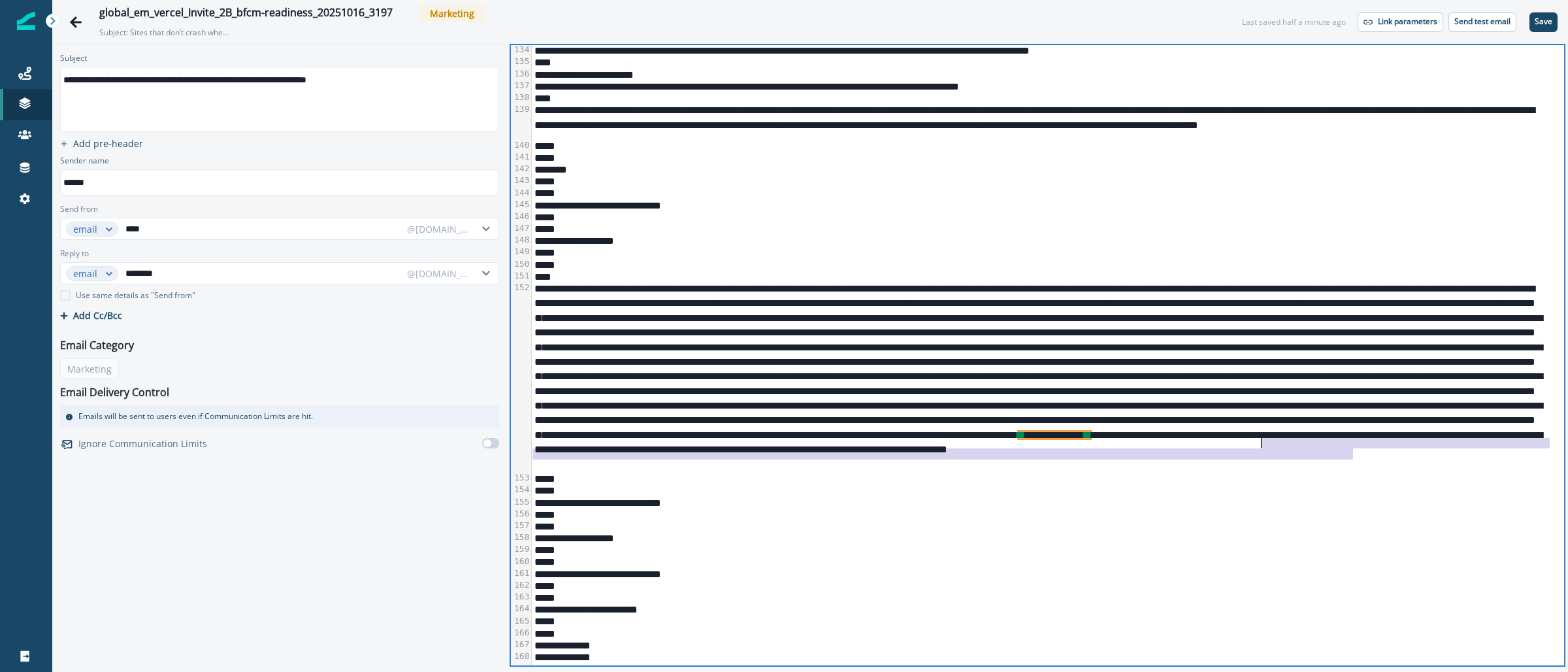
drag, startPoint x: 1355, startPoint y: 457, endPoint x: 1263, endPoint y: 437, distance: 94.1
click at [1263, 437] on div "**********" at bounding box center [1040, 376] width 1017 height 190
click at [1275, 442] on div "**********" at bounding box center [1040, 376] width 1017 height 190
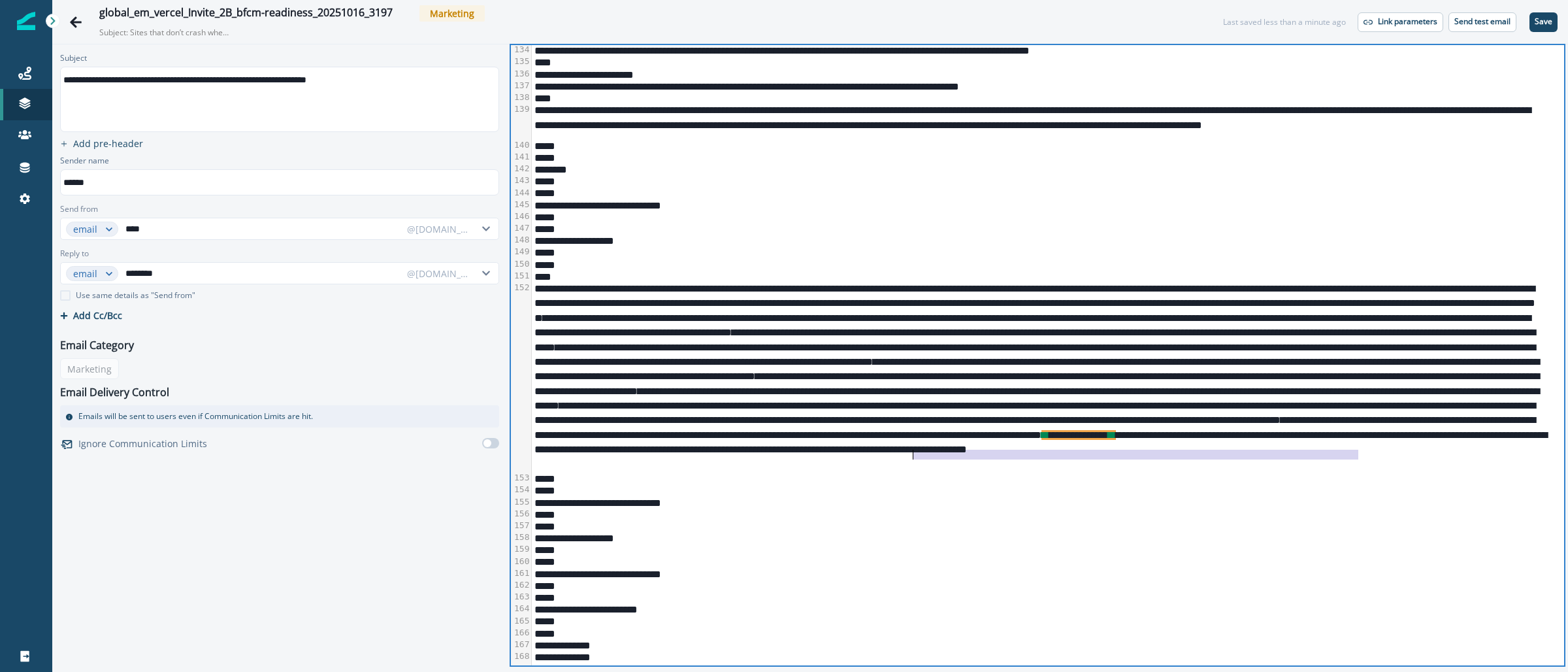
drag, startPoint x: 1357, startPoint y: 455, endPoint x: 913, endPoint y: 458, distance: 444.0
click at [913, 458] on div "**********" at bounding box center [1040, 376] width 1017 height 190
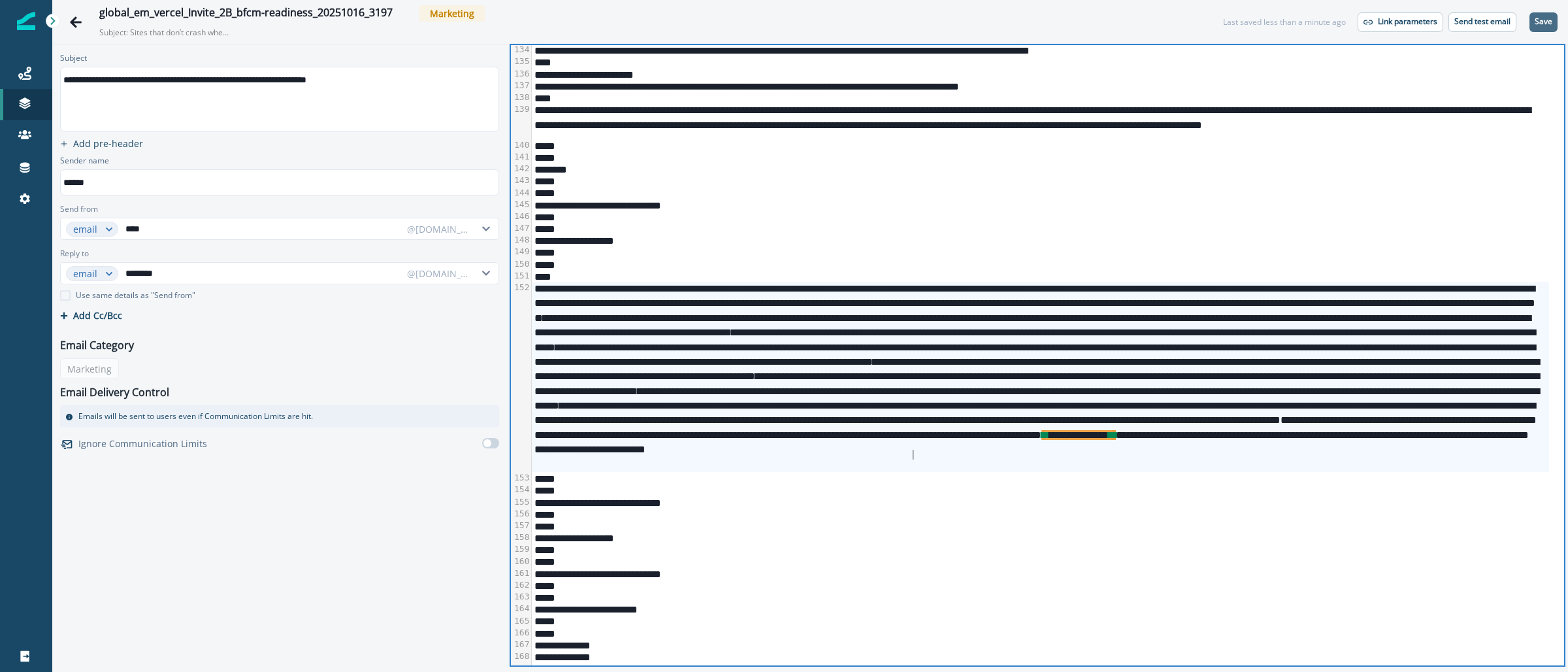
click at [1546, 18] on p "Save" at bounding box center [1543, 22] width 17 height 9
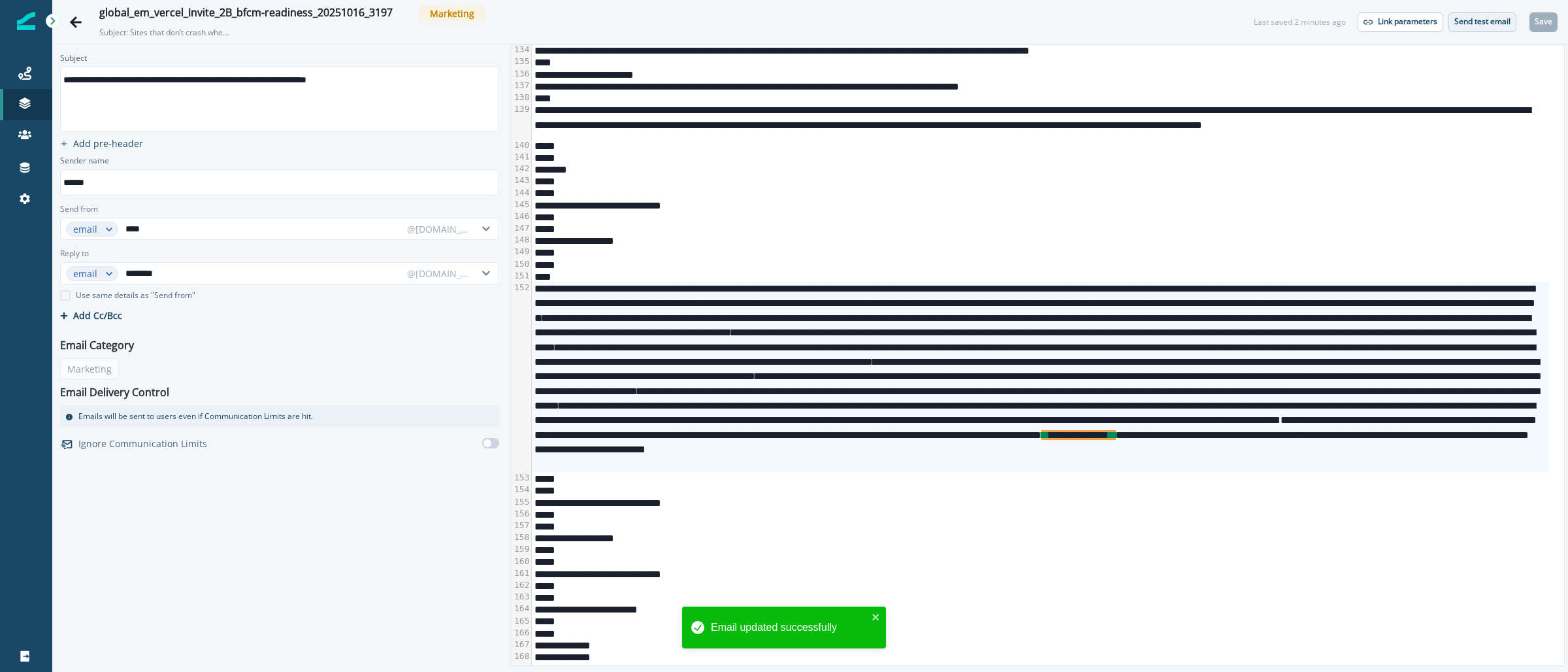
click at [1481, 21] on p "Send test email" at bounding box center [1482, 22] width 56 height 9
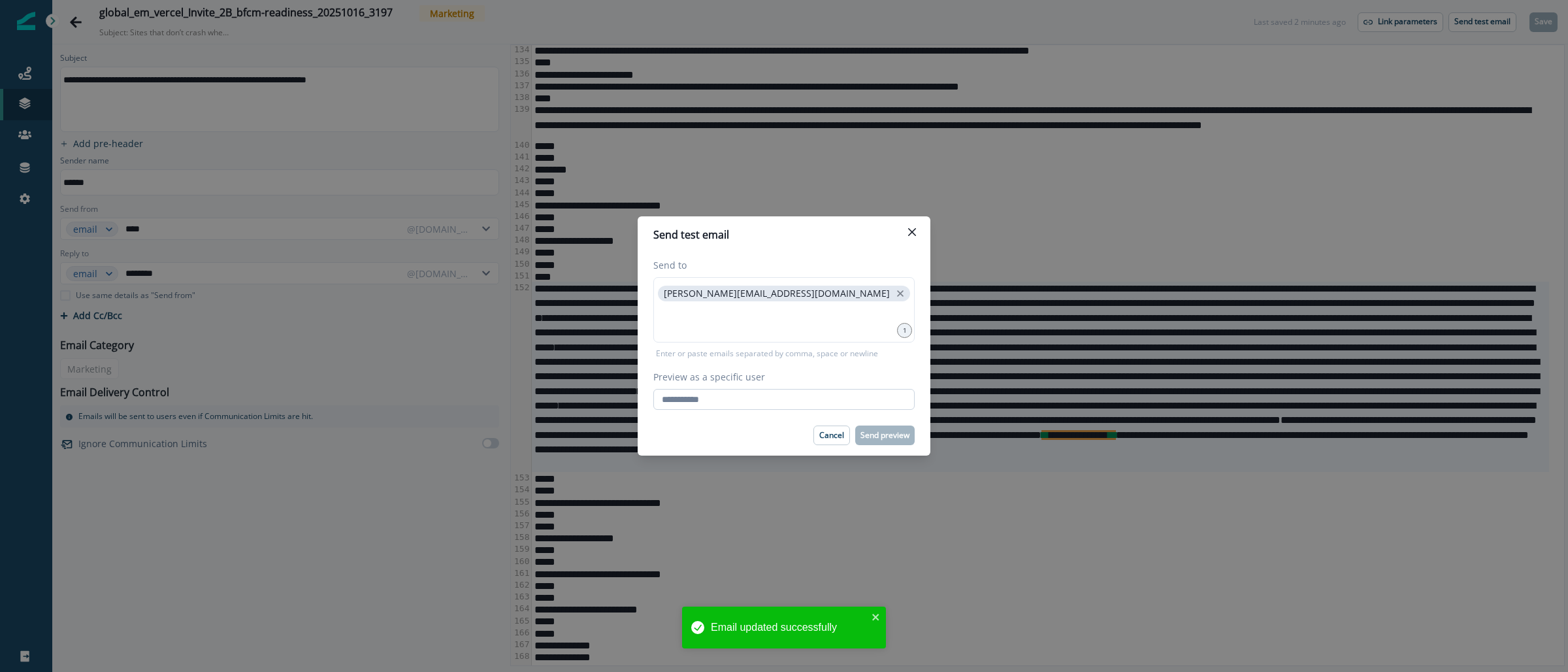
click at [701, 395] on input "Preview as a specific user" at bounding box center [784, 399] width 261 height 21
type input "**********"
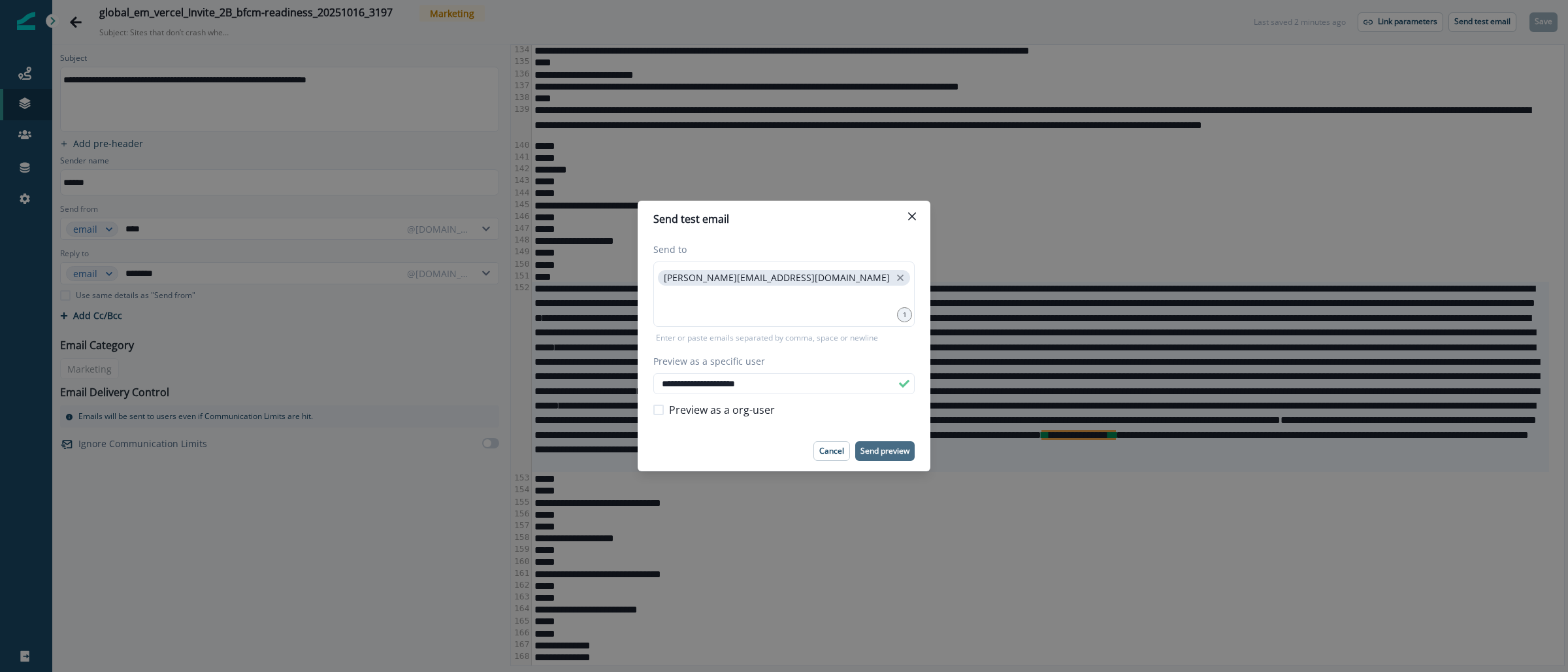
click at [893, 446] on p "Send preview" at bounding box center [885, 450] width 49 height 9
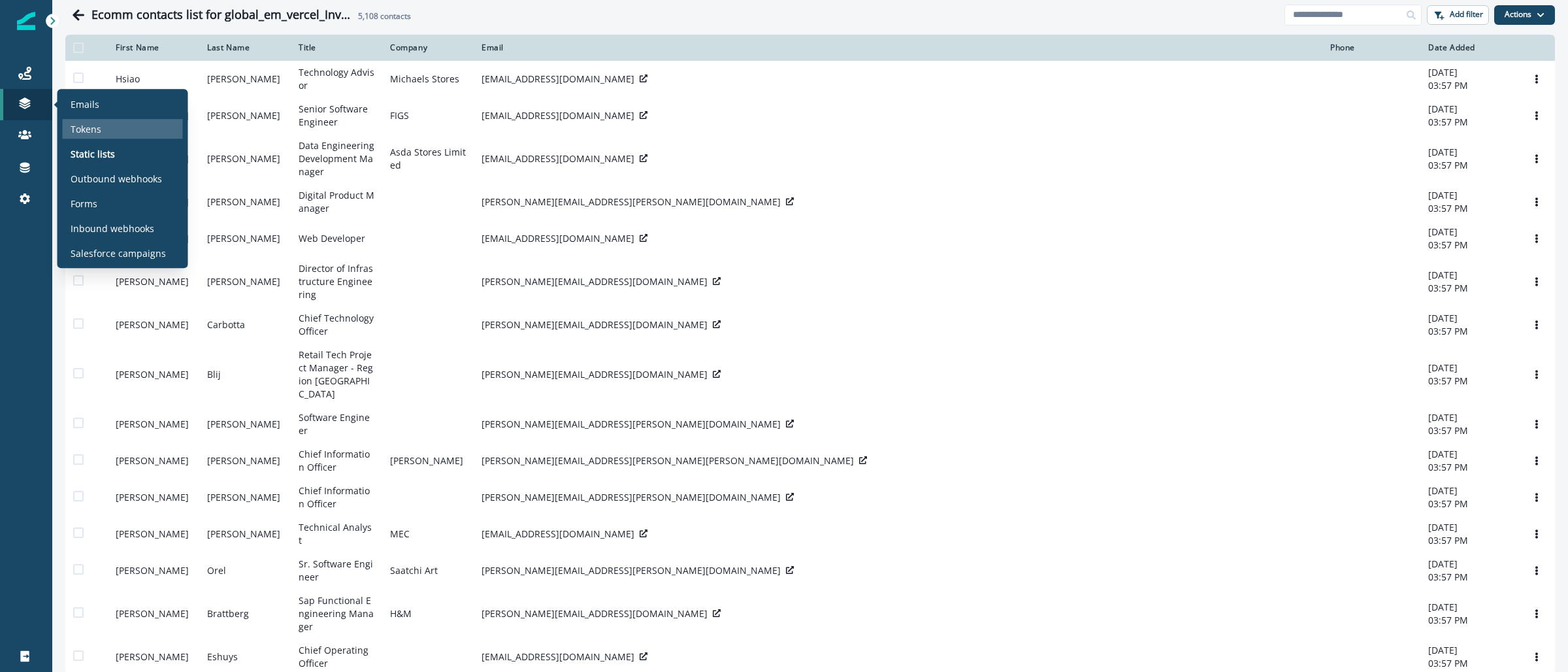
click at [93, 126] on p "Tokens" at bounding box center [86, 128] width 31 height 14
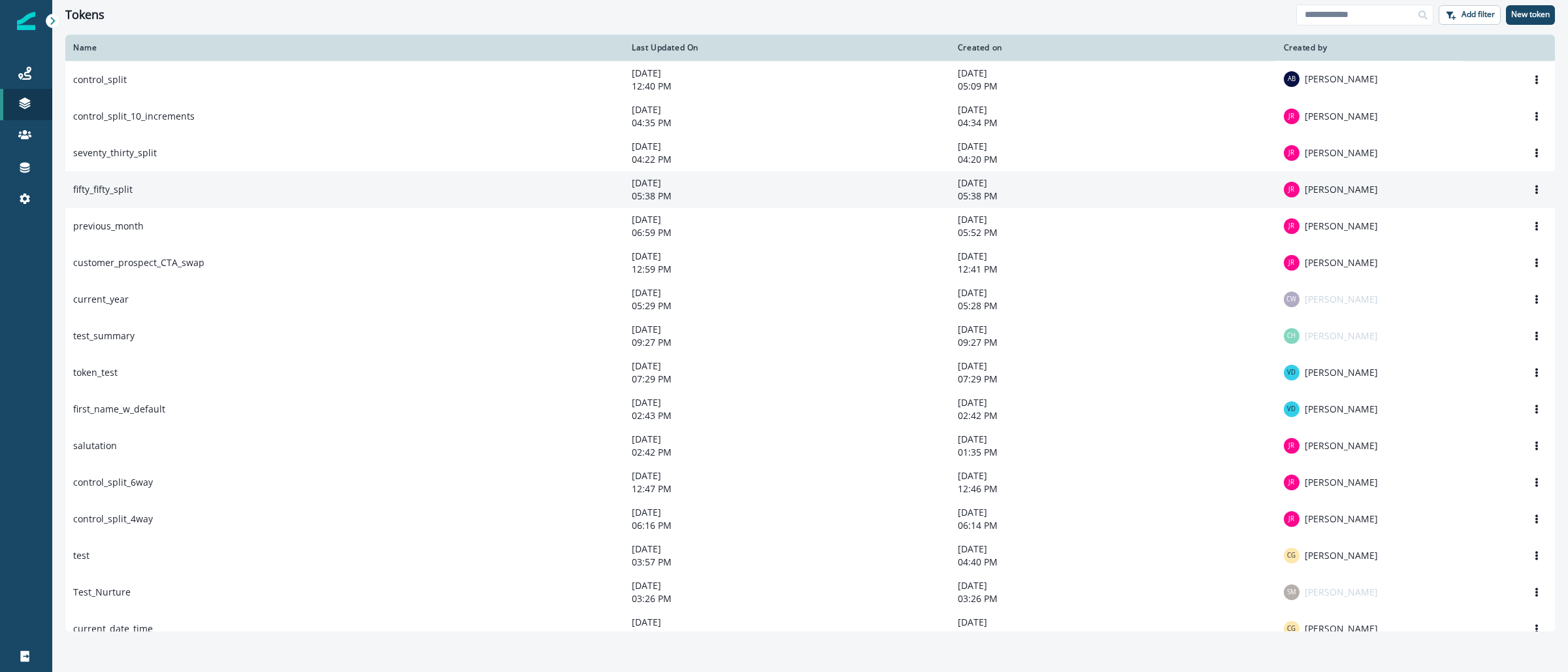
click at [127, 196] on td "fifty_fifty_split" at bounding box center [345, 189] width 559 height 37
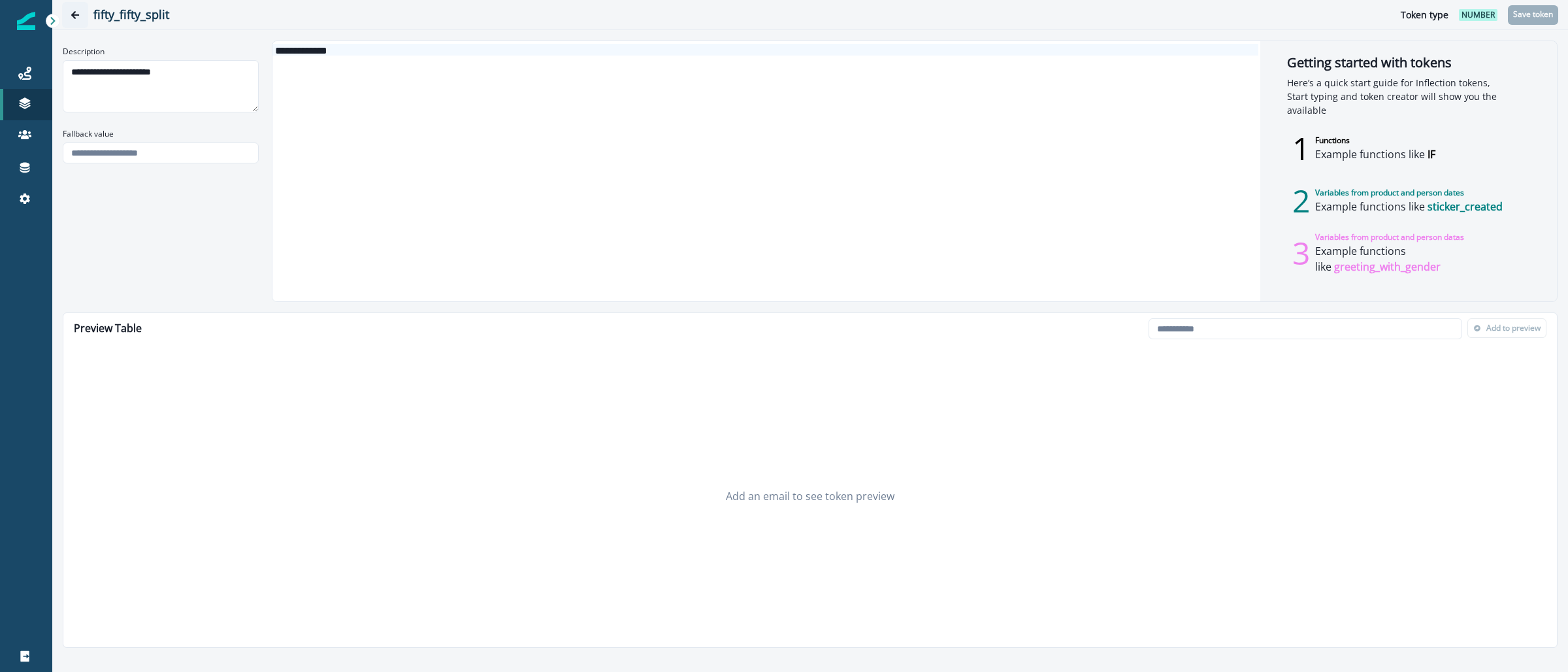
click at [72, 19] on button "Go back" at bounding box center [75, 15] width 26 height 26
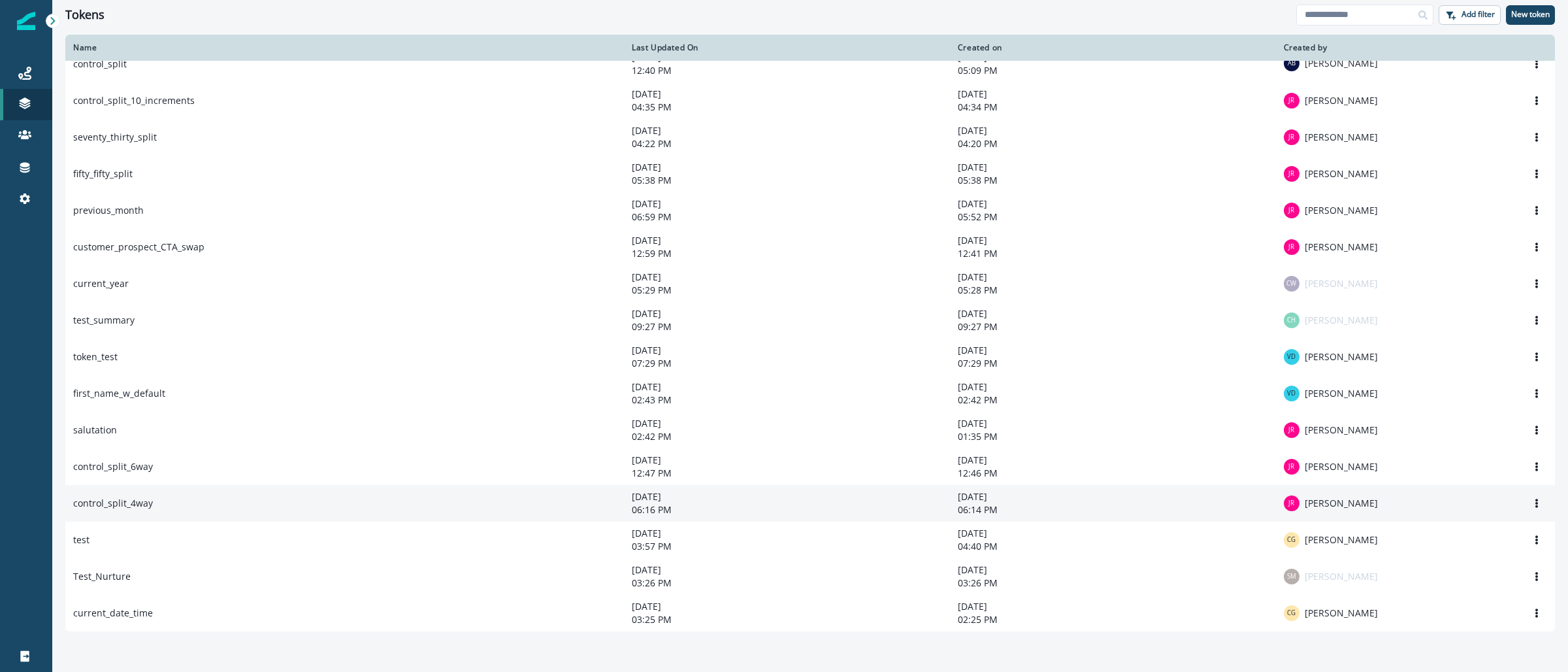
scroll to position [27, 0]
